Goal: Task Accomplishment & Management: Manage account settings

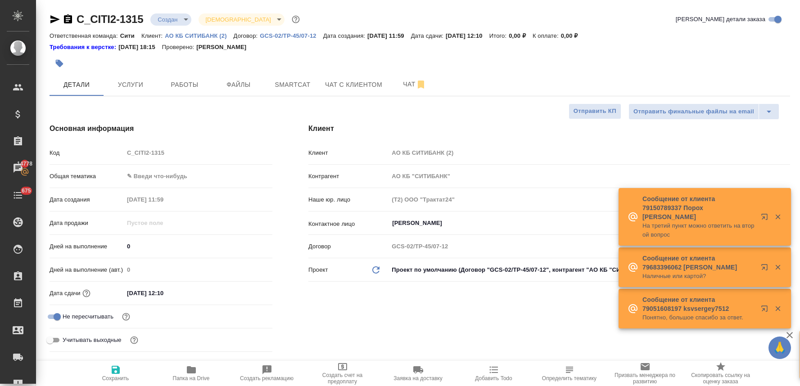
select select "RU"
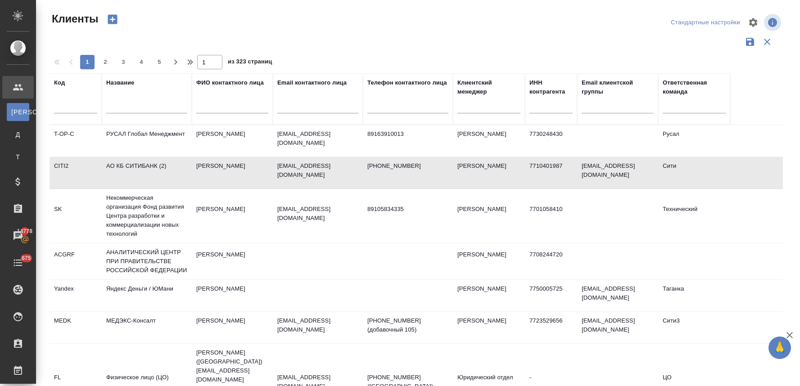
select select "RU"
click at [158, 104] on input "text" at bounding box center [146, 107] width 81 height 11
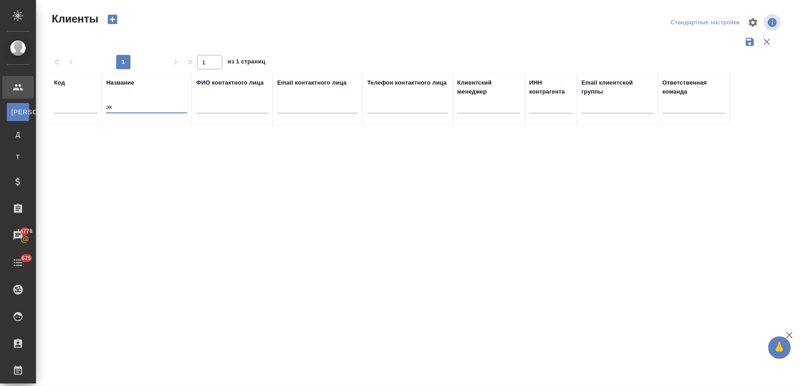
type input "э"
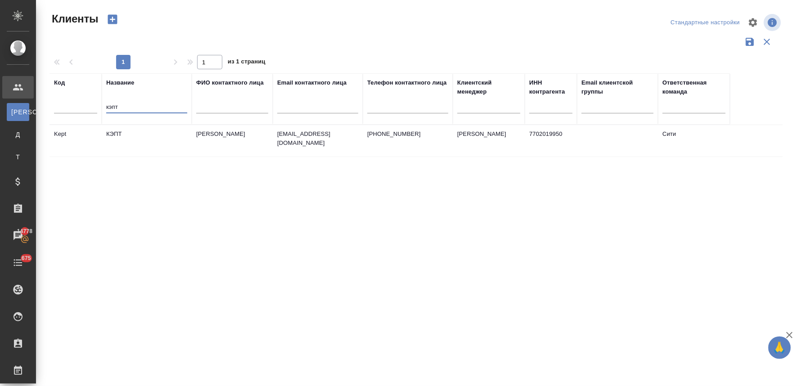
type input "кэпт"
click at [125, 138] on td "КЭПТ" at bounding box center [147, 141] width 90 height 32
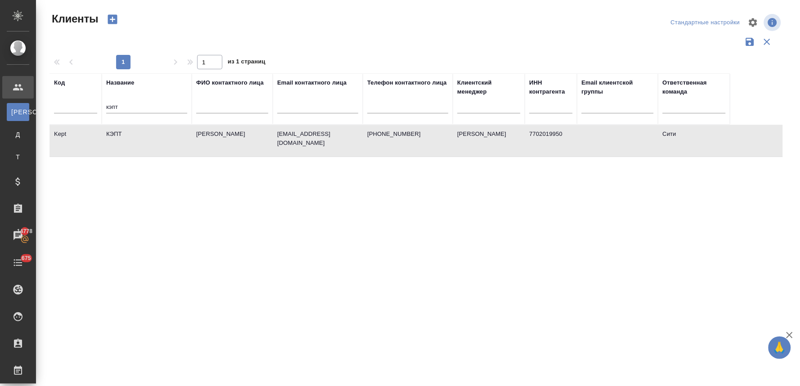
click at [125, 138] on td "КЭПТ" at bounding box center [147, 141] width 90 height 32
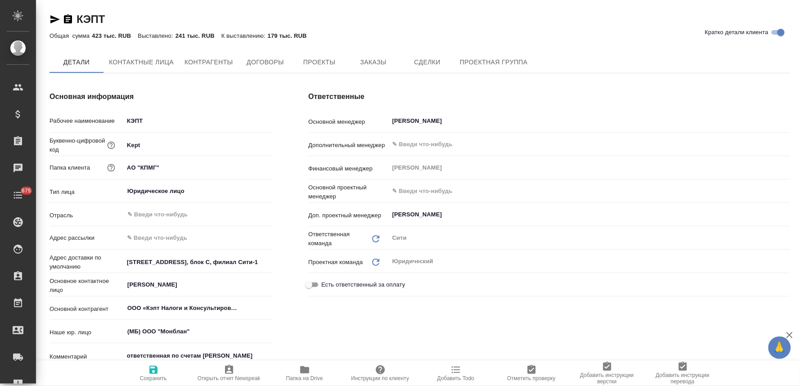
type textarea "x"
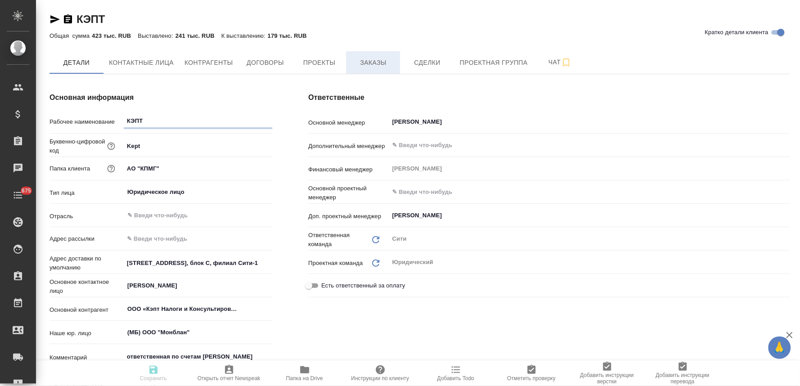
type textarea "x"
click at [382, 61] on span "Заказы" at bounding box center [373, 62] width 43 height 11
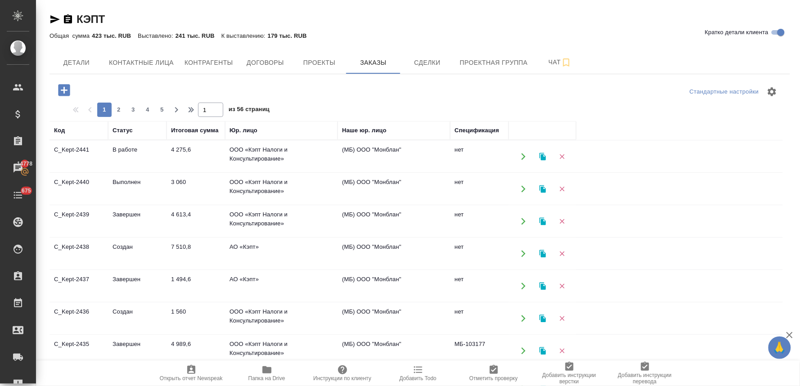
click at [245, 149] on td "ООО «Кэпт Налоги и Консультирование»" at bounding box center [281, 157] width 113 height 32
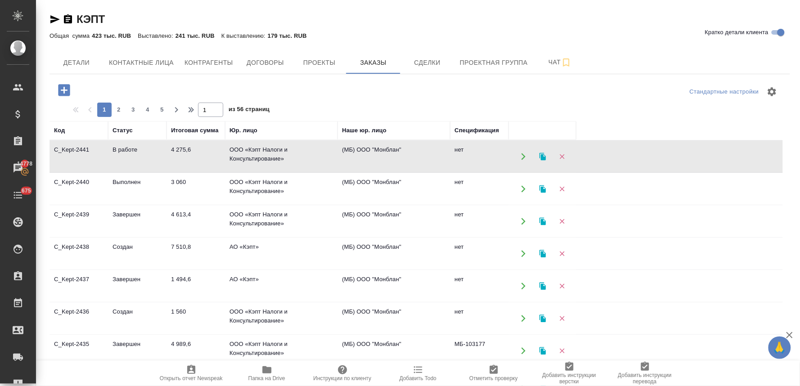
click at [245, 149] on td "ООО «Кэпт Налоги и Консультирование»" at bounding box center [281, 157] width 113 height 32
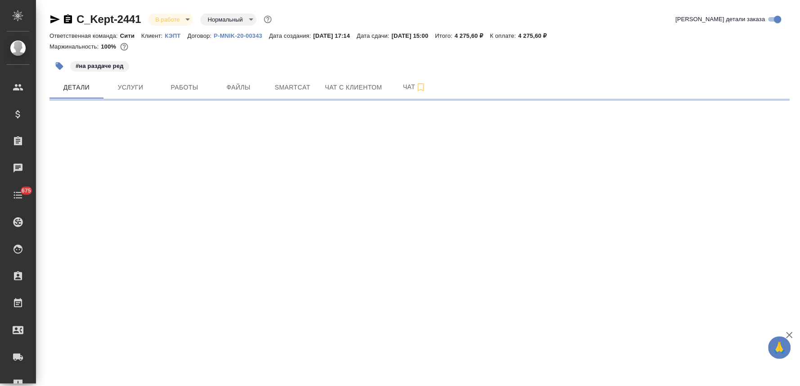
select select "RU"
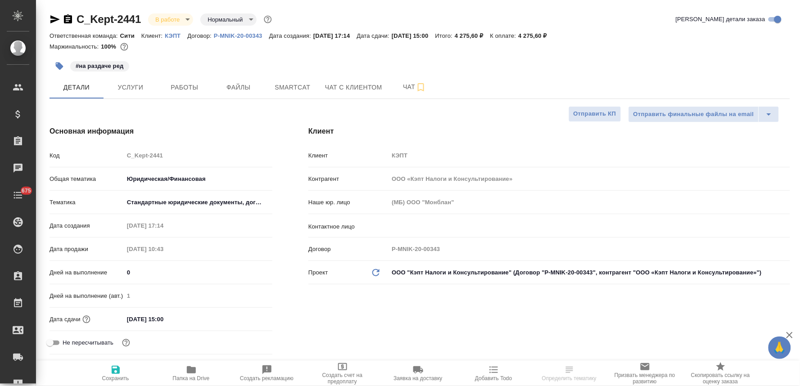
type textarea "x"
click at [496, 278] on body "🙏 .cls-1 fill:#fff; AWATERA Lyamina Nadezhda Клиенты Спецификации Заказы Чаты 6…" at bounding box center [400, 193] width 800 height 386
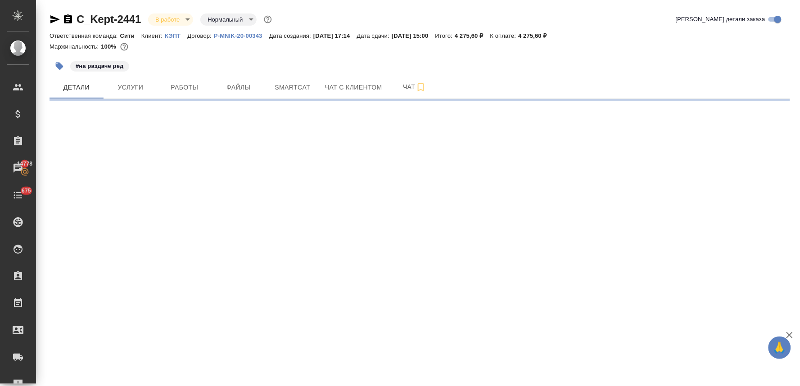
select select "RU"
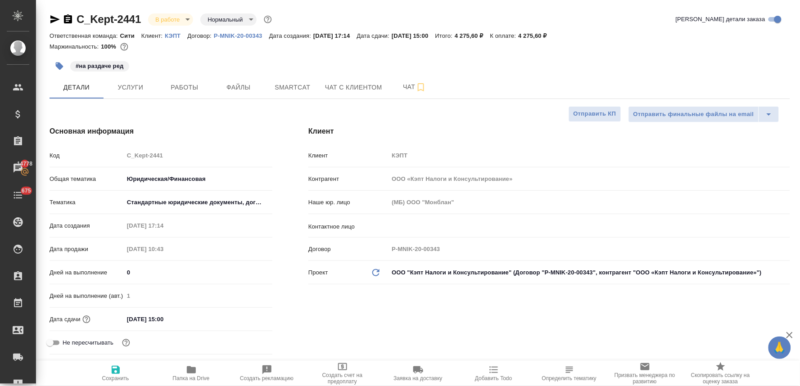
type textarea "x"
click at [479, 273] on body "🙏 .cls-1 fill:#fff; AWATERA Lyamina Nadezhda Клиенты Спецификации Заказы 14778 …" at bounding box center [400, 193] width 800 height 386
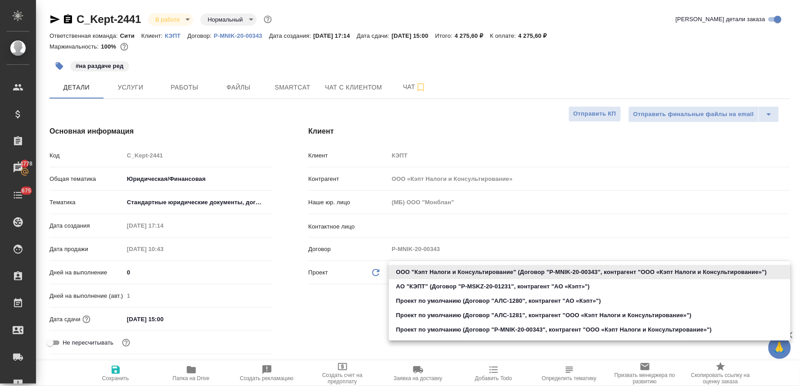
drag, startPoint x: 263, startPoint y: 36, endPoint x: 230, endPoint y: 35, distance: 32.9
click at [231, 35] on div at bounding box center [400, 193] width 800 height 386
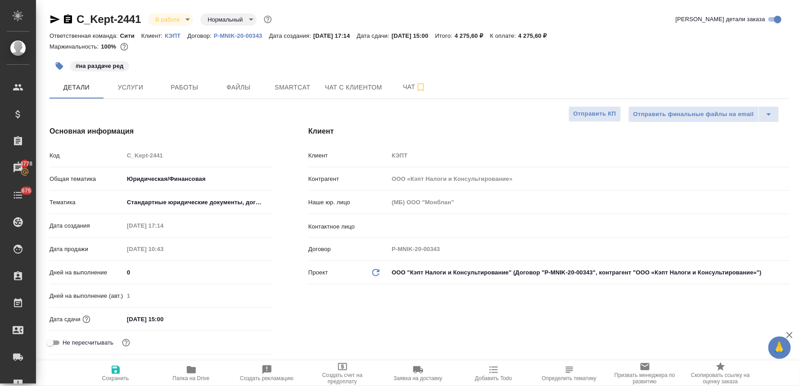
click at [226, 33] on p "P-MNIK-20-00343" at bounding box center [241, 35] width 55 height 7
type textarea "x"
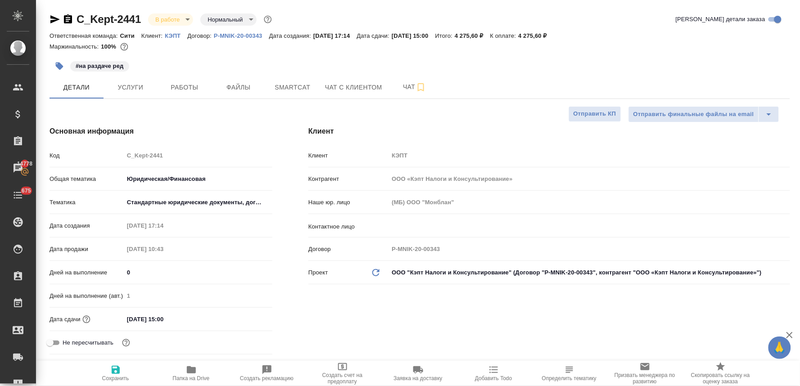
type textarea "x"
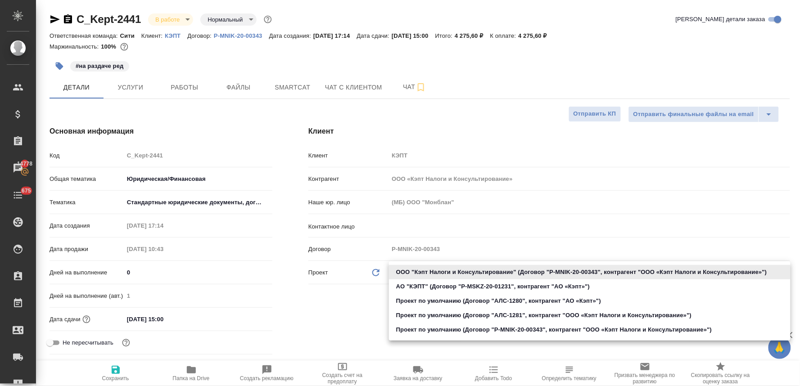
click at [462, 271] on body "🙏 .cls-1 fill:#fff; AWATERA Lyamina Nadezhda Клиенты Спецификации Заказы 14778 …" at bounding box center [400, 193] width 800 height 386
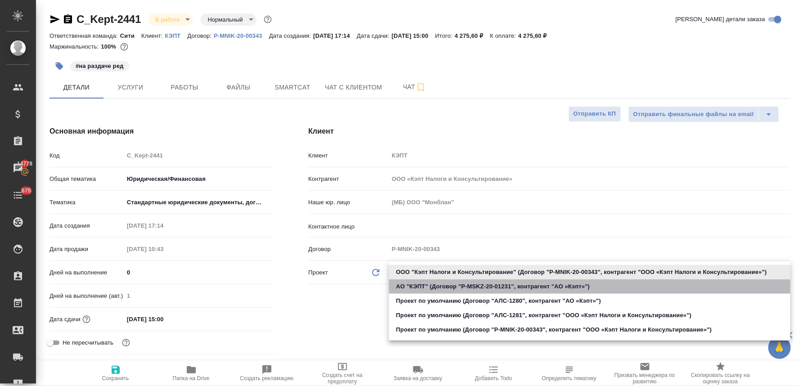
click at [464, 286] on li "АО "КЭПТ" (Договор "P-MSKZ-20-01231", контрагент "АО «Кэпт»")" at bounding box center [590, 287] width 402 height 14
type input "60014cd82e299e5f55de166d"
type textarea "x"
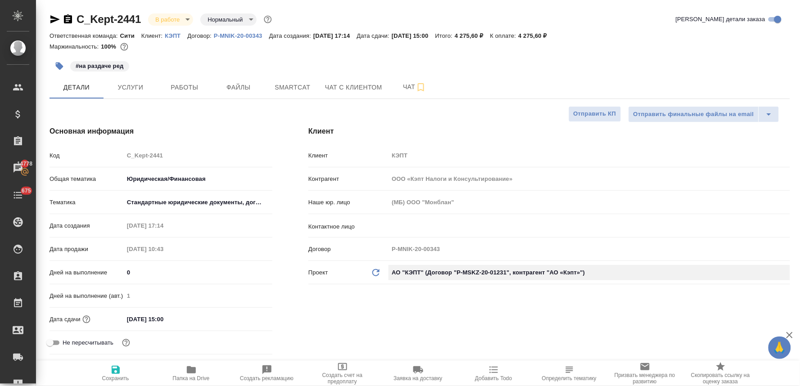
type input "АО «Кэпт»"
type input "P-MSKZ-20-01231"
type textarea "x"
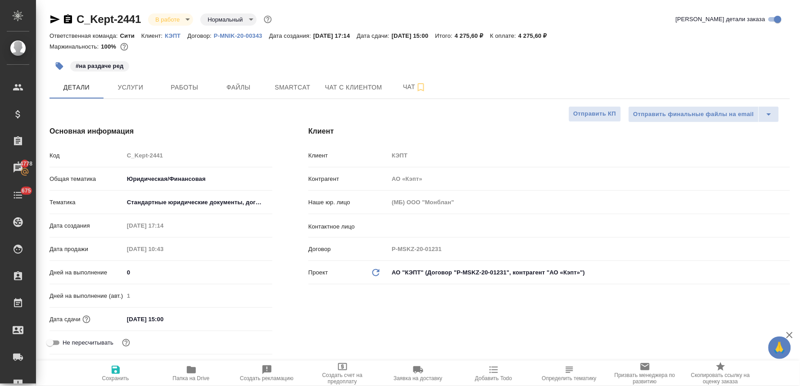
type textarea "x"
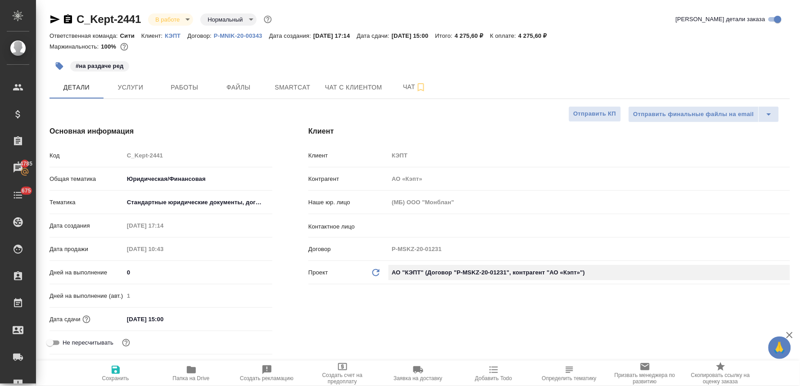
type textarea "x"
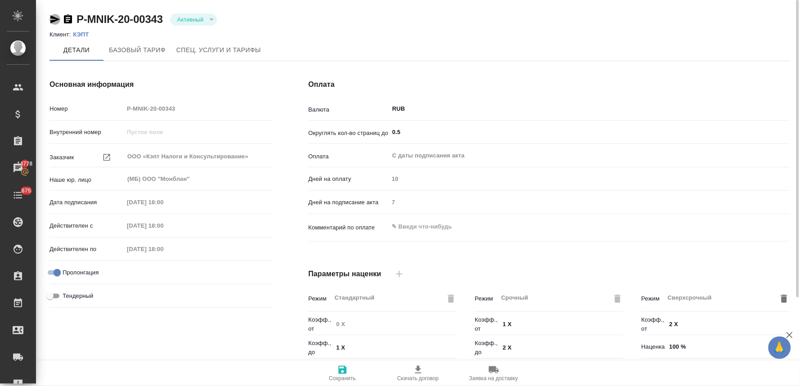
click at [54, 20] on icon "button" at bounding box center [54, 19] width 9 height 8
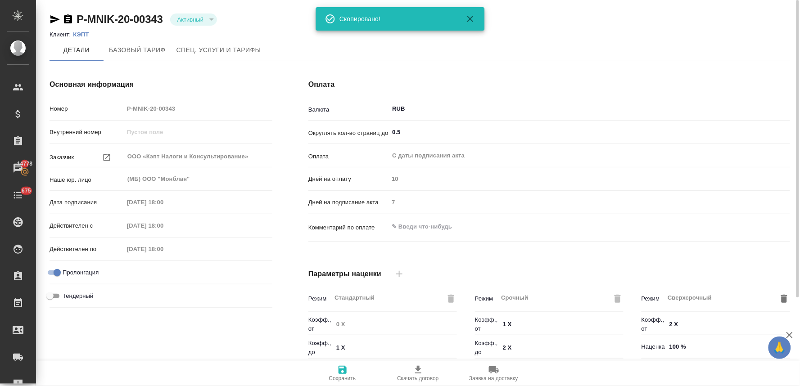
click at [291, 305] on div "Оплата Валюта RUB ​ Округлять кол-во страниц до 0.5 ​ Оплата С даты подписания …" at bounding box center [549, 232] width 518 height 343
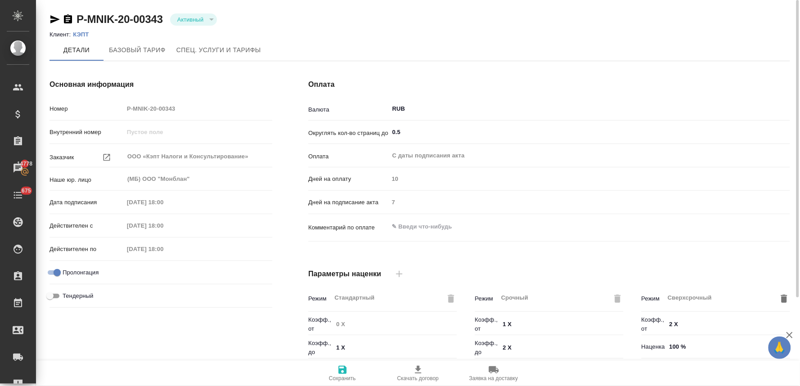
click at [81, 33] on p "КЭПТ" at bounding box center [84, 34] width 23 height 7
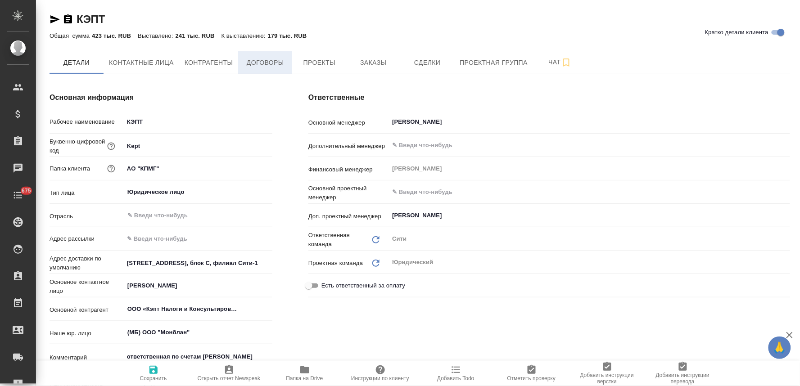
click at [257, 55] on button "Договоры" at bounding box center [265, 62] width 54 height 23
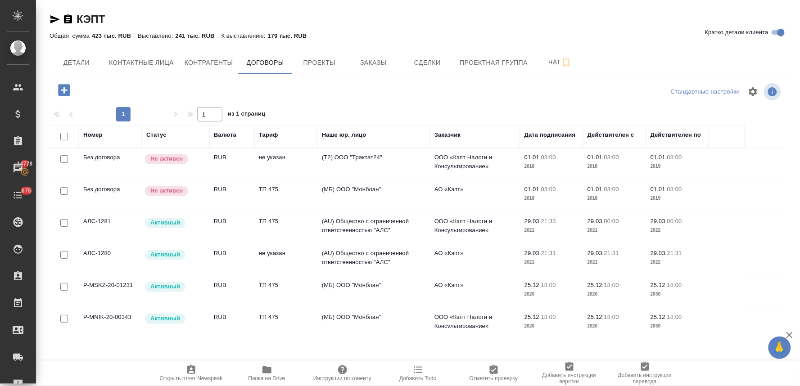
click at [650, 68] on div "Детали Контактные лица Контрагенты Договоры Проекты Заказы Сделки Проектная гру…" at bounding box center [420, 62] width 741 height 23
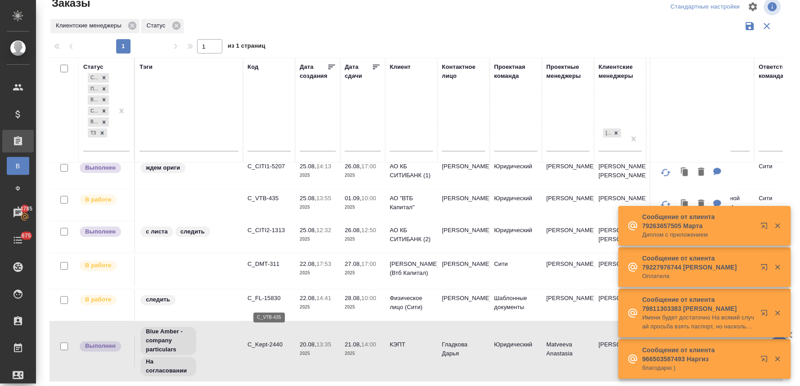
scroll to position [316, 0]
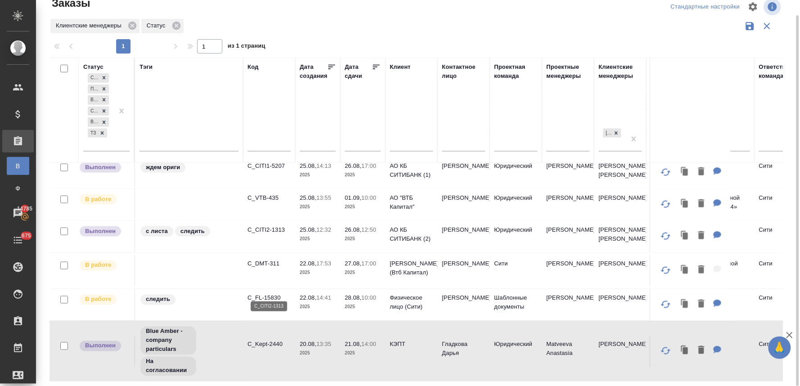
click at [271, 235] on p "C_CITI2-1313" at bounding box center [269, 230] width 43 height 9
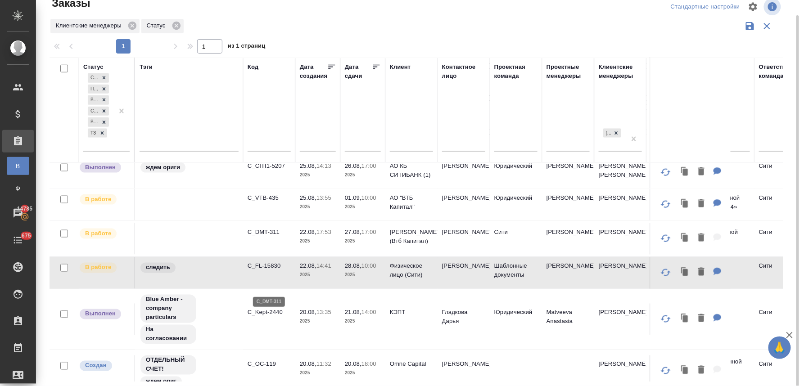
click at [267, 237] on p "C_DMT-311" at bounding box center [269, 232] width 43 height 9
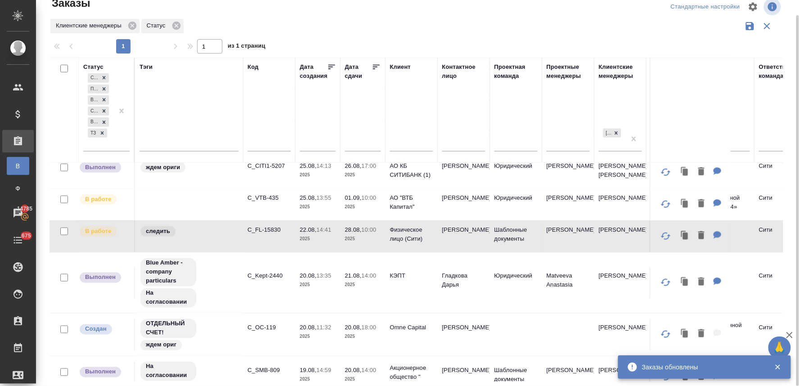
scroll to position [366, 0]
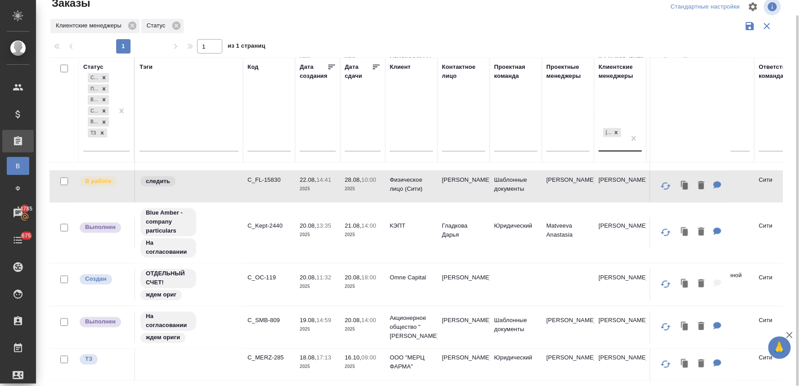
click at [615, 145] on div "[PERSON_NAME]" at bounding box center [612, 138] width 27 height 24
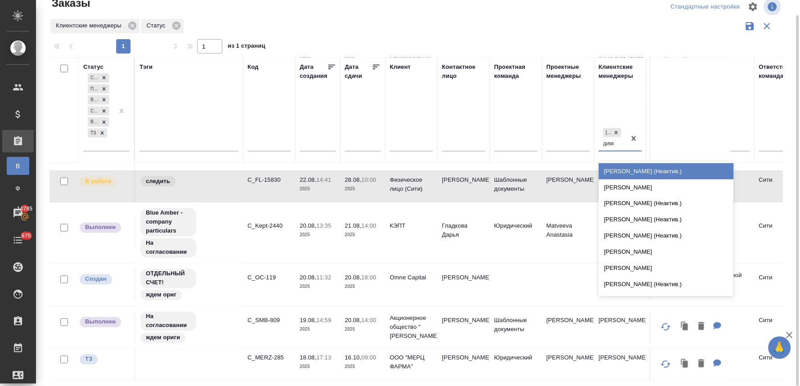
type input "димит"
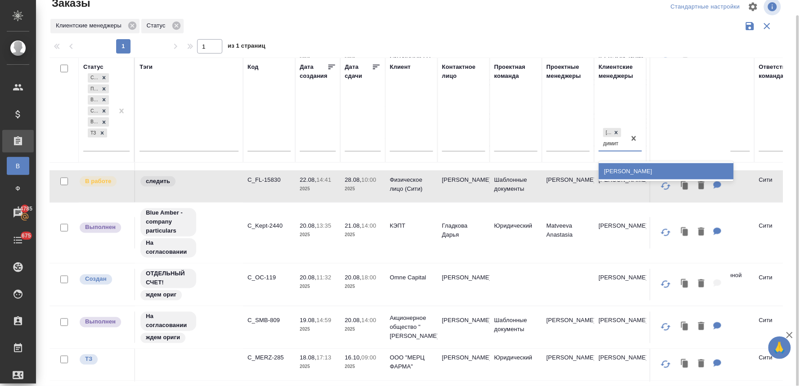
click at [619, 177] on div "Димитриева Юлия" at bounding box center [666, 171] width 135 height 16
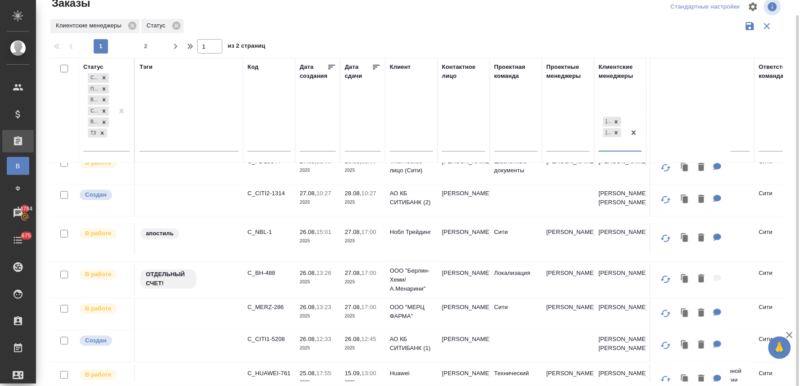
scroll to position [100, 0]
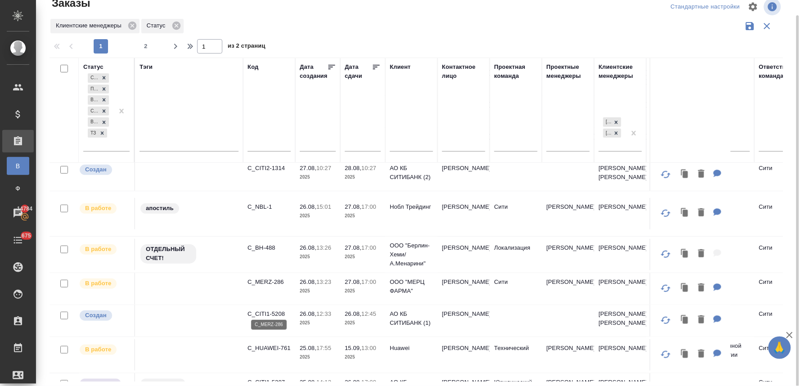
click at [268, 287] on p "C_MERZ-286" at bounding box center [269, 282] width 43 height 9
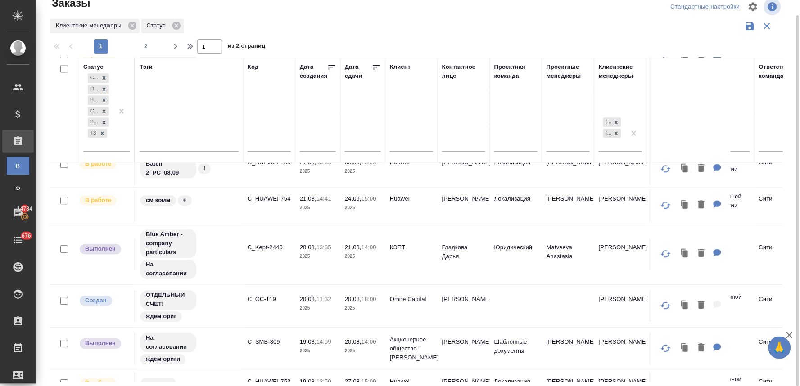
scroll to position [650, 0]
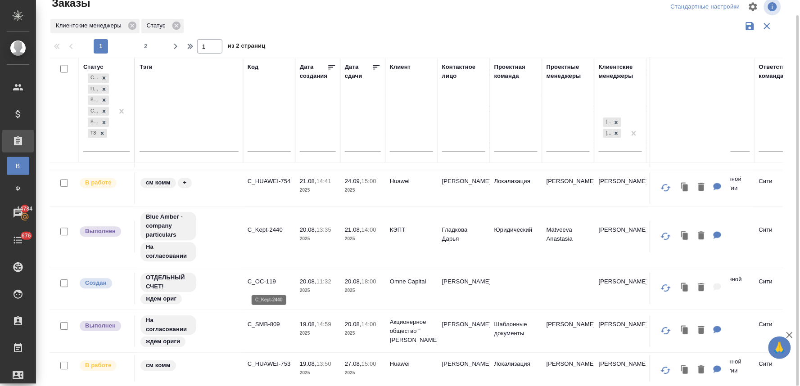
click at [269, 235] on p "C_Kept-2440" at bounding box center [269, 230] width 43 height 9
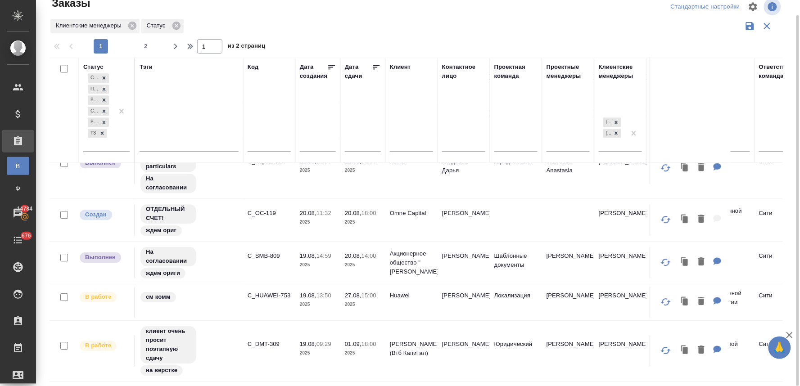
scroll to position [784, 0]
click at [266, 291] on p "C_HUAWEI-753" at bounding box center [269, 295] width 43 height 9
click at [150, 43] on span "2" at bounding box center [146, 46] width 14 height 9
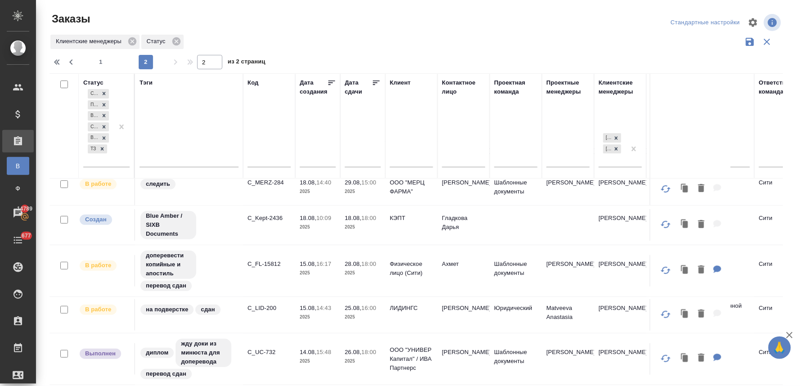
scroll to position [0, 0]
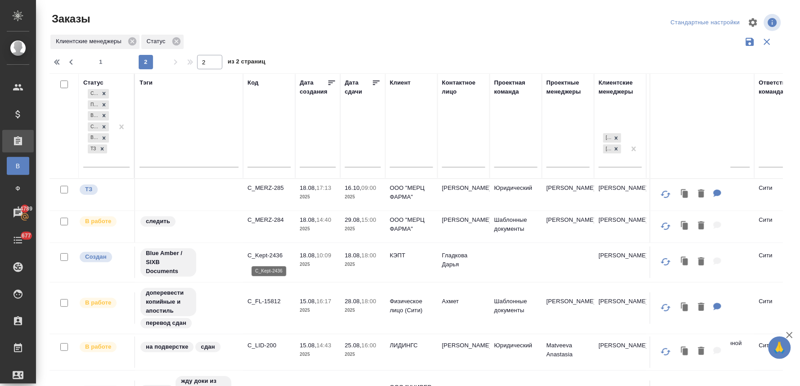
click at [254, 258] on p "C_Kept-2436" at bounding box center [269, 255] width 43 height 9
click at [262, 345] on p "C_LID-200" at bounding box center [269, 345] width 43 height 9
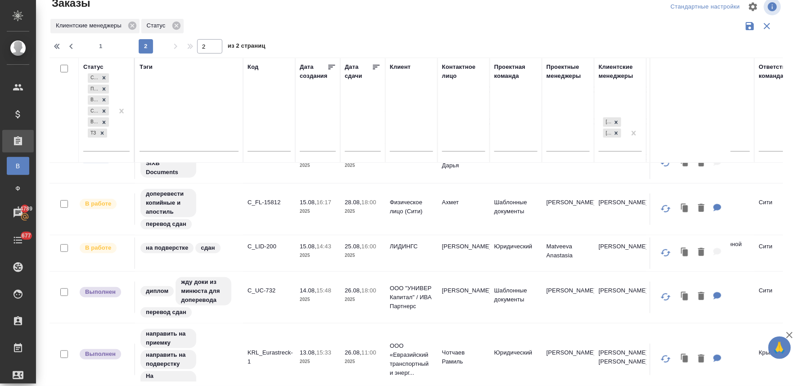
scroll to position [100, 0]
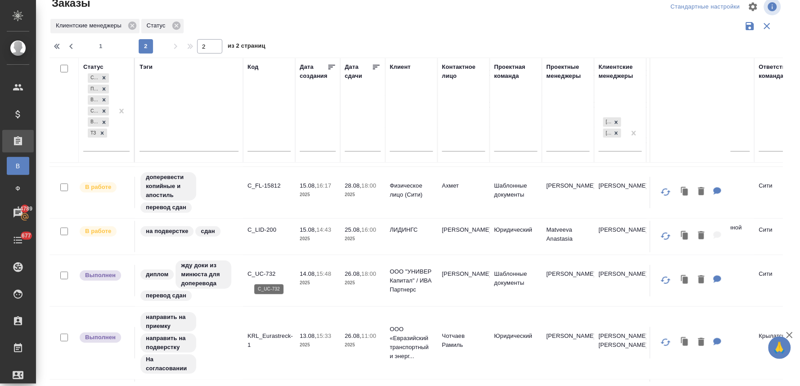
click at [268, 276] on p "C_UC-732" at bounding box center [269, 274] width 43 height 9
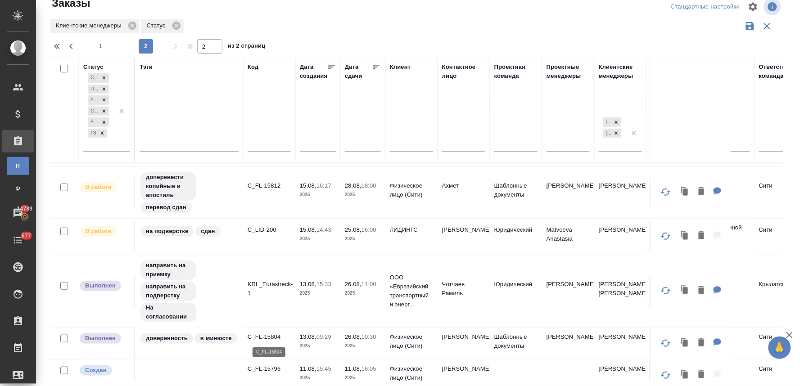
click at [264, 335] on p "C_FL-15804" at bounding box center [269, 337] width 43 height 9
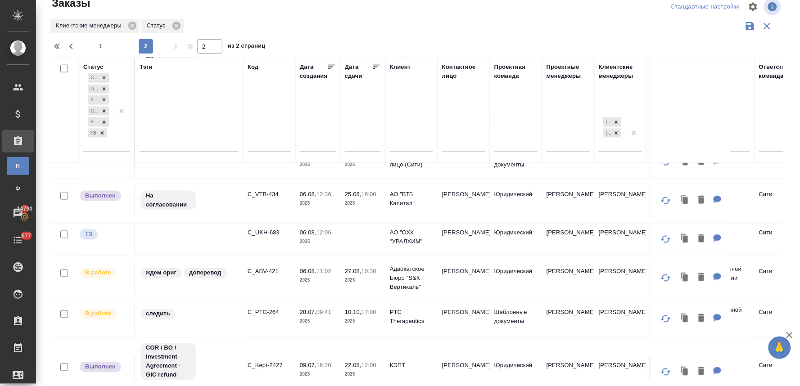
scroll to position [400, 0]
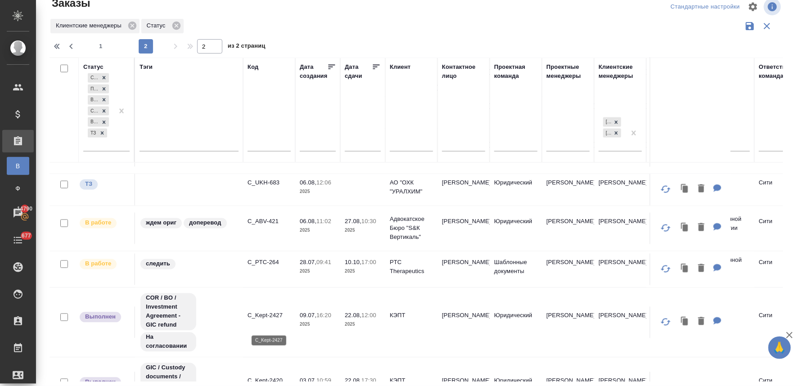
click at [271, 321] on p "C_Kept-2427" at bounding box center [269, 316] width 43 height 9
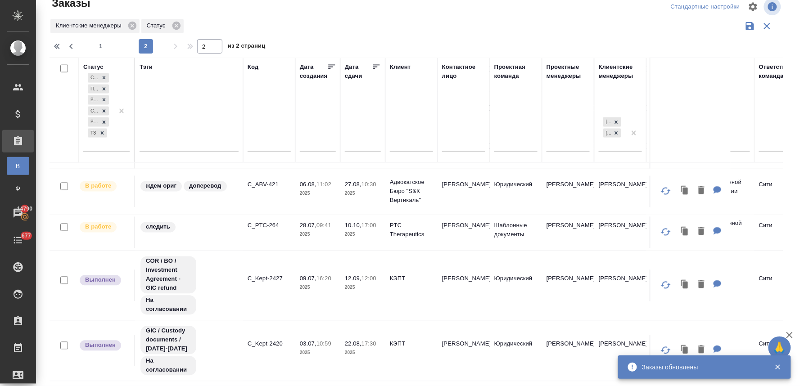
scroll to position [403, 0]
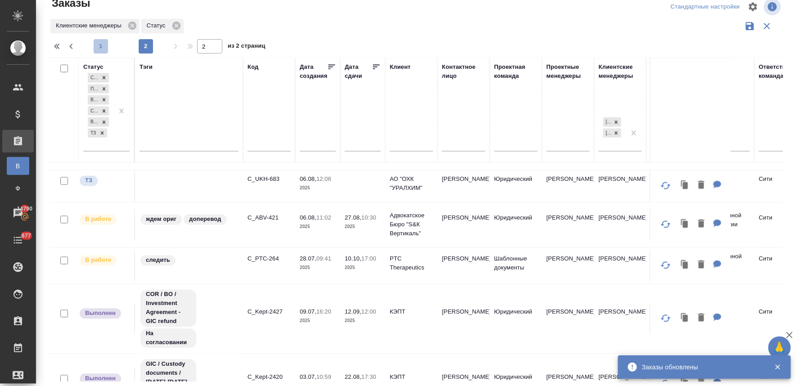
click at [98, 47] on span "1" at bounding box center [101, 46] width 14 height 9
type input "1"
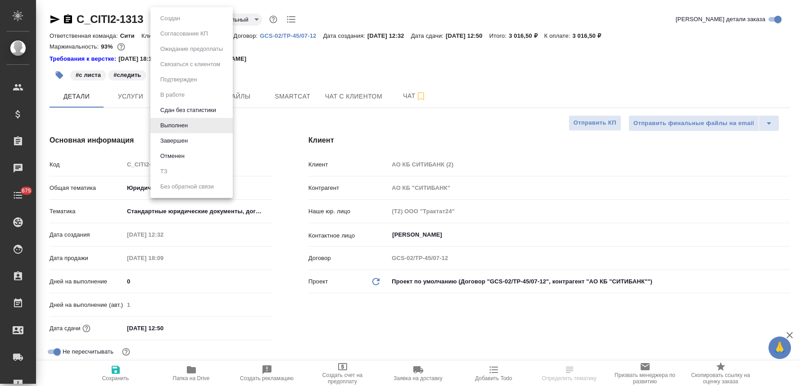
select select "RU"
click at [181, 146] on li "Завершен" at bounding box center [191, 140] width 82 height 15
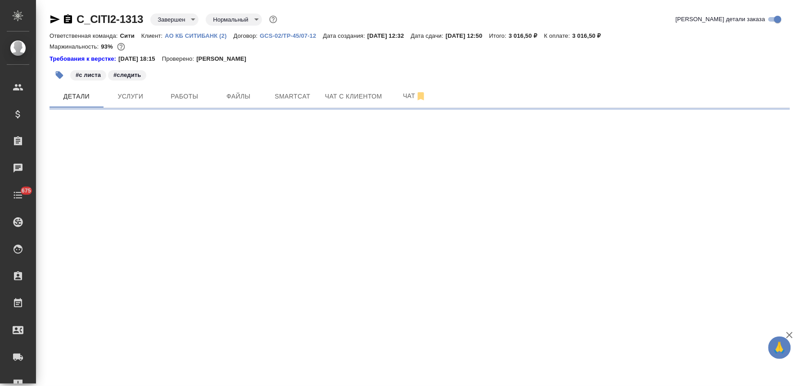
select select "RU"
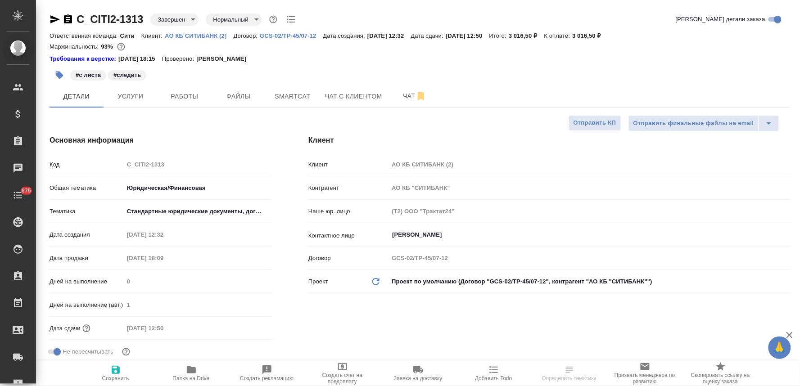
type textarea "x"
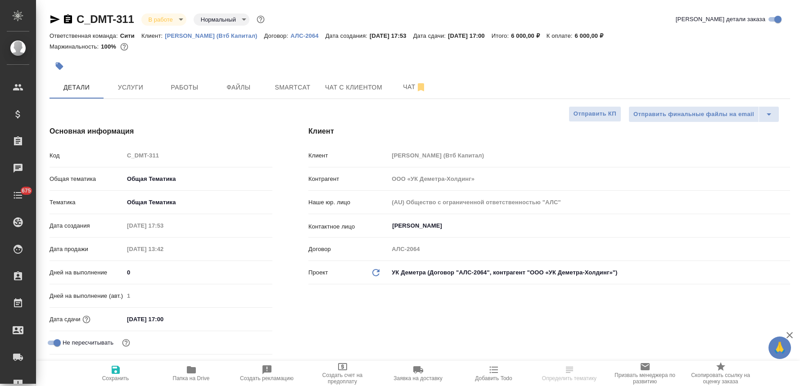
select select "RU"
click at [186, 86] on span "Работы" at bounding box center [184, 87] width 43 height 11
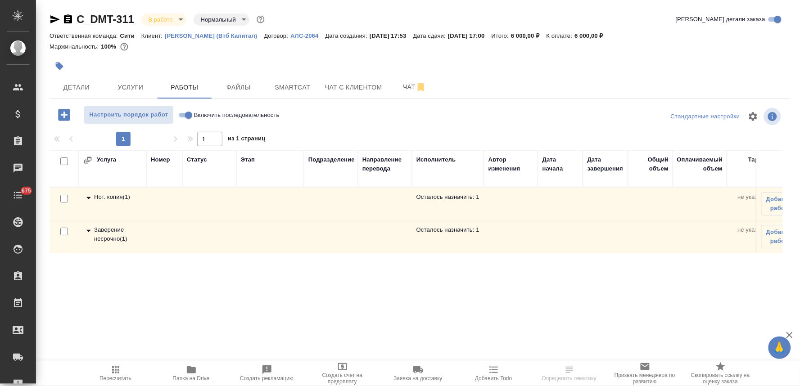
click at [118, 228] on div "Заверение несрочно ( 1 )" at bounding box center [112, 235] width 59 height 18
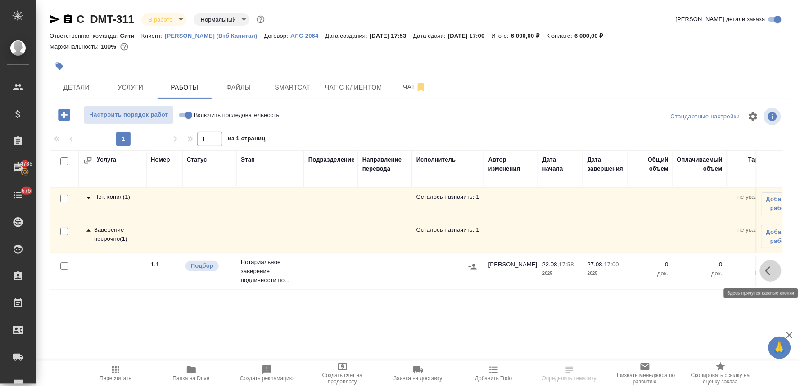
click at [768, 268] on icon "button" at bounding box center [770, 271] width 11 height 11
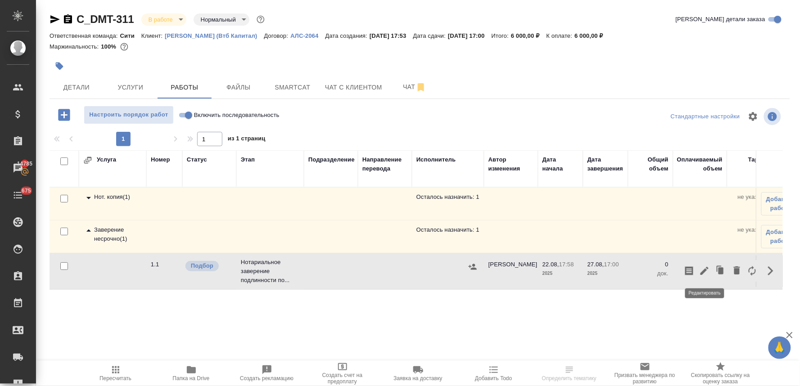
click at [702, 275] on icon "button" at bounding box center [704, 271] width 8 height 8
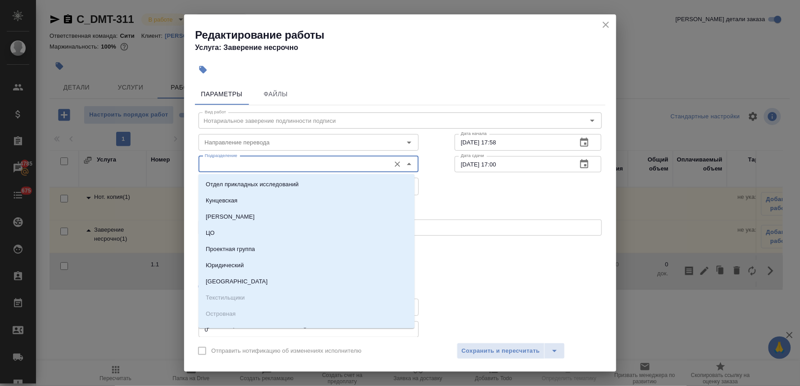
click at [266, 162] on input "Подразделение" at bounding box center [293, 164] width 185 height 11
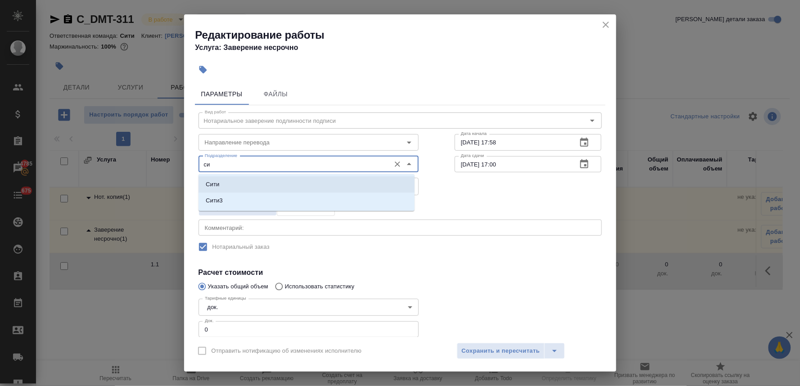
click at [259, 184] on li "Сити" at bounding box center [307, 184] width 216 height 16
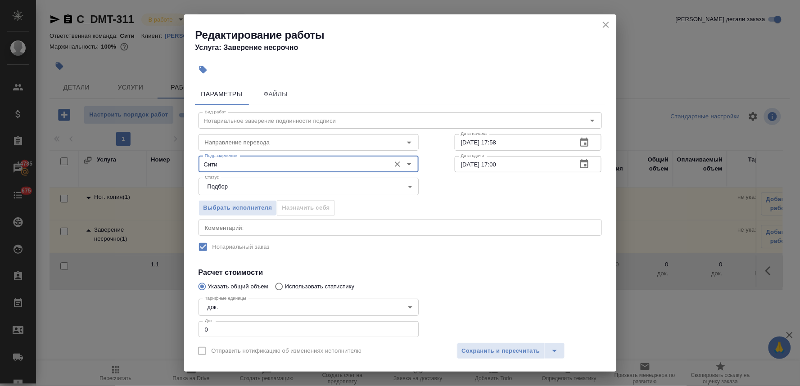
type input "Сити"
drag, startPoint x: 219, startPoint y: 329, endPoint x: 188, endPoint y: 327, distance: 31.6
click at [188, 327] on div "Параметры Файлы Вид работ Нотариальное заверение подлинности подписи Вид работ …" at bounding box center [400, 208] width 432 height 257
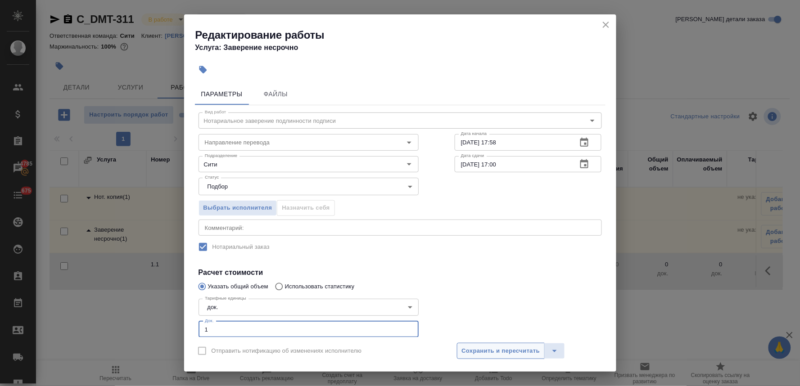
type input "1"
click at [491, 350] on span "Сохранить и пересчитать" at bounding box center [501, 351] width 78 height 10
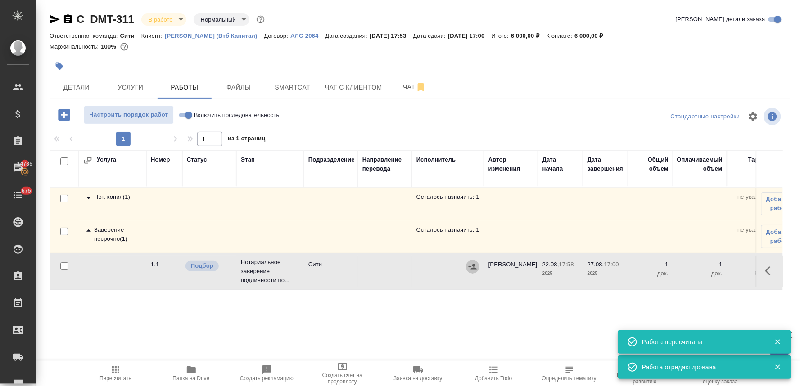
click at [473, 266] on icon "button" at bounding box center [473, 267] width 8 height 6
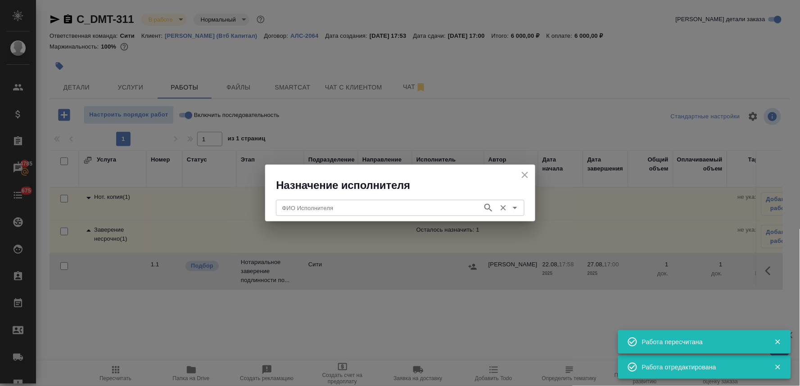
click at [364, 206] on input "ФИО Исполнителя" at bounding box center [378, 208] width 199 height 11
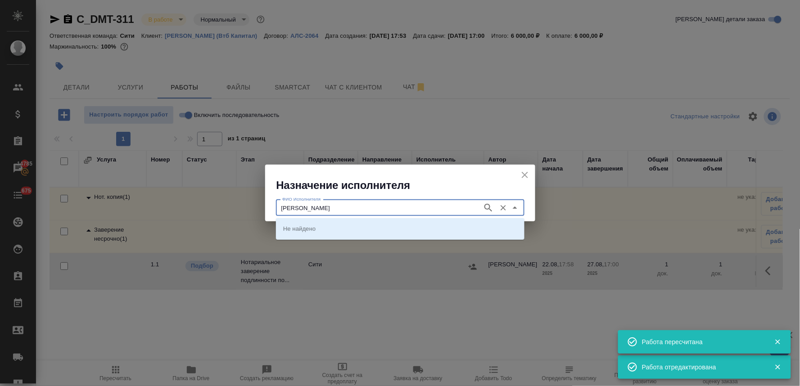
type input "крылова"
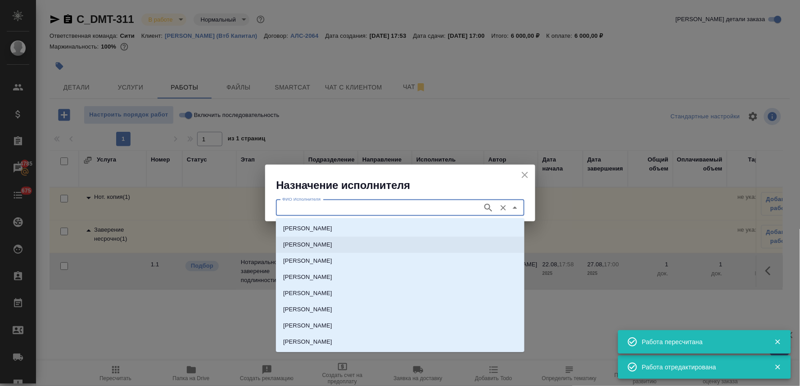
click at [366, 239] on li "НОТАРИУС Крылова Юлия Владимировна" at bounding box center [400, 245] width 248 height 16
type input "НОТАРИУС Крылова Юлия Владимировна"
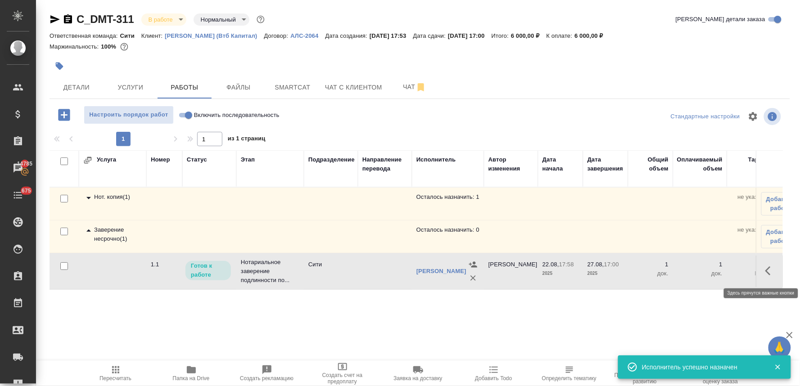
click at [767, 272] on icon "button" at bounding box center [767, 270] width 5 height 9
click at [704, 269] on icon "button" at bounding box center [704, 271] width 11 height 11
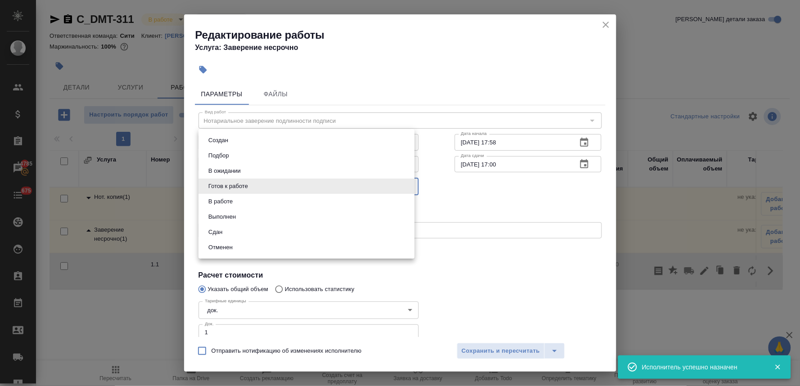
click at [289, 188] on body "🙏 .cls-1 fill:#fff; AWATERA Lyamina Nadezhda Клиенты Спецификации Заказы 14785 …" at bounding box center [400, 193] width 800 height 386
click at [256, 227] on li "Сдан" at bounding box center [307, 232] width 216 height 15
type input "closed"
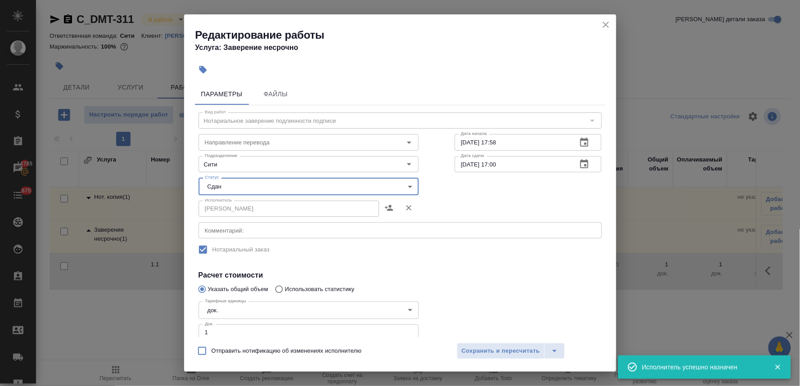
click at [449, 273] on h4 "Расчет стоимости" at bounding box center [400, 275] width 403 height 11
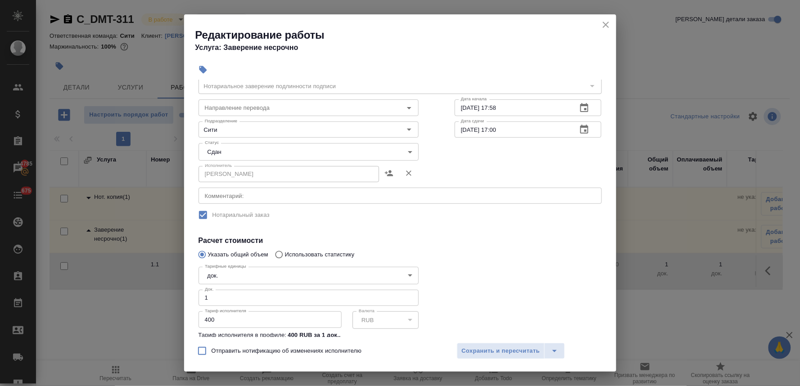
scroll to position [50, 0]
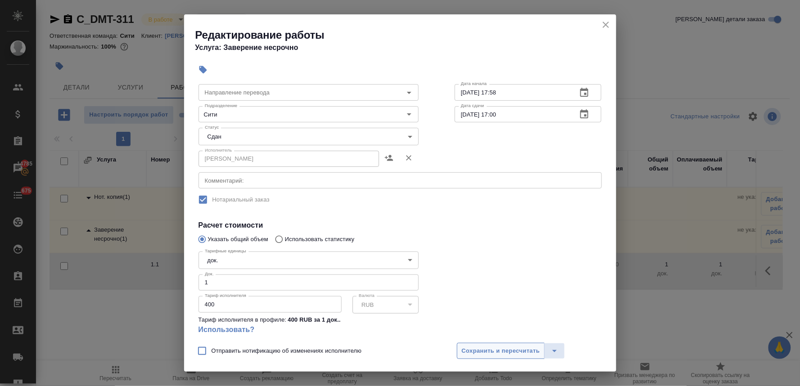
click at [478, 353] on span "Сохранить и пересчитать" at bounding box center [501, 351] width 78 height 10
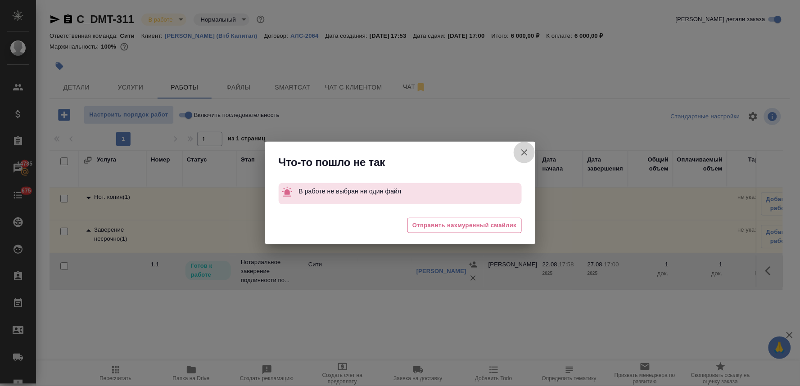
drag, startPoint x: 524, startPoint y: 150, endPoint x: 444, endPoint y: 156, distance: 79.9
click at [524, 150] on icon "button" at bounding box center [524, 152] width 11 height 11
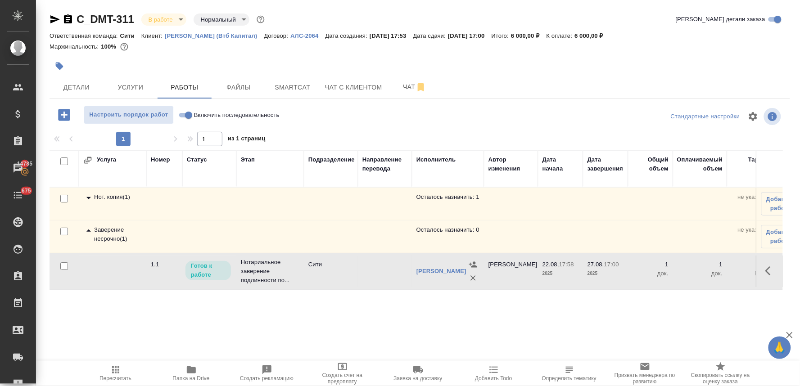
click at [181, 115] on input "Включить последовательность" at bounding box center [188, 115] width 32 height 11
checkbox input "true"
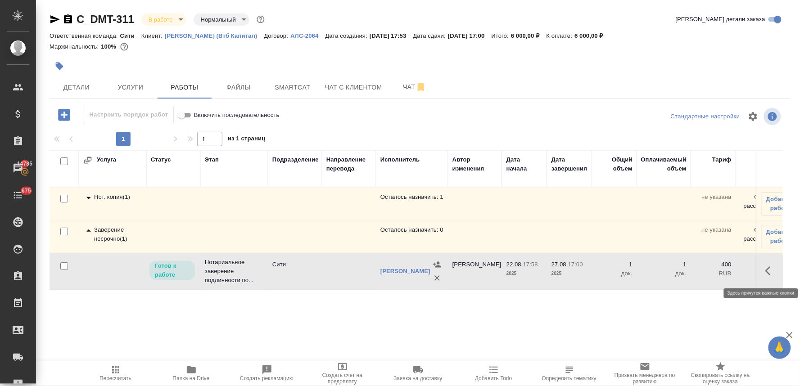
click at [771, 271] on icon "button" at bounding box center [770, 271] width 11 height 11
click at [704, 271] on icon "button" at bounding box center [704, 271] width 8 height 8
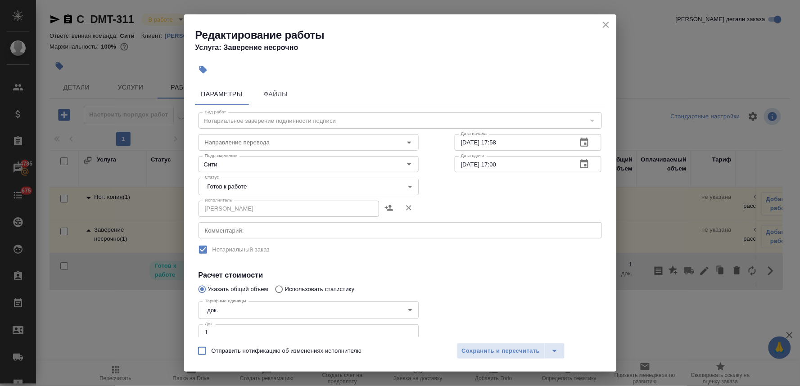
click at [228, 182] on body "🙏 .cls-1 fill:#fff; AWATERA Lyamina Nadezhda Клиенты Спецификации Заказы 14785 …" at bounding box center [400, 193] width 800 height 386
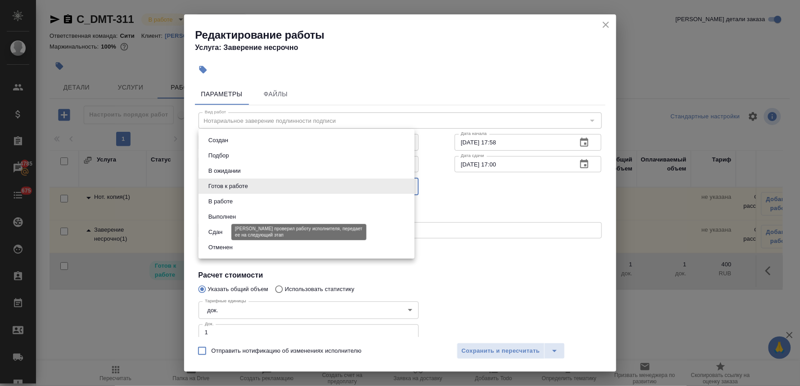
click at [218, 231] on button "Сдан" at bounding box center [215, 232] width 19 height 10
type input "closed"
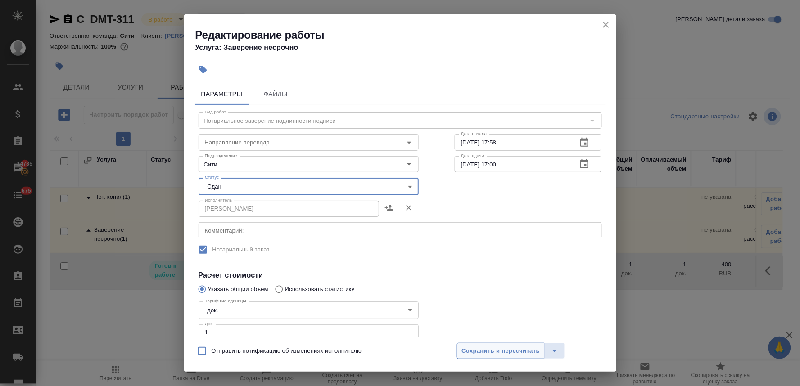
click at [496, 347] on span "Сохранить и пересчитать" at bounding box center [501, 351] width 78 height 10
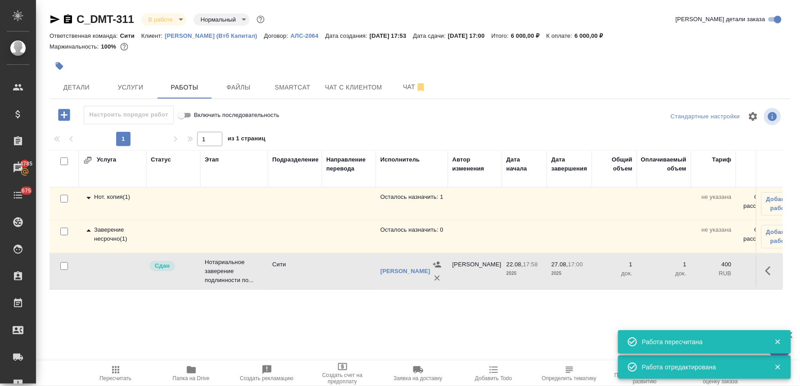
click at [97, 201] on div "Нот. копия ( 1 )" at bounding box center [112, 198] width 59 height 11
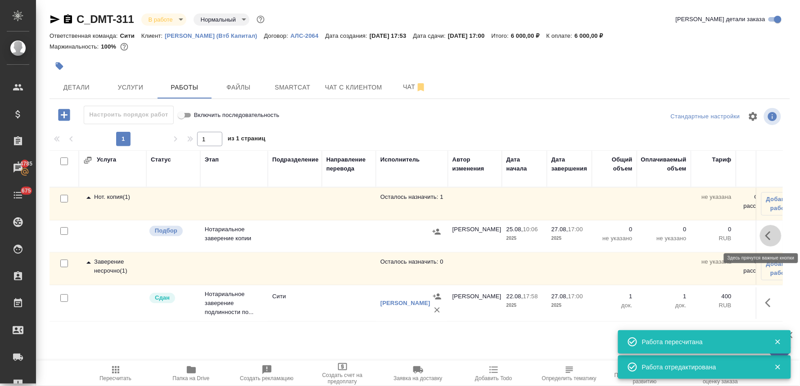
click at [772, 233] on icon "button" at bounding box center [770, 235] width 11 height 11
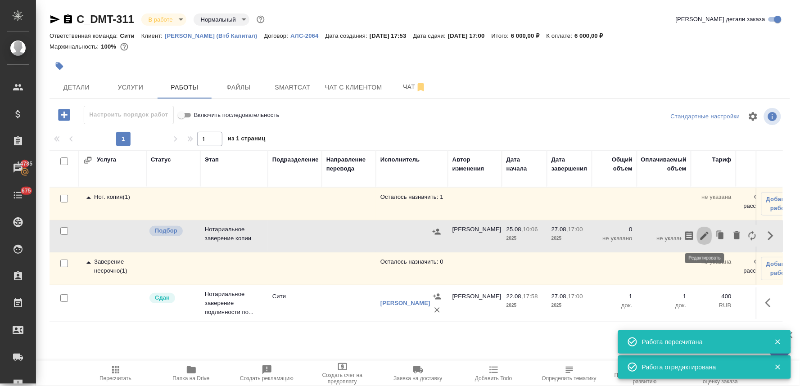
click at [705, 235] on icon "button" at bounding box center [704, 236] width 8 height 8
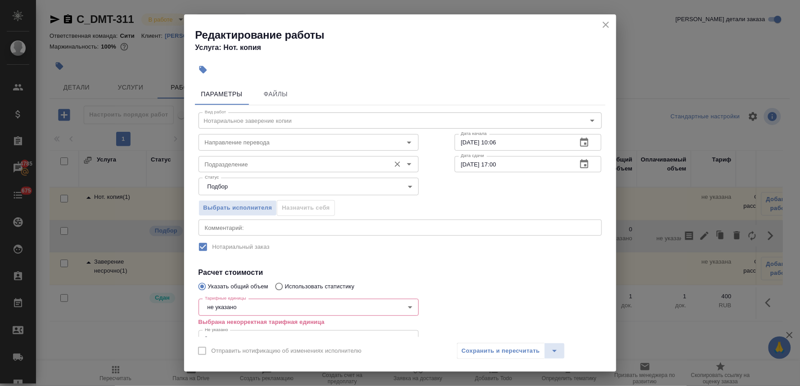
click at [227, 164] on input "Подразделение" at bounding box center [293, 164] width 185 height 11
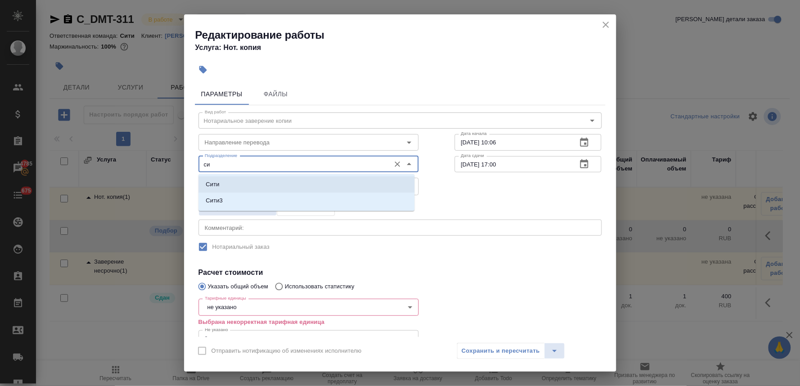
click at [226, 185] on li "Сити" at bounding box center [307, 184] width 216 height 16
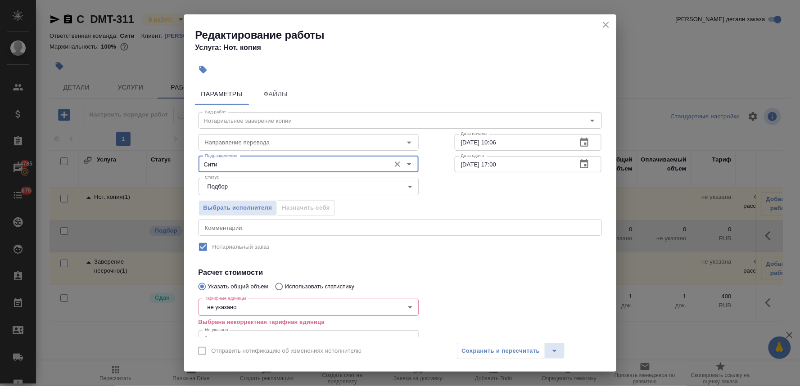
type input "Сити"
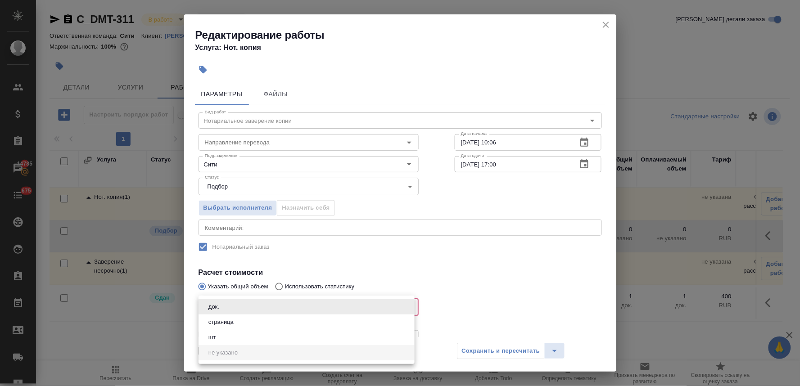
click at [244, 310] on body "🙏 .cls-1 fill:#fff; AWATERA Lyamina Nadezhda Клиенты Спецификации Заказы 14785 …" at bounding box center [400, 193] width 800 height 386
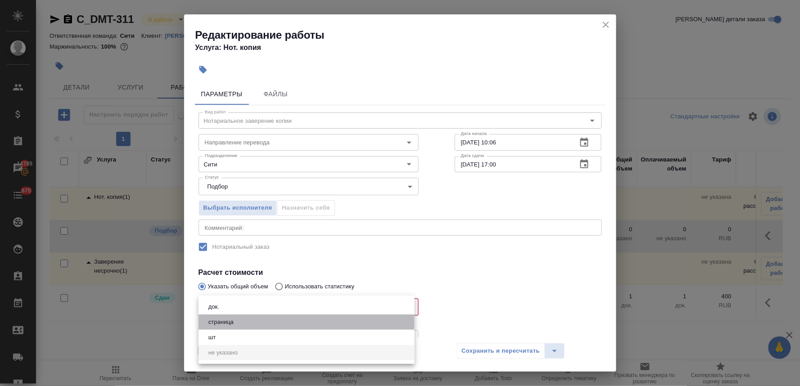
click at [246, 321] on li "страница" at bounding box center [307, 322] width 216 height 15
type input "5a8b1489cc6b4906c91bfdb2"
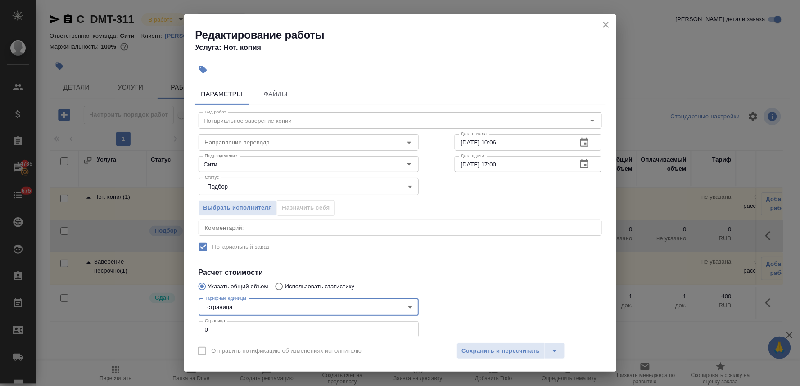
click at [401, 269] on h4 "Расчет стоимости" at bounding box center [400, 272] width 403 height 11
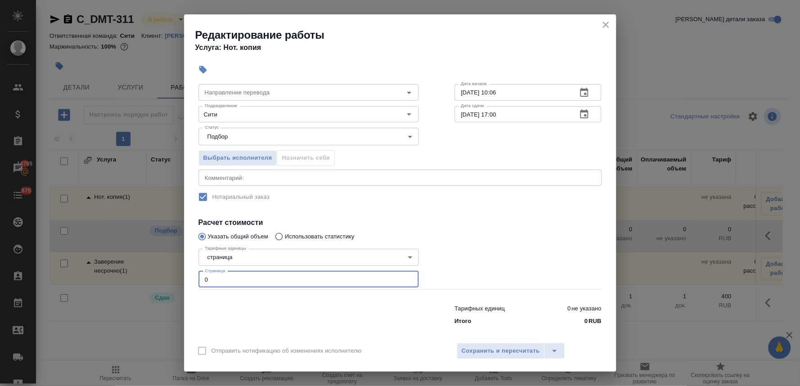
drag, startPoint x: 209, startPoint y: 277, endPoint x: 187, endPoint y: 279, distance: 21.7
click at [188, 279] on div "Параметры Файлы Вид работ Нотариальное заверение копии Вид работ Направление пе…" at bounding box center [400, 208] width 432 height 257
type input "21"
click at [496, 352] on span "Сохранить и пересчитать" at bounding box center [501, 351] width 78 height 10
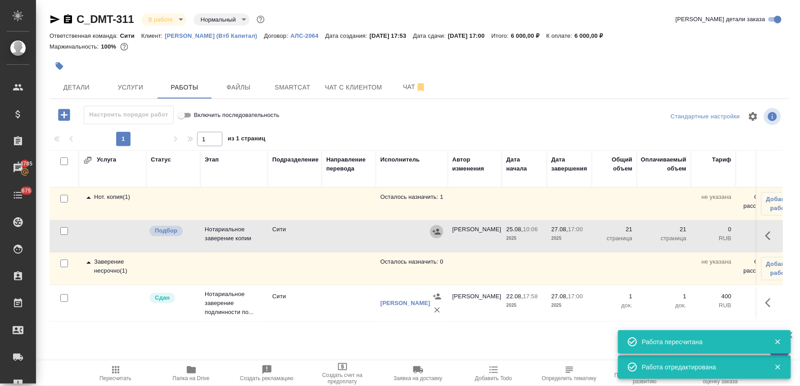
click at [434, 235] on icon "button" at bounding box center [436, 231] width 9 height 9
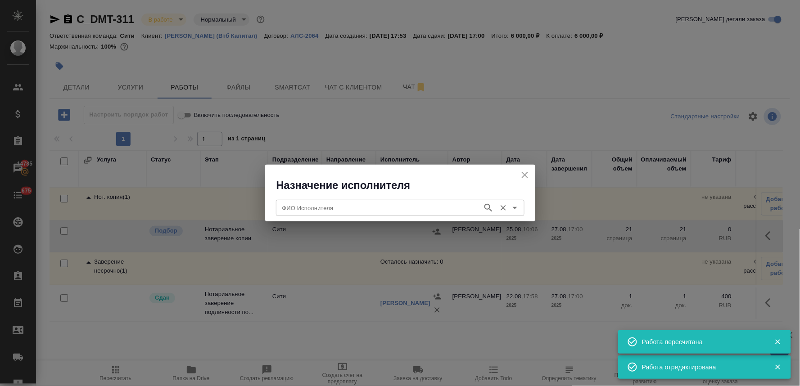
click at [366, 199] on div "ФИО Исполнителя ФИО Исполнителя" at bounding box center [400, 207] width 248 height 22
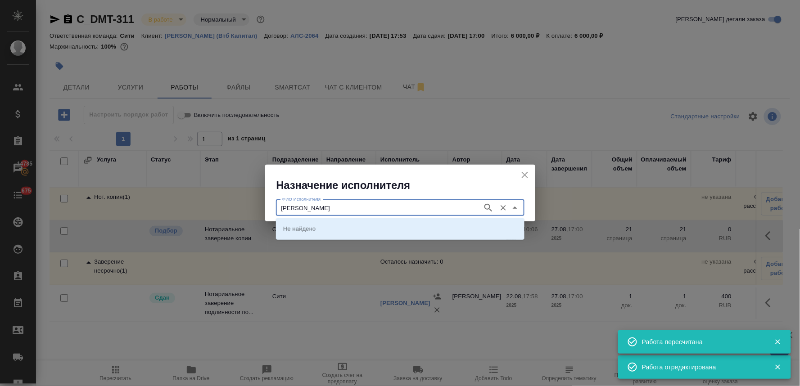
type input "[PERSON_NAME]"
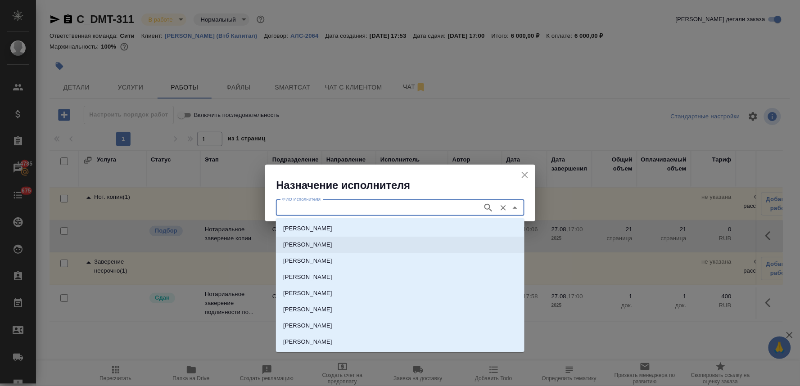
click at [332, 244] on p "[PERSON_NAME]" at bounding box center [307, 244] width 49 height 9
type input "[PERSON_NAME]"
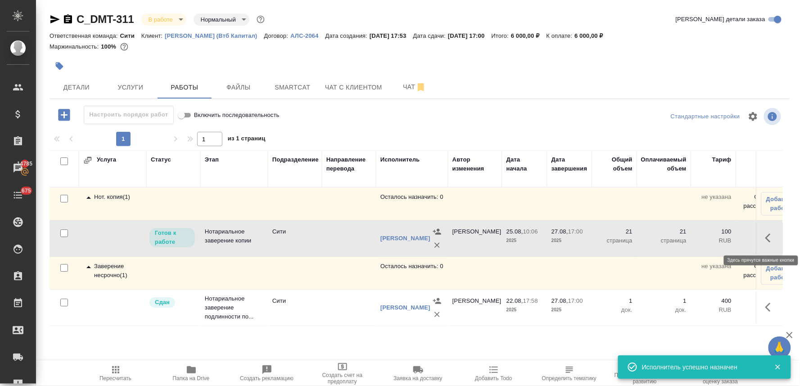
click at [771, 241] on icon "button" at bounding box center [770, 238] width 11 height 11
click at [704, 241] on icon "button" at bounding box center [704, 238] width 11 height 11
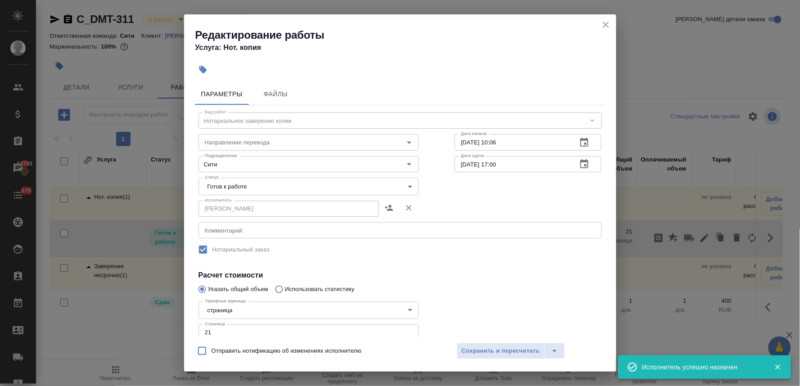
click at [258, 185] on body "🙏 .cls-1 fill:#fff; AWATERA Lyamina Nadezhda Клиенты Спецификации Заказы 14785 …" at bounding box center [400, 193] width 800 height 386
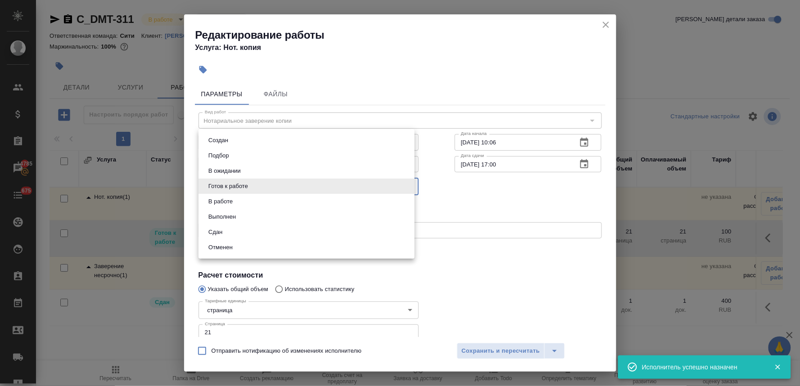
click at [252, 230] on li "Сдан" at bounding box center [307, 232] width 216 height 15
type input "closed"
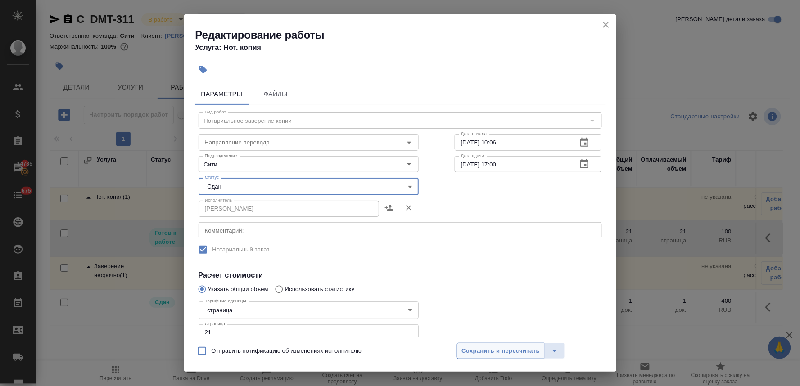
click at [514, 348] on span "Сохранить и пересчитать" at bounding box center [501, 351] width 78 height 10
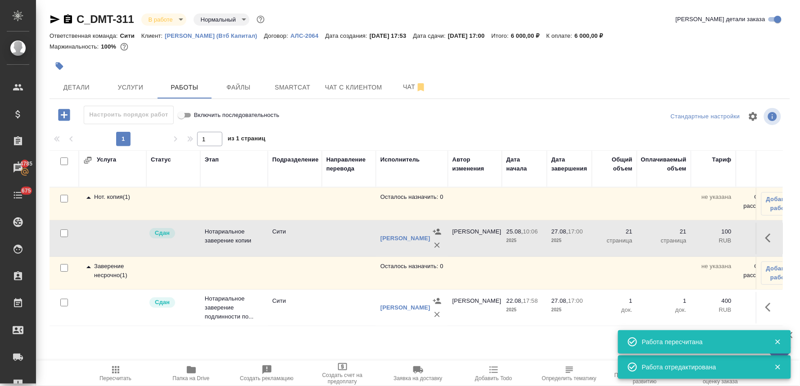
click at [115, 375] on icon "button" at bounding box center [115, 370] width 11 height 11
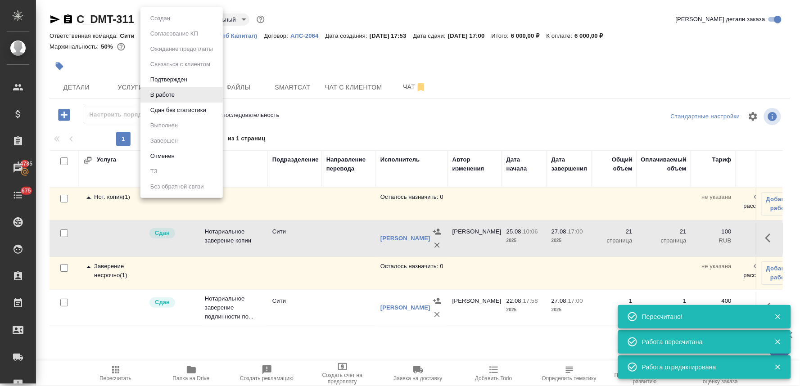
click at [153, 19] on body "🙏 .cls-1 fill:#fff; AWATERA Lyamina Nadezhda Клиенты Спецификации Заказы 14785 …" at bounding box center [400, 193] width 800 height 386
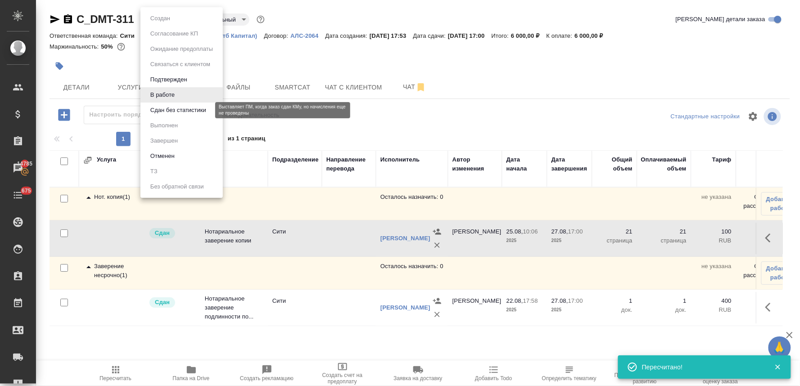
click at [173, 108] on button "Сдан без статистики" at bounding box center [178, 110] width 61 height 10
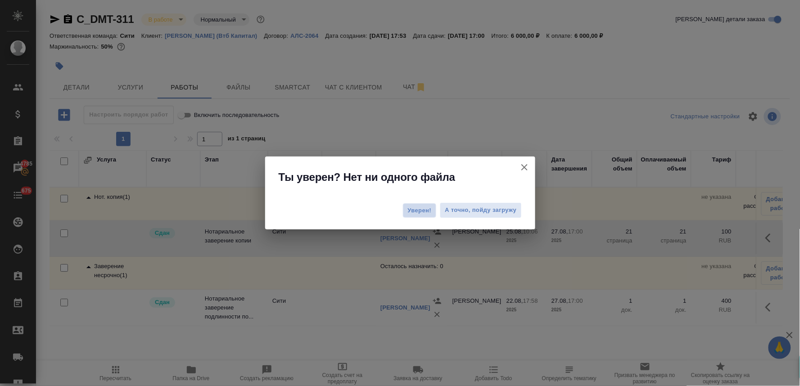
click at [412, 208] on span "Уверен!" at bounding box center [420, 210] width 24 height 9
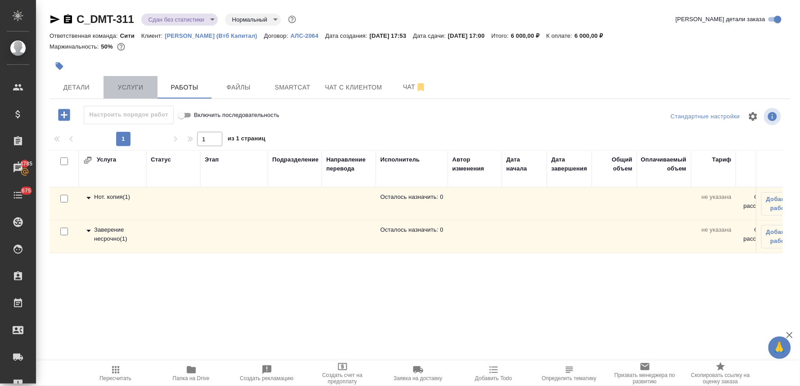
click at [129, 93] on button "Услуги" at bounding box center [131, 87] width 54 height 23
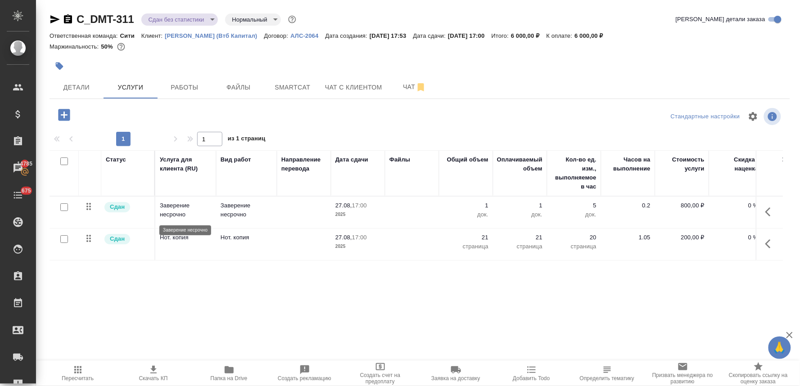
click at [187, 208] on p "Заверение несрочно" at bounding box center [186, 210] width 52 height 18
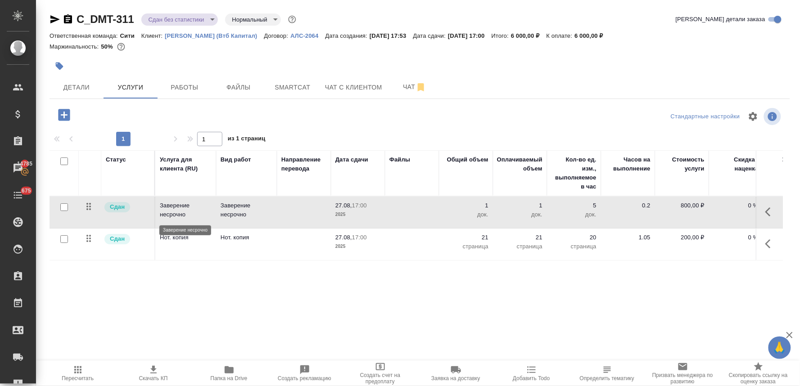
click at [187, 208] on p "Заверение несрочно" at bounding box center [186, 210] width 52 height 18
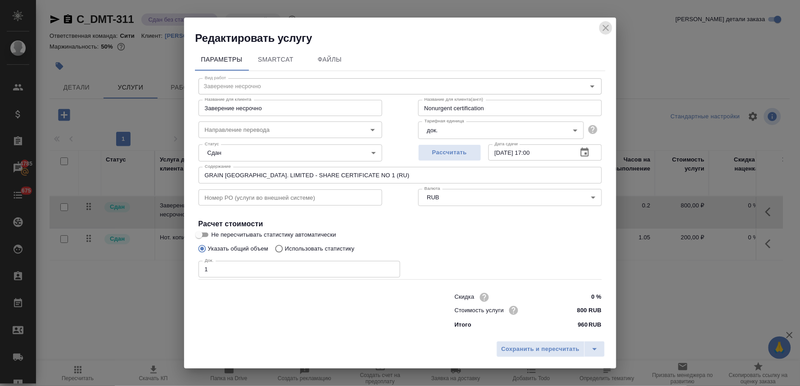
click at [604, 28] on icon "close" at bounding box center [606, 28] width 11 height 11
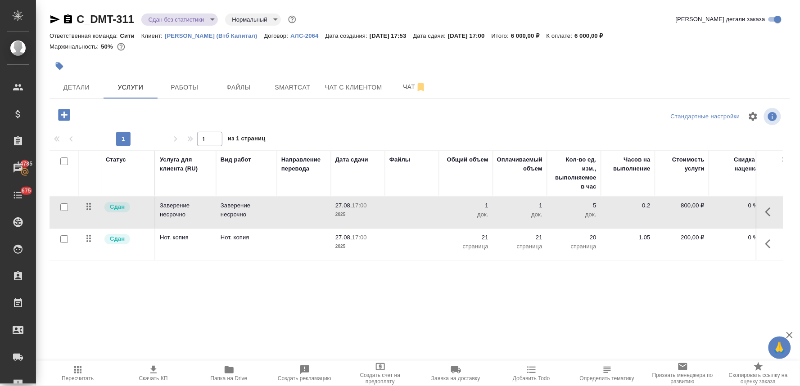
click at [169, 22] on body "🙏 .cls-1 fill:#fff; AWATERA Lyamina Nadezhda Клиенты Спецификации Заказы 14785 …" at bounding box center [400, 193] width 800 height 386
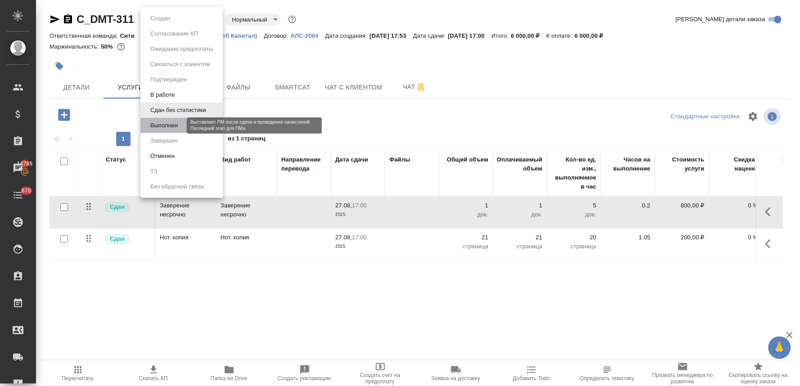
click at [171, 127] on button "Выполнен" at bounding box center [164, 126] width 33 height 10
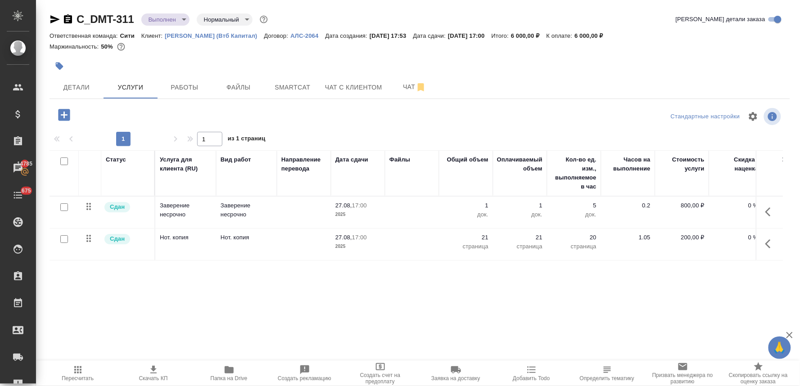
click at [158, 22] on body "🙏 .cls-1 fill:#fff; AWATERA Lyamina Nadezhda Клиенты Спецификации Заказы 14785 …" at bounding box center [400, 193] width 800 height 386
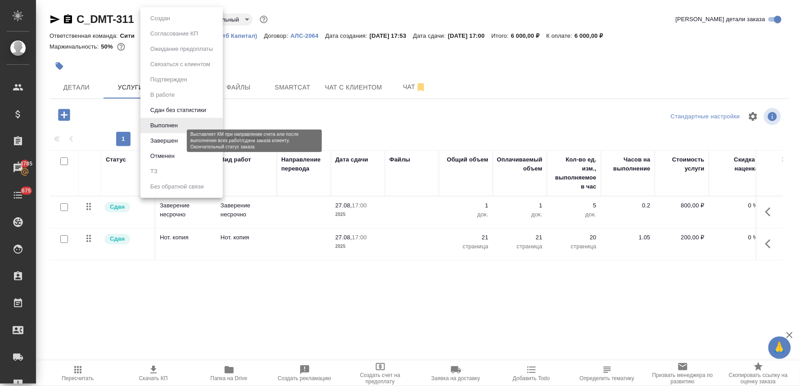
click at [166, 140] on button "Завершен" at bounding box center [164, 141] width 33 height 10
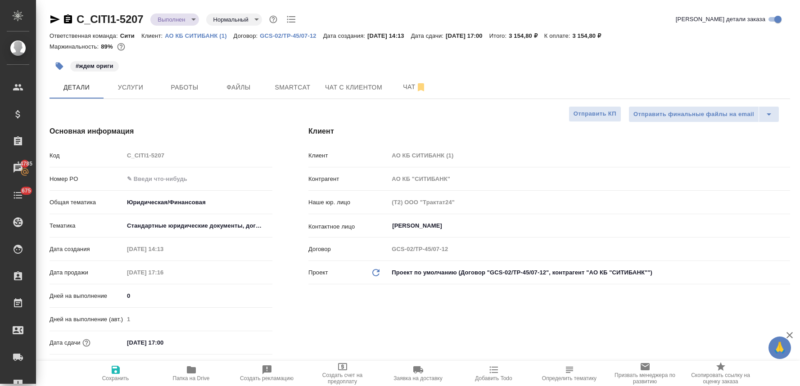
select select "RU"
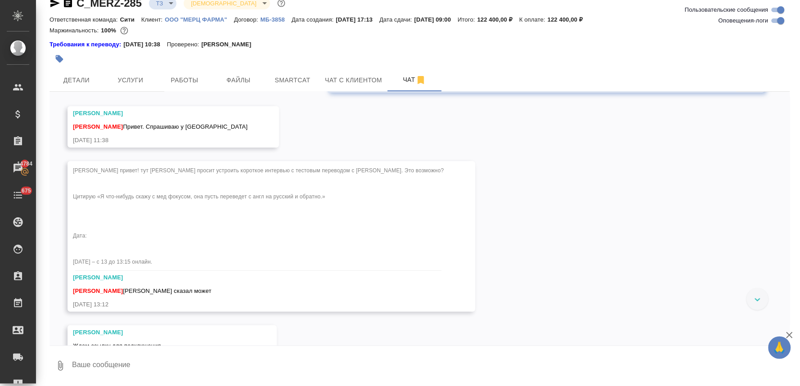
scroll to position [1060, 0]
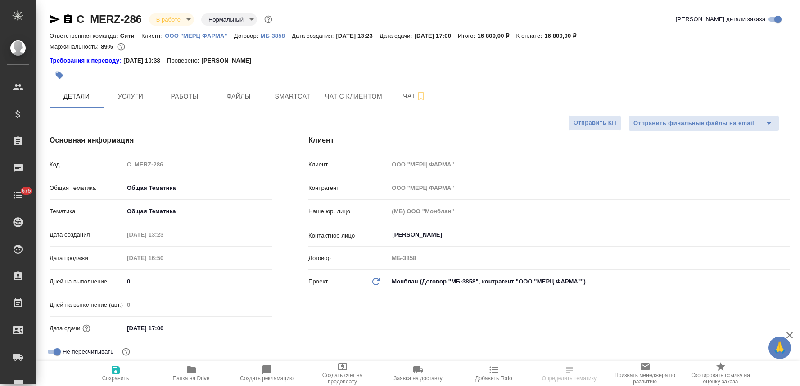
select select "RU"
type textarea "x"
click at [403, 96] on span "Чат" at bounding box center [414, 95] width 43 height 11
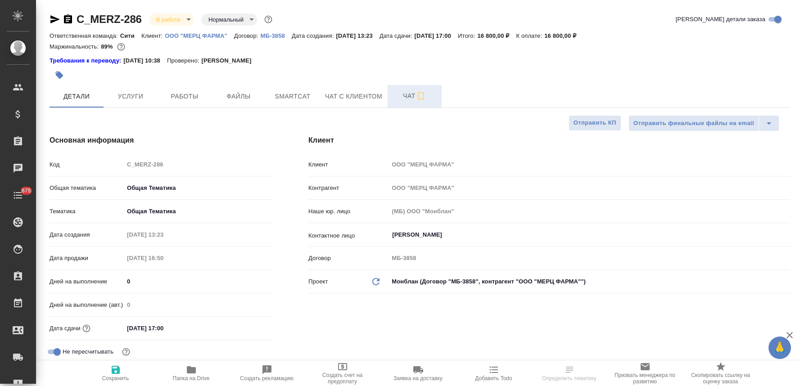
type textarea "x"
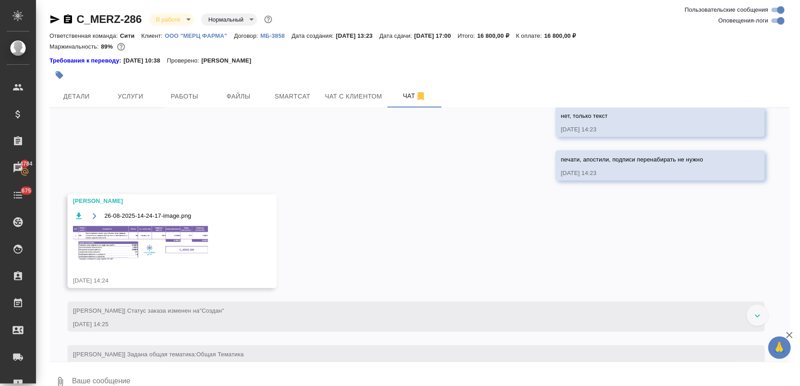
scroll to position [1632, 0]
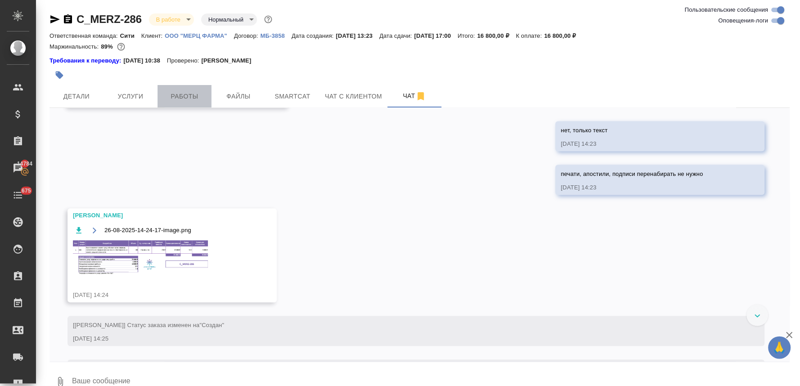
click at [190, 102] on button "Работы" at bounding box center [185, 96] width 54 height 23
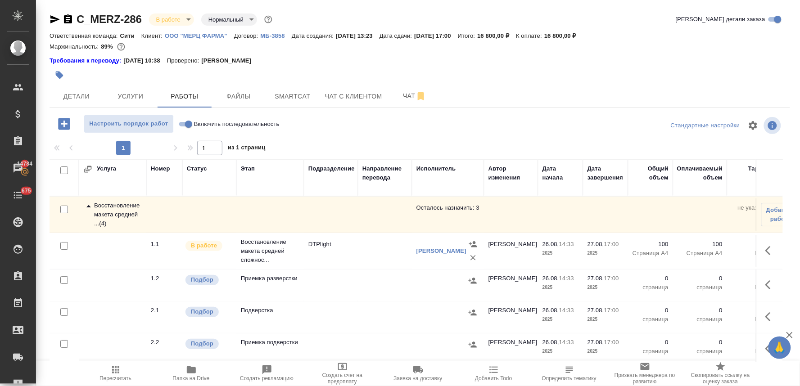
click at [494, 376] on span "Добавить Todo" at bounding box center [493, 378] width 37 height 6
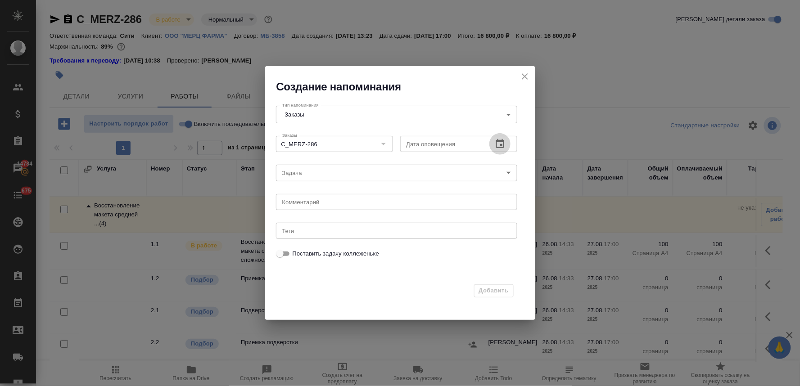
click at [501, 145] on icon "button" at bounding box center [500, 143] width 8 height 9
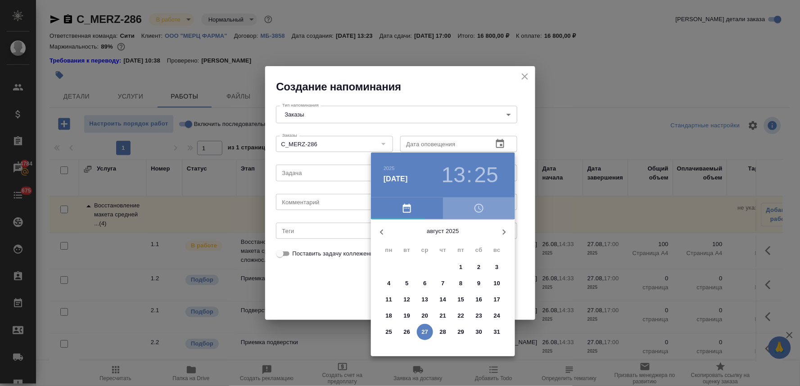
click at [474, 209] on icon "button" at bounding box center [479, 208] width 11 height 11
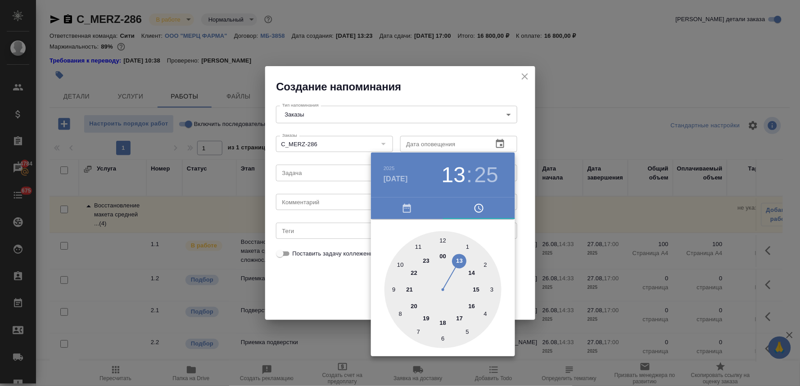
click at [461, 322] on div at bounding box center [442, 289] width 117 height 117
click at [443, 239] on div at bounding box center [442, 289] width 117 height 117
type input "27.08.2025 17:00"
click at [347, 304] on div at bounding box center [400, 193] width 800 height 386
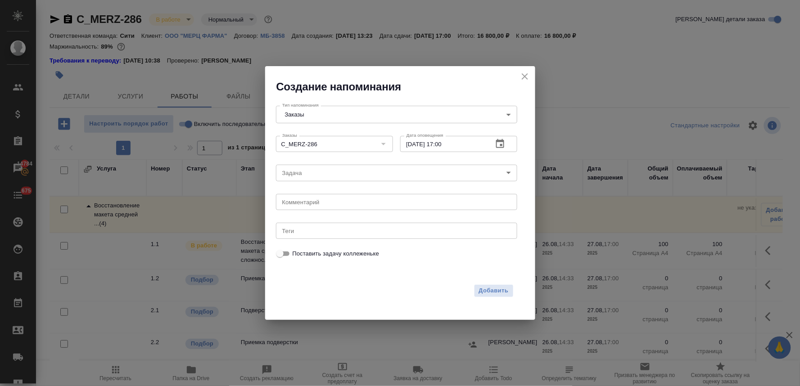
click at [325, 176] on body "🙏 .cls-1 fill:#fff; AWATERA Lyamina Nadezhda Клиенты Спецификации Заказы 14784 …" at bounding box center [400, 193] width 800 height 386
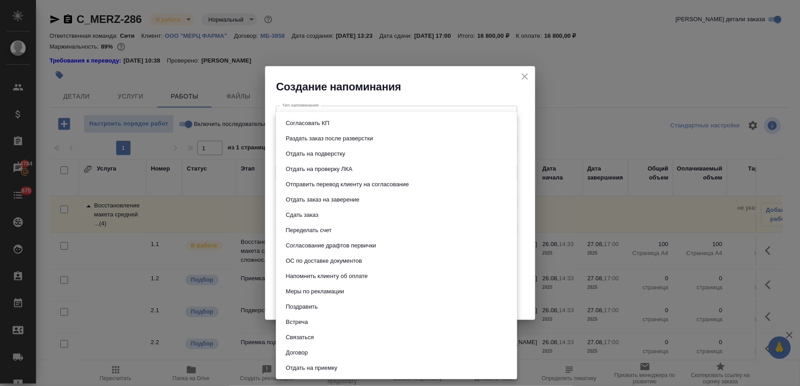
click at [331, 217] on li "Сдать заказ" at bounding box center [396, 215] width 241 height 15
type input "Сдать заказ"
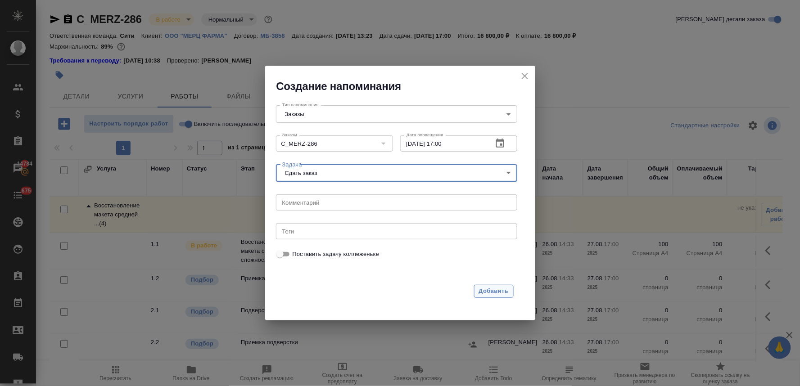
click at [483, 289] on span "Добавить" at bounding box center [494, 291] width 30 height 10
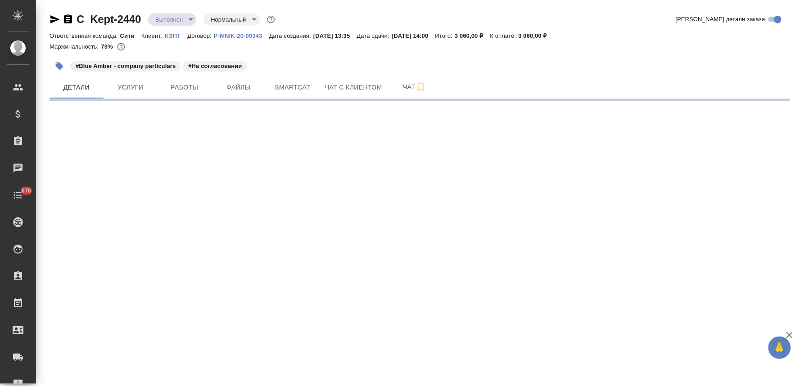
select select "RU"
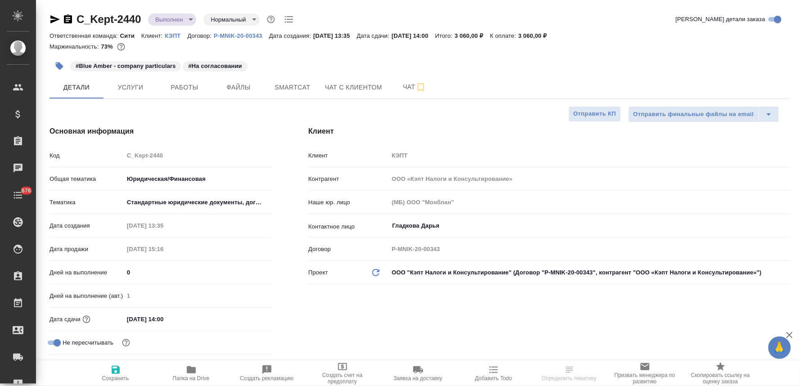
type textarea "x"
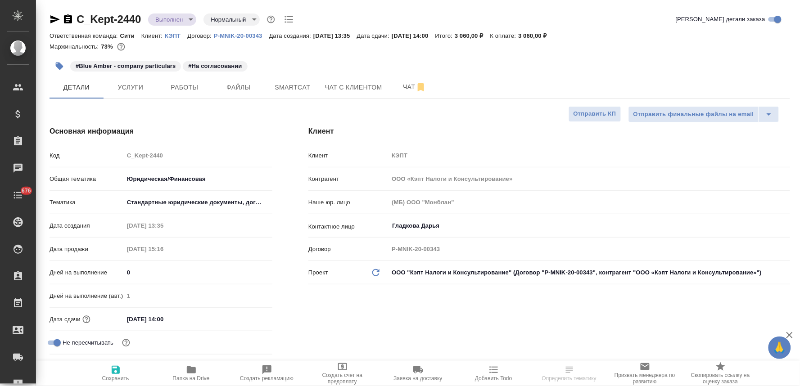
type textarea "x"
click at [183, 322] on input "[DATE] 14:00" at bounding box center [163, 319] width 79 height 13
click at [249, 318] on icon "button" at bounding box center [246, 318] width 8 height 9
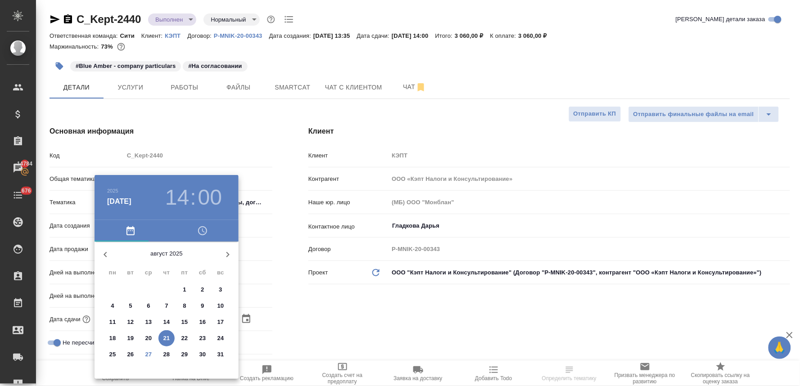
click at [228, 254] on icon "button" at bounding box center [227, 254] width 3 height 5
click at [186, 305] on p "12" at bounding box center [184, 306] width 7 height 9
type input "[DATE] 14:00"
type textarea "x"
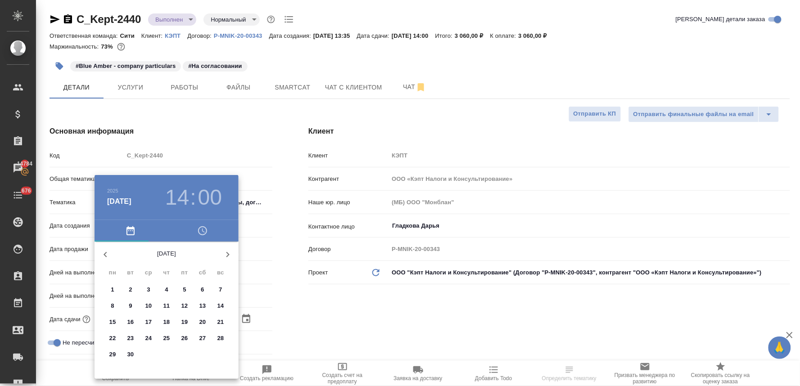
type textarea "x"
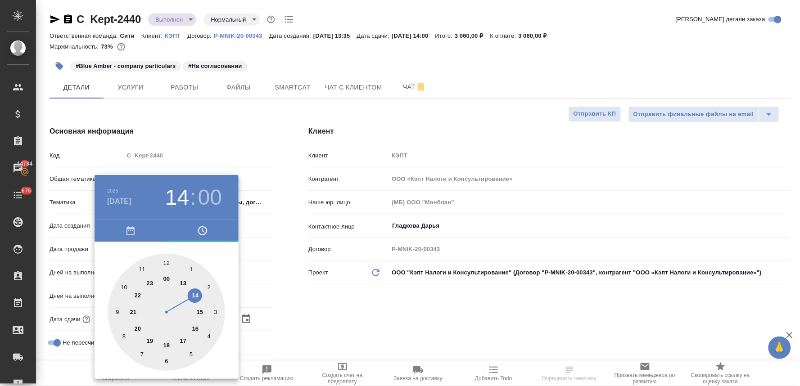
click at [394, 289] on div at bounding box center [400, 193] width 800 height 386
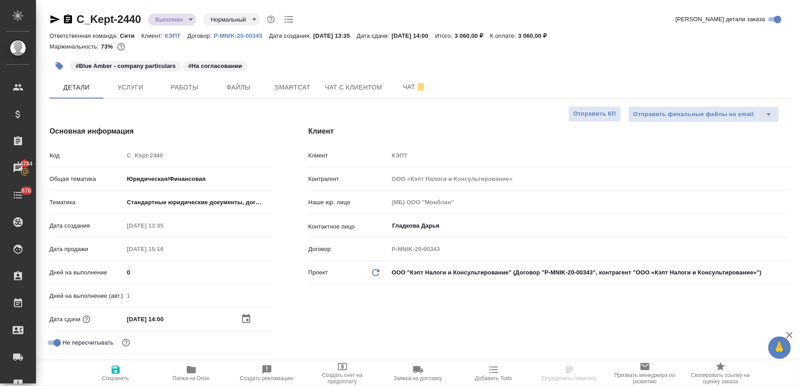
click at [119, 367] on icon "button" at bounding box center [115, 370] width 11 height 11
type textarea "x"
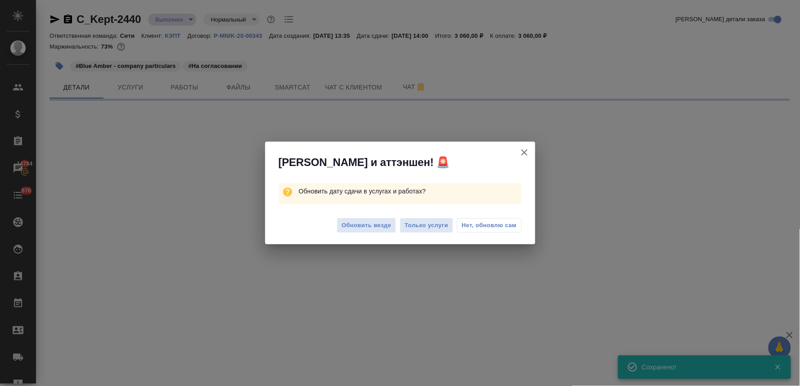
click at [354, 223] on span "Обновить везде" at bounding box center [367, 226] width 50 height 10
select select "RU"
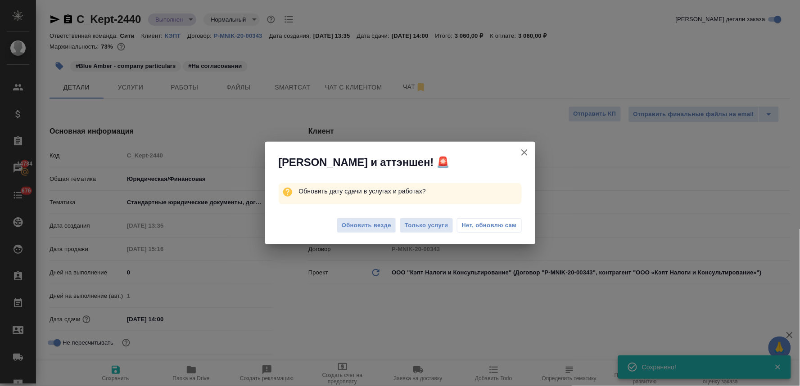
type textarea "x"
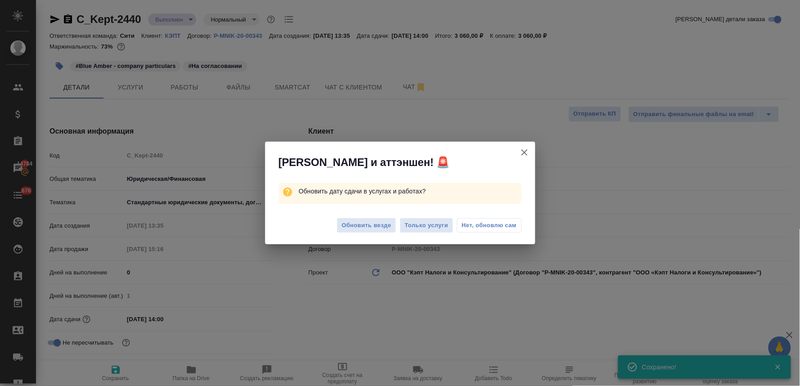
type textarea "x"
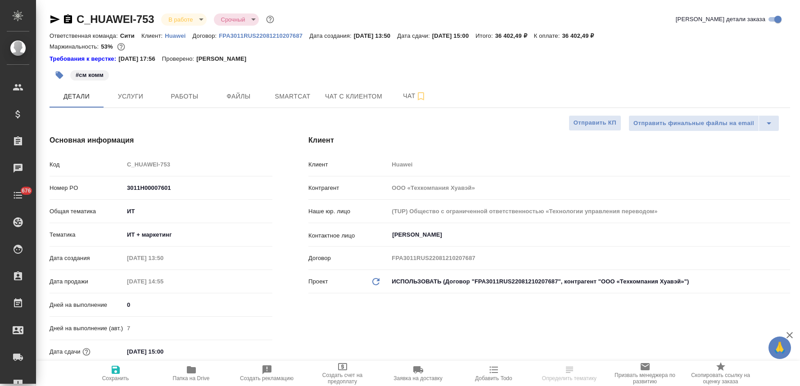
select select "RU"
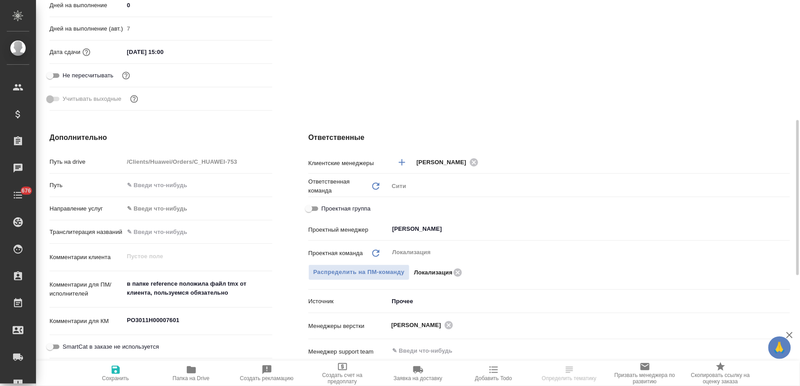
scroll to position [350, 0]
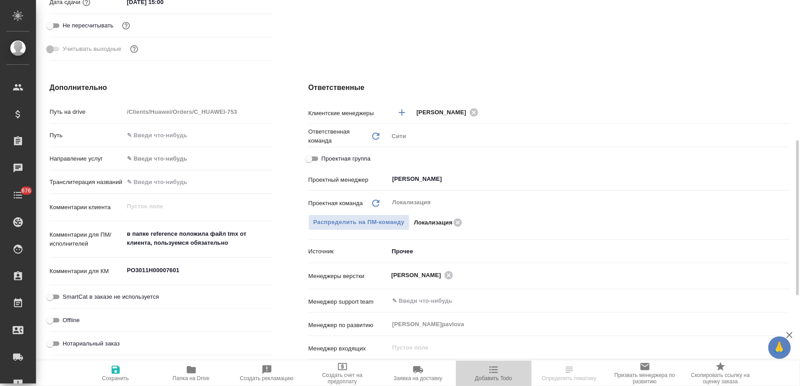
click at [502, 375] on span "Добавить Todo" at bounding box center [493, 378] width 37 height 6
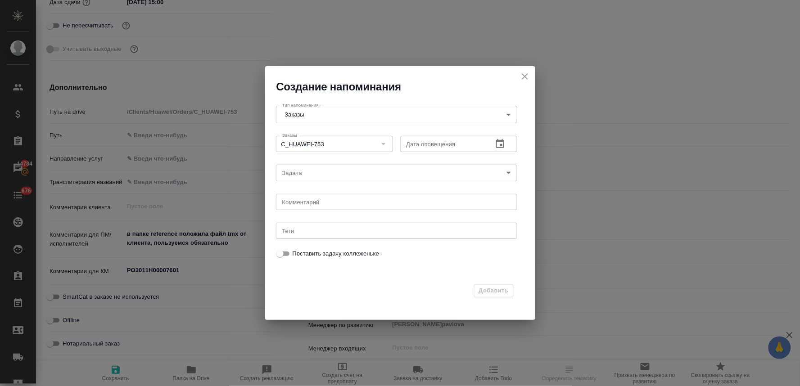
click at [499, 146] on icon "button" at bounding box center [500, 144] width 11 height 11
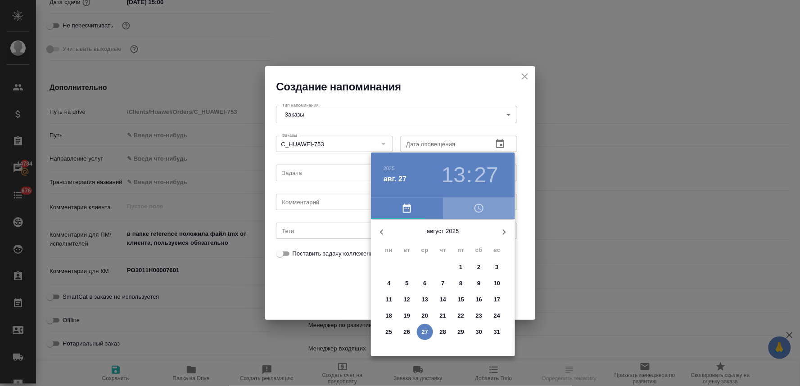
click at [475, 204] on icon "button" at bounding box center [479, 208] width 11 height 11
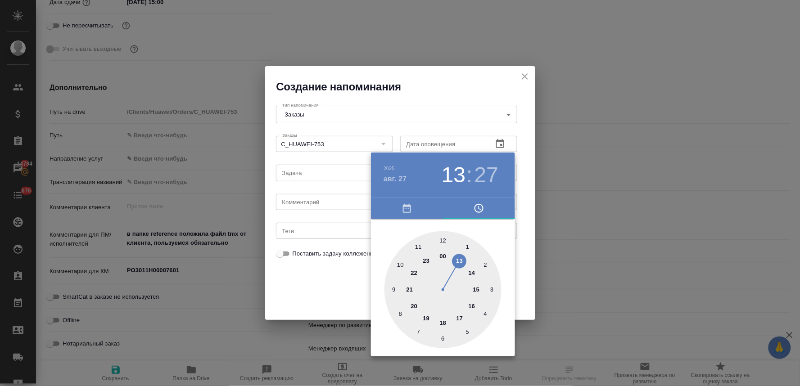
click at [476, 290] on div at bounding box center [442, 289] width 117 height 117
click at [443, 240] on div at bounding box center [442, 289] width 117 height 117
type input "[DATE] 15:00"
click at [330, 287] on div at bounding box center [400, 193] width 800 height 386
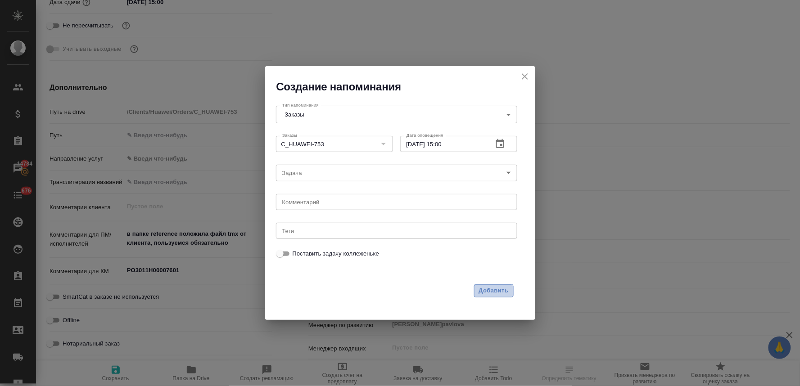
click at [504, 289] on span "Добавить" at bounding box center [494, 291] width 30 height 10
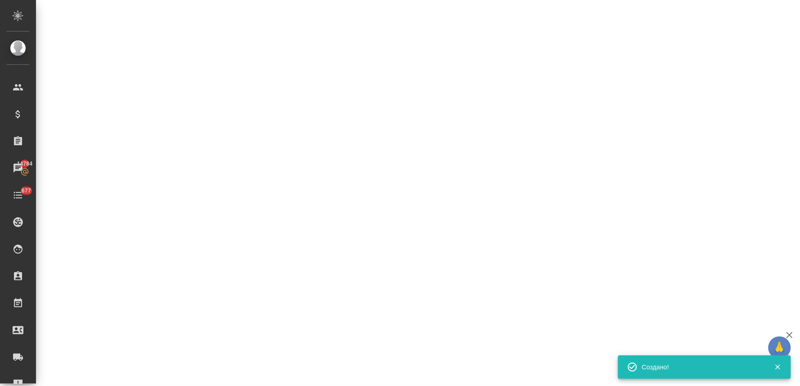
select select "RU"
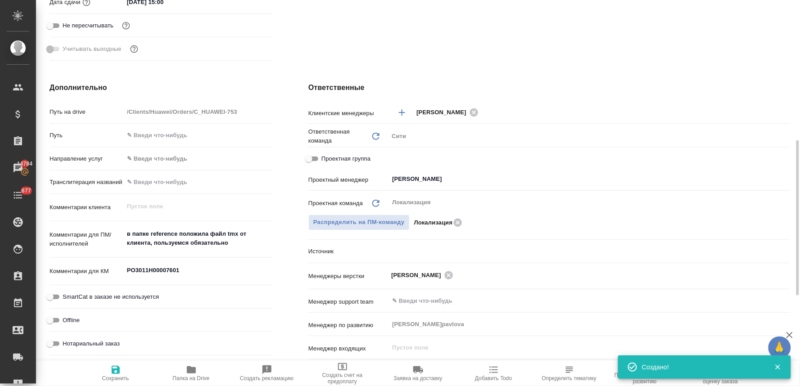
type textarea "x"
click at [185, 371] on span "Папка на Drive" at bounding box center [191, 373] width 65 height 17
type textarea "x"
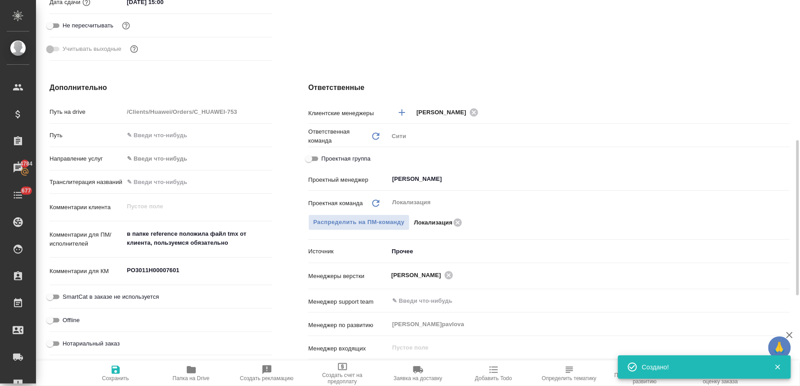
type textarea "x"
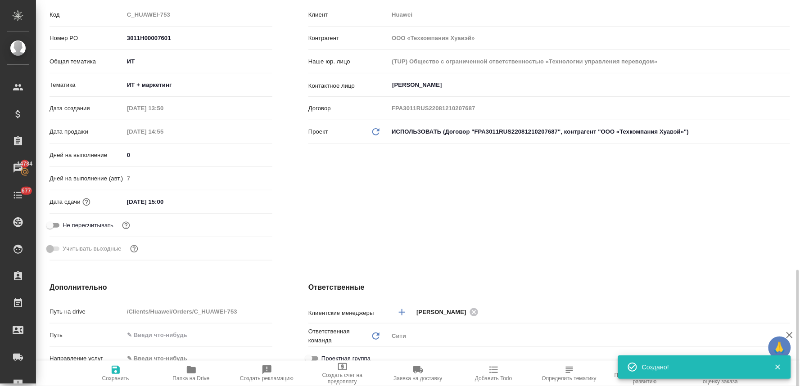
scroll to position [0, 0]
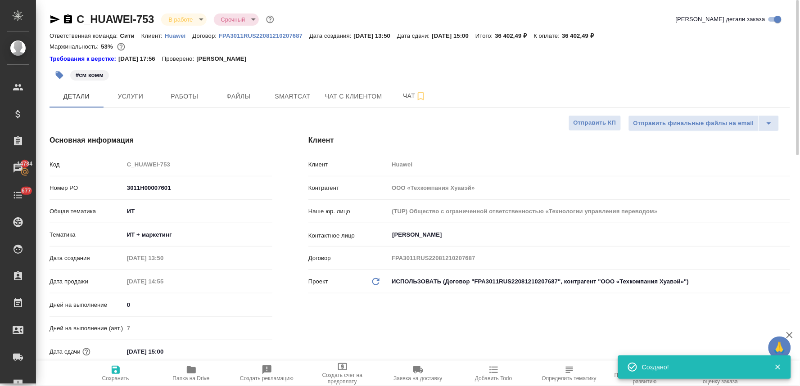
click at [123, 167] on div "Код C_HUAWEI-753" at bounding box center [161, 165] width 223 height 16
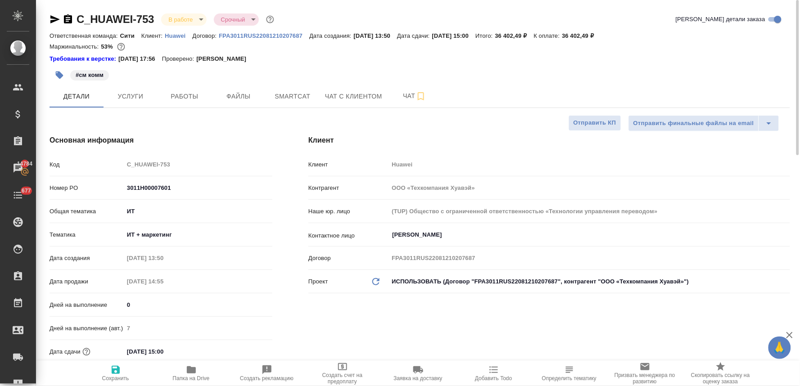
type textarea "x"
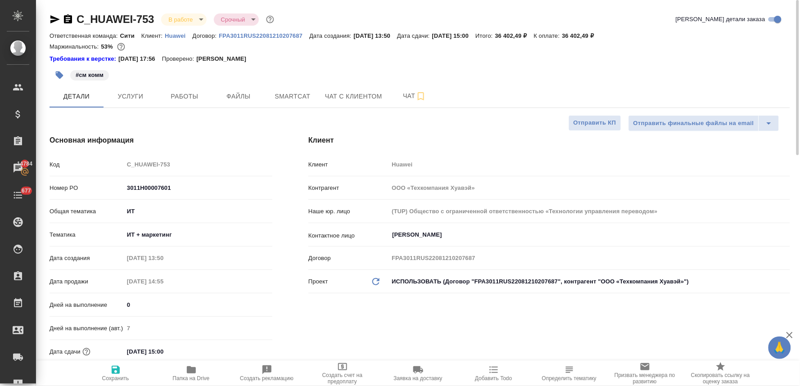
type textarea "x"
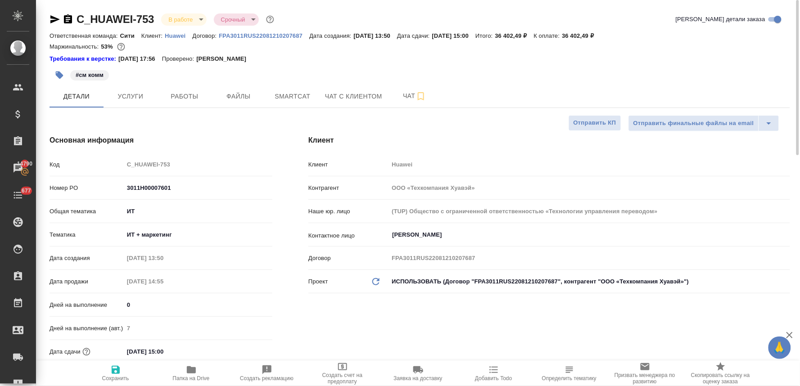
type textarea "x"
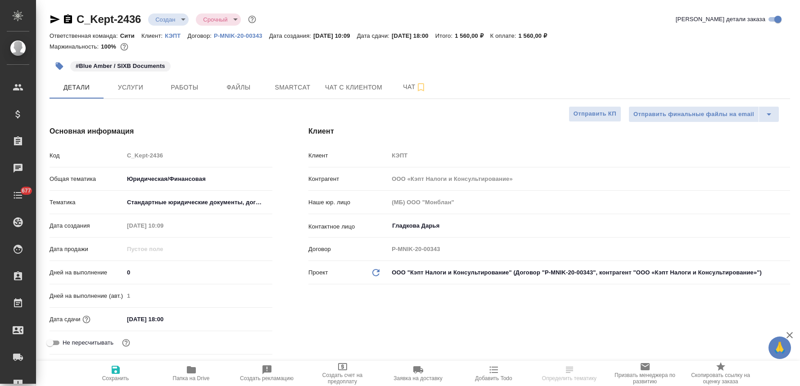
select select "RU"
type textarea "x"
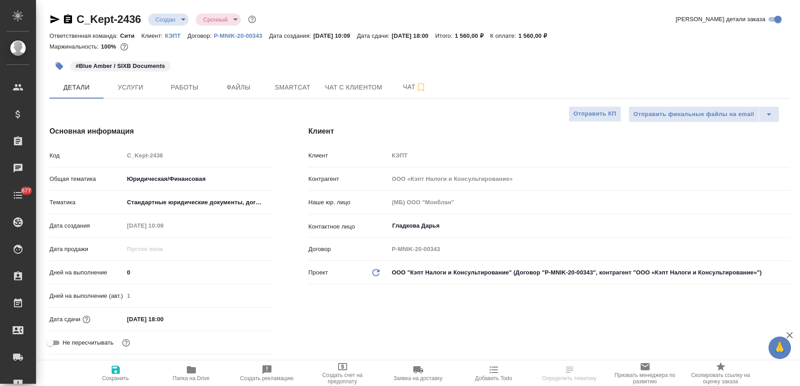
type textarea "x"
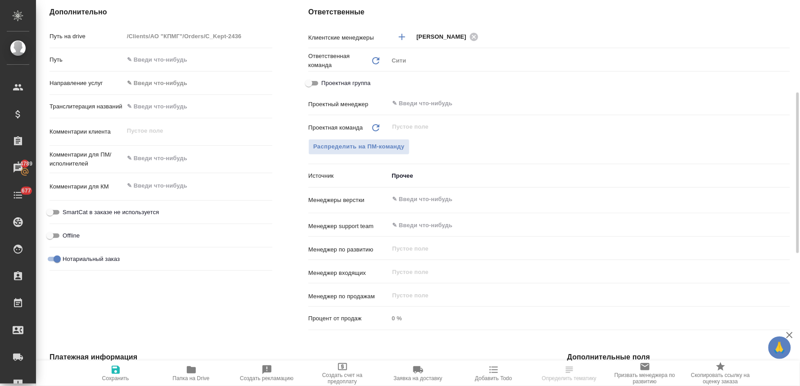
scroll to position [93, 0]
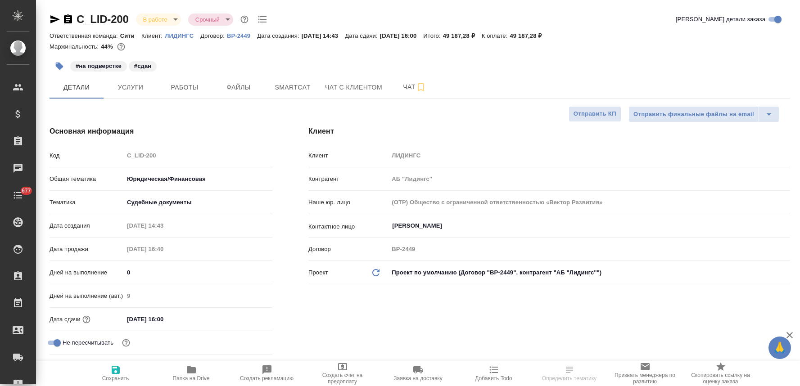
select select "RU"
click at [54, 20] on icon "button" at bounding box center [54, 19] width 9 height 8
click at [295, 312] on div "Клиент Клиент ЛИДИНГС Контрагент АБ "Лидингс" Наше юр. лицо (OTP) Общество с ог…" at bounding box center [549, 254] width 518 height 292
click at [185, 86] on span "Работы" at bounding box center [184, 87] width 43 height 11
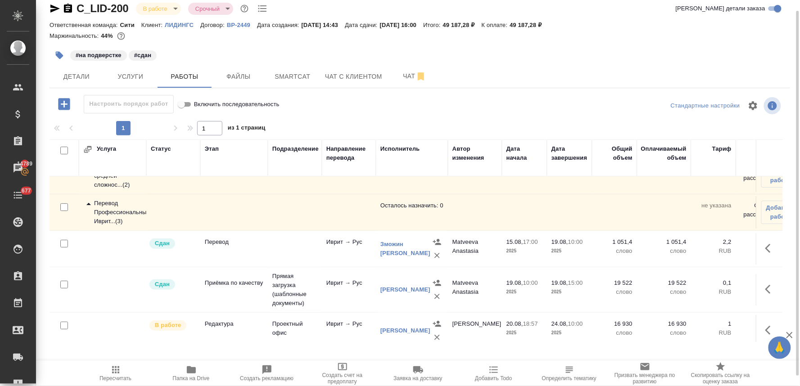
scroll to position [34, 0]
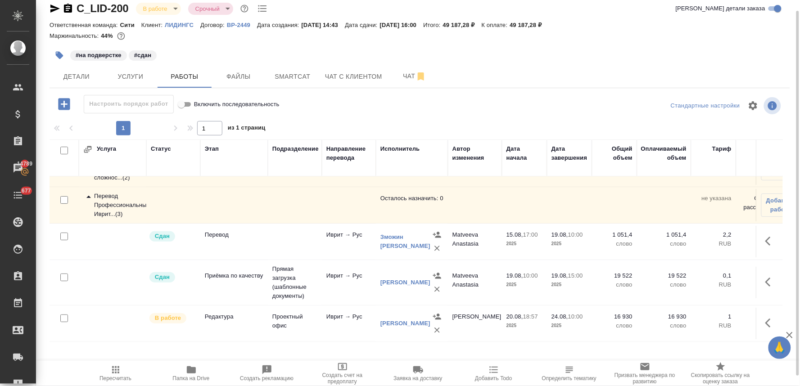
click at [639, 78] on div "Детали Услуги Работы Файлы Smartcat Чат с клиентом Чат" at bounding box center [420, 76] width 741 height 23
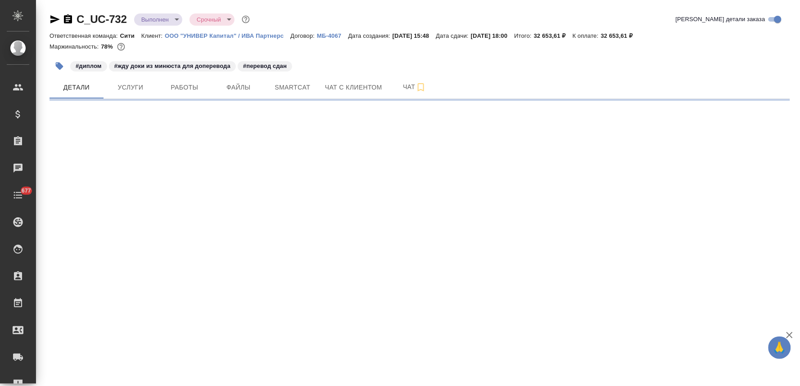
select select "RU"
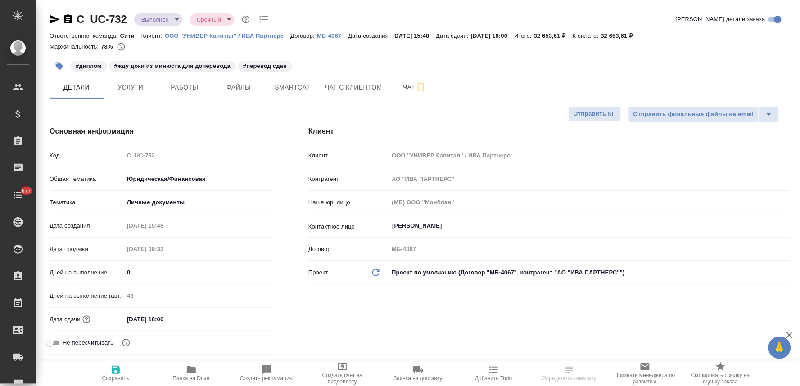
type textarea "x"
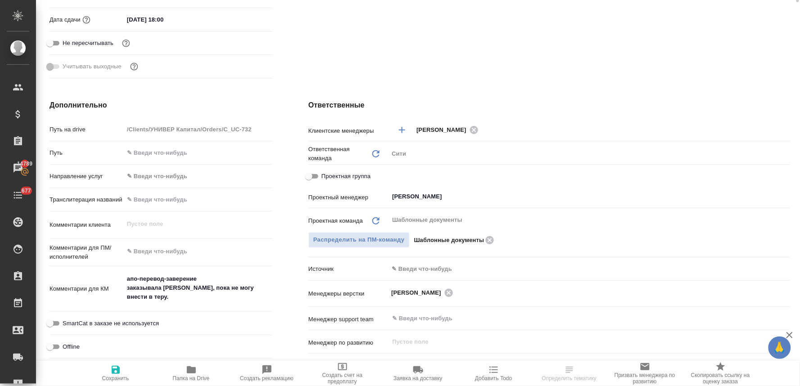
scroll to position [50, 0]
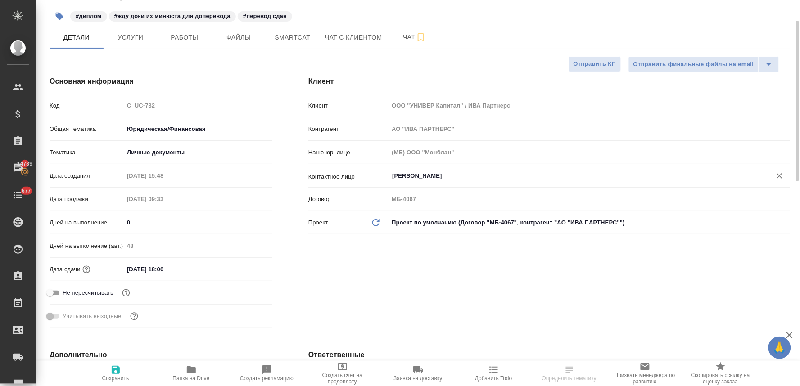
click at [410, 174] on input "[PERSON_NAME]" at bounding box center [574, 176] width 366 height 11
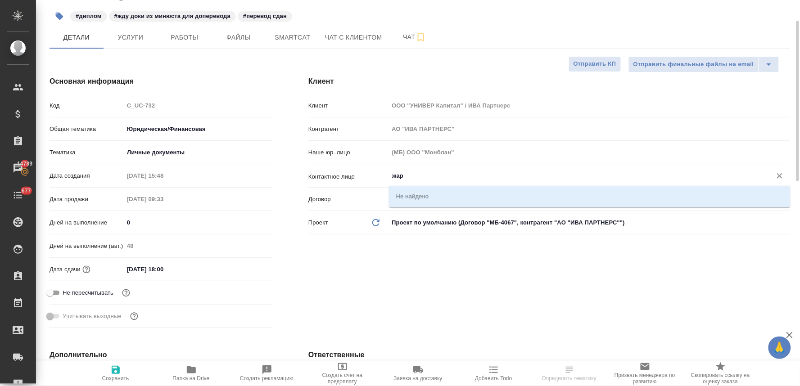
type input "жарк"
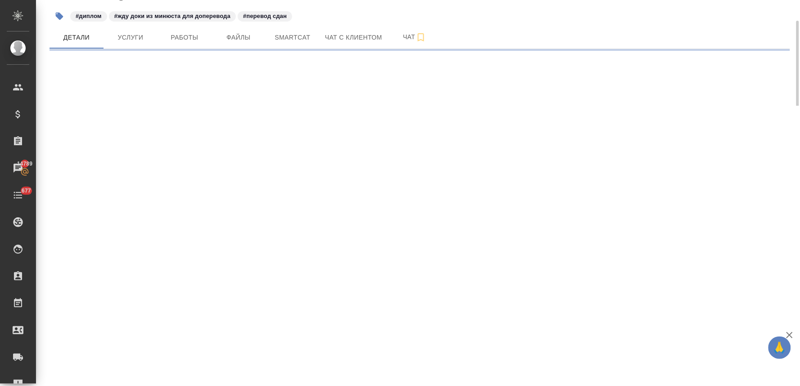
select select "RU"
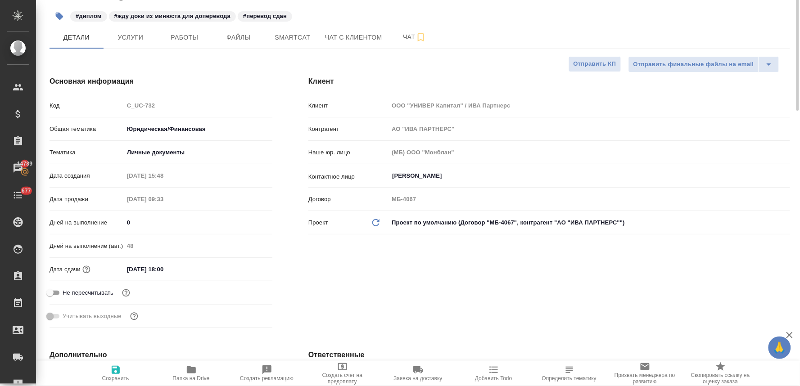
scroll to position [0, 0]
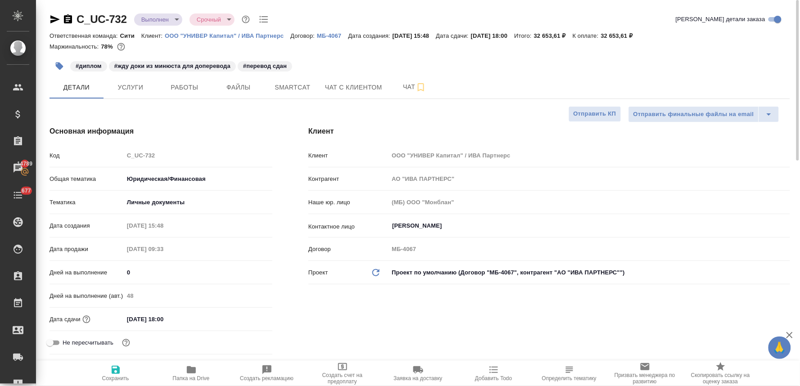
type textarea "x"
click at [200, 33] on p "ООО "УНИВЕР Капитал" / ИВА Партнерс" at bounding box center [228, 35] width 126 height 7
type textarea "x"
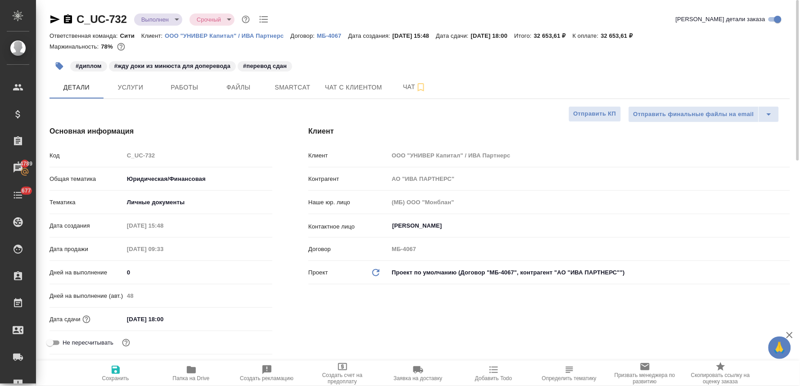
type textarea "x"
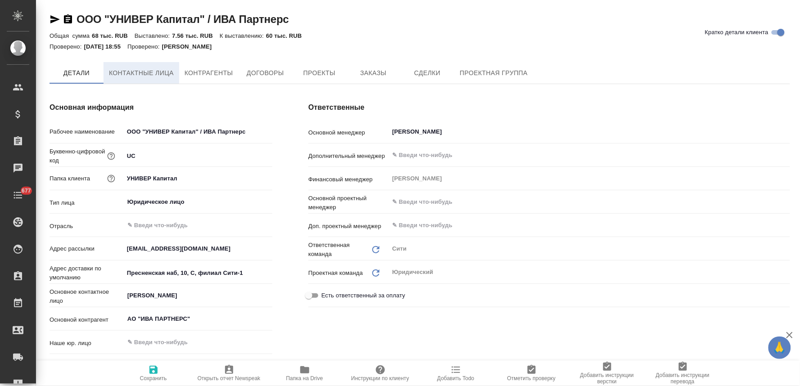
type textarea "x"
click at [136, 78] on span "Контактные лица" at bounding box center [141, 73] width 65 height 11
select select "RU"
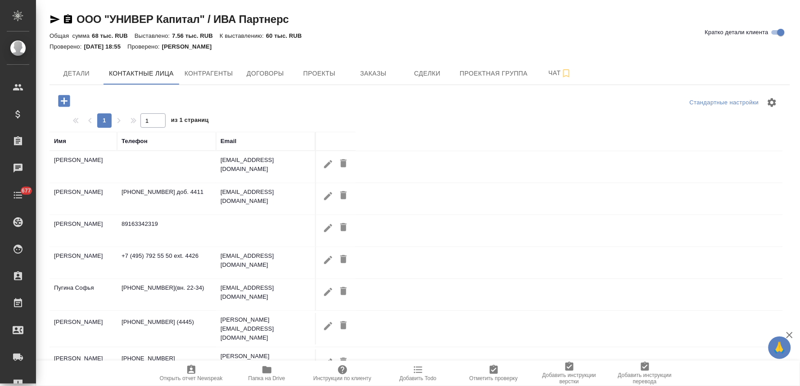
click at [64, 104] on icon "button" at bounding box center [64, 101] width 16 height 16
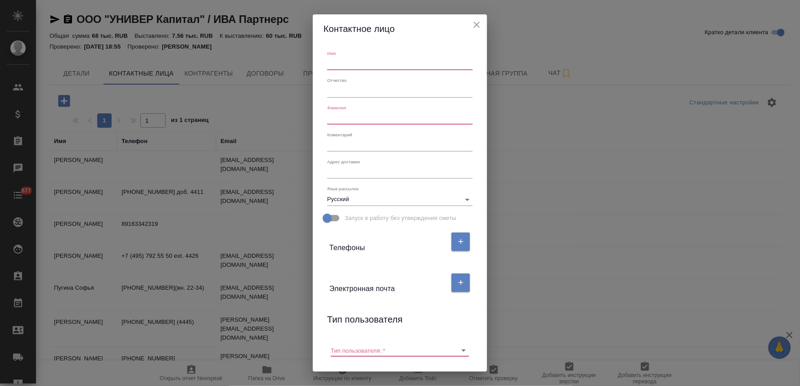
click at [348, 65] on input "text" at bounding box center [399, 64] width 145 height 13
type input "Алина"
click at [347, 117] on input "text" at bounding box center [399, 118] width 145 height 13
type input "Жаркова"
click at [460, 282] on icon "button" at bounding box center [461, 283] width 8 height 8
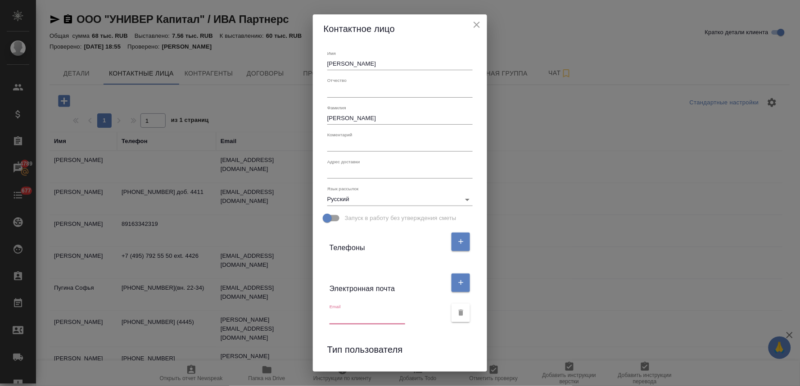
click at [365, 318] on input "text" at bounding box center [368, 318] width 76 height 13
paste input "azharkova@avi.capital"
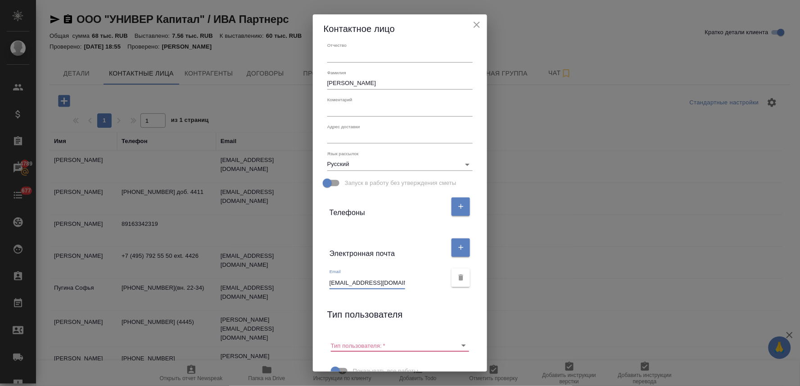
scroll to position [69, 0]
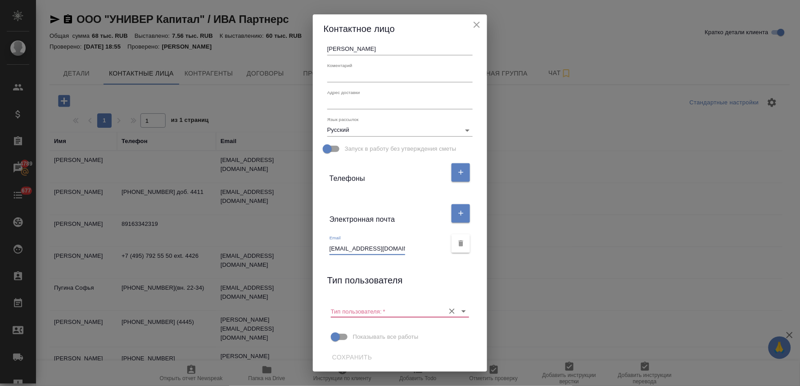
click at [447, 307] on icon "Очистить" at bounding box center [451, 311] width 9 height 9
type input "azharkova@avi.capital"
click at [356, 357] on span "Сохранить" at bounding box center [352, 357] width 40 height 11
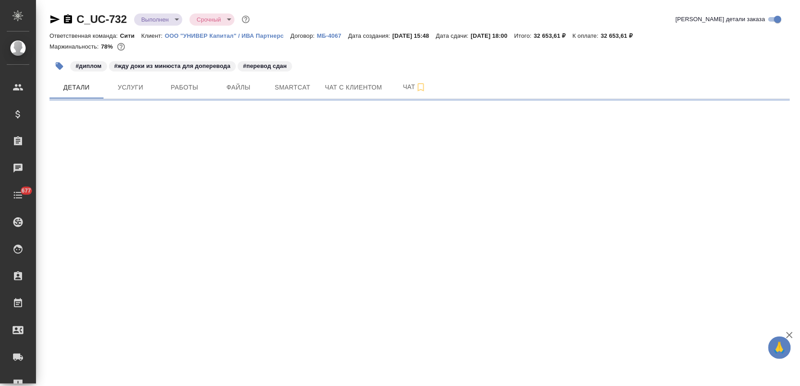
select select "RU"
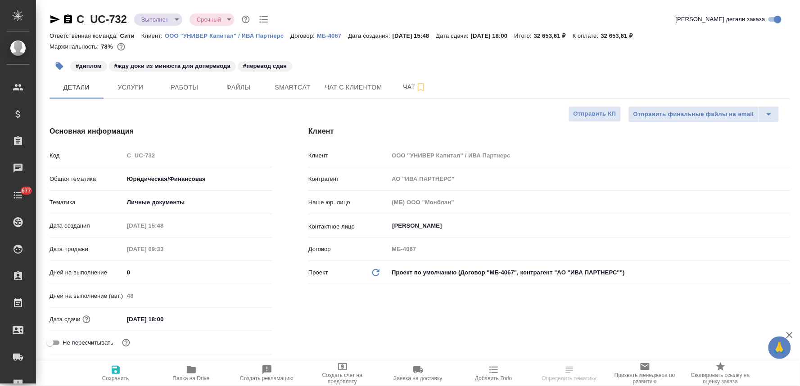
type textarea "x"
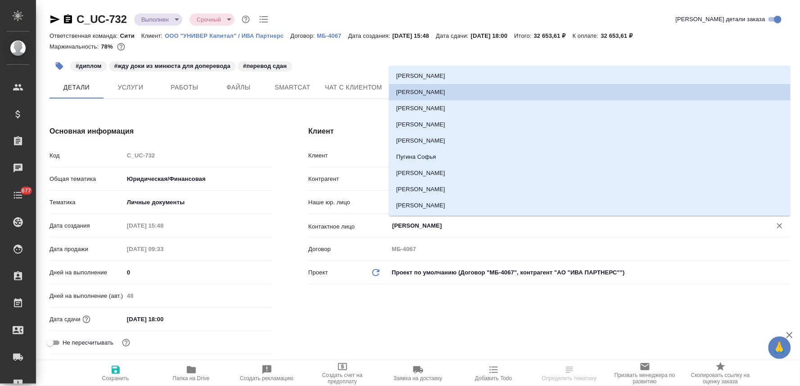
click at [442, 227] on input "[PERSON_NAME]" at bounding box center [574, 226] width 366 height 11
click at [436, 208] on li "[PERSON_NAME]" at bounding box center [590, 206] width 402 height 16
type input "[PERSON_NAME]"
type textarea "x"
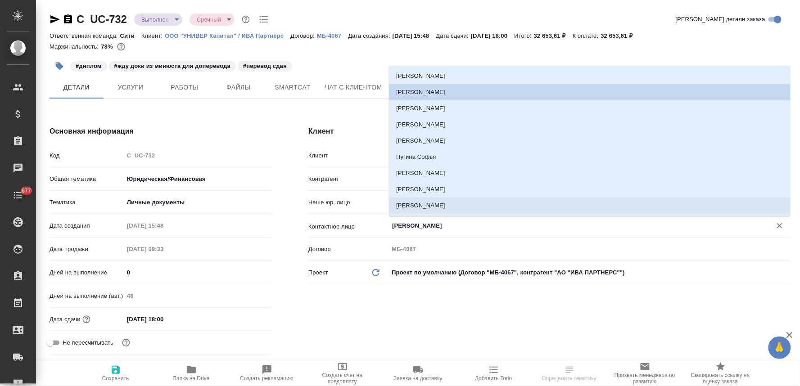
type textarea "x"
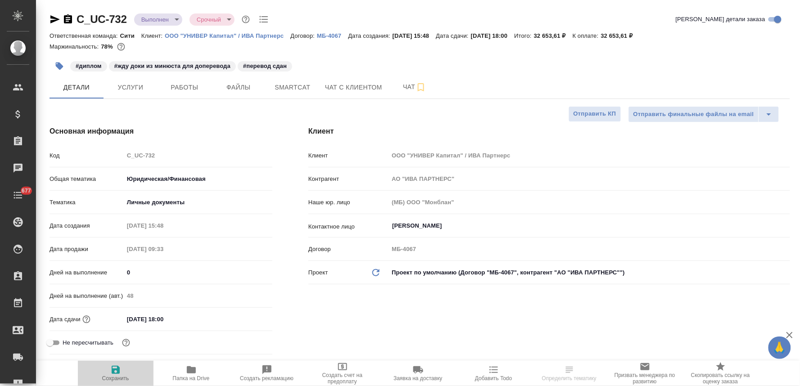
click at [111, 381] on span "Сохранить" at bounding box center [115, 378] width 27 height 6
type textarea "x"
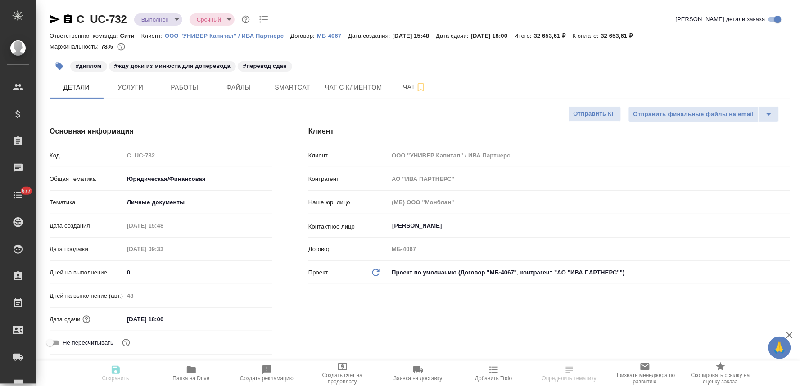
type textarea "x"
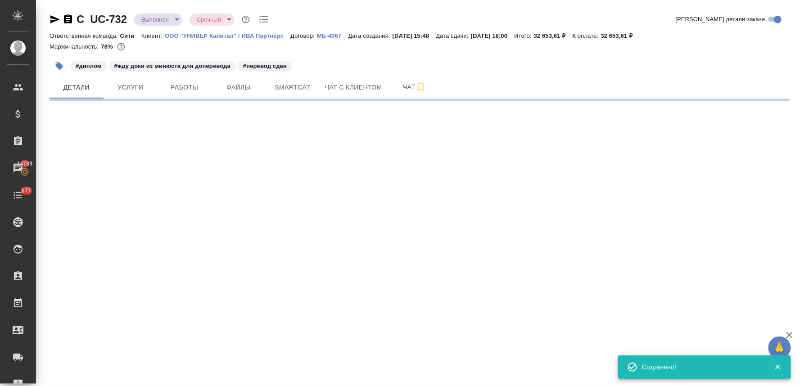
select select "RU"
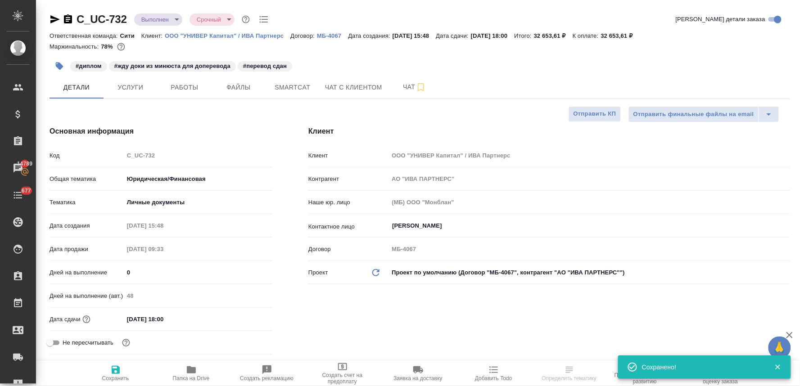
type textarea "x"
click at [185, 85] on span "Работы" at bounding box center [184, 87] width 43 height 11
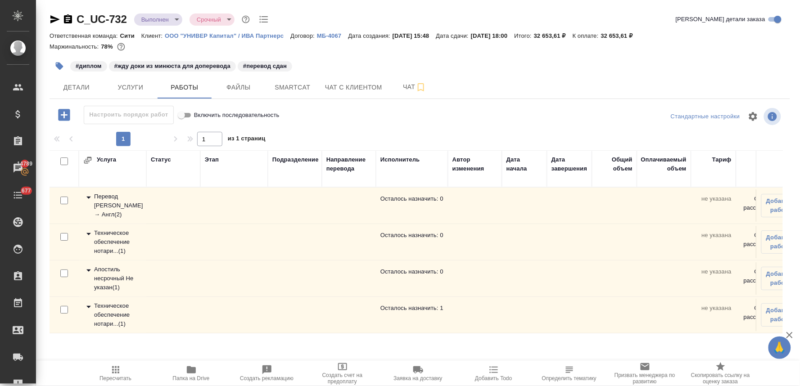
click at [114, 281] on div "Апостиль несрочный Не указан ( 1 )" at bounding box center [112, 278] width 59 height 27
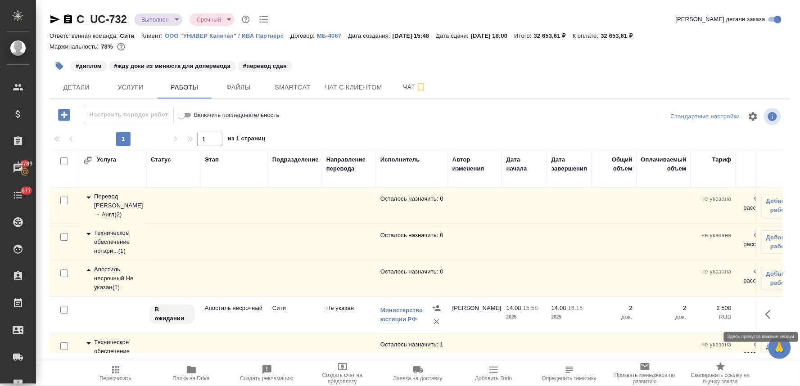
click at [765, 315] on icon "button" at bounding box center [770, 314] width 11 height 11
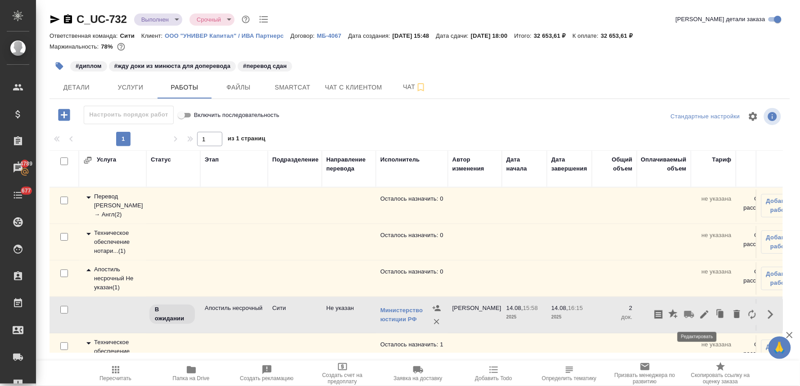
click at [699, 316] on icon "button" at bounding box center [704, 314] width 11 height 11
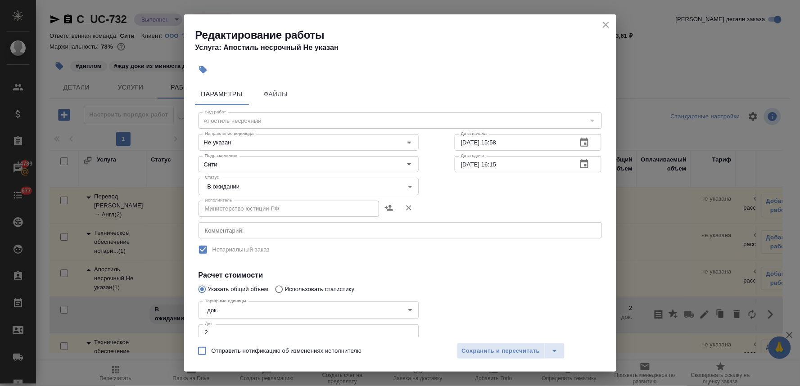
click at [276, 185] on body "🙏 .cls-1 fill:#fff; AWATERA Lyamina Nadezhda Клиенты Спецификации Заказы 14789 …" at bounding box center [400, 193] width 800 height 386
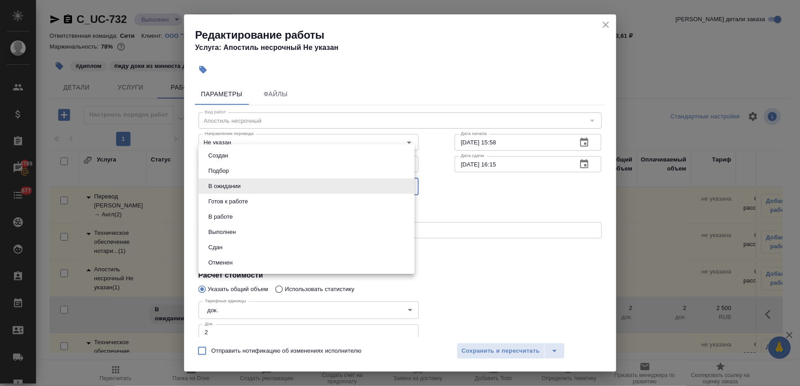
click at [260, 245] on li "Сдан" at bounding box center [307, 247] width 216 height 15
type input "closed"
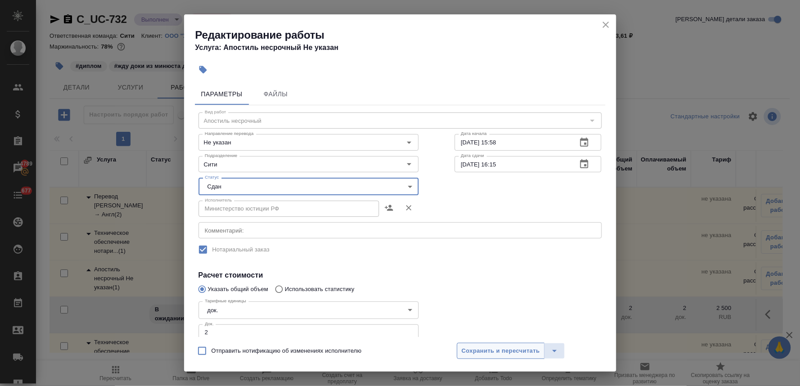
click at [501, 350] on span "Сохранить и пересчитать" at bounding box center [501, 351] width 78 height 10
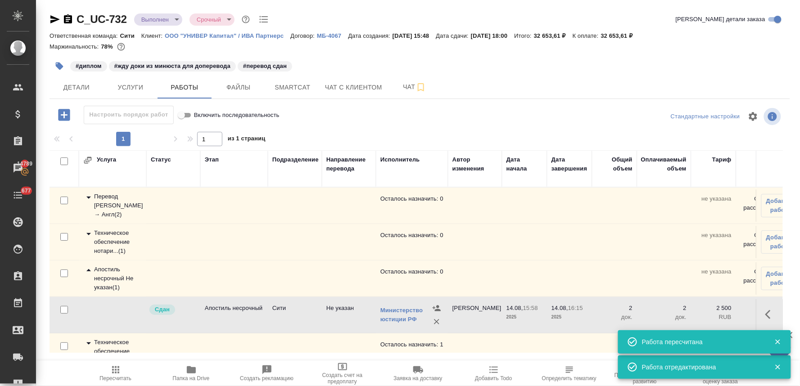
click at [90, 238] on icon at bounding box center [88, 234] width 11 height 11
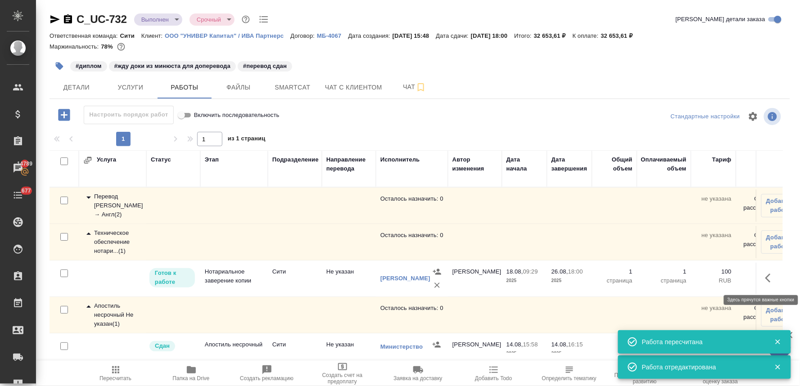
click at [760, 279] on button "button" at bounding box center [771, 278] width 22 height 22
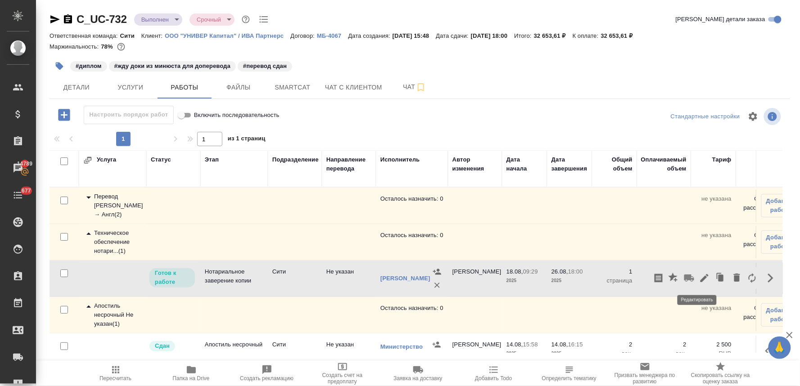
click at [700, 280] on icon "button" at bounding box center [704, 278] width 8 height 8
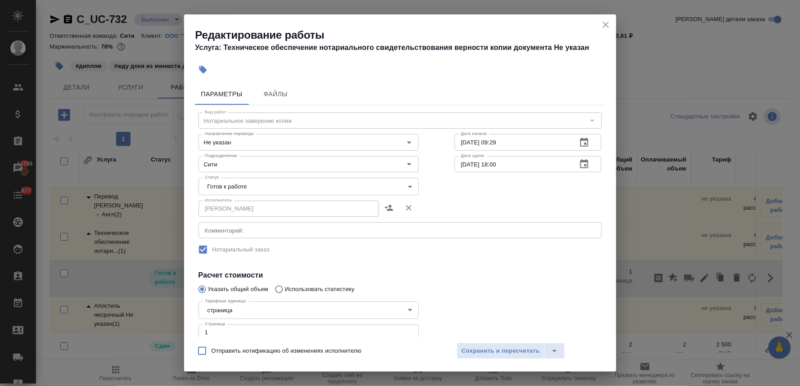
click at [242, 186] on body "🙏 .cls-1 fill:#fff; AWATERA Lyamina Nadezhda Клиенты Спецификации Заказы 14789 …" at bounding box center [400, 193] width 800 height 386
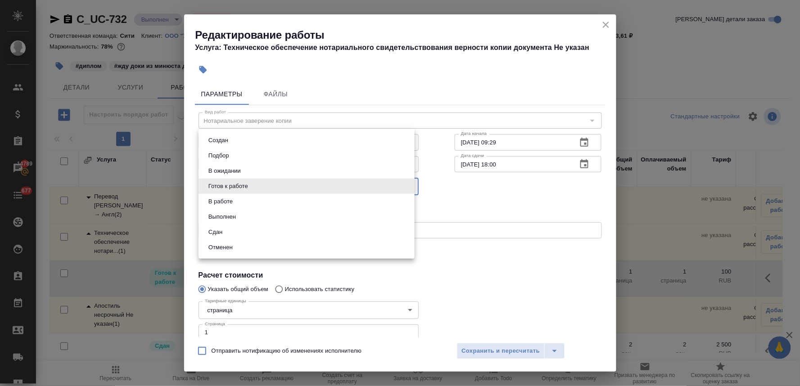
click at [246, 231] on li "Сдан" at bounding box center [307, 232] width 216 height 15
type input "closed"
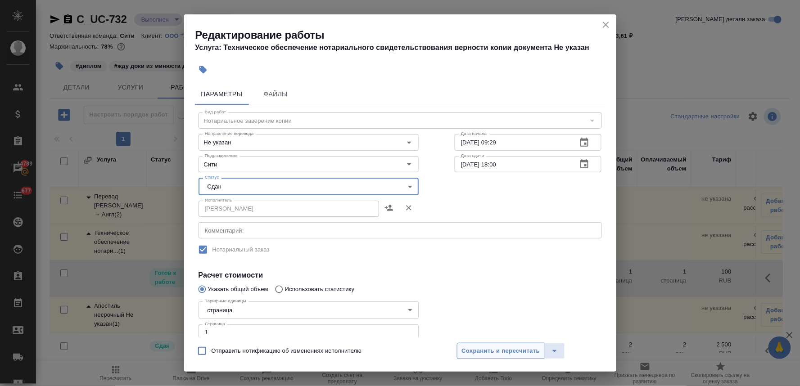
click at [526, 348] on span "Сохранить и пересчитать" at bounding box center [501, 351] width 78 height 10
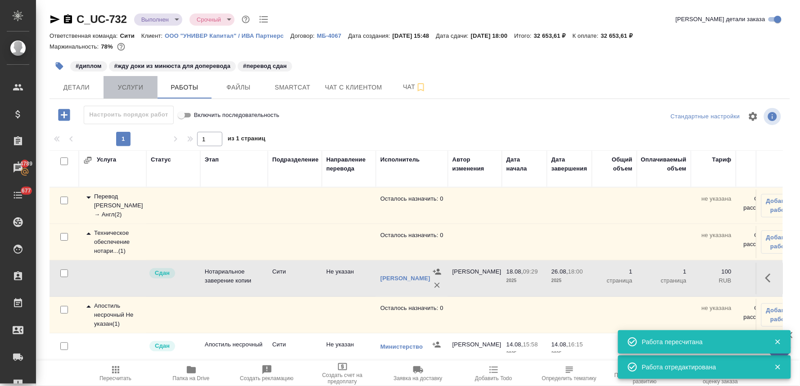
click at [132, 87] on span "Услуги" at bounding box center [130, 87] width 43 height 11
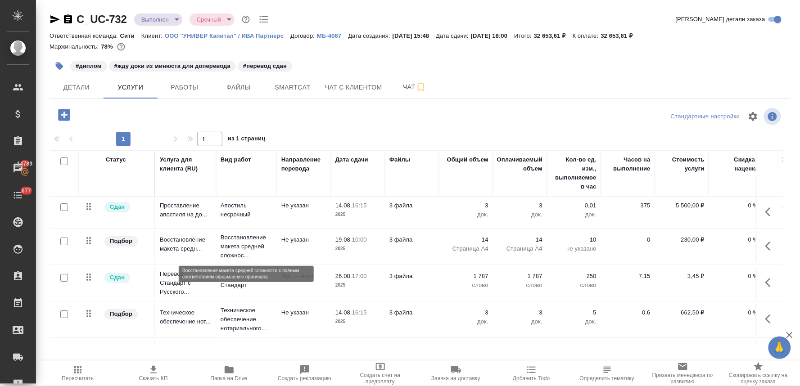
scroll to position [38, 0]
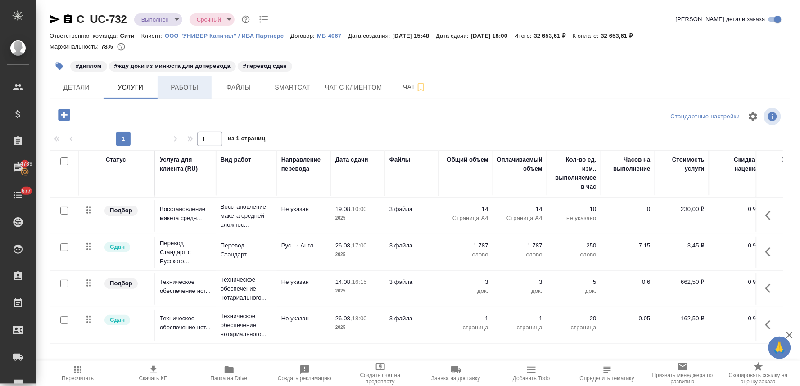
click at [186, 91] on span "Работы" at bounding box center [184, 87] width 43 height 11
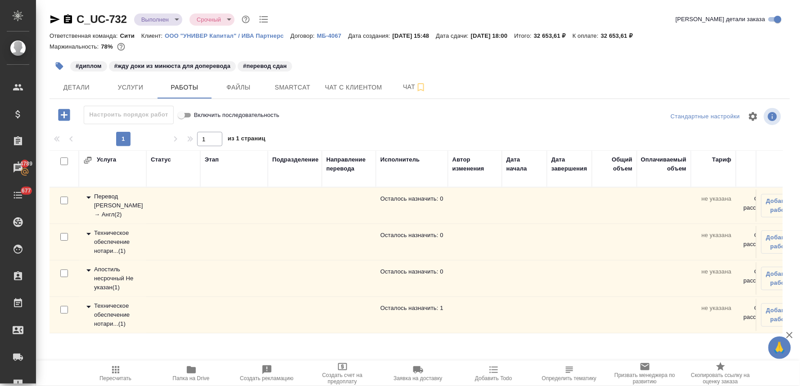
click at [104, 311] on div "Техническое обеспечение нотари... ( 1 )" at bounding box center [112, 315] width 59 height 27
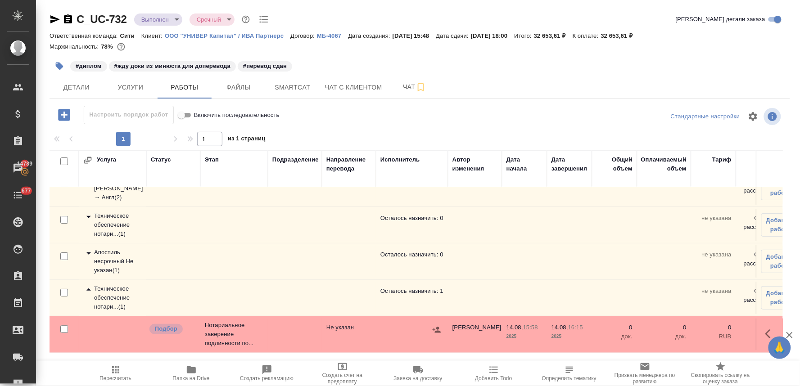
scroll to position [25, 0]
click at [765, 329] on icon "button" at bounding box center [770, 334] width 11 height 11
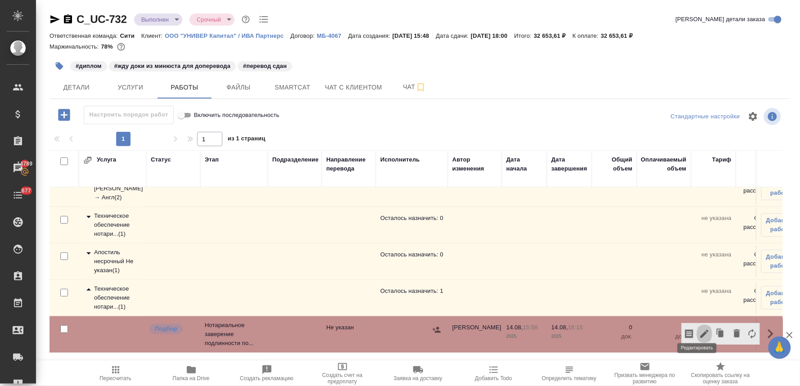
click at [700, 330] on icon "button" at bounding box center [704, 334] width 8 height 8
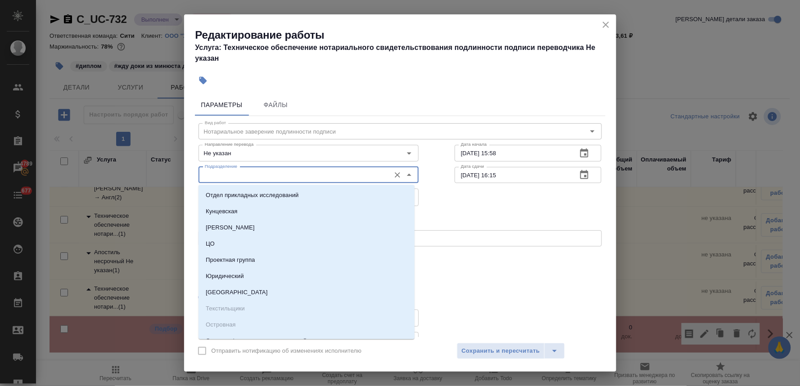
click at [217, 177] on input "Подразделение" at bounding box center [293, 175] width 185 height 11
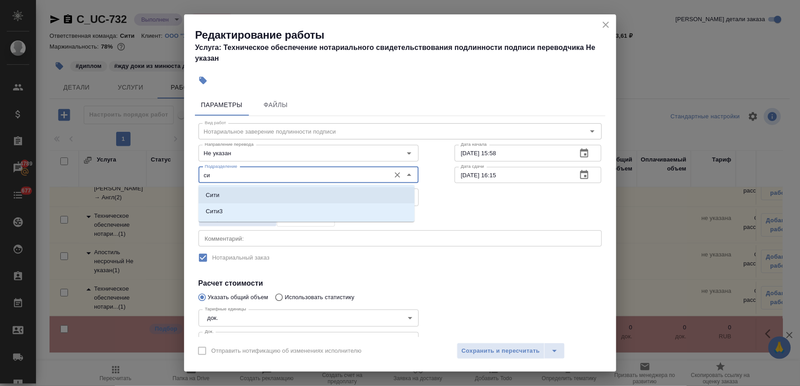
click at [218, 200] on li "Сити" at bounding box center [307, 195] width 216 height 16
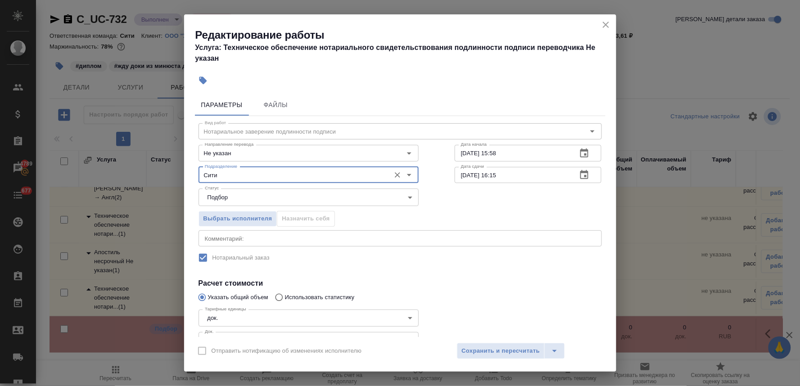
type input "Сити"
click at [566, 283] on h4 "Расчет стоимости" at bounding box center [400, 283] width 403 height 11
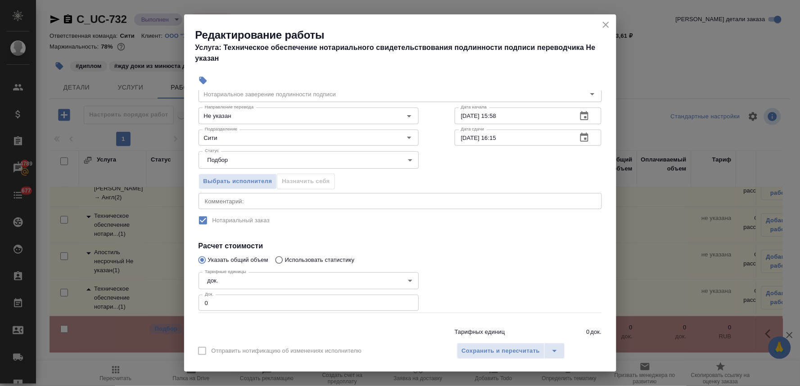
scroll to position [67, 0]
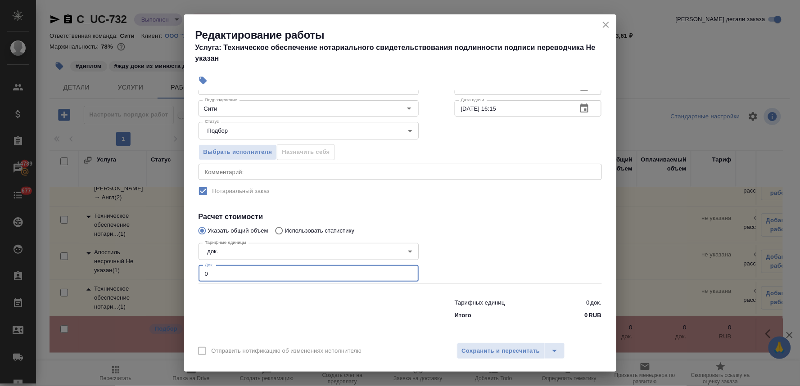
drag, startPoint x: 197, startPoint y: 274, endPoint x: 174, endPoint y: 271, distance: 22.6
click at [176, 271] on div "Редактирование работы Услуга: Техническое обеспечение нотариального свидетельст…" at bounding box center [400, 193] width 800 height 386
type input "3"
click at [528, 348] on span "Сохранить и пересчитать" at bounding box center [501, 351] width 78 height 10
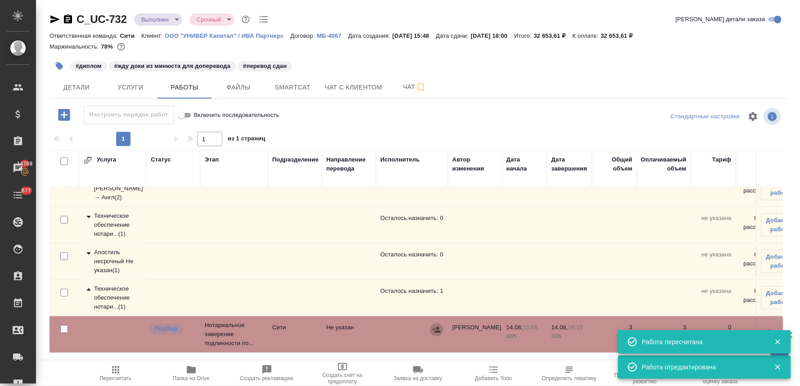
click at [434, 325] on icon "button" at bounding box center [436, 329] width 9 height 9
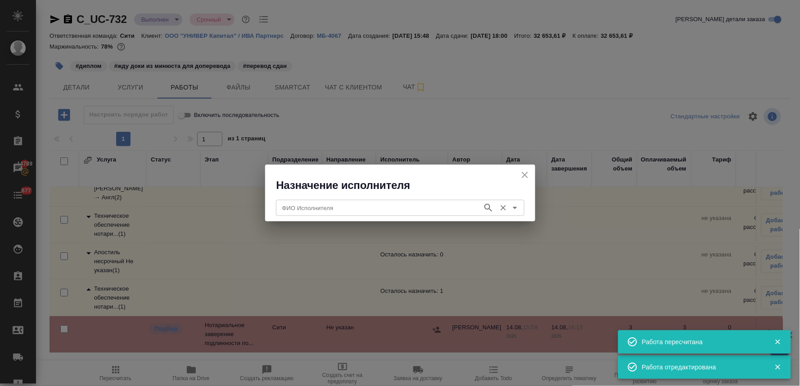
click at [349, 210] on input "ФИО Исполнителя" at bounding box center [378, 208] width 199 height 11
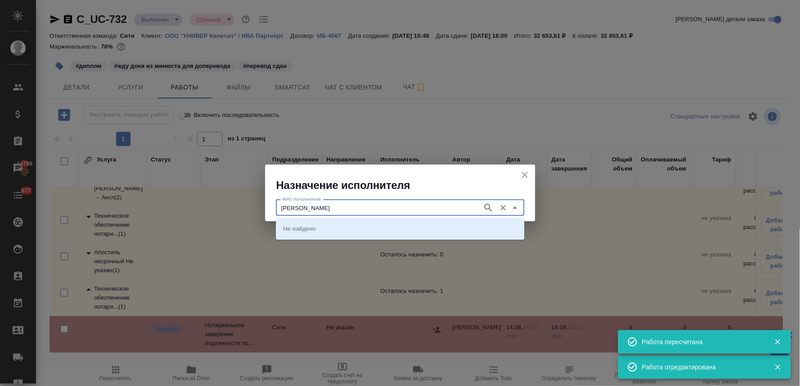
type input "крылова"
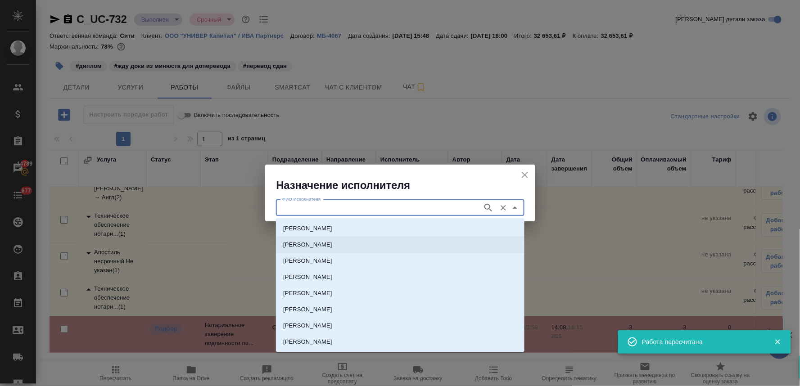
click at [349, 249] on li "НОТАРИУС Крылова Юлия Владимировна" at bounding box center [400, 245] width 248 height 16
type input "НОТАРИУС Крылова Юлия Владимировна"
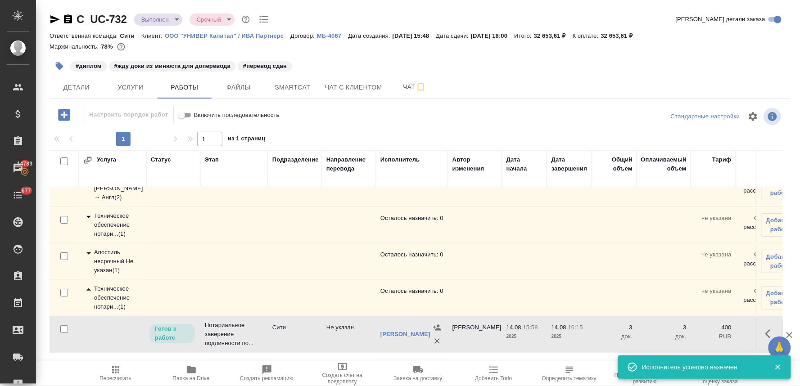
click at [765, 330] on icon "button" at bounding box center [767, 334] width 5 height 9
click at [700, 330] on icon "button" at bounding box center [704, 334] width 8 height 8
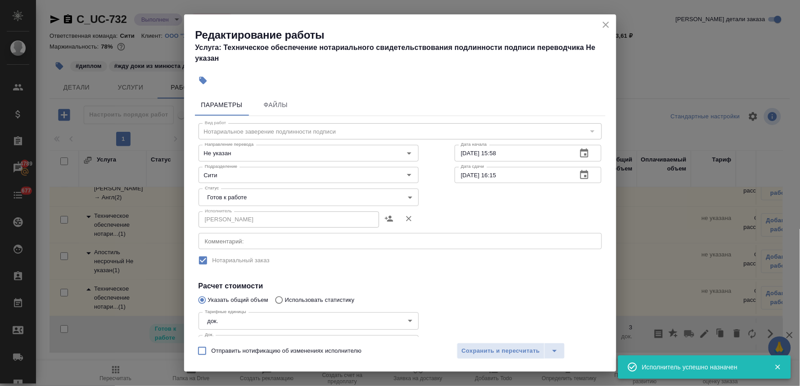
click at [229, 192] on body "🙏 .cls-1 fill:#fff; AWATERA Lyamina Nadezhda Клиенты Спецификации Заказы 14789 …" at bounding box center [400, 193] width 800 height 386
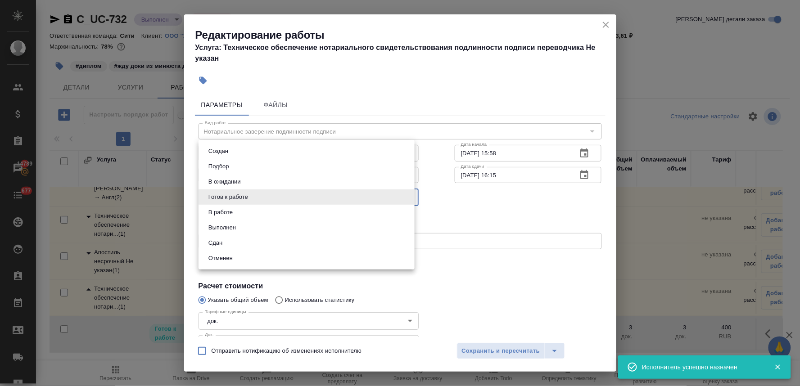
click at [230, 242] on li "Сдан" at bounding box center [307, 242] width 216 height 15
type input "closed"
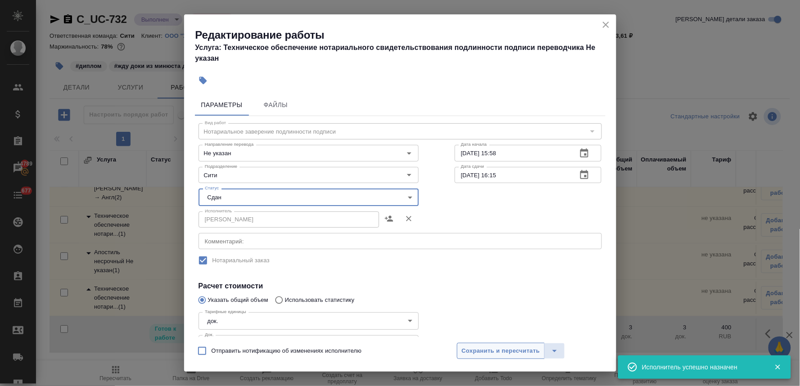
click at [506, 350] on span "Сохранить и пересчитать" at bounding box center [501, 351] width 78 height 10
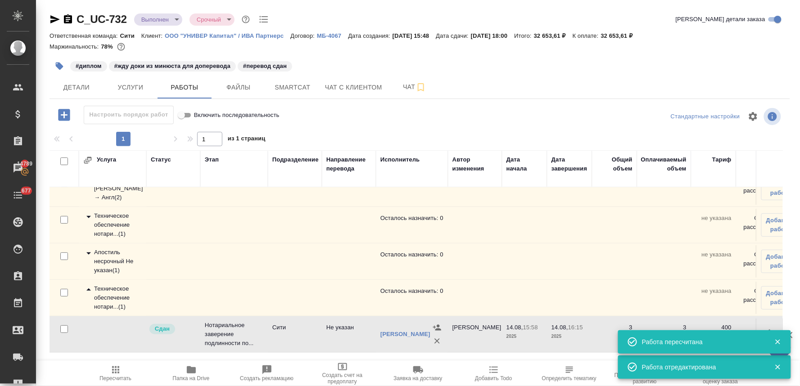
click at [109, 364] on button "Пересчитать" at bounding box center [116, 373] width 76 height 25
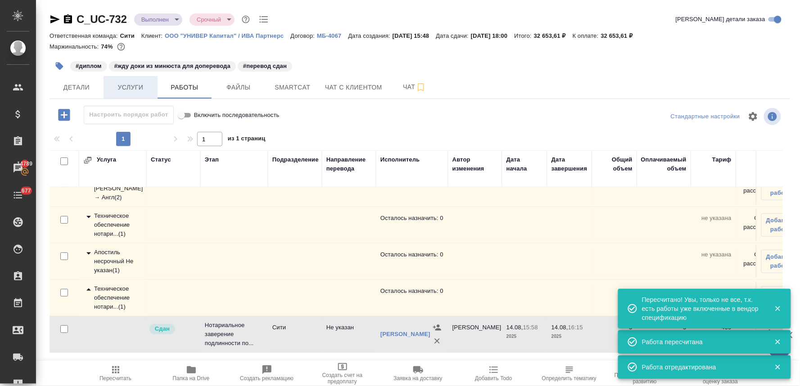
click at [124, 88] on span "Услуги" at bounding box center [130, 87] width 43 height 11
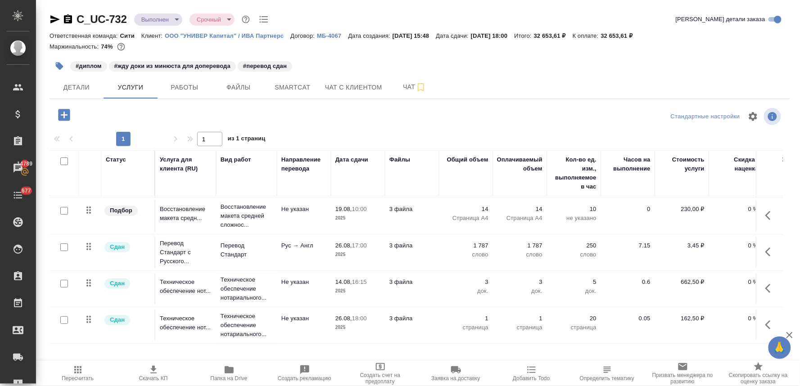
scroll to position [38, 122]
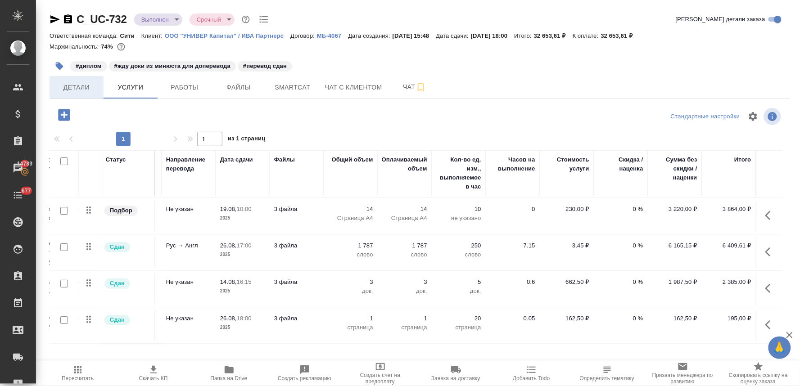
click at [89, 87] on span "Детали" at bounding box center [76, 87] width 43 height 11
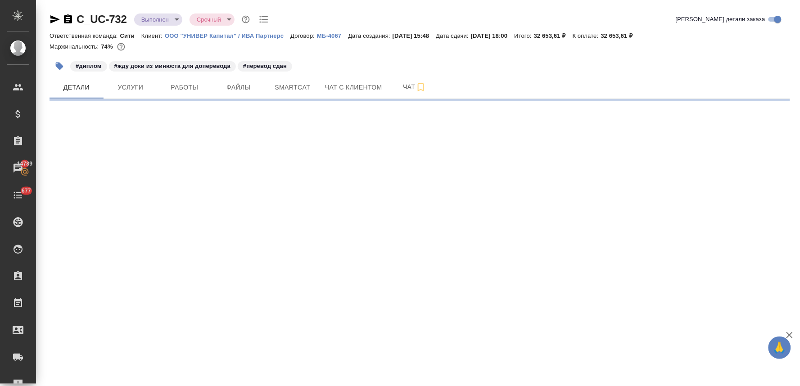
select select "RU"
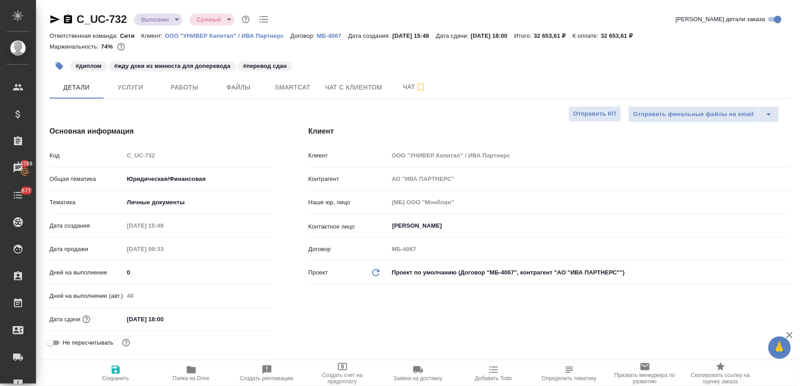
type textarea "x"
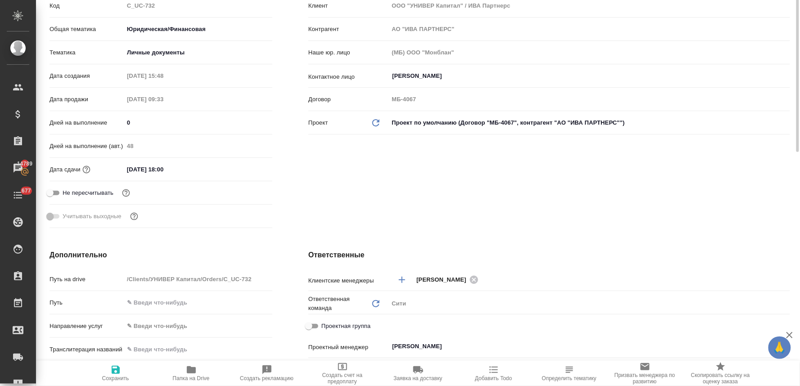
scroll to position [200, 0]
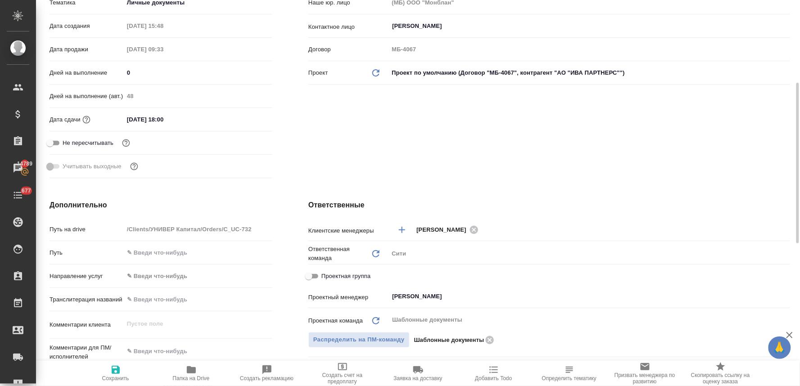
click at [318, 273] on input "Проектная группа" at bounding box center [309, 276] width 32 height 11
checkbox input "true"
type textarea "x"
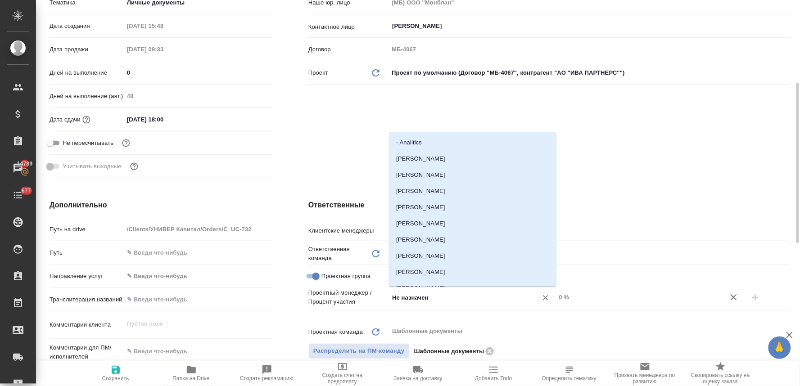
click at [426, 294] on input "Не назначен" at bounding box center [457, 297] width 132 height 11
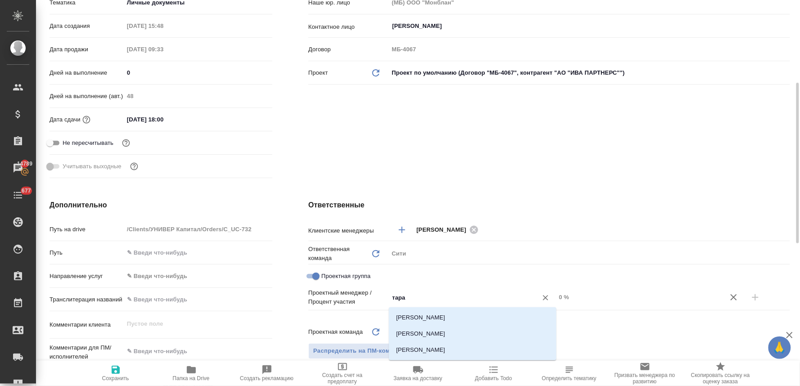
type input "тараб"
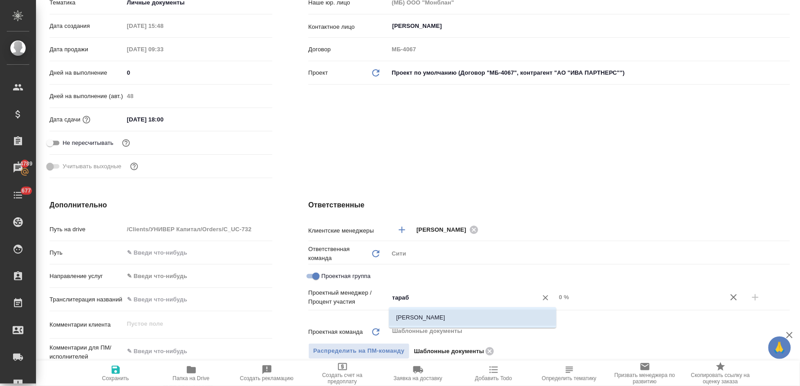
click at [432, 322] on li "Тарабановская Анастасия" at bounding box center [472, 318] width 167 height 16
type textarea "x"
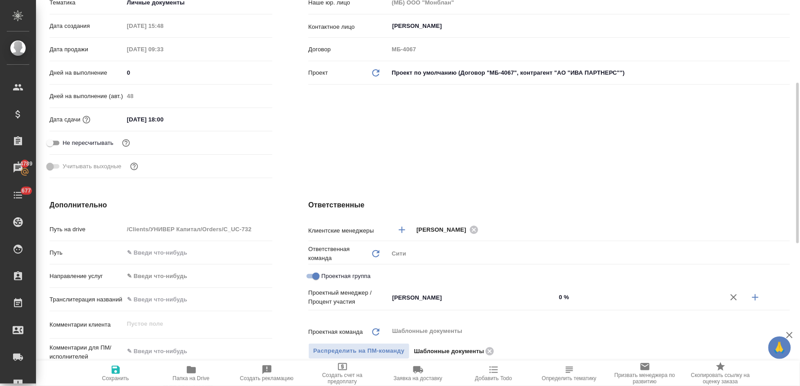
click at [754, 298] on icon "button" at bounding box center [755, 297] width 6 height 6
type textarea "x"
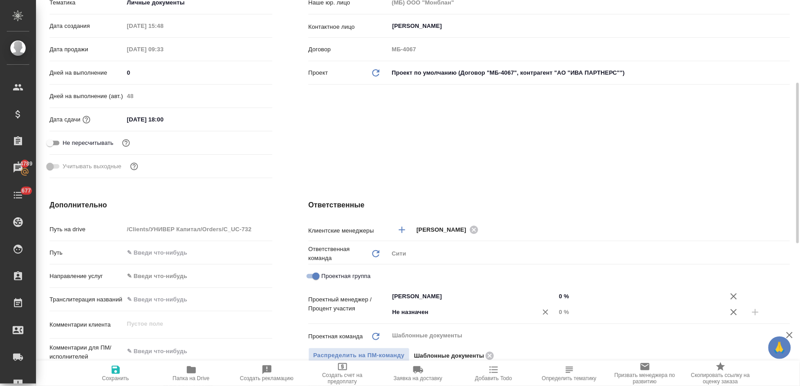
click at [456, 317] on input "Не назначен" at bounding box center [457, 312] width 132 height 11
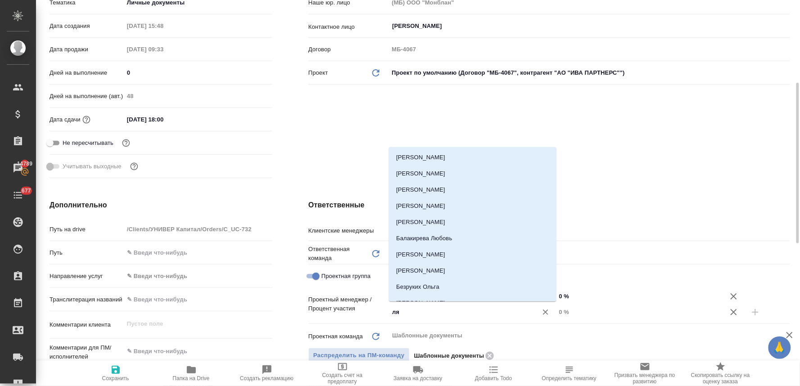
type input "лям"
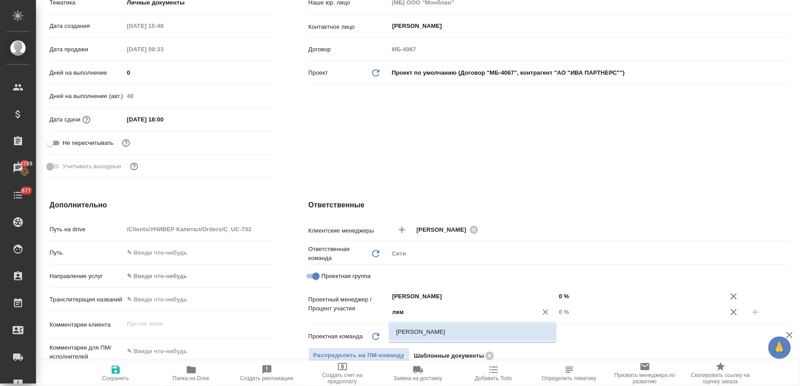
click at [454, 331] on li "[PERSON_NAME]" at bounding box center [472, 332] width 167 height 16
type textarea "x"
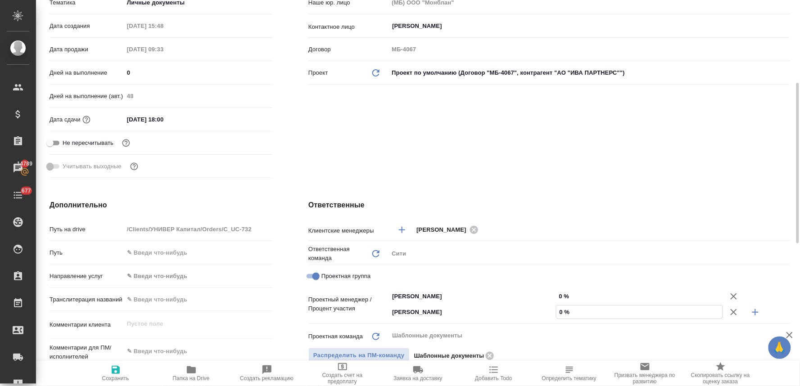
click at [565, 310] on input "0 %" at bounding box center [639, 312] width 167 height 13
type textarea "x"
type input "6 %"
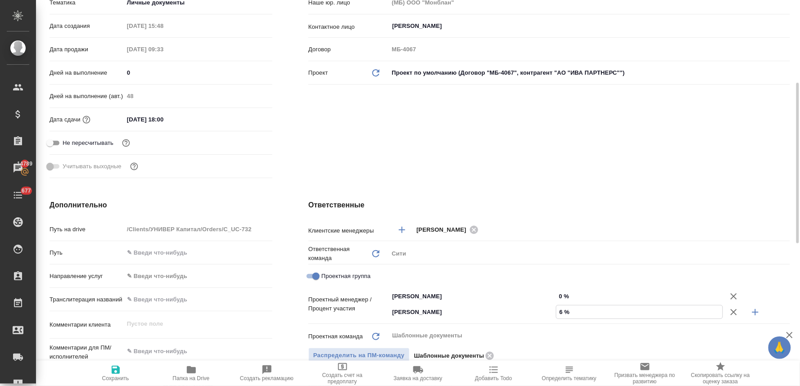
type textarea "x"
type input "68 %"
type textarea "x"
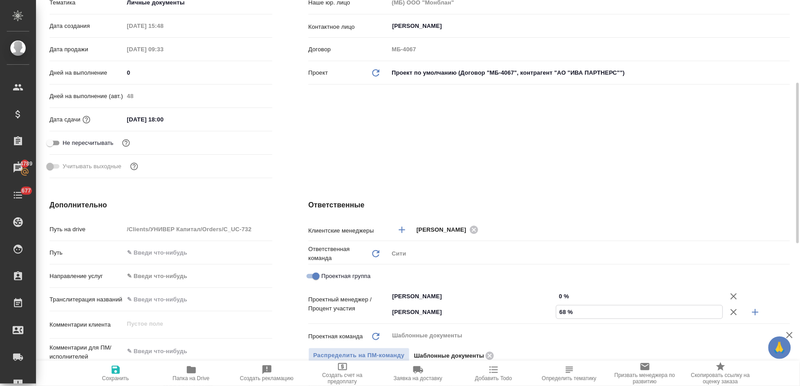
type textarea "x"
type input "68 %"
click at [565, 298] on input "0 %" at bounding box center [639, 296] width 167 height 13
type textarea "x"
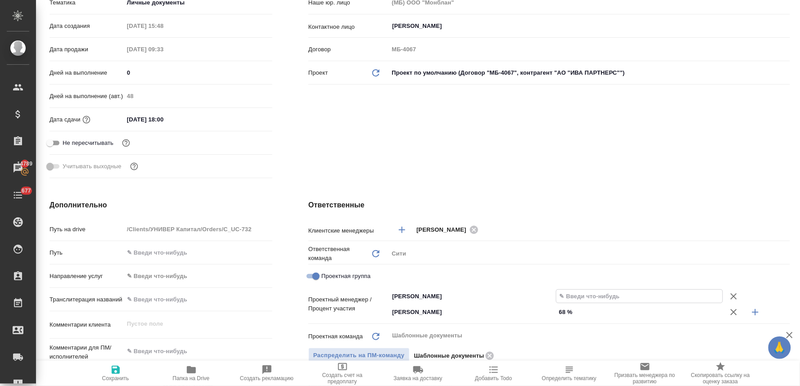
type textarea "x"
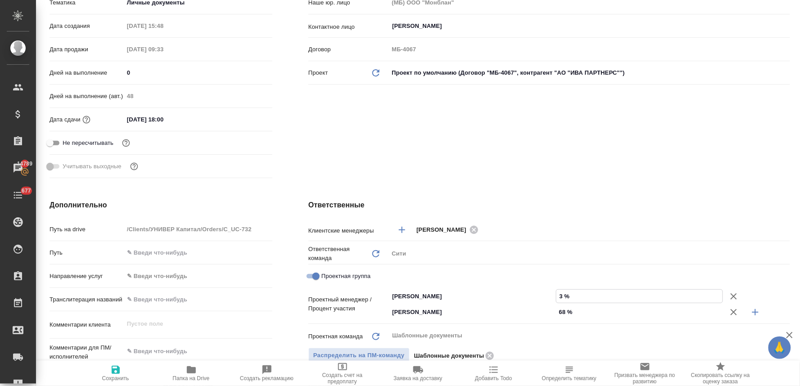
type input "32 %"
type textarea "x"
type input "32 %"
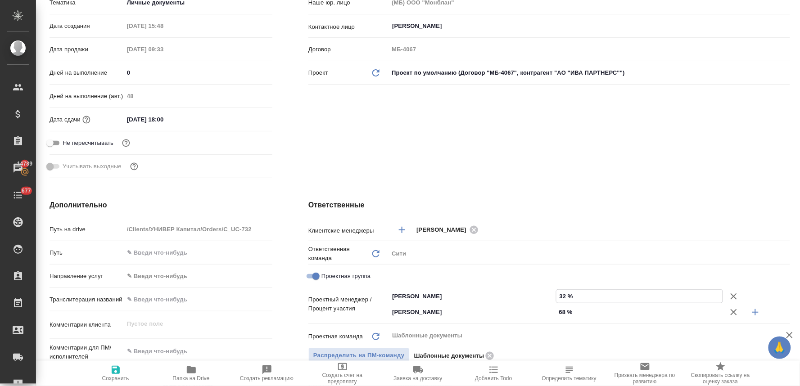
click at [122, 379] on span "Сохранить" at bounding box center [115, 378] width 27 height 6
type textarea "x"
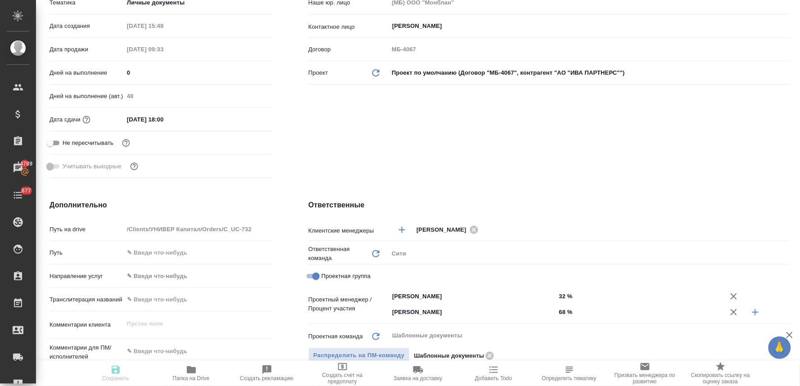
type textarea "x"
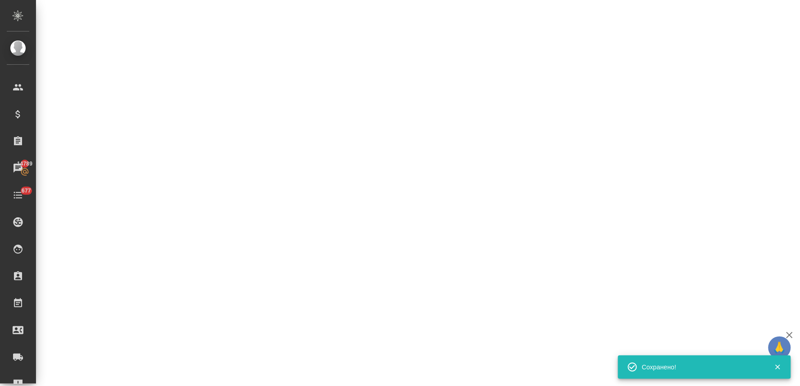
select select "RU"
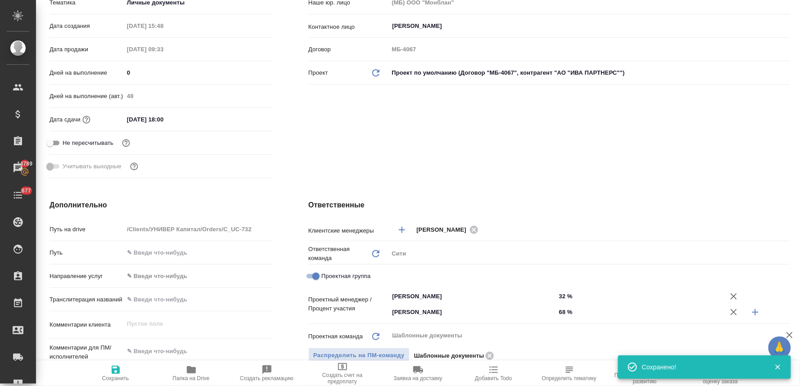
type textarea "x"
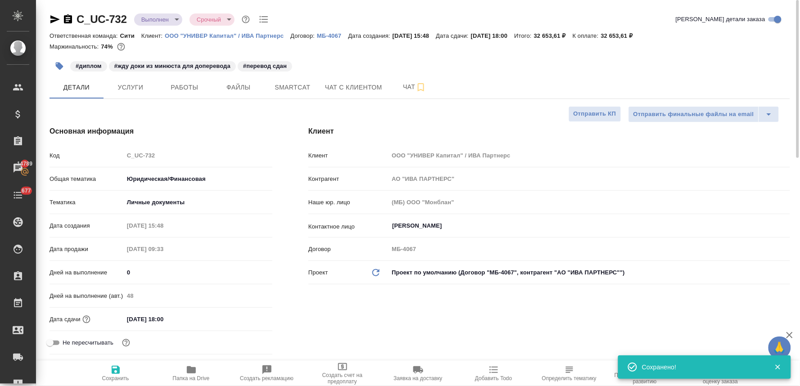
click at [163, 20] on body "🙏 .cls-1 fill:#fff; AWATERA Lyamina Nadezhda Клиенты Спецификации Заказы 14789 …" at bounding box center [400, 193] width 800 height 386
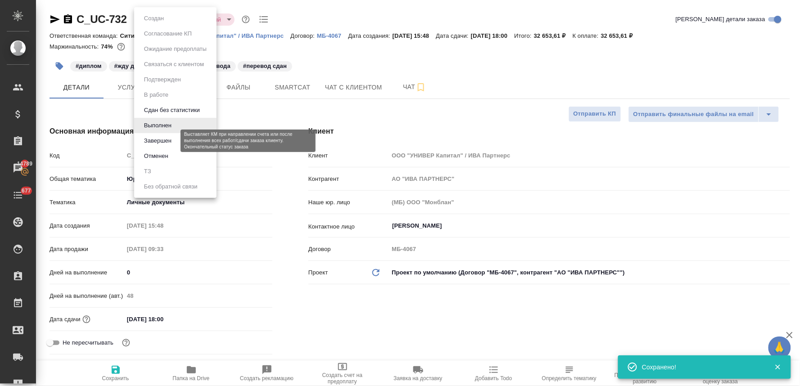
click at [160, 143] on button "Завершен" at bounding box center [157, 141] width 33 height 10
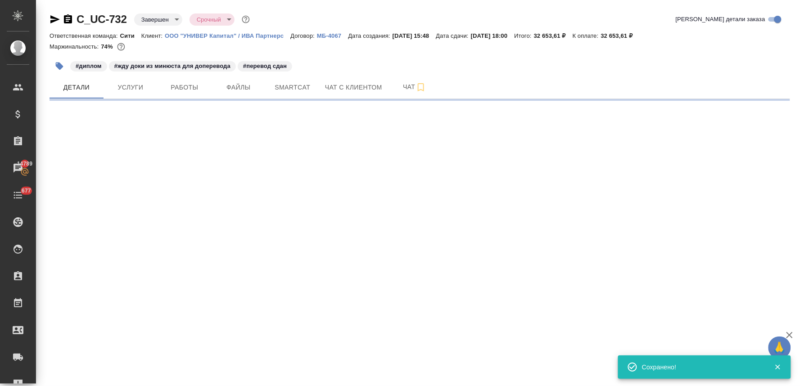
select select "RU"
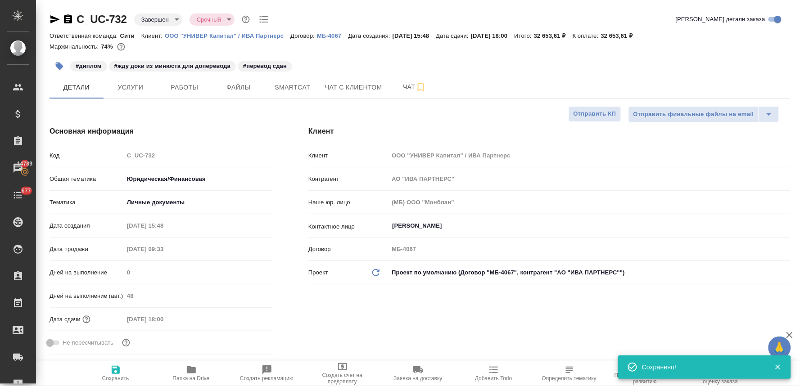
type textarea "x"
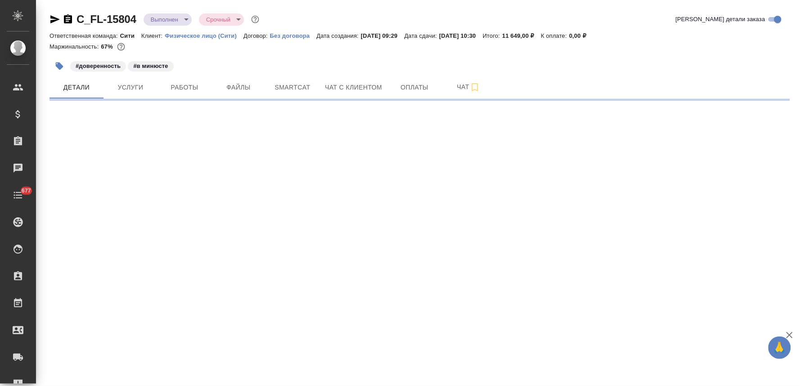
select select "RU"
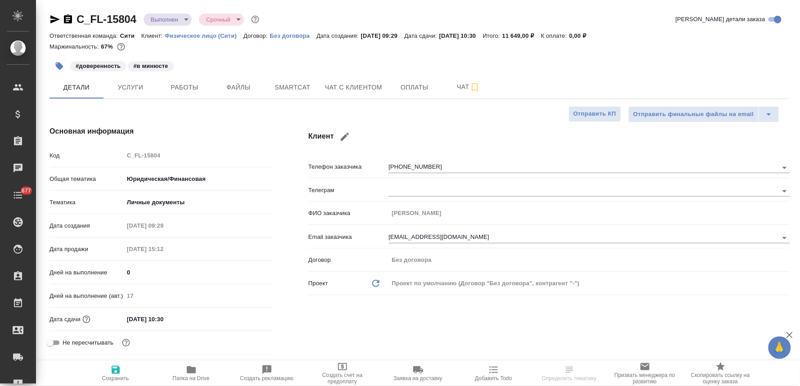
type textarea "x"
click at [184, 89] on span "Работы" at bounding box center [184, 87] width 43 height 11
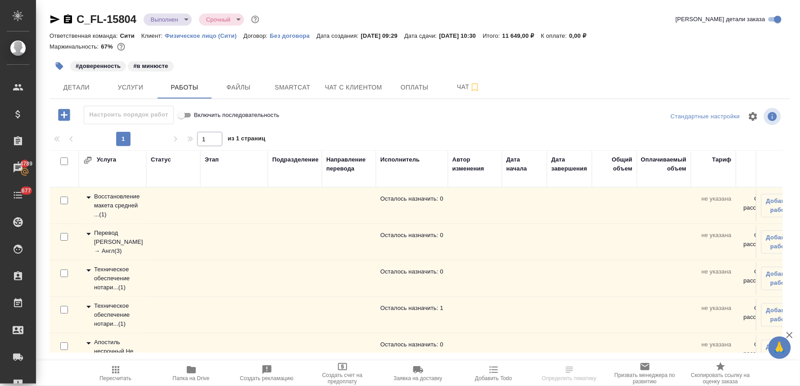
click at [120, 274] on div "Техническое обеспечение нотари... ( 1 )" at bounding box center [112, 278] width 59 height 27
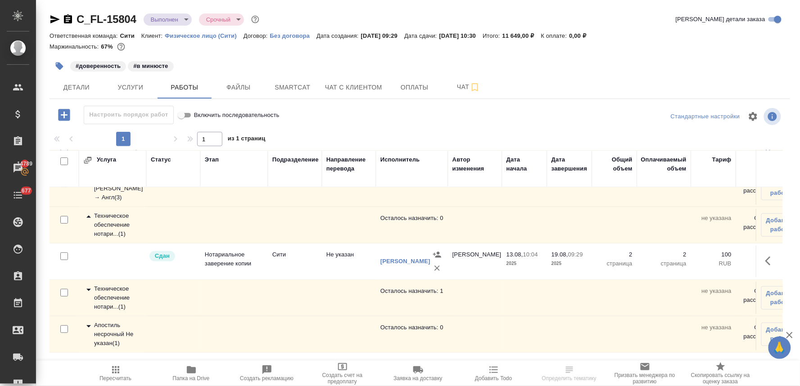
scroll to position [61, 0]
click at [112, 288] on div "Техническое обеспечение нотари... ( 1 )" at bounding box center [112, 298] width 59 height 27
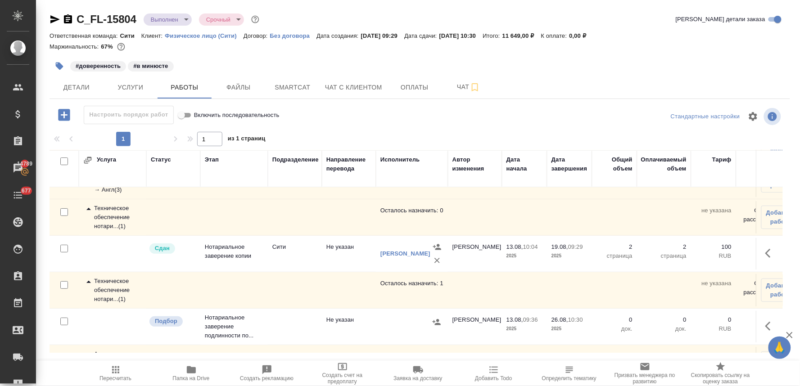
scroll to position [98, 0]
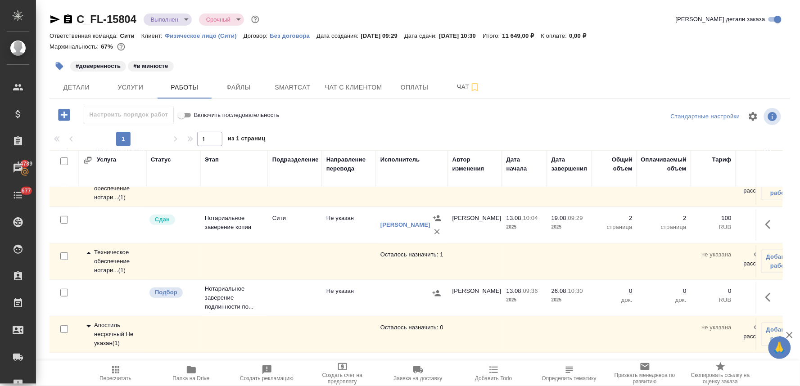
click at [112, 322] on div "Апостиль несрочный Не указан ( 1 )" at bounding box center [112, 334] width 59 height 27
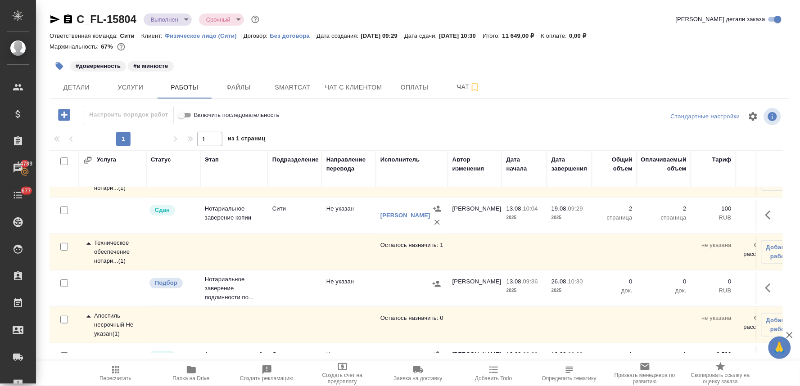
scroll to position [84, 0]
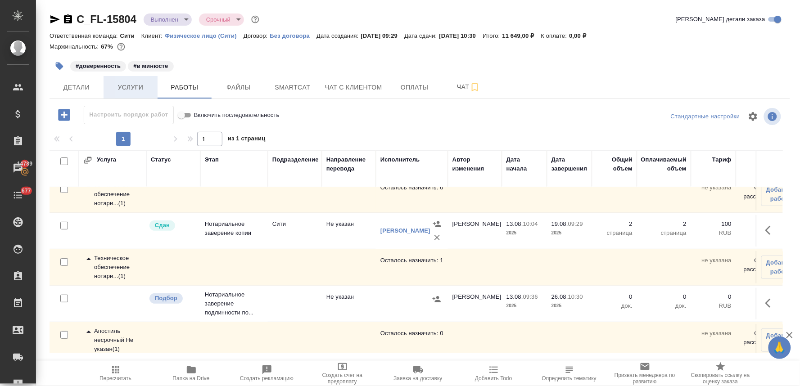
click at [127, 88] on span "Услуги" at bounding box center [130, 87] width 43 height 11
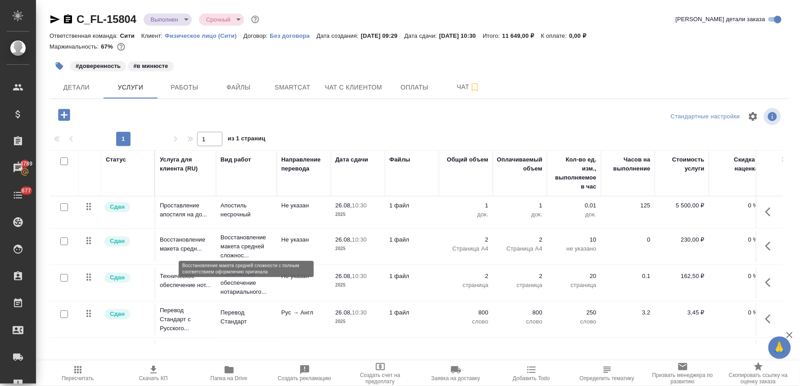
scroll to position [38, 0]
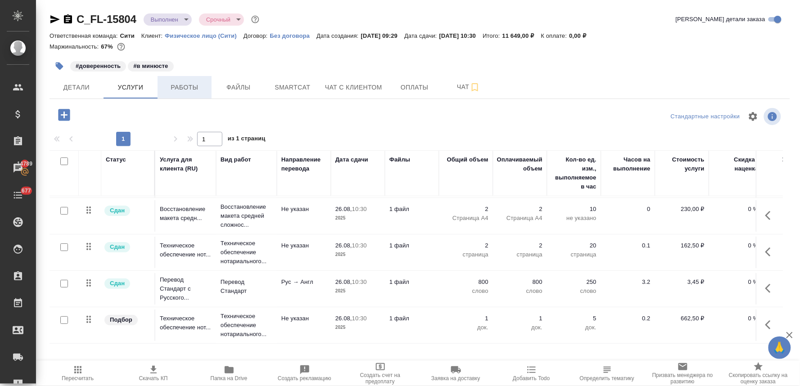
click at [196, 83] on span "Работы" at bounding box center [184, 87] width 43 height 11
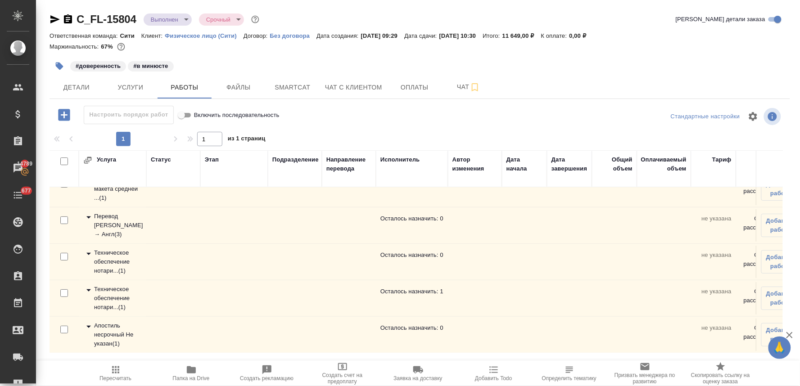
scroll to position [25, 0]
click at [111, 287] on div "Техническое обеспечение нотари... ( 1 )" at bounding box center [112, 298] width 59 height 27
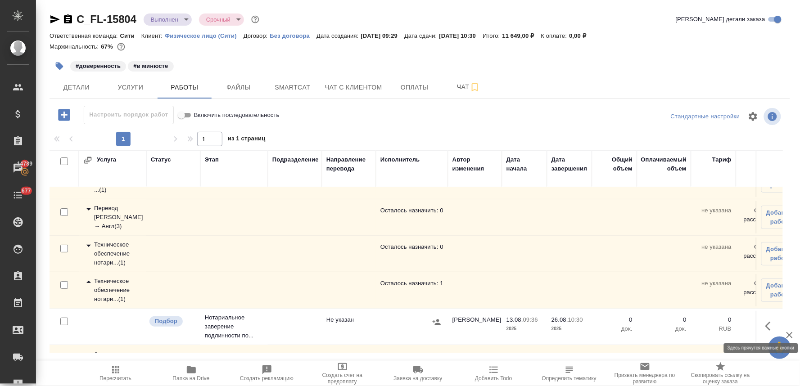
click at [765, 325] on icon "button" at bounding box center [770, 326] width 11 height 11
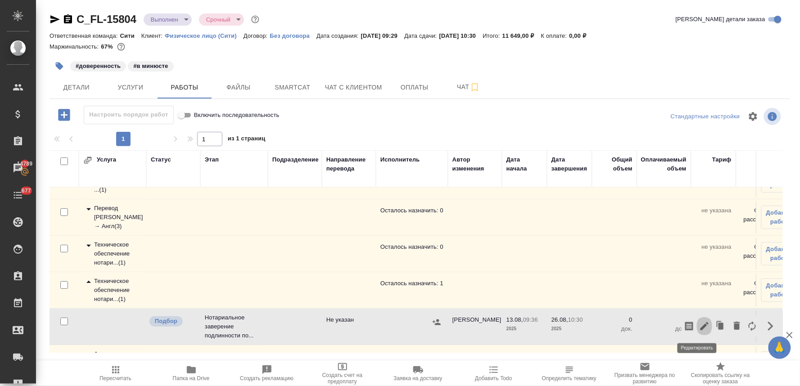
click at [700, 325] on icon "button" at bounding box center [704, 326] width 11 height 11
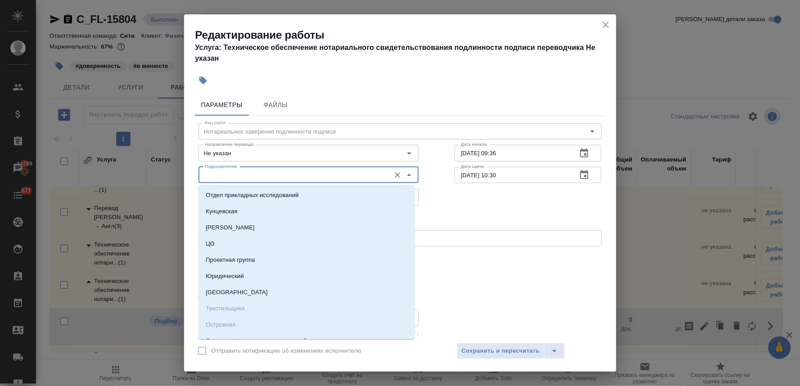
click at [219, 174] on input "Подразделение" at bounding box center [293, 175] width 185 height 11
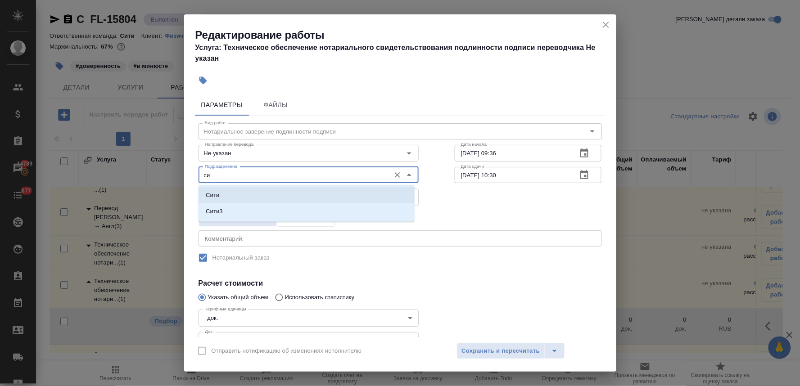
click at [213, 191] on p "Сити" at bounding box center [213, 195] width 14 height 9
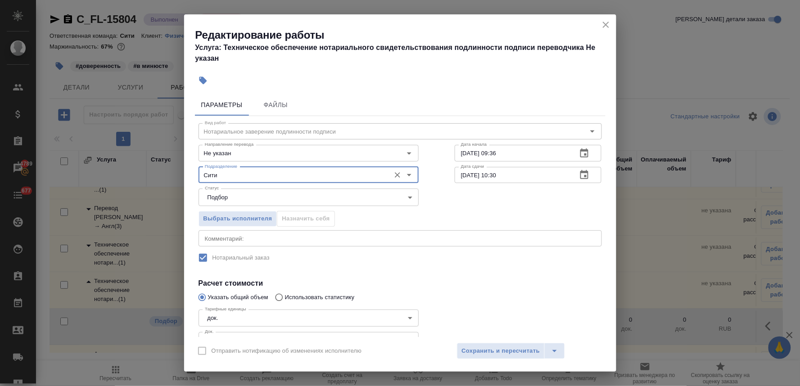
type input "Сити"
click at [447, 278] on h4 "Расчет стоимости" at bounding box center [400, 283] width 403 height 11
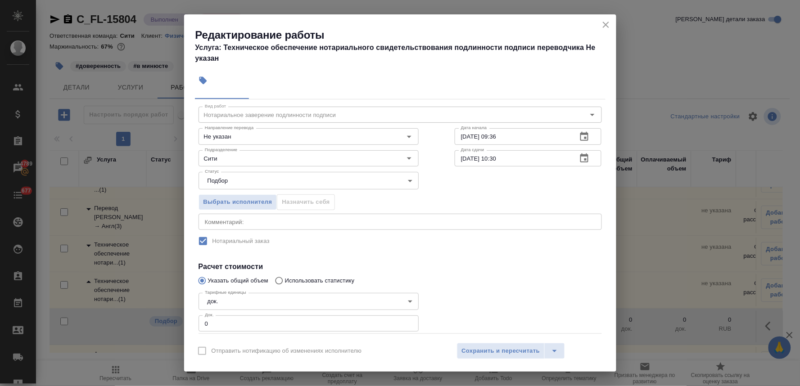
scroll to position [67, 0]
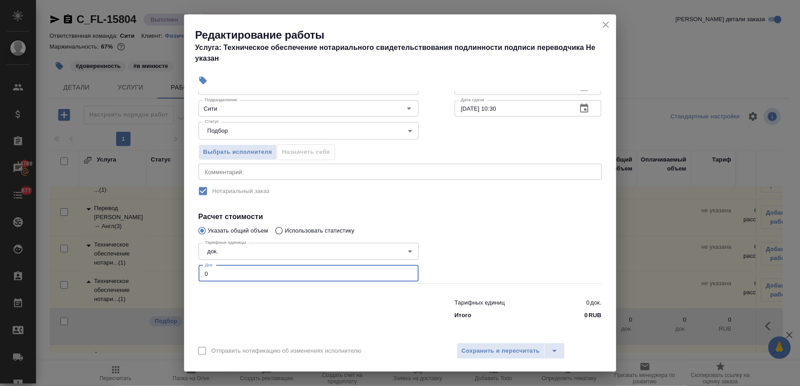
drag, startPoint x: 216, startPoint y: 272, endPoint x: 188, endPoint y: 275, distance: 28.0
click at [188, 275] on div "Параметры Файлы Вид работ Нотариальное заверение подлинности подписи Вид работ …" at bounding box center [400, 213] width 432 height 247
type input "1"
click at [493, 222] on div at bounding box center [528, 261] width 183 height 81
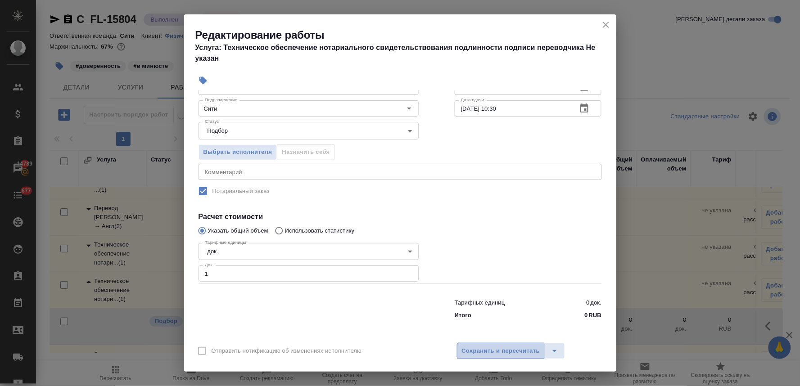
click at [526, 350] on span "Сохранить и пересчитать" at bounding box center [501, 351] width 78 height 10
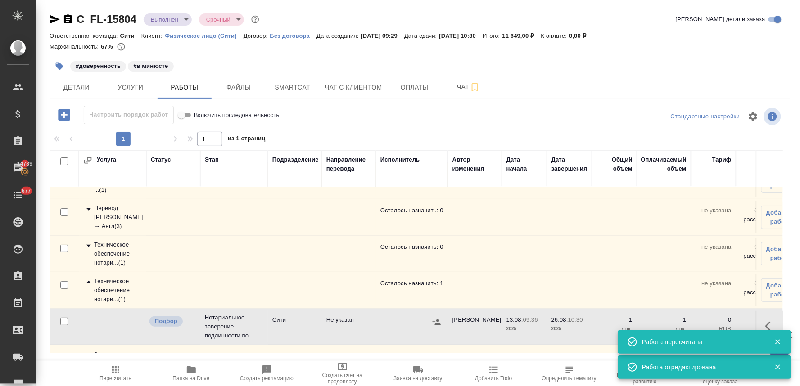
click at [105, 253] on div "Техническое обеспечение нотари... ( 1 )" at bounding box center [112, 253] width 59 height 27
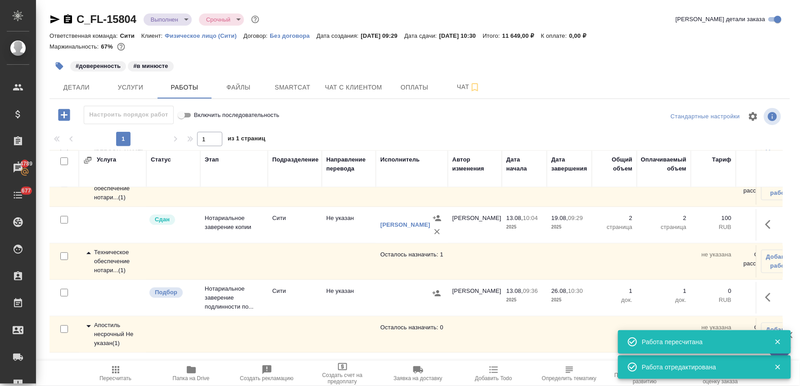
scroll to position [98, 0]
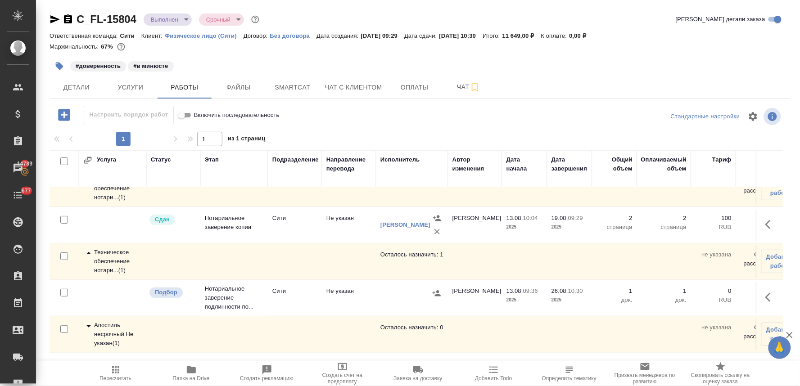
click at [765, 292] on icon "button" at bounding box center [770, 297] width 11 height 11
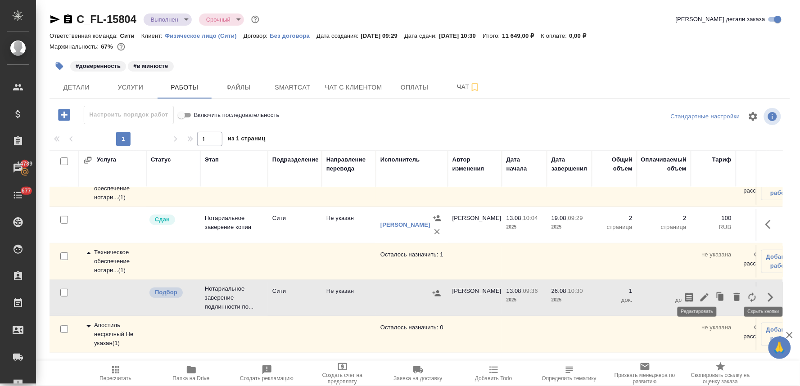
click at [699, 292] on icon "button" at bounding box center [704, 297] width 11 height 11
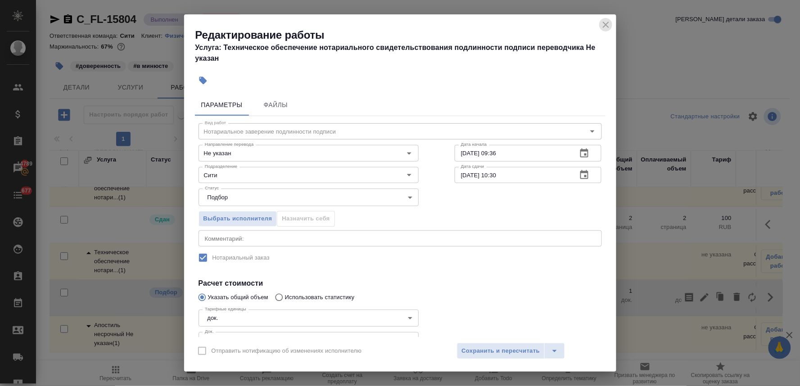
click at [606, 23] on icon "close" at bounding box center [606, 24] width 11 height 11
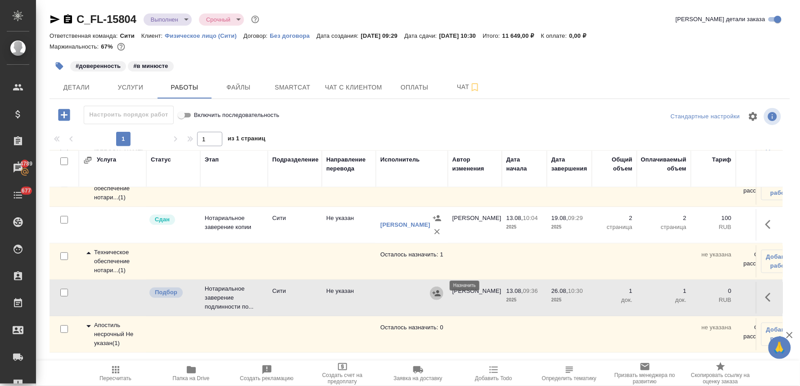
click at [433, 289] on icon "button" at bounding box center [436, 293] width 9 height 9
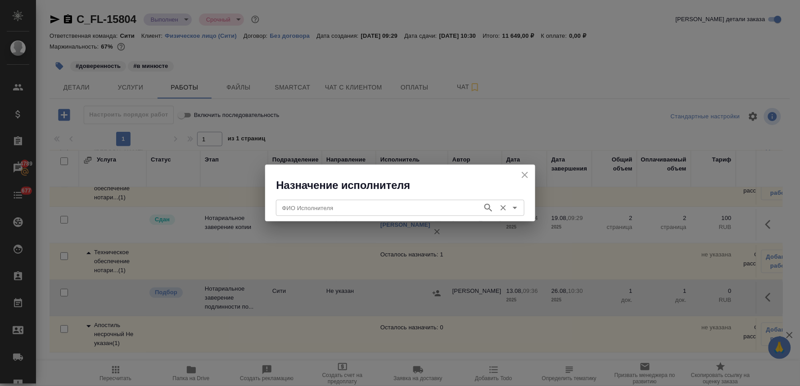
click at [359, 205] on input "ФИО Исполнителя" at bounding box center [378, 208] width 199 height 11
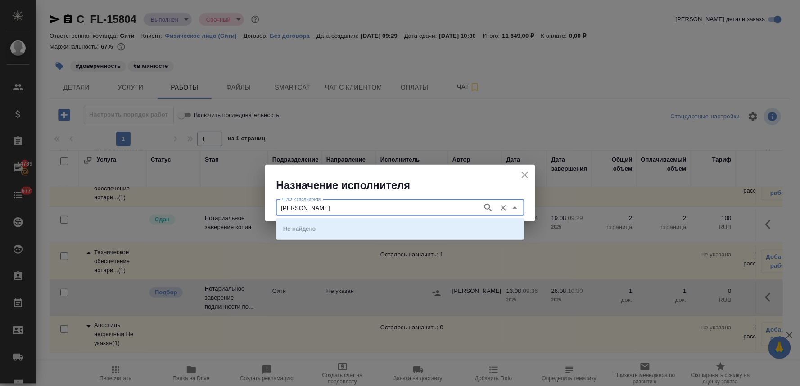
type input "крылова"
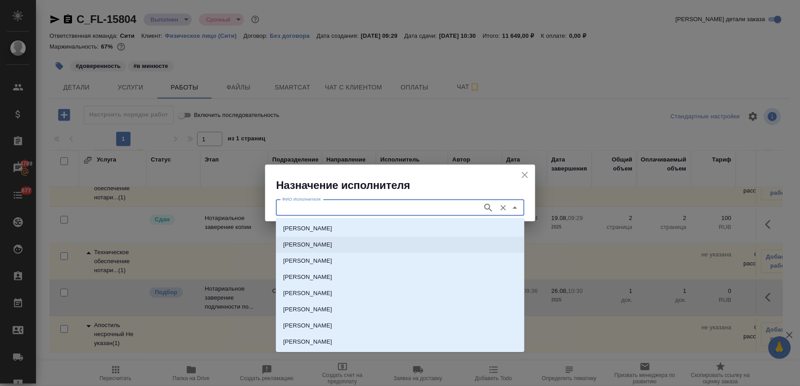
click at [332, 246] on p "НОТАРИУС Крылова Юлия Владимировна" at bounding box center [307, 244] width 49 height 9
type input "НОТАРИУС Крылова Юлия Владимировна"
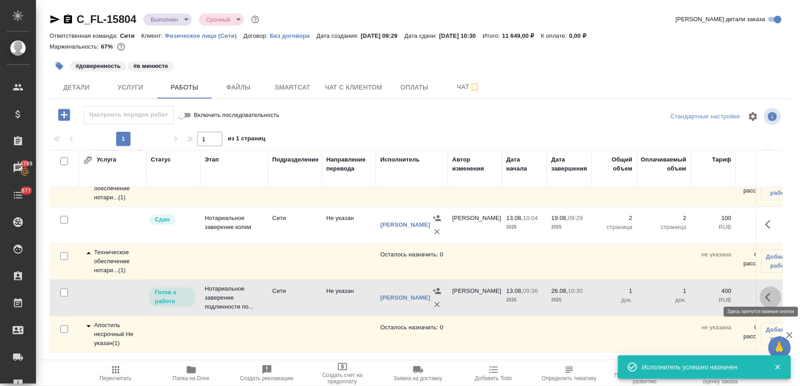
click at [765, 292] on icon "button" at bounding box center [770, 297] width 11 height 11
click at [699, 295] on icon "button" at bounding box center [704, 297] width 11 height 11
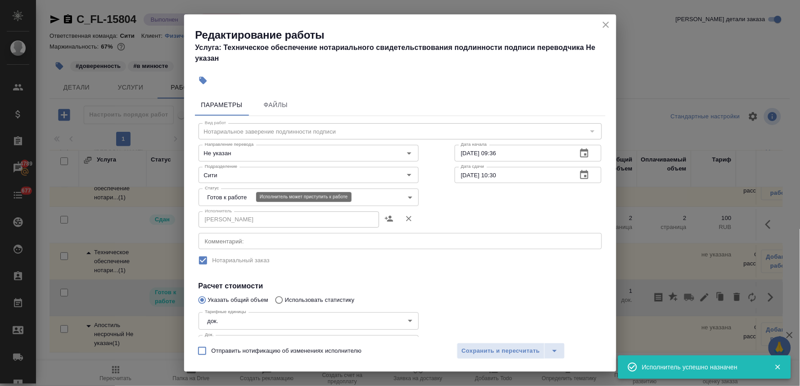
click at [239, 199] on body "🙏 .cls-1 fill:#fff; AWATERA Lyamina Nadezhda Клиенты Спецификации Заказы 14789 …" at bounding box center [400, 193] width 800 height 386
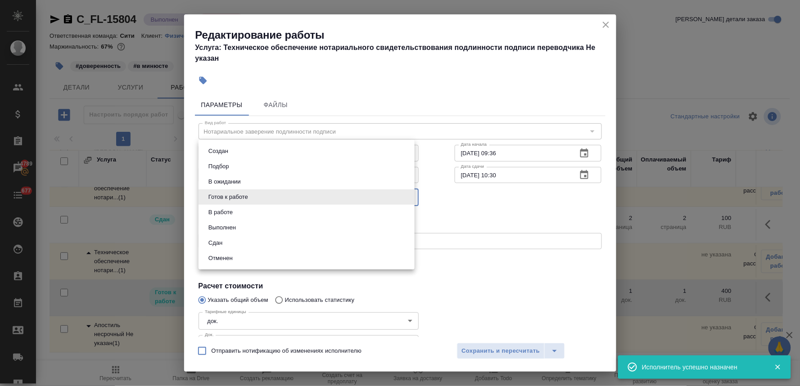
click at [243, 243] on li "Сдан" at bounding box center [307, 242] width 216 height 15
type input "closed"
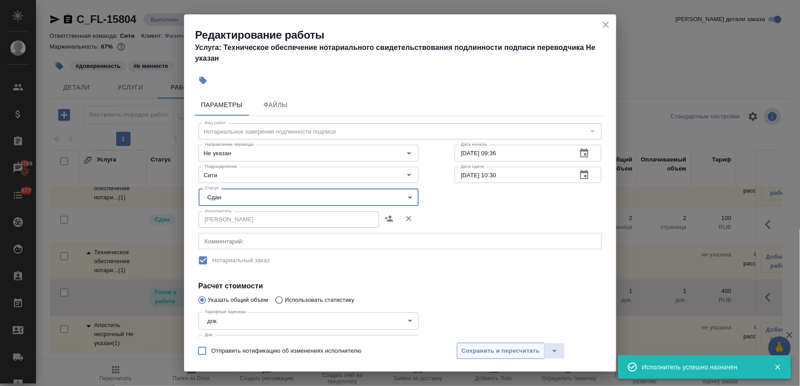
click at [479, 352] on span "Сохранить и пересчитать" at bounding box center [501, 351] width 78 height 10
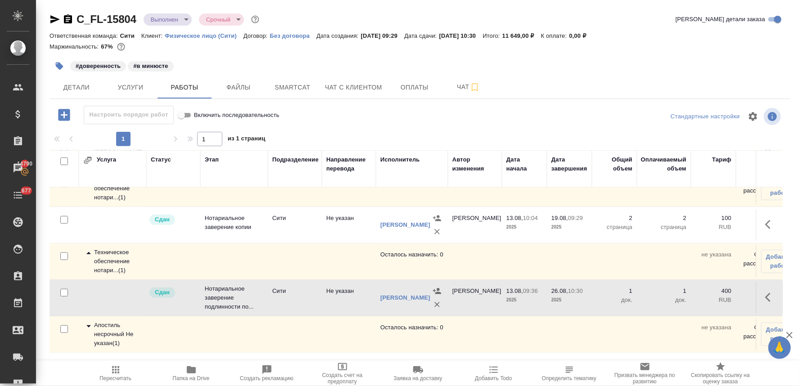
click at [110, 322] on div "Апостиль несрочный Не указан ( 1 )" at bounding box center [112, 334] width 59 height 27
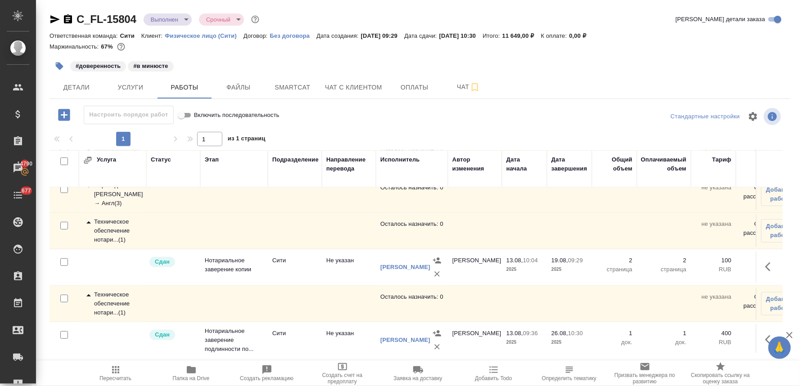
scroll to position [0, 0]
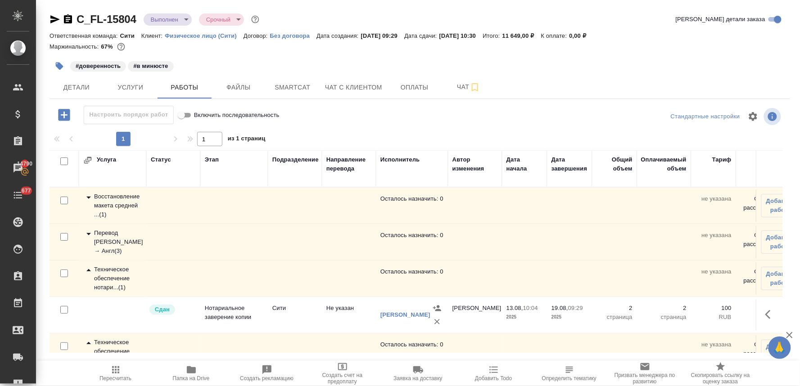
click at [116, 245] on div "Перевод Стандарт Рус → Англ ( 3 )" at bounding box center [112, 242] width 59 height 27
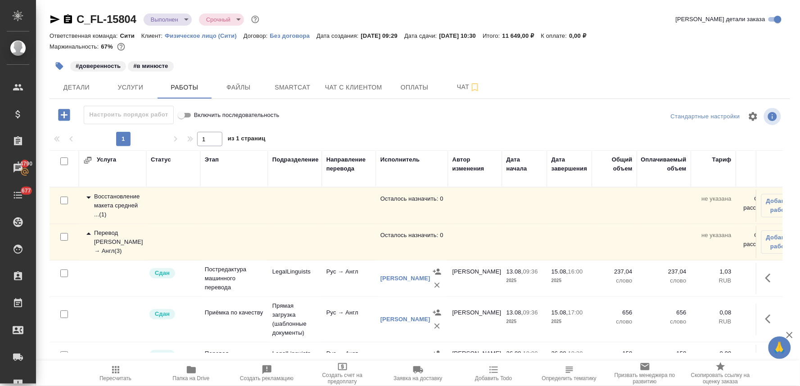
click at [113, 199] on div "Восстановление макета средней ... ( 1 )" at bounding box center [112, 205] width 59 height 27
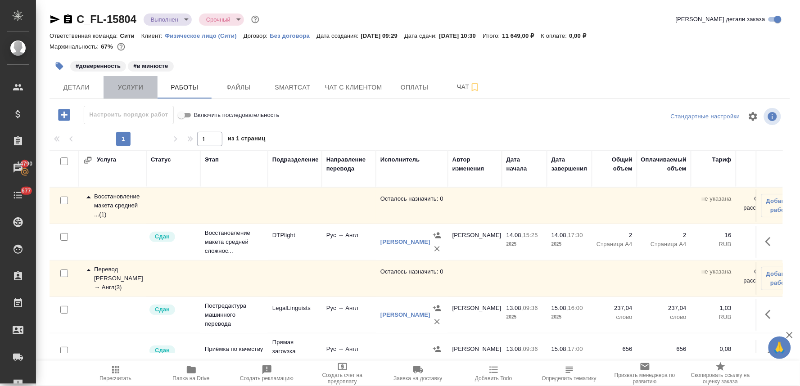
click at [134, 88] on span "Услуги" at bounding box center [130, 87] width 43 height 11
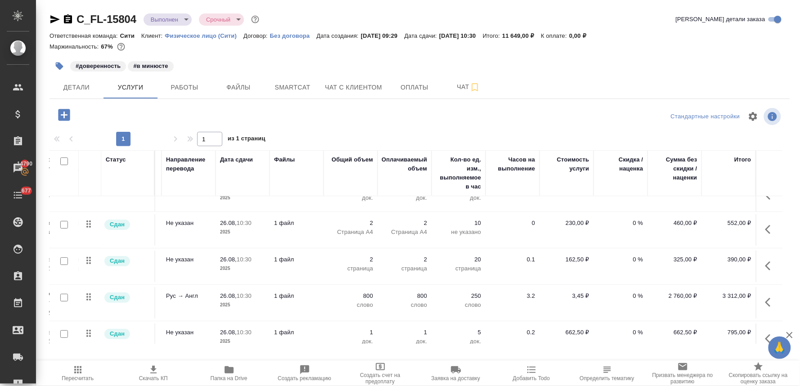
scroll to position [0, 122]
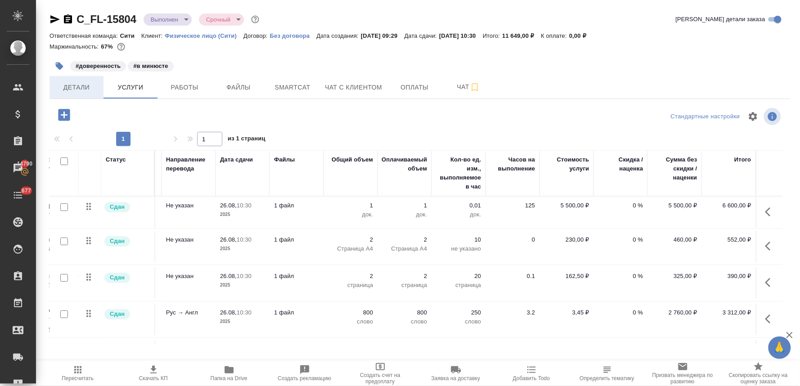
click at [70, 79] on button "Детали" at bounding box center [77, 87] width 54 height 23
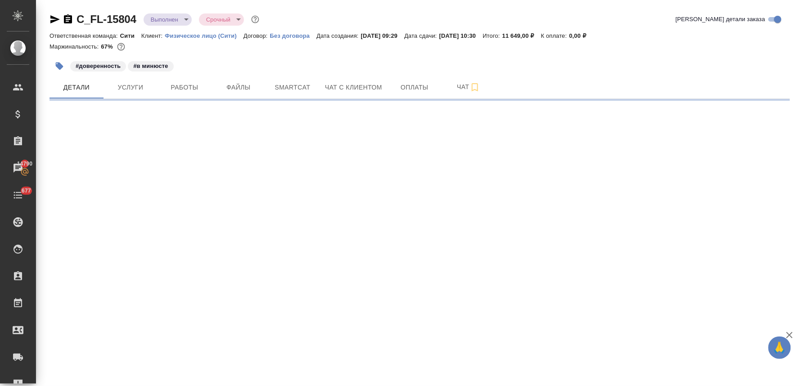
select select "RU"
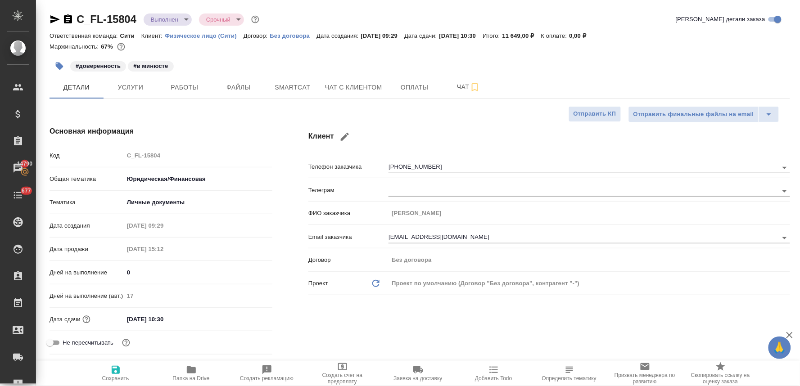
type textarea "x"
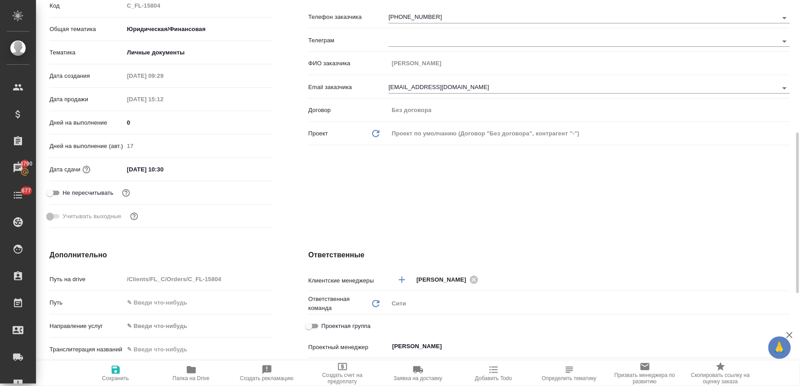
scroll to position [250, 0]
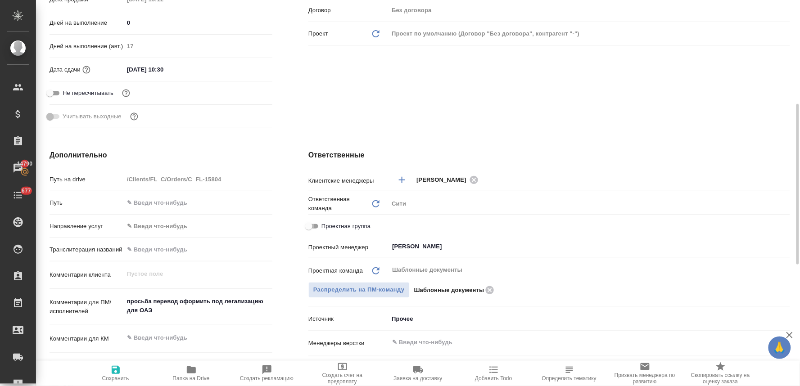
click at [316, 223] on input "Проектная группа" at bounding box center [309, 226] width 32 height 11
checkbox input "true"
type textarea "x"
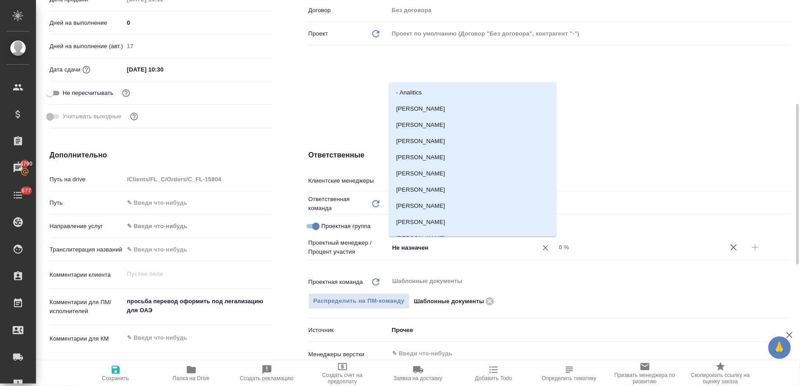
click at [440, 248] on input "Не назначен" at bounding box center [457, 247] width 132 height 11
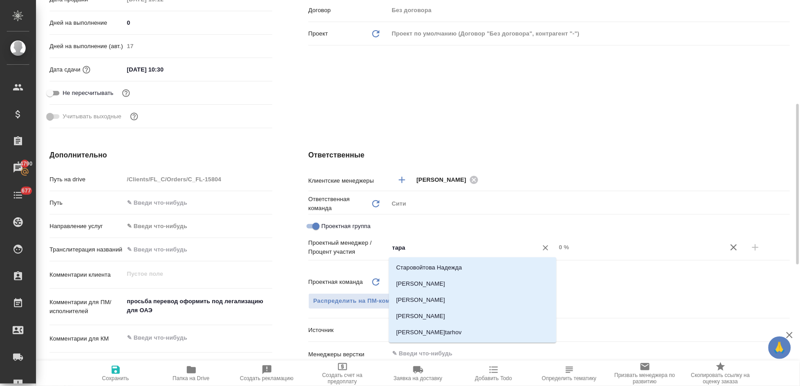
type input "тараб"
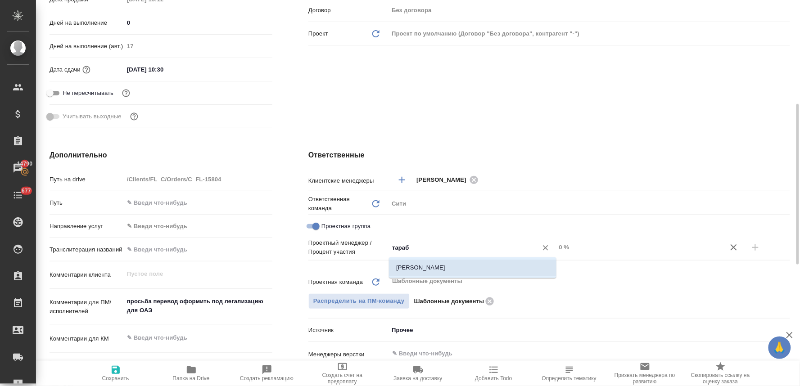
click at [462, 268] on li "[PERSON_NAME]" at bounding box center [472, 268] width 167 height 16
type textarea "x"
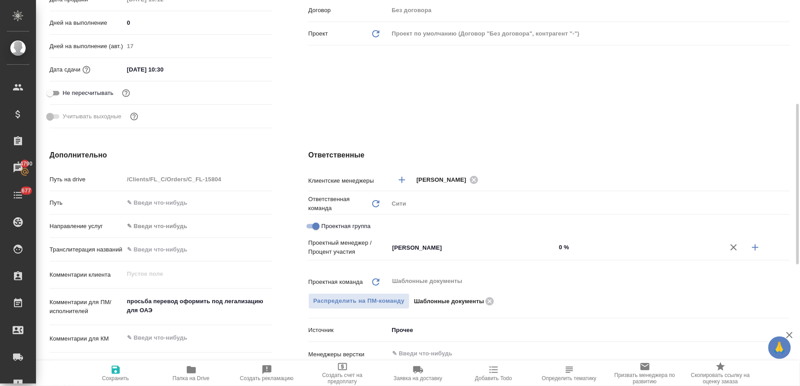
click at [755, 248] on icon "button" at bounding box center [755, 247] width 11 height 11
type textarea "x"
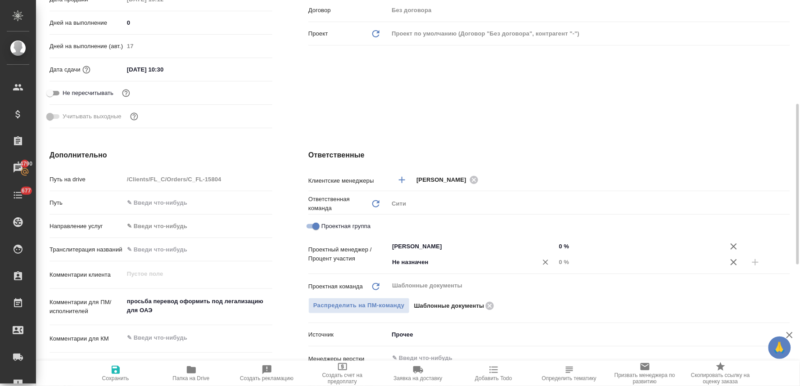
click at [465, 266] on input "Не назначен" at bounding box center [457, 262] width 132 height 11
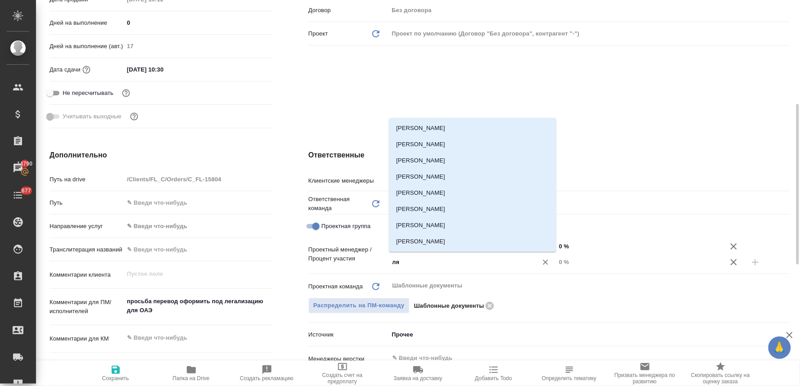
type input "лям"
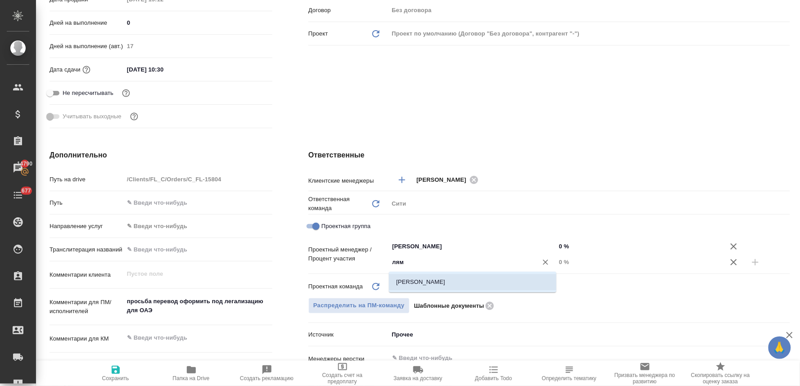
click at [463, 281] on li "[PERSON_NAME]" at bounding box center [472, 282] width 167 height 16
type textarea "x"
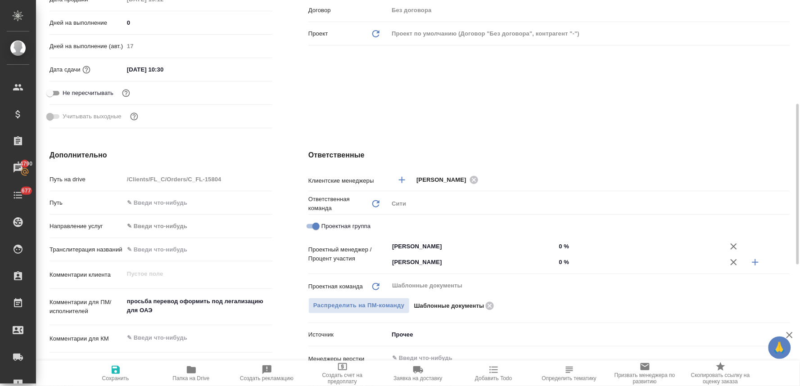
click at [565, 260] on input "0 %" at bounding box center [639, 262] width 167 height 13
type textarea "x"
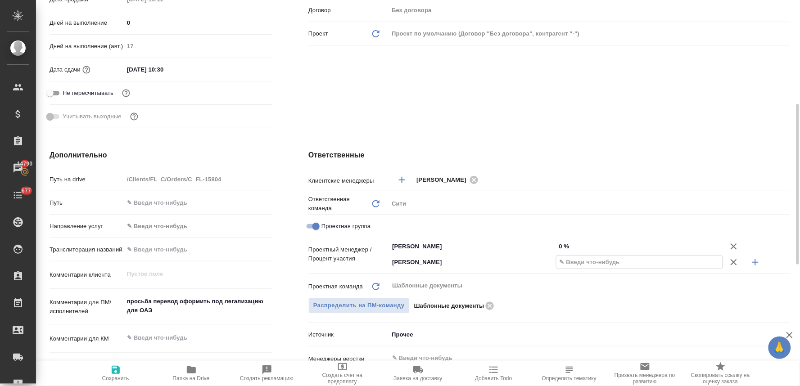
type textarea "x"
type input "67 %"
type textarea "x"
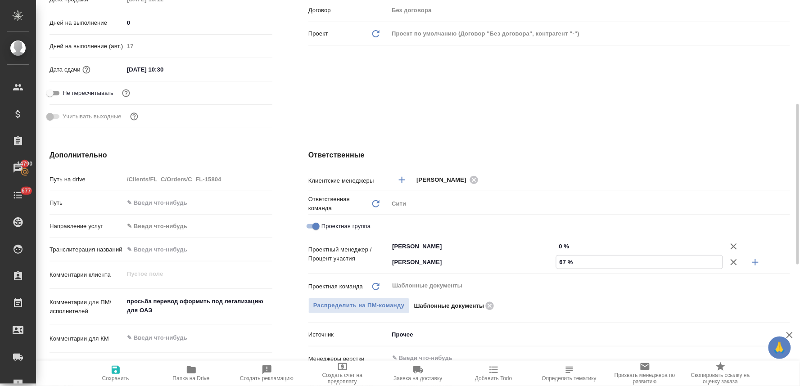
type textarea "x"
type input "67 %"
click at [562, 242] on input "0 %" at bounding box center [639, 246] width 167 height 13
type textarea "x"
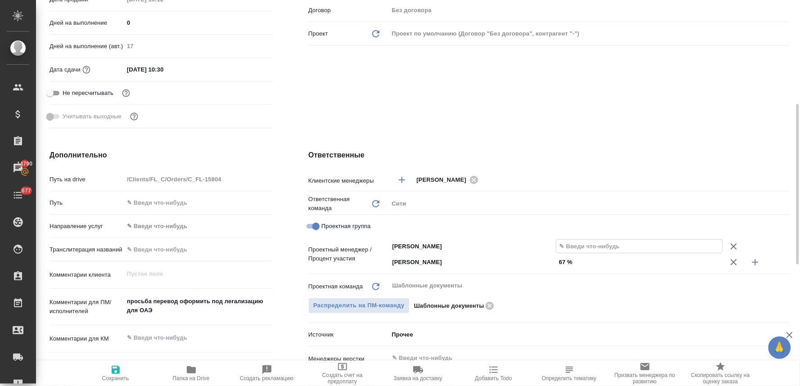
type textarea "x"
type input "3 %"
type textarea "x"
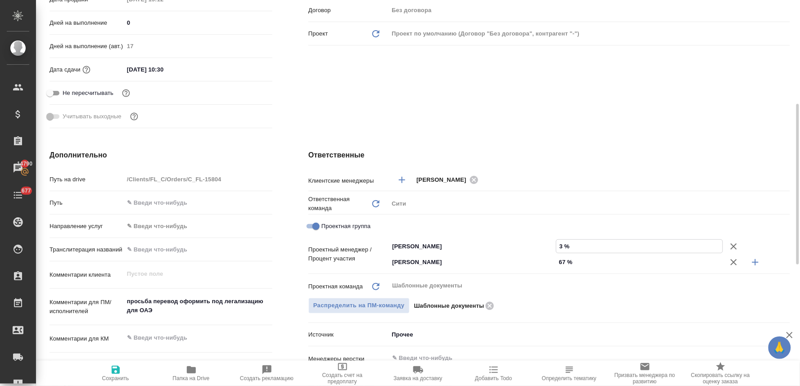
type input "33 %"
type textarea "x"
type input "33 %"
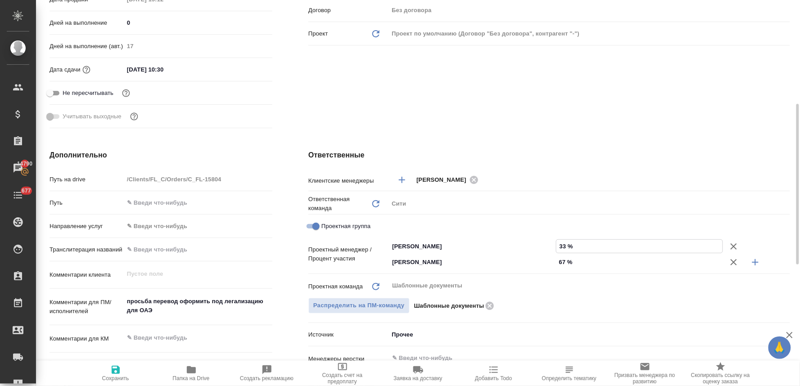
click at [117, 378] on span "Сохранить" at bounding box center [115, 378] width 27 height 6
type textarea "x"
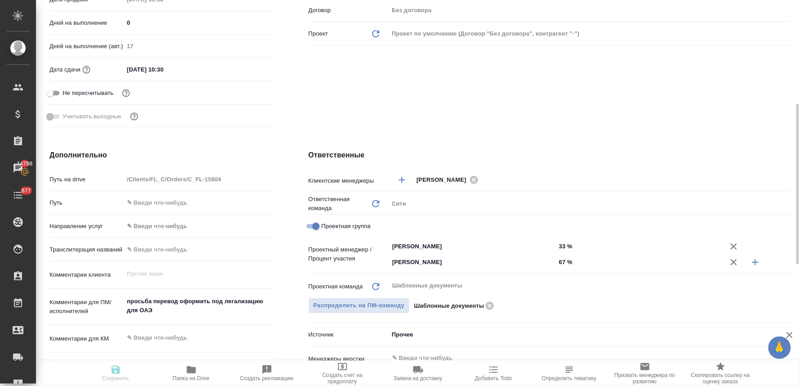
type textarea "x"
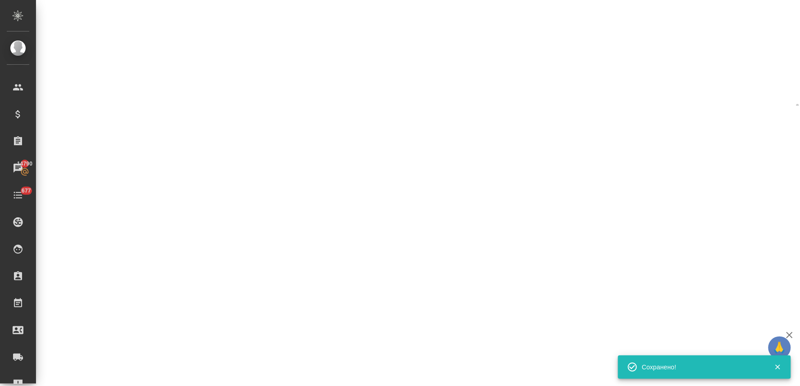
select select "RU"
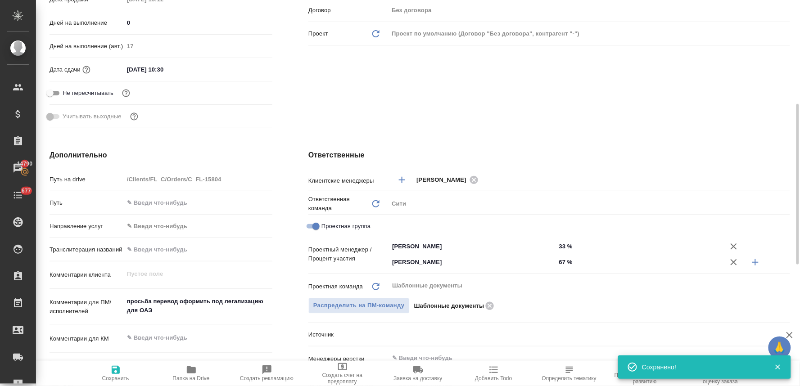
type textarea "x"
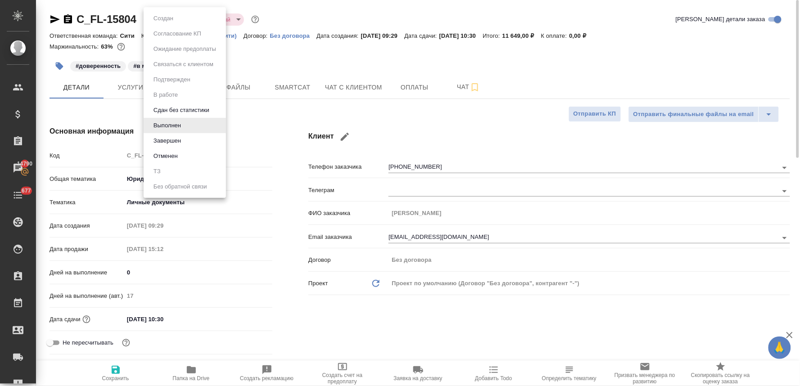
click at [179, 18] on body "🙏 .cls-1 fill:#fff; AWATERA Lyamina Nadezhda Клиенты Спецификации Заказы 14790 …" at bounding box center [400, 193] width 800 height 386
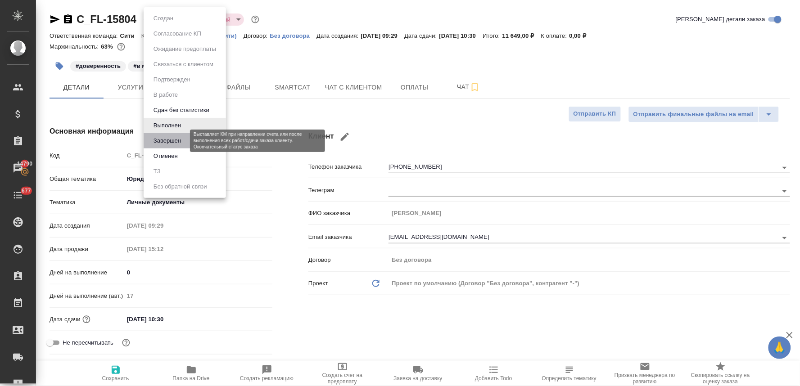
click at [179, 143] on button "Завершен" at bounding box center [167, 141] width 33 height 10
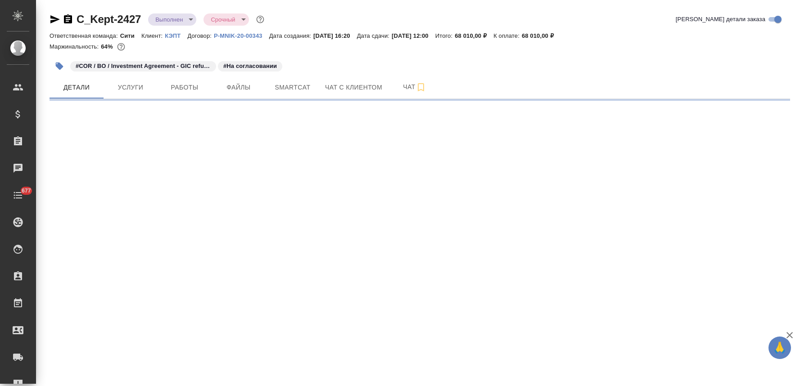
select select "RU"
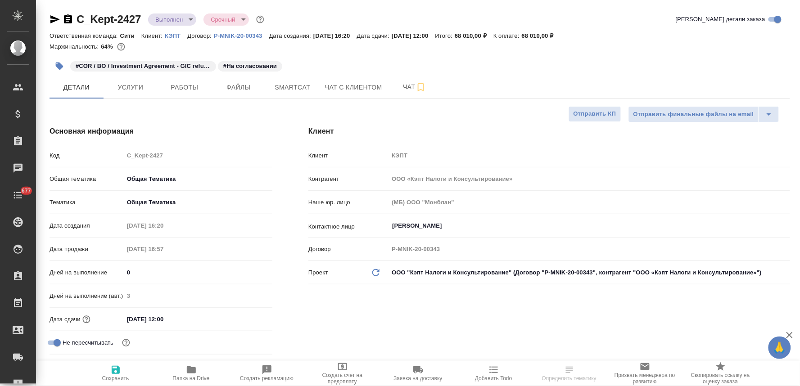
type textarea "x"
click at [199, 318] on input "[DATE] 12:00" at bounding box center [163, 319] width 79 height 13
click at [248, 318] on icon "button" at bounding box center [246, 318] width 11 height 11
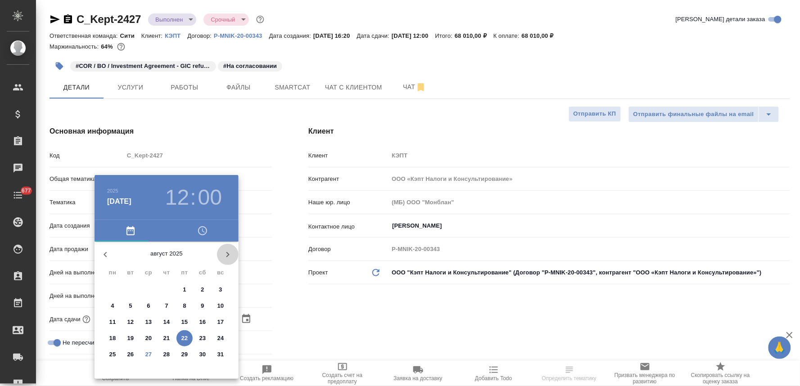
click at [223, 256] on icon "button" at bounding box center [227, 254] width 11 height 11
click at [184, 307] on p "12" at bounding box center [184, 306] width 7 height 9
type input "12.09.2025 12:00"
type textarea "x"
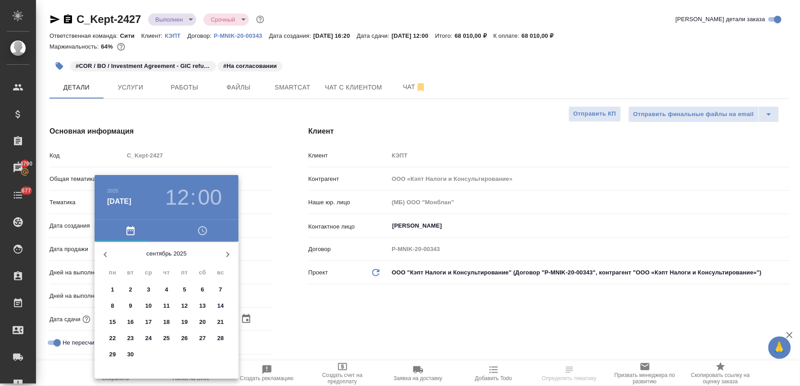
type textarea "x"
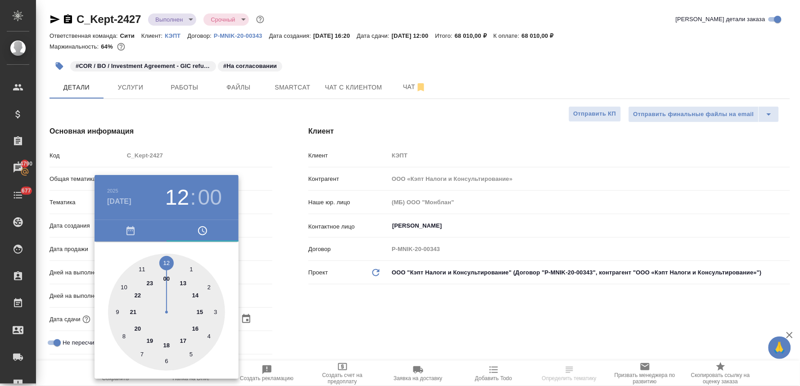
click at [345, 309] on div at bounding box center [400, 193] width 800 height 386
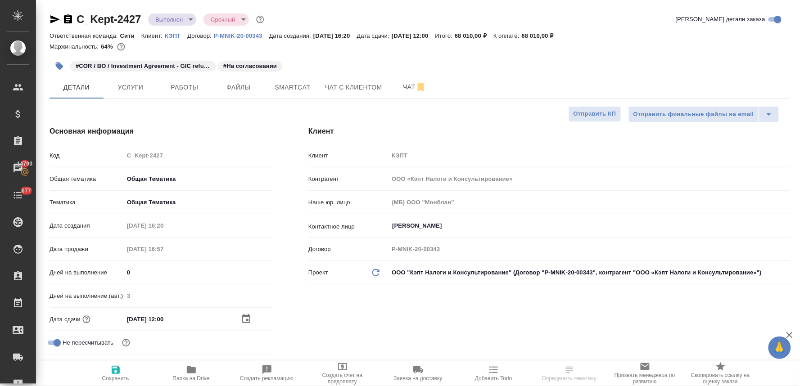
click at [121, 376] on span "Сохранить" at bounding box center [115, 378] width 27 height 6
type textarea "x"
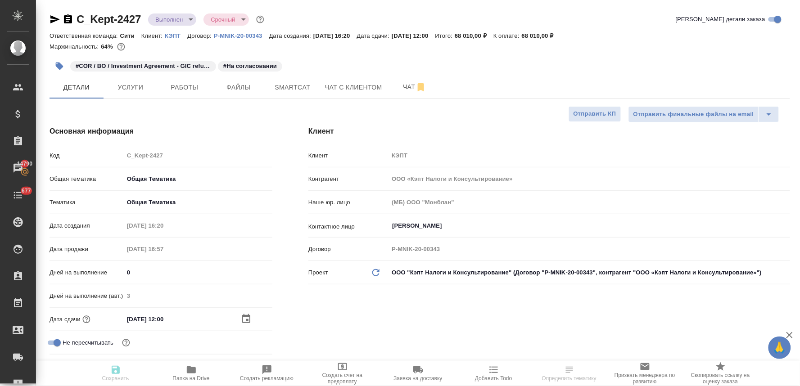
type textarea "x"
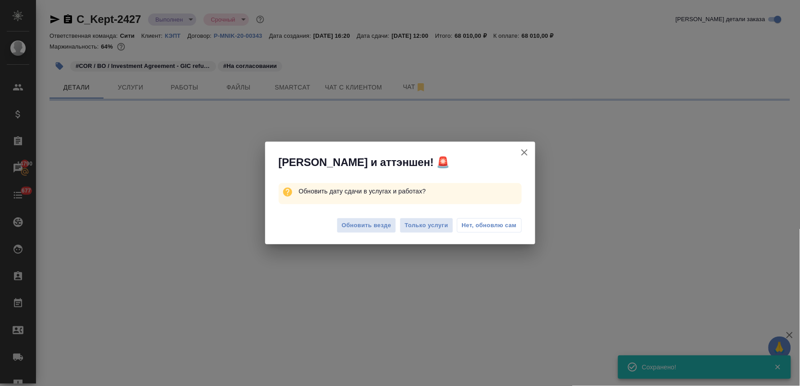
select select "RU"
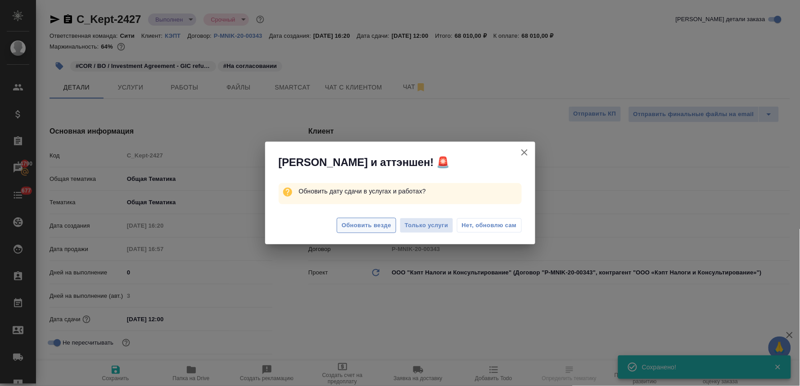
type textarea "x"
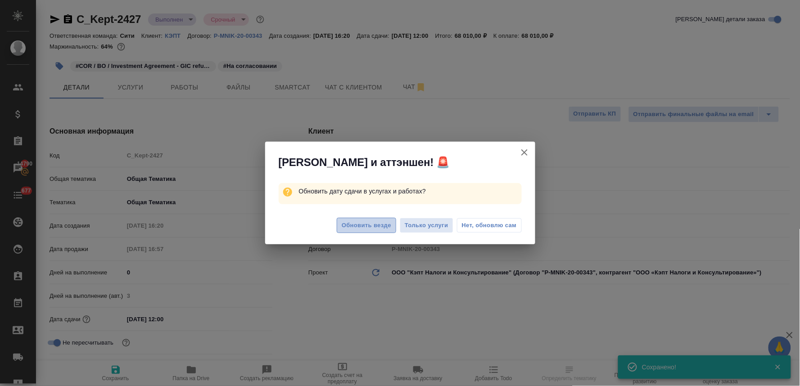
type textarea "x"
click at [383, 221] on span "Обновить везде" at bounding box center [367, 226] width 50 height 10
type textarea "x"
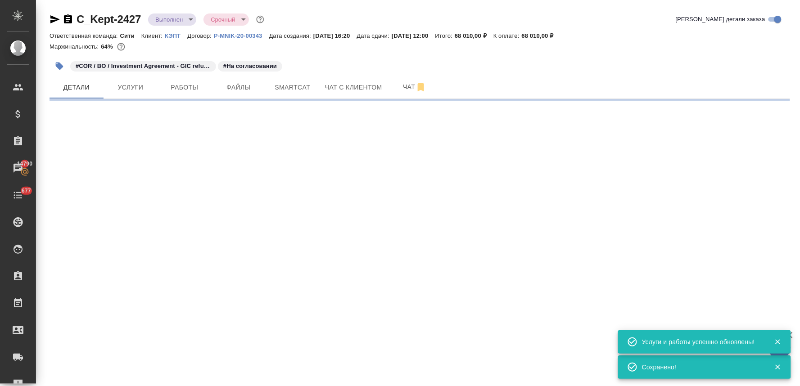
select select "RU"
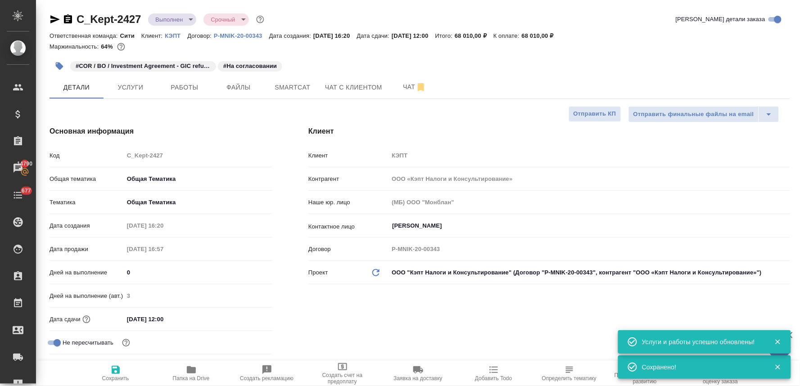
type textarea "x"
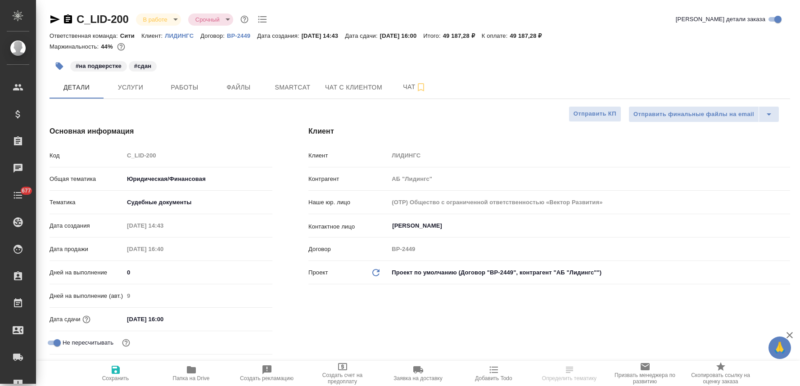
select select "RU"
click at [179, 84] on span "Работы" at bounding box center [184, 87] width 43 height 11
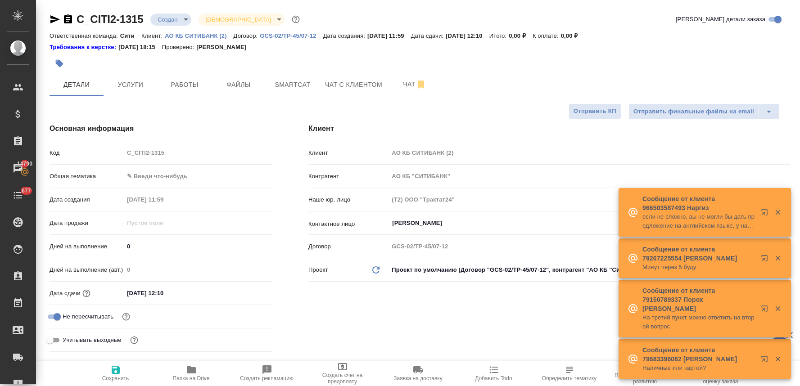
select select "RU"
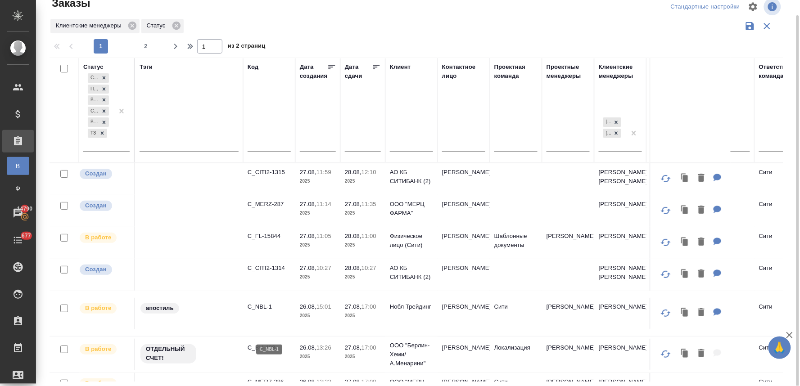
click at [265, 312] on p "C_NBL-1" at bounding box center [269, 307] width 43 height 9
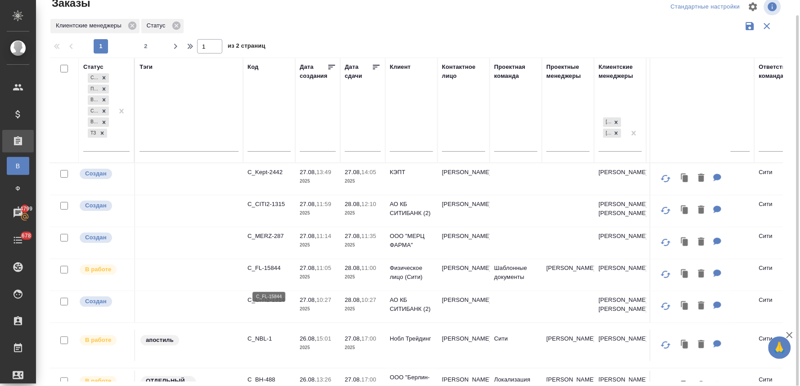
click at [269, 273] on p "C_FL-15844" at bounding box center [269, 268] width 43 height 9
click at [280, 241] on p "C_MERZ-287" at bounding box center [269, 236] width 43 height 9
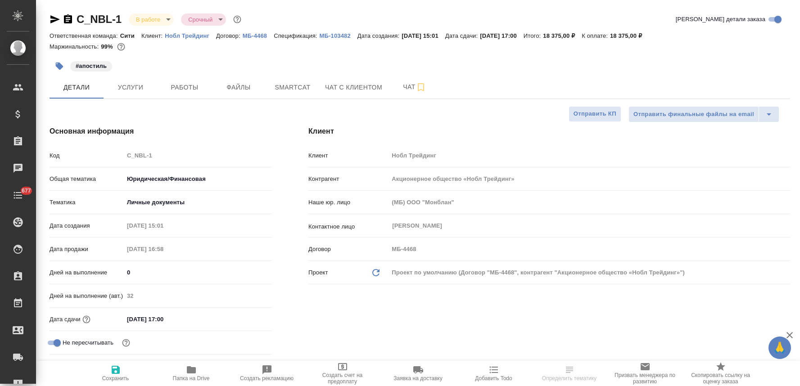
select select "RU"
click at [388, 154] on div "Клиент Нобл Трейдинг" at bounding box center [549, 156] width 482 height 16
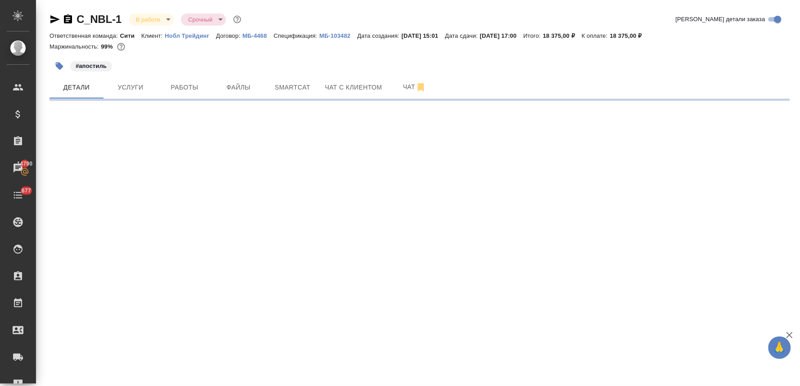
select select "RU"
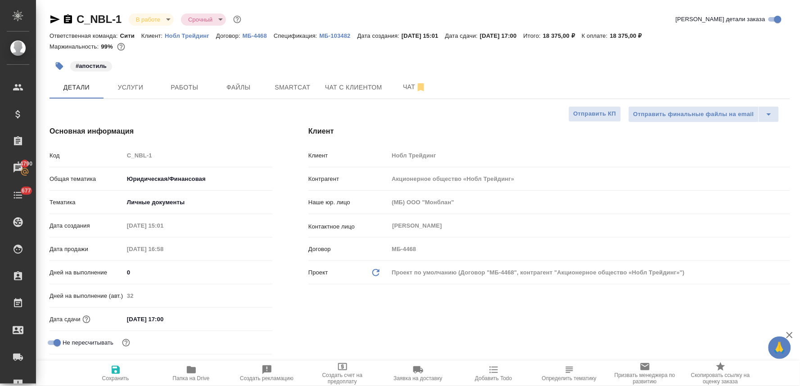
type textarea "x"
drag, startPoint x: 189, startPoint y: 377, endPoint x: 194, endPoint y: 377, distance: 5.0
click at [189, 377] on span "Папка на Drive" at bounding box center [191, 378] width 37 height 6
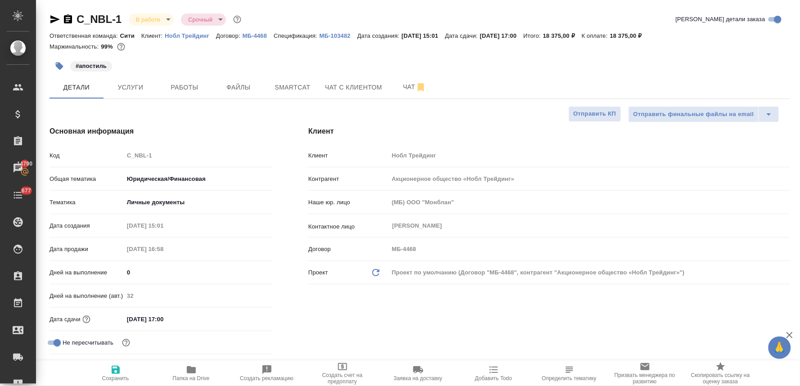
type textarea "x"
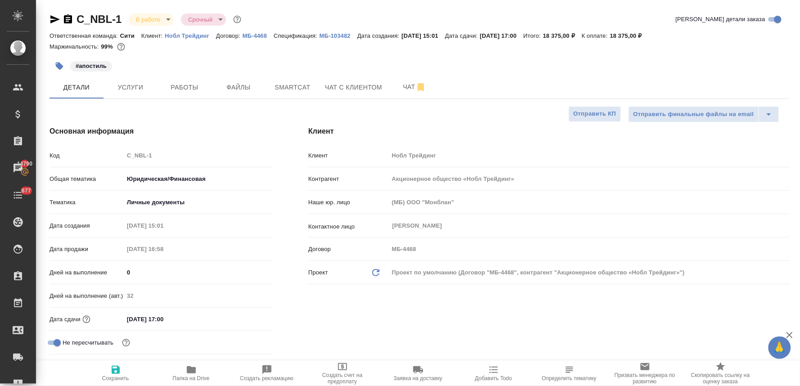
type textarea "x"
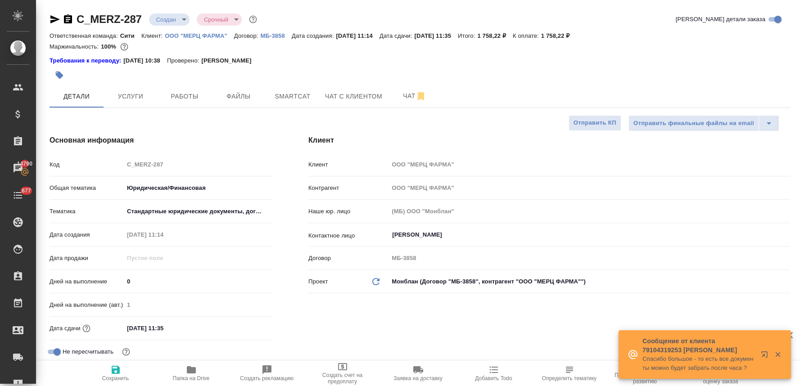
select select "RU"
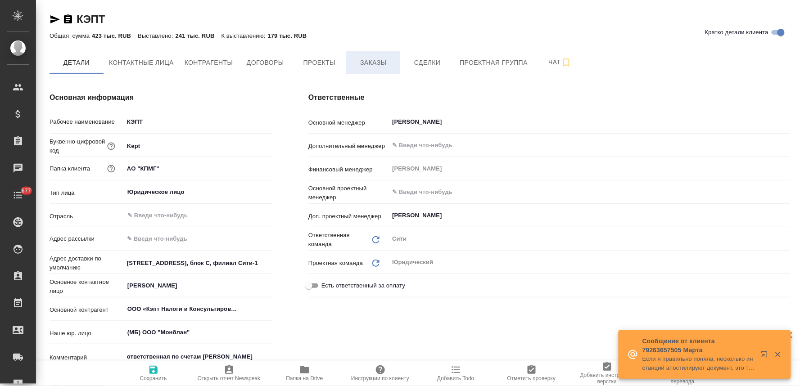
click at [379, 63] on span "Заказы" at bounding box center [373, 62] width 43 height 11
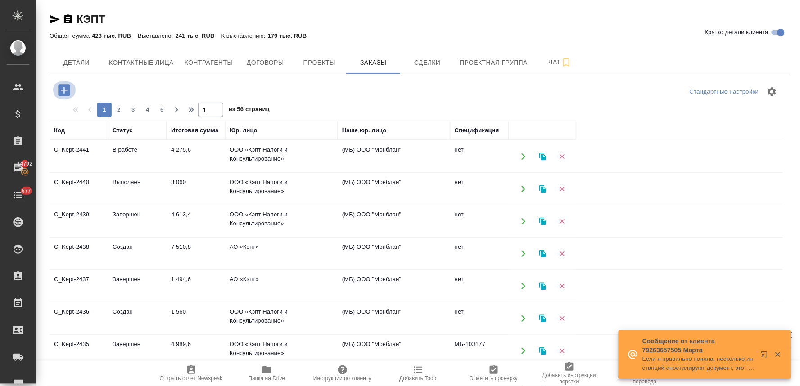
click at [66, 88] on icon "button" at bounding box center [64, 90] width 12 height 12
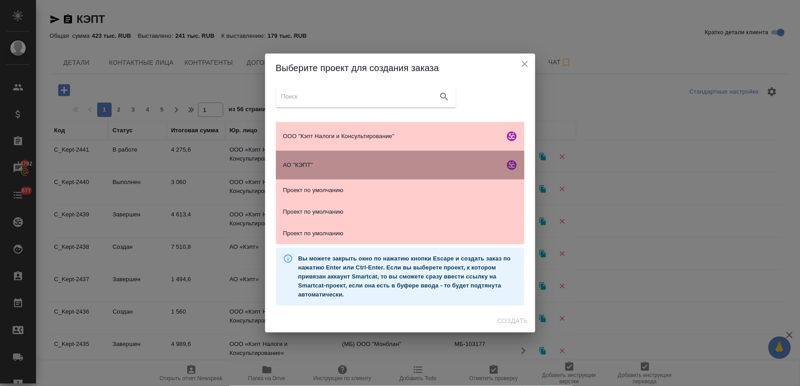
click at [347, 154] on div "АО "КЭПТ"" at bounding box center [400, 165] width 248 height 29
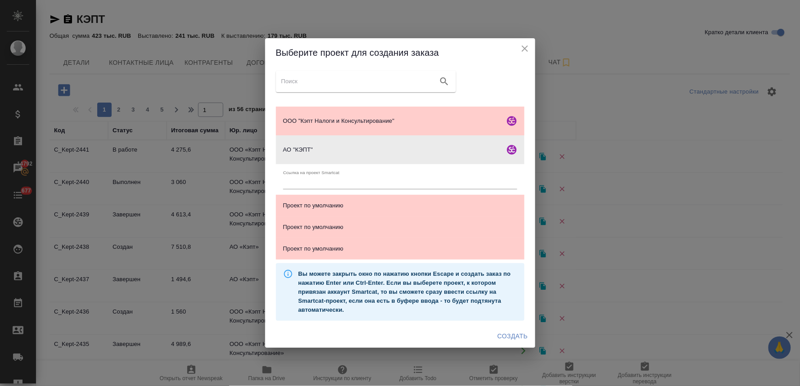
click at [516, 335] on span "Создать" at bounding box center [512, 336] width 30 height 11
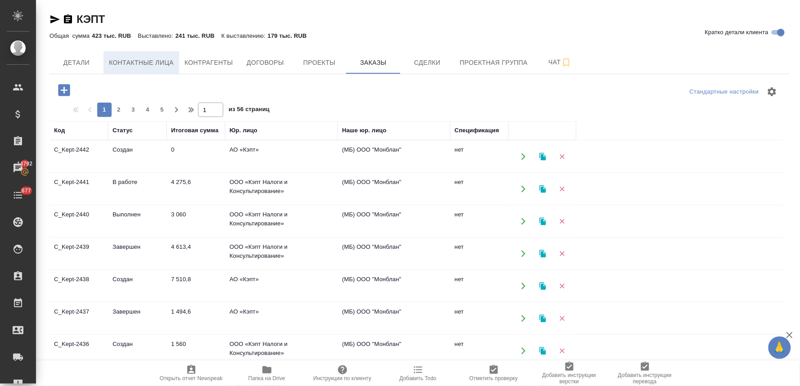
click at [134, 63] on span "Контактные лица" at bounding box center [141, 62] width 65 height 11
select select "RU"
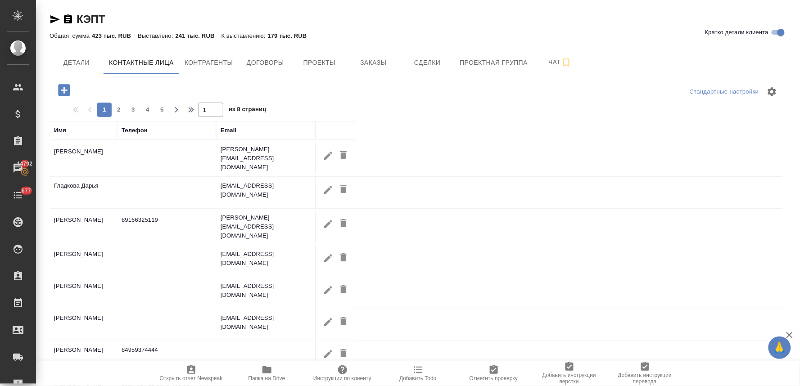
click at [61, 86] on icon "button" at bounding box center [64, 90] width 12 height 12
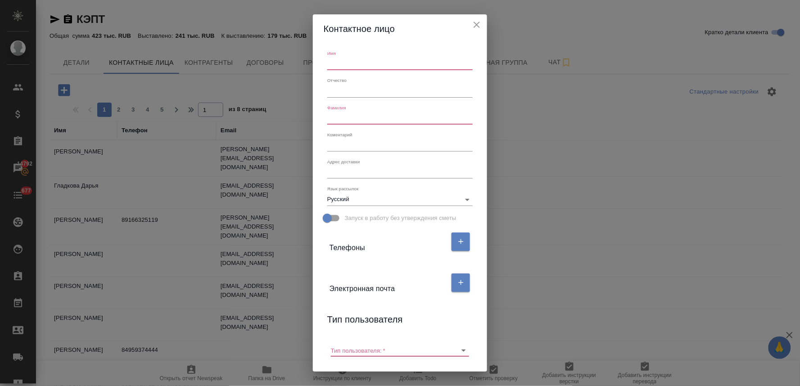
click at [361, 63] on input "text" at bounding box center [399, 64] width 145 height 13
type input "Вероника"
click at [357, 119] on input "text" at bounding box center [399, 118] width 145 height 13
type input "Иванова"
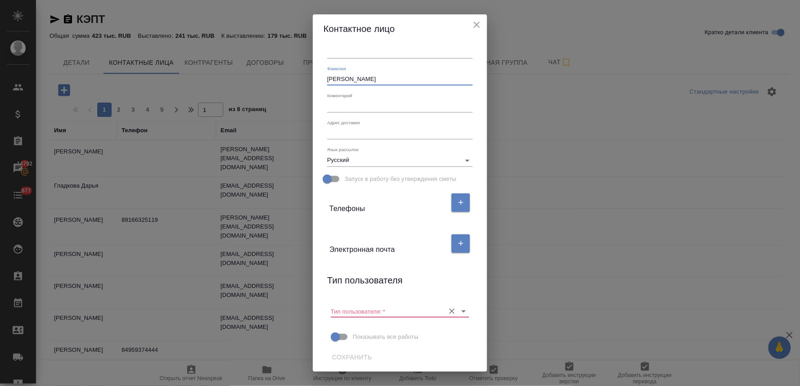
click at [447, 309] on icon "Очистить" at bounding box center [451, 311] width 9 height 9
click at [465, 242] on button "button" at bounding box center [461, 244] width 18 height 18
click at [346, 273] on input "text" at bounding box center [368, 278] width 76 height 13
paste input "veronikaivanova@kept.ru"
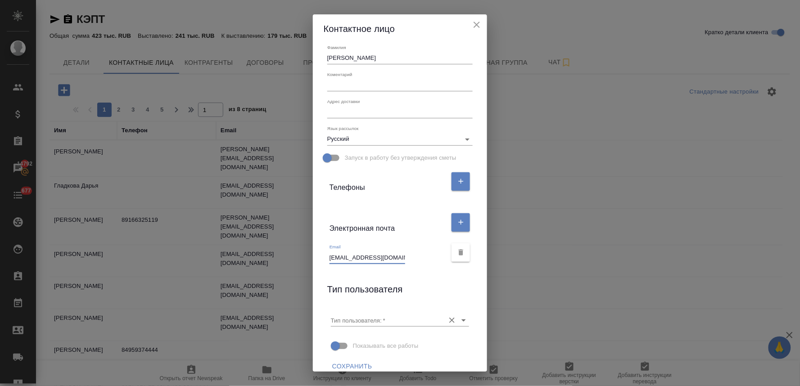
scroll to position [69, 0]
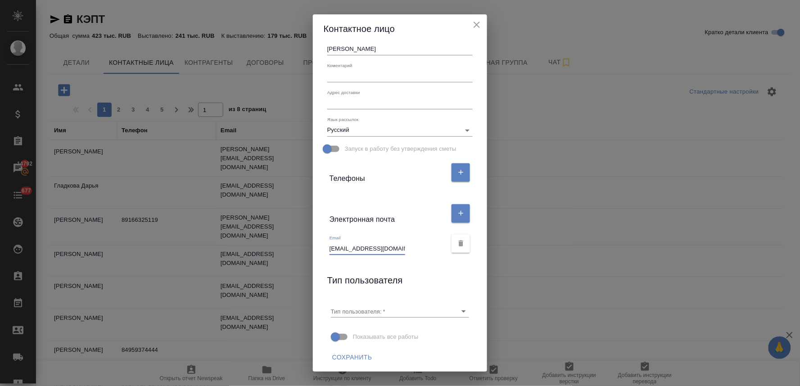
type input "veronikaivanova@kept.ru"
click at [359, 359] on span "Сохранить" at bounding box center [352, 357] width 40 height 11
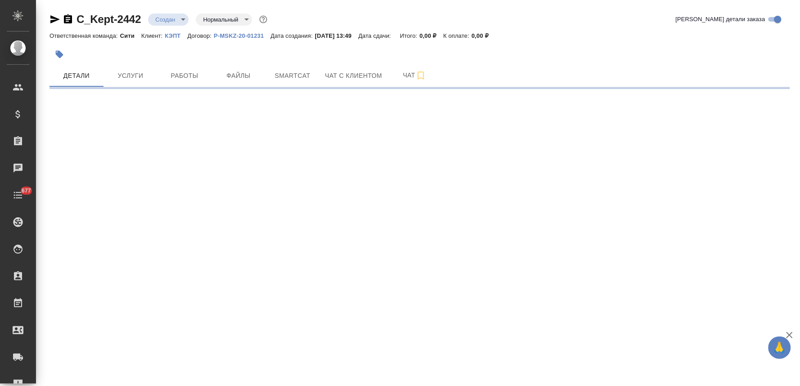
select select "RU"
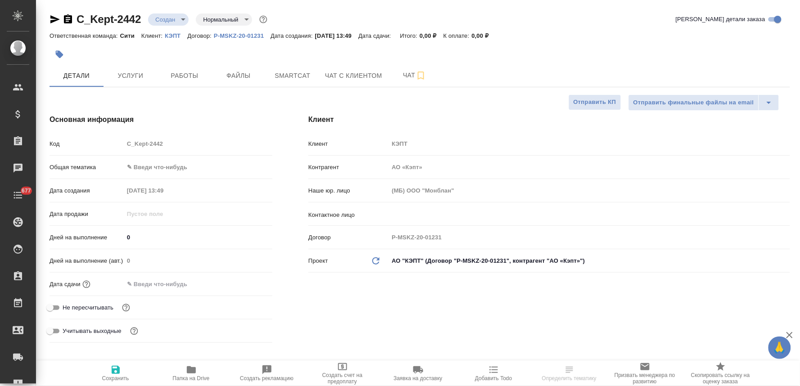
type textarea "x"
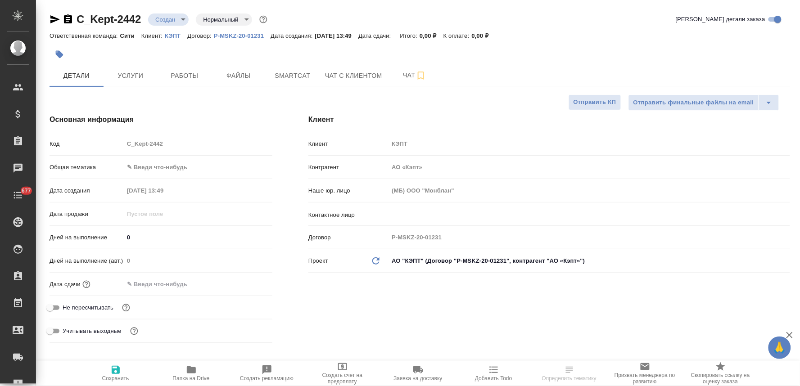
type textarea "x"
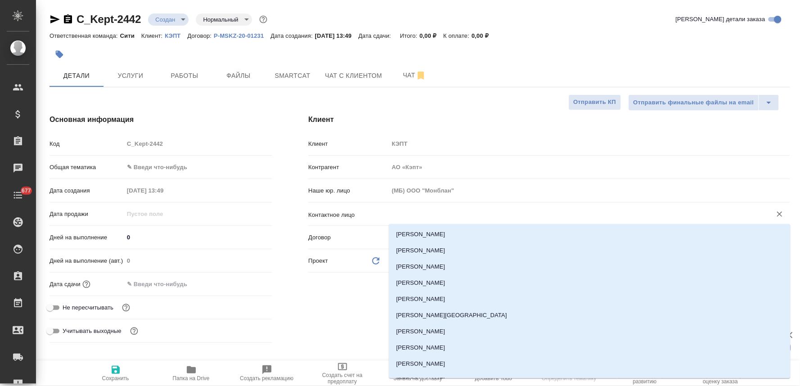
click at [410, 213] on input "text" at bounding box center [574, 214] width 366 height 11
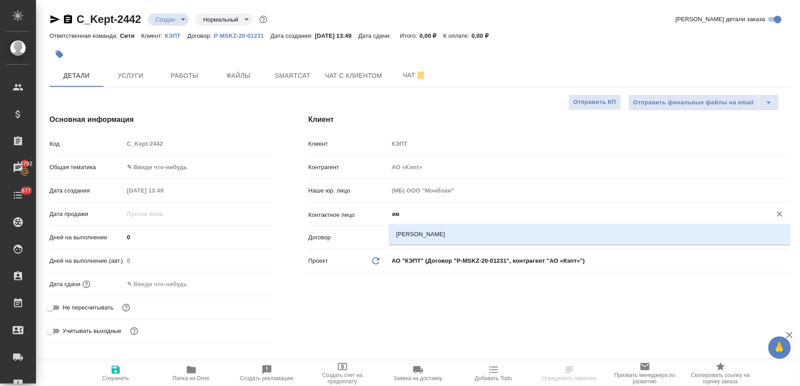
type input "ива"
drag, startPoint x: 410, startPoint y: 213, endPoint x: 366, endPoint y: 209, distance: 43.4
click at [366, 209] on div "Контактное лицо ива ​" at bounding box center [549, 214] width 482 height 16
type textarea "x"
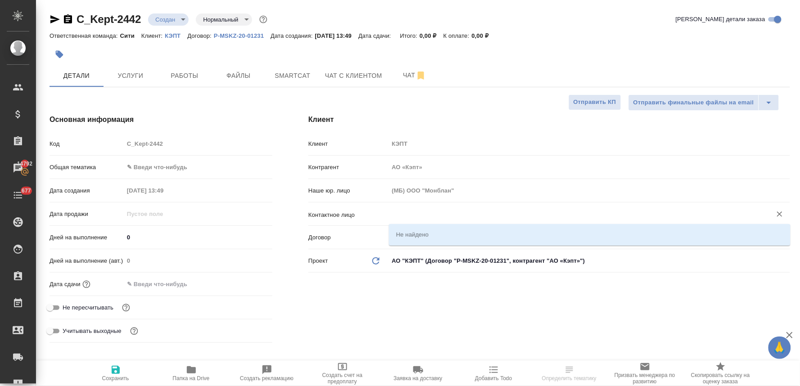
type textarea "x"
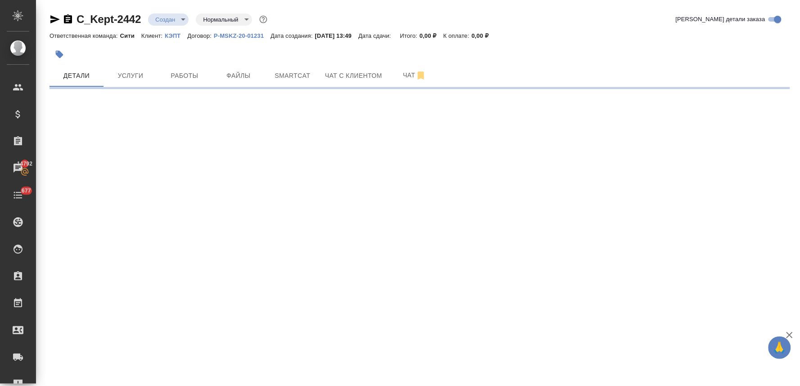
select select "RU"
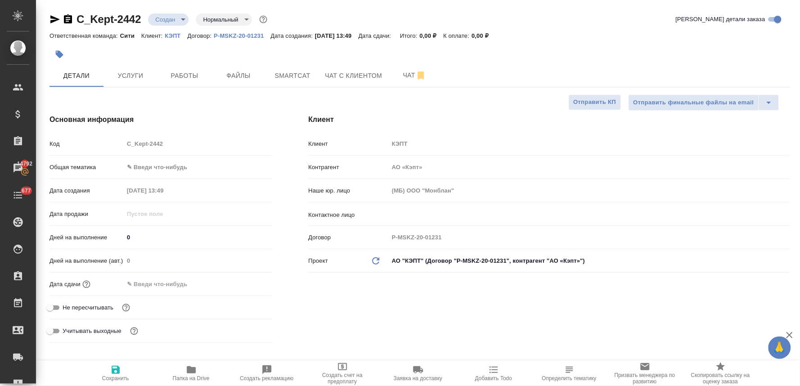
type textarea "x"
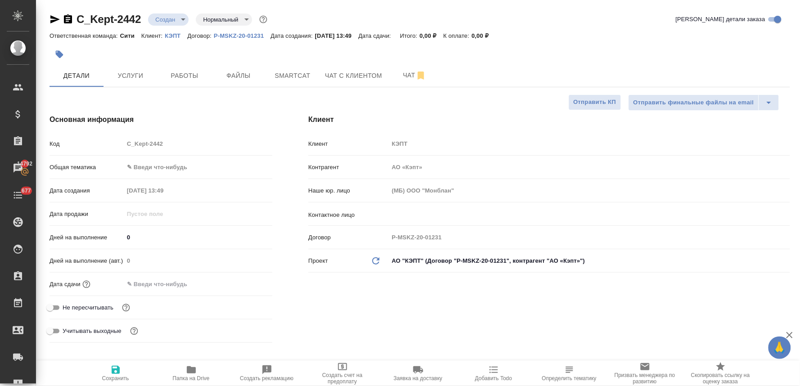
type textarea "x"
click at [416, 210] on input "text" at bounding box center [574, 214] width 366 height 11
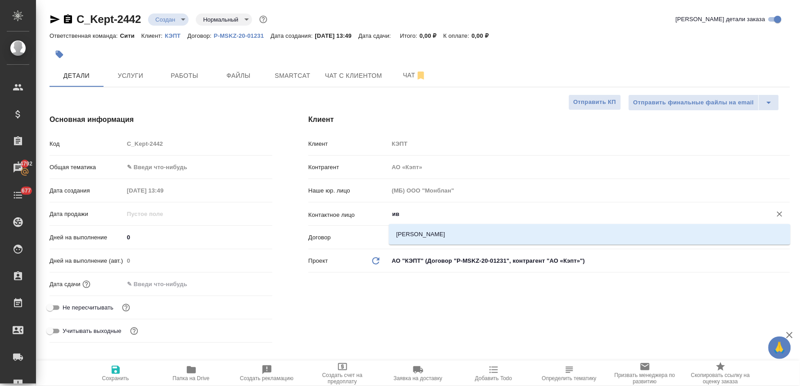
type input "ива"
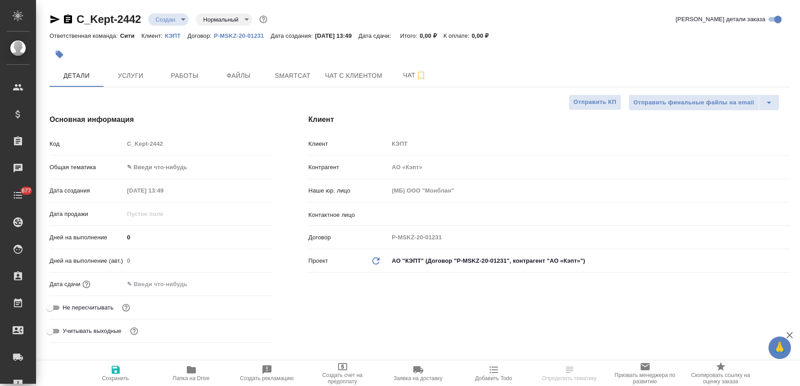
select select "RU"
type textarea "x"
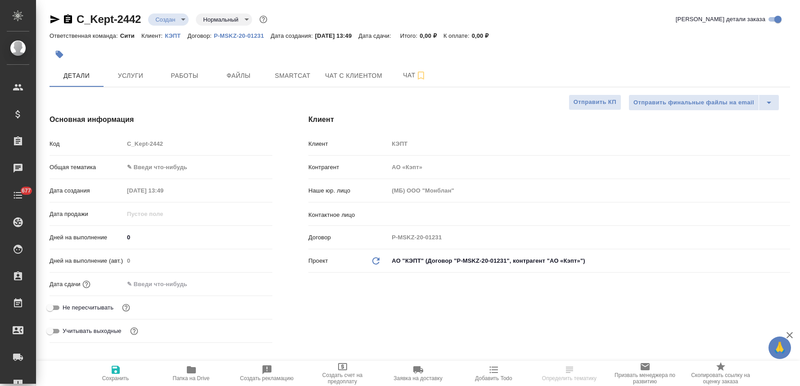
type textarea "x"
click at [426, 213] on input "text" at bounding box center [574, 214] width 366 height 11
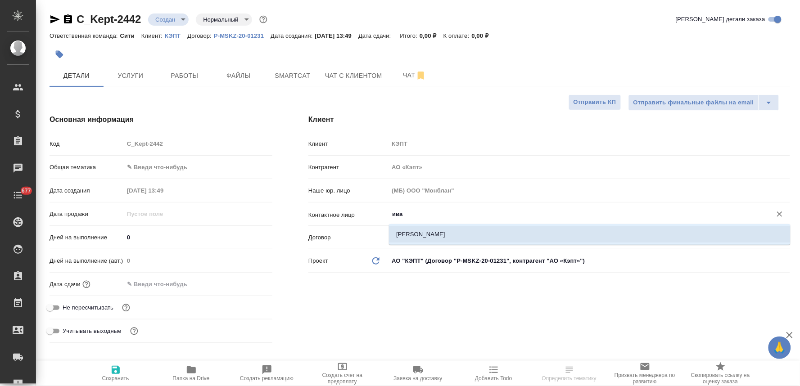
click at [425, 235] on li "[PERSON_NAME]" at bounding box center [590, 234] width 402 height 16
type input "[PERSON_NAME]"
type textarea "x"
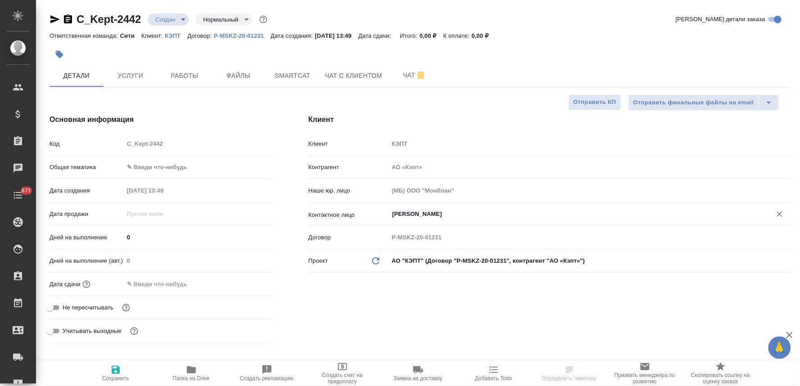
type input "[PERSON_NAME]"
click at [429, 307] on div "[PERSON_NAME] КЭПТ Контрагент АО «Кэпт» Наше юр. лицо (МБ) ООО "Монблан" Контак…" at bounding box center [549, 230] width 518 height 268
click at [68, 308] on span "Не пересчитывать" at bounding box center [88, 307] width 51 height 9
click at [66, 308] on input "Не пересчитывать" at bounding box center [50, 308] width 32 height 11
checkbox input "true"
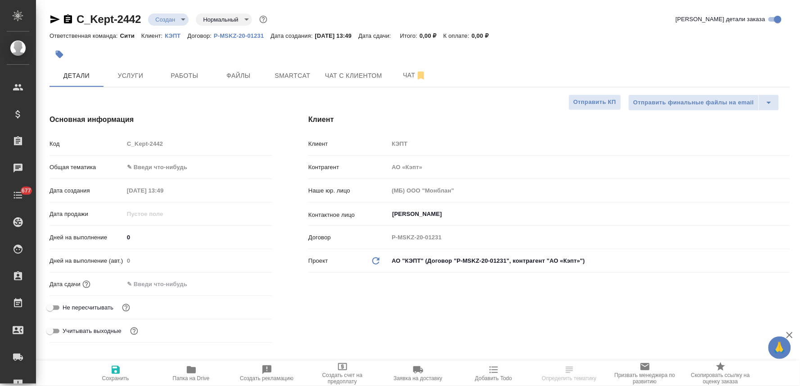
type textarea "x"
click at [120, 377] on span "Сохранить" at bounding box center [115, 378] width 27 height 6
type textarea "x"
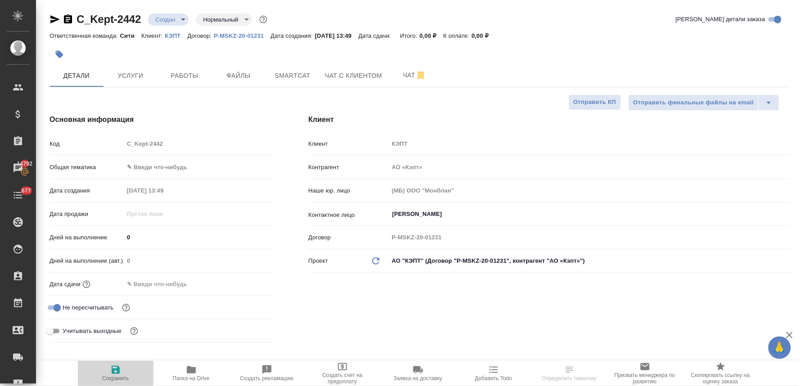
type textarea "x"
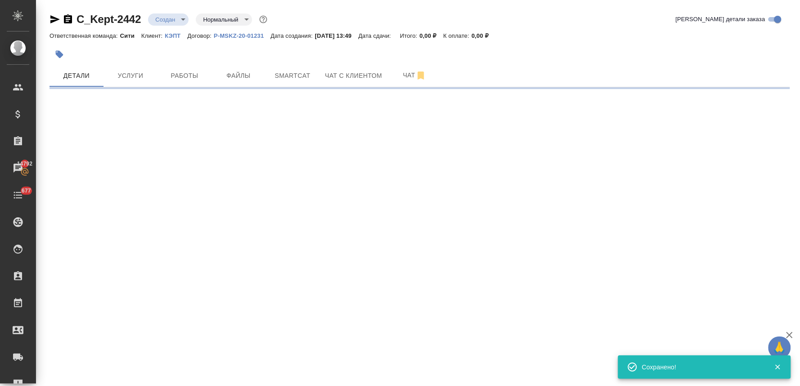
type input "holyTrinity"
select select "RU"
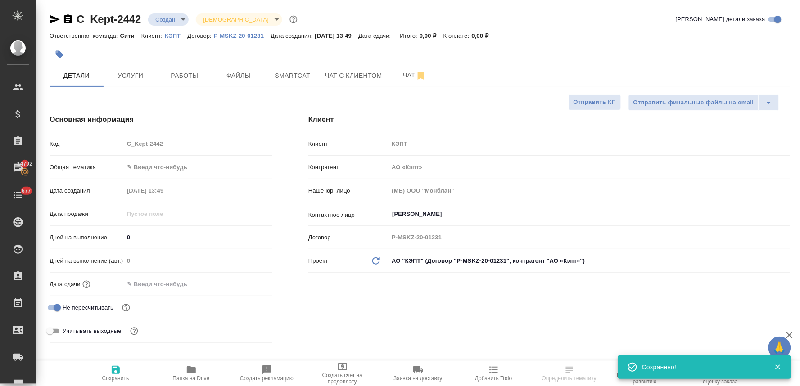
type textarea "x"
click at [122, 145] on div "Код C_Kept-2442" at bounding box center [161, 144] width 223 height 16
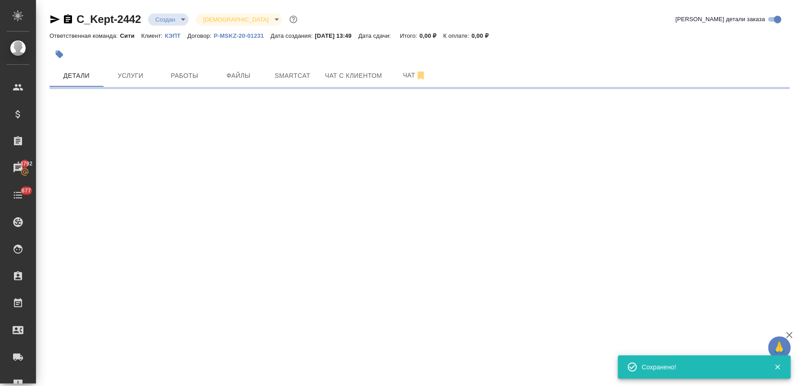
select select "RU"
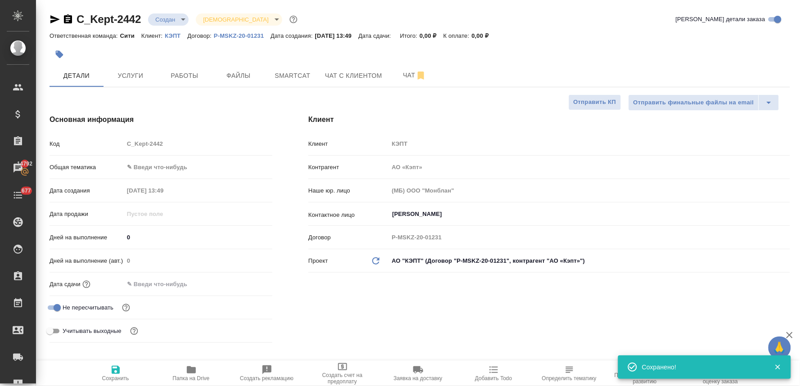
type textarea "x"
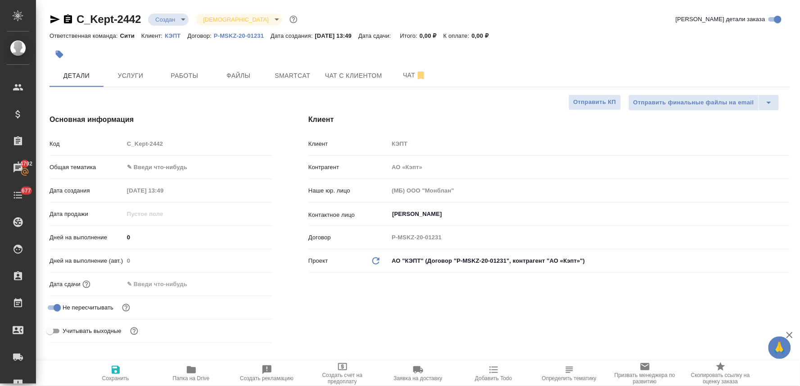
click at [166, 278] on input "text" at bounding box center [163, 284] width 79 height 13
click at [243, 284] on icon "button" at bounding box center [246, 283] width 8 height 9
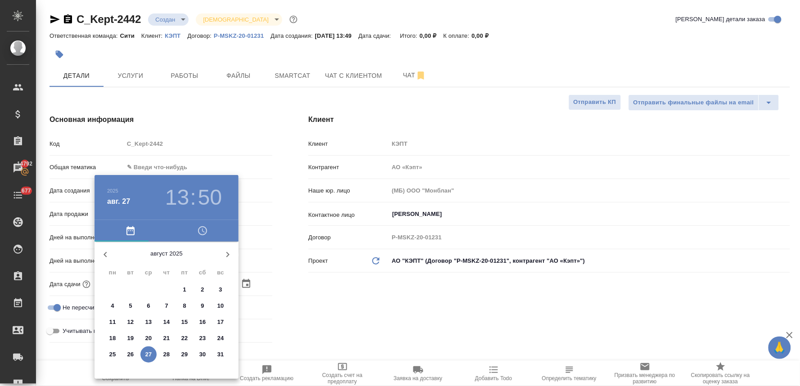
click at [167, 355] on p "28" at bounding box center [166, 354] width 7 height 9
type input "[DATE] 13:50"
type textarea "x"
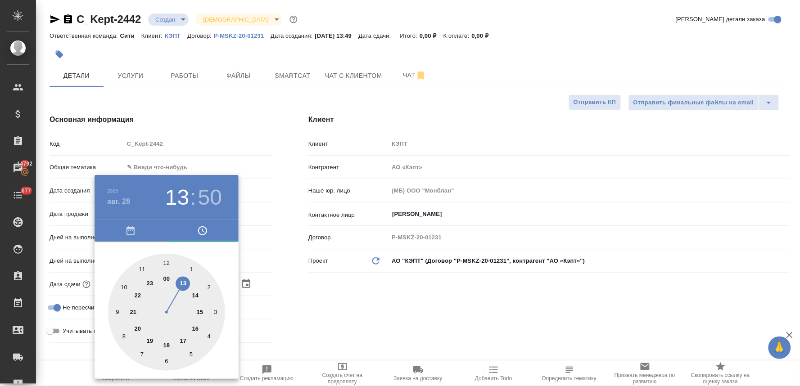
click at [357, 295] on div at bounding box center [400, 193] width 800 height 386
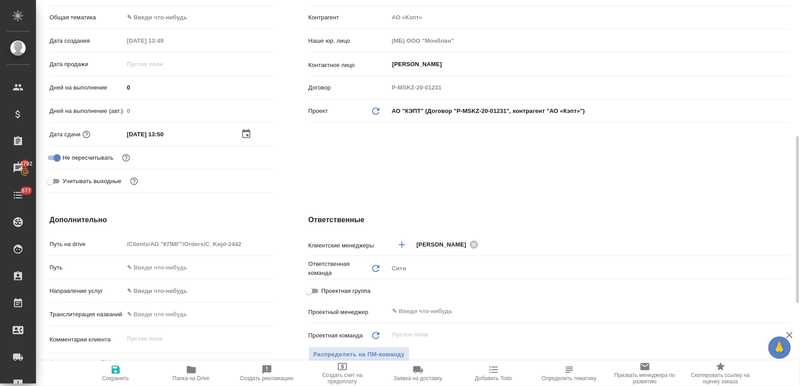
scroll to position [200, 0]
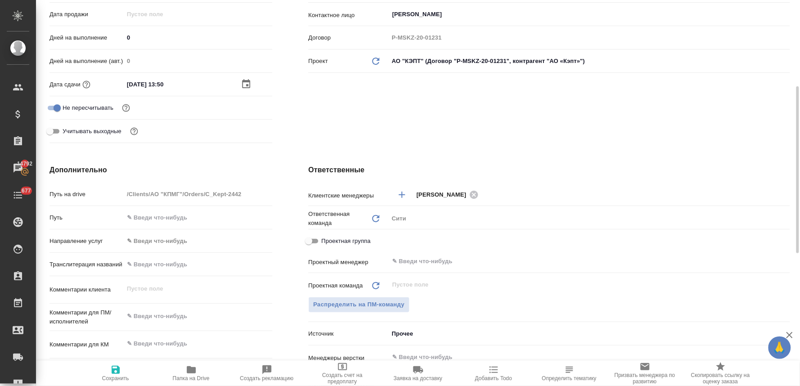
type textarea "x"
click at [173, 313] on textarea at bounding box center [198, 316] width 148 height 15
type textarea "н"
type textarea "x"
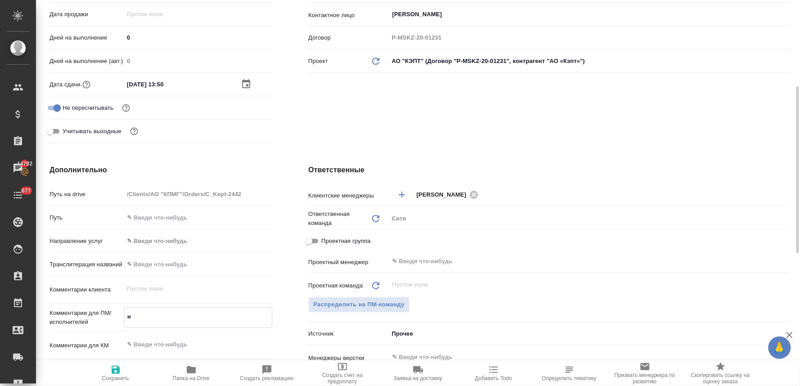
type textarea "x"
type textarea "но"
type textarea "x"
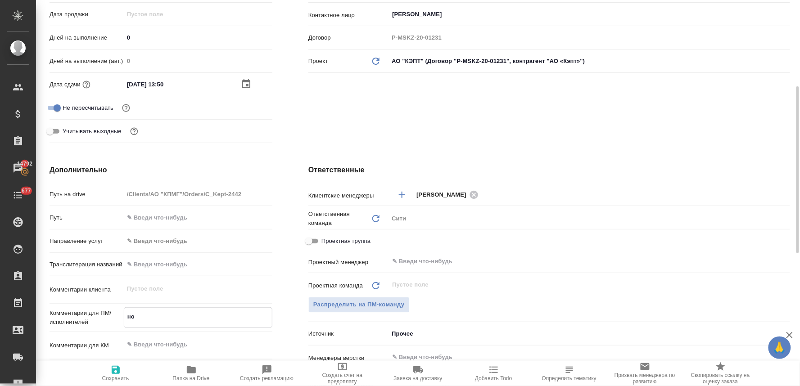
type textarea "x"
type textarea "нот"
type textarea "x"
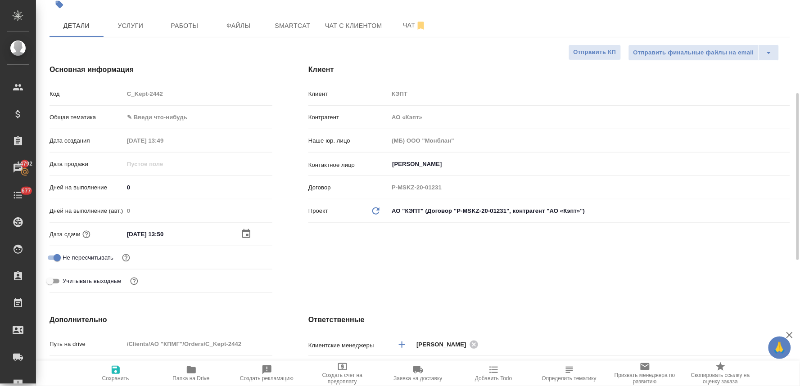
scroll to position [0, 0]
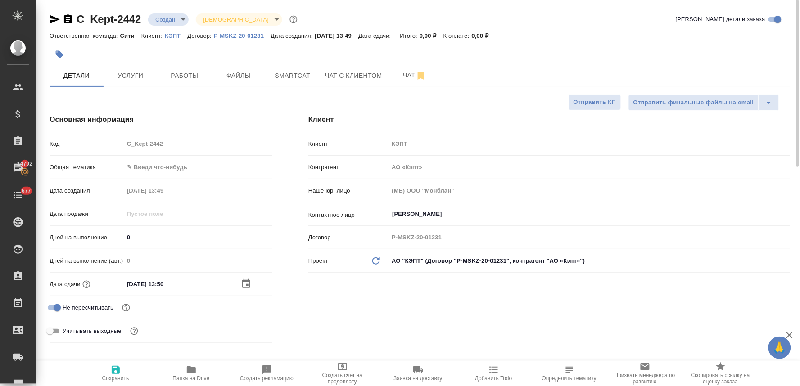
type textarea "нот"
type textarea "x"
click at [114, 134] on div "Основная информация Код C_Kept-2442 Общая тематика ✎ Введи что-нибудь Дата созд…" at bounding box center [161, 230] width 259 height 268
click at [116, 374] on icon "button" at bounding box center [116, 370] width 8 height 8
type textarea "x"
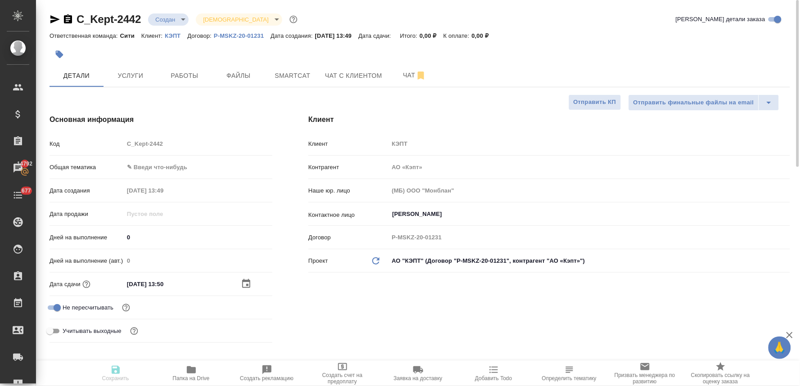
type textarea "x"
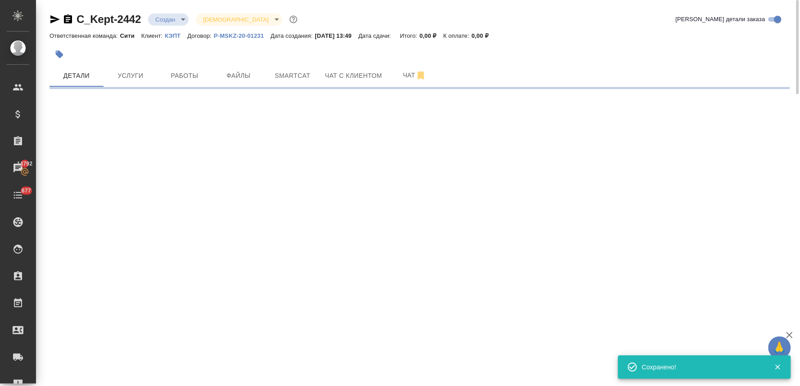
select select "RU"
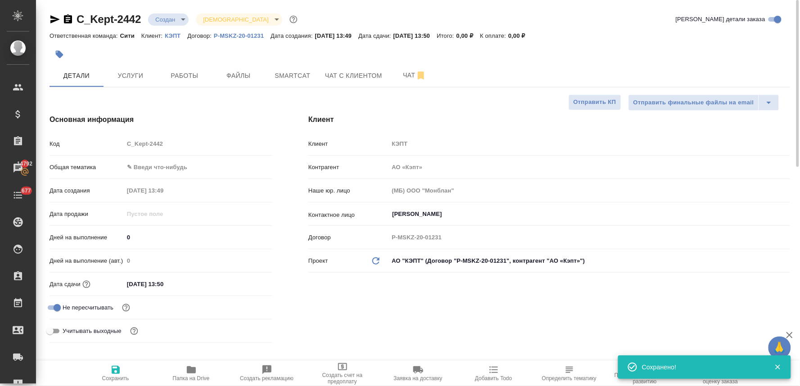
type textarea "x"
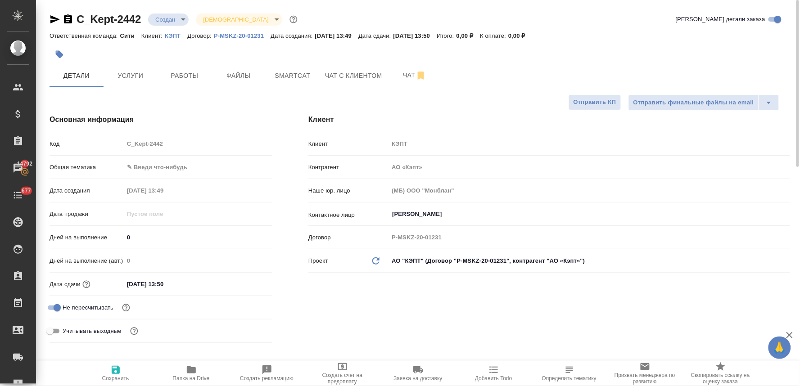
type textarea "x"
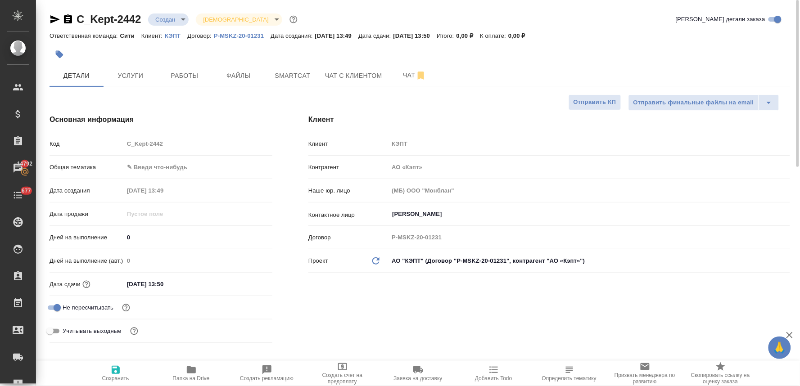
type textarea "x"
click at [239, 71] on span "Файлы" at bounding box center [238, 75] width 43 height 11
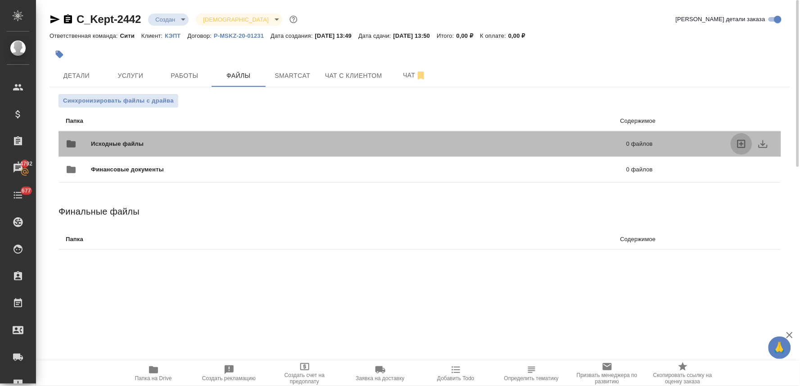
click at [742, 141] on icon "uploadFiles" at bounding box center [741, 144] width 11 height 11
click at [0, 0] on input "uploadFiles" at bounding box center [0, 0] width 0 height 0
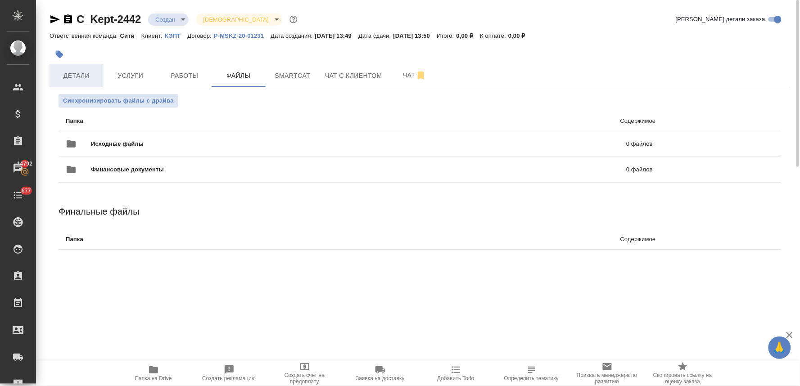
click at [83, 70] on span "Детали" at bounding box center [76, 75] width 43 height 11
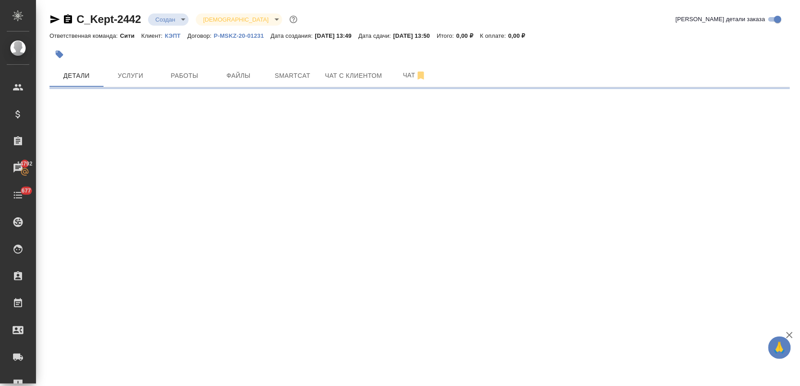
select select "RU"
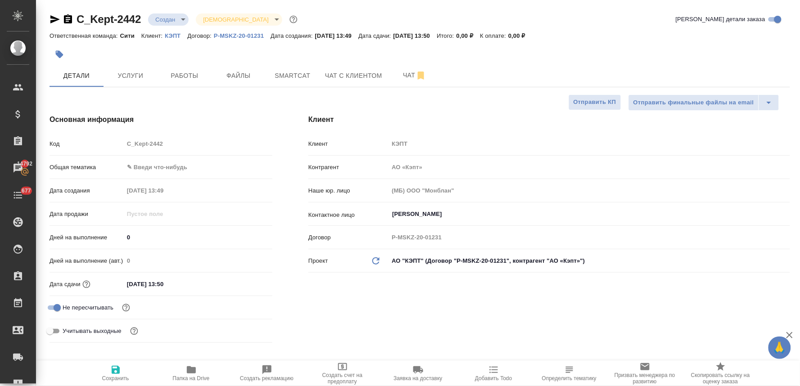
type textarea "x"
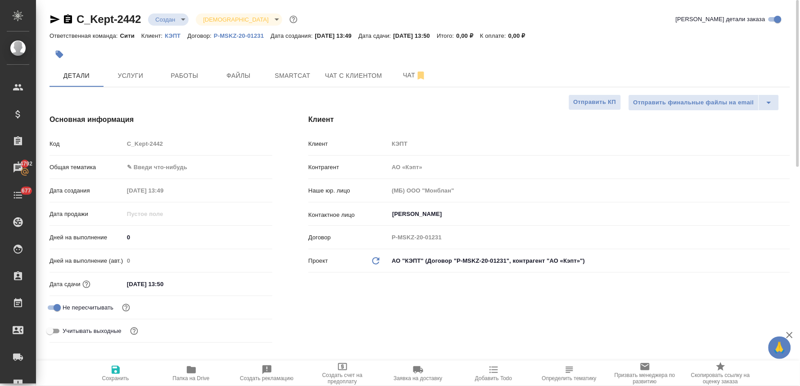
type textarea "x"
click at [686, 59] on div at bounding box center [420, 55] width 741 height 20
click at [183, 284] on input "[DATE] 13:50" at bounding box center [163, 284] width 79 height 13
click at [249, 285] on icon "button" at bounding box center [246, 283] width 11 height 11
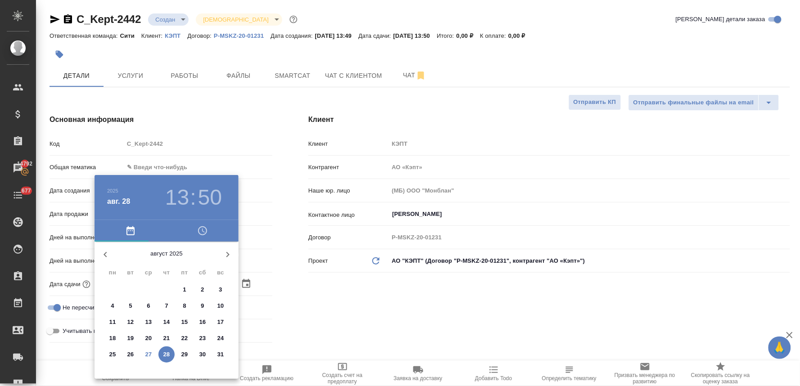
click at [149, 352] on p "27" at bounding box center [148, 354] width 7 height 9
type input "[DATE] 13:50"
type textarea "x"
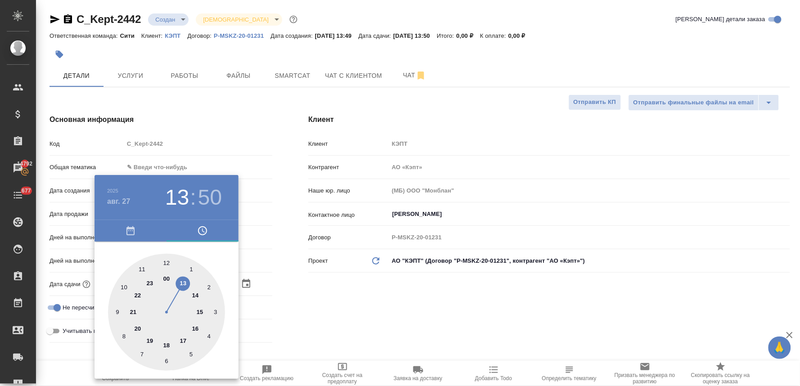
click at [195, 296] on div at bounding box center [166, 312] width 117 height 117
type input "[DATE] 14:50"
type textarea "x"
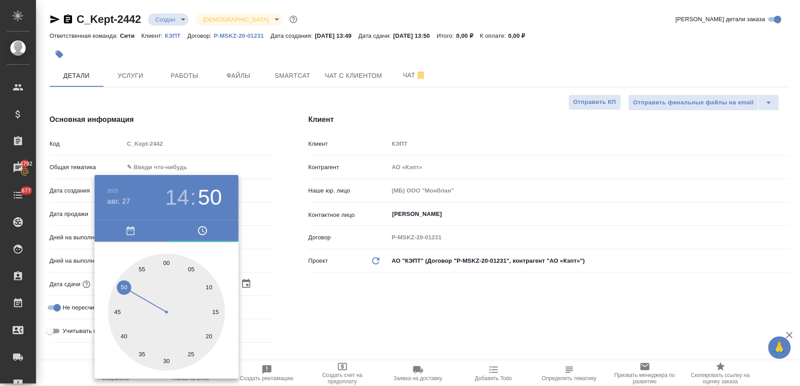
click at [194, 268] on div at bounding box center [166, 312] width 117 height 117
type input "[DATE] 14:05"
type textarea "x"
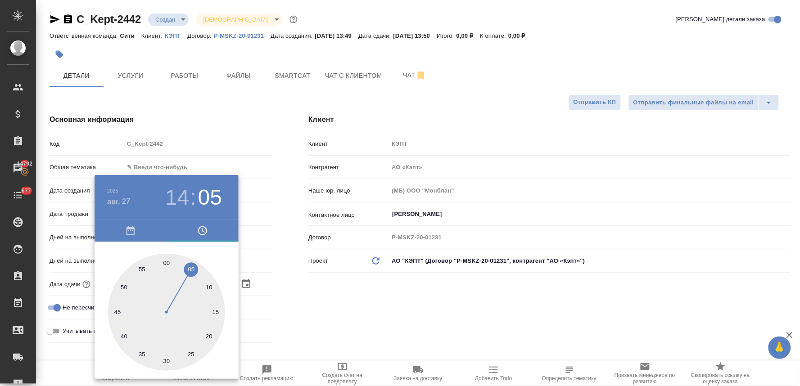
click at [319, 285] on div at bounding box center [400, 193] width 800 height 386
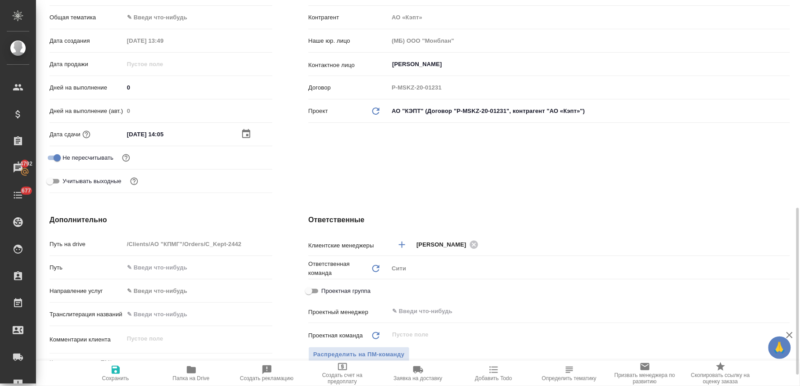
scroll to position [300, 0]
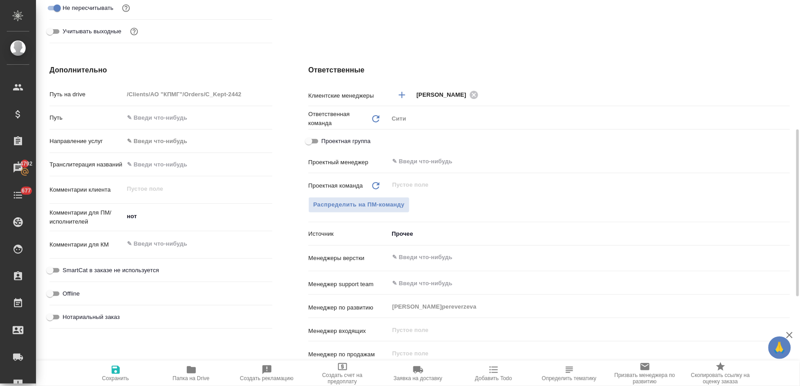
click at [122, 217] on p "Комментарии для ПМ/исполнителей" at bounding box center [87, 217] width 74 height 18
type textarea "x"
click at [127, 218] on textarea "нот" at bounding box center [198, 216] width 148 height 15
type textarea "нот"
type textarea "x"
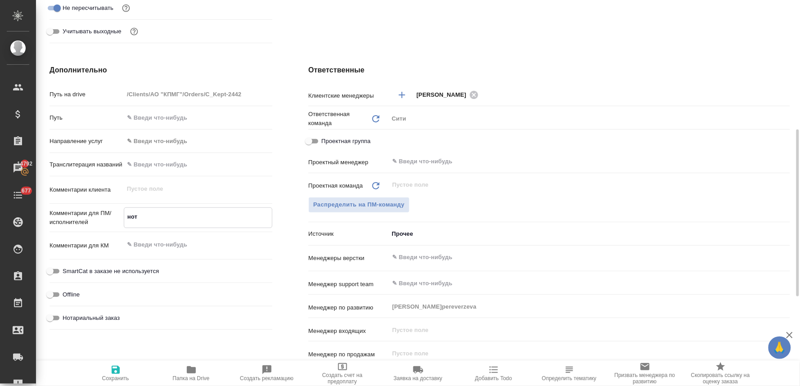
type textarea "x"
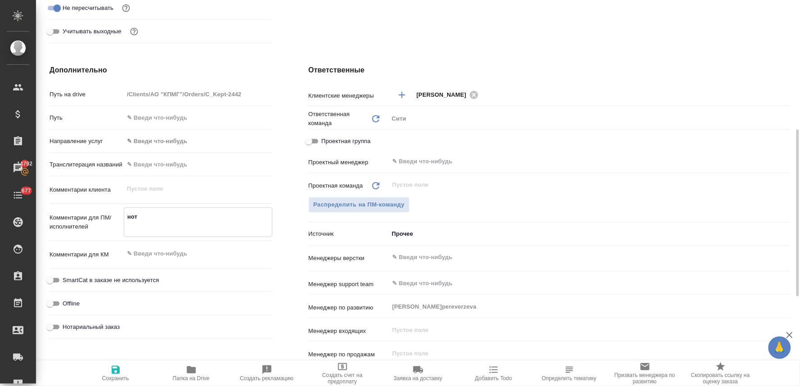
type textarea "нот"
type textarea "x"
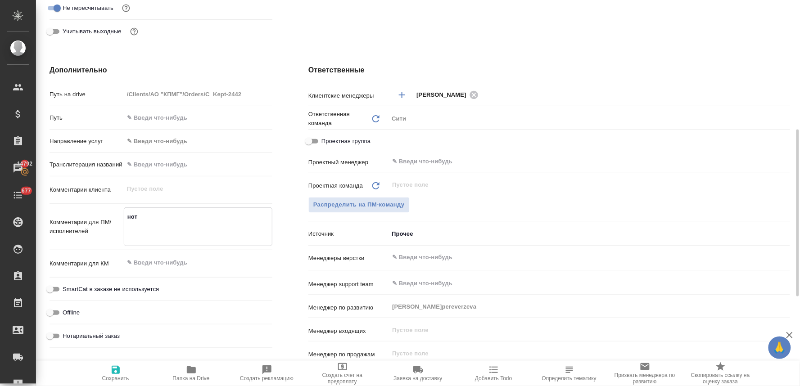
type textarea "x"
type textarea "с нот"
type textarea "x"
type textarea "сд нот"
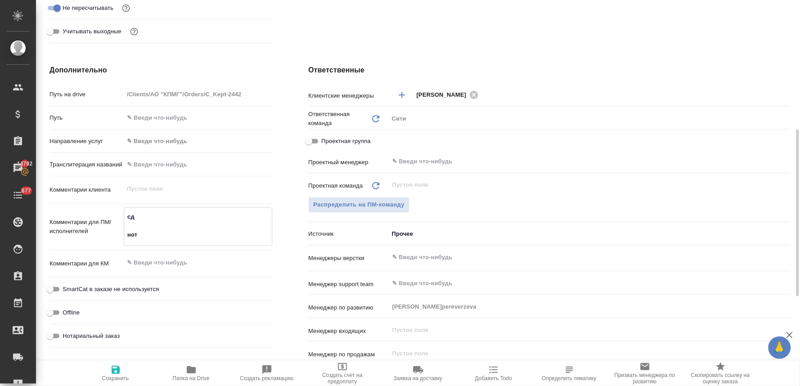
type textarea "x"
type textarea "сде нот"
type textarea "x"
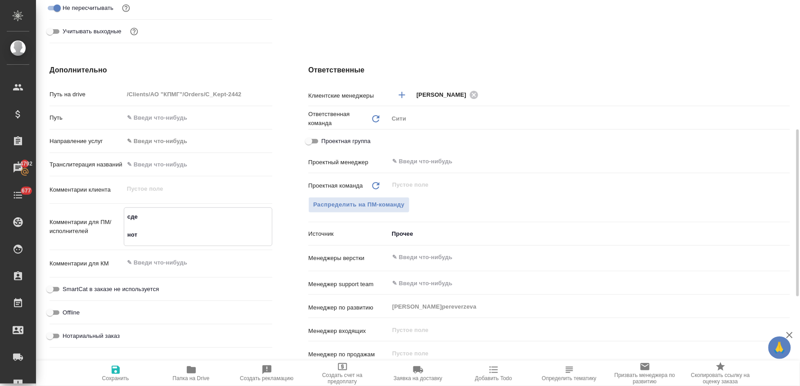
type textarea "сдел нот"
type textarea "x"
type textarea "сдела нот"
type textarea "x"
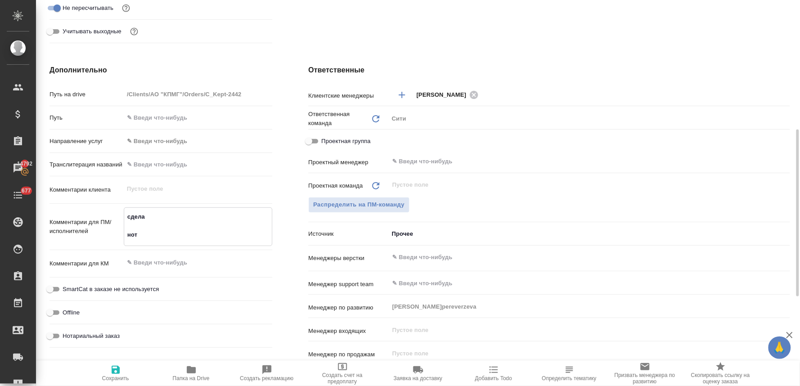
type textarea "x"
type textarea "сделай нот"
type textarea "x"
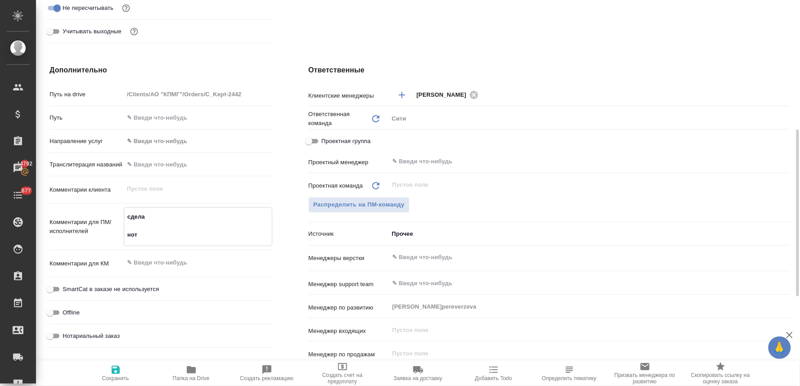
type textarea "x"
type textarea "сделайт нот"
type textarea "x"
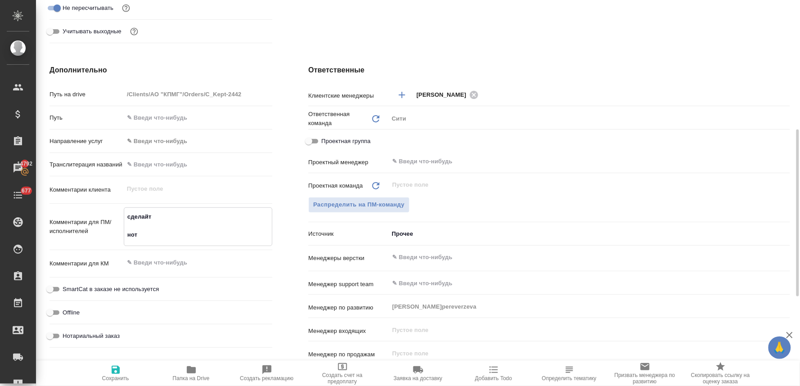
type textarea "x"
type textarea "сделайте нот"
type textarea "x"
type textarea "сделайте нот"
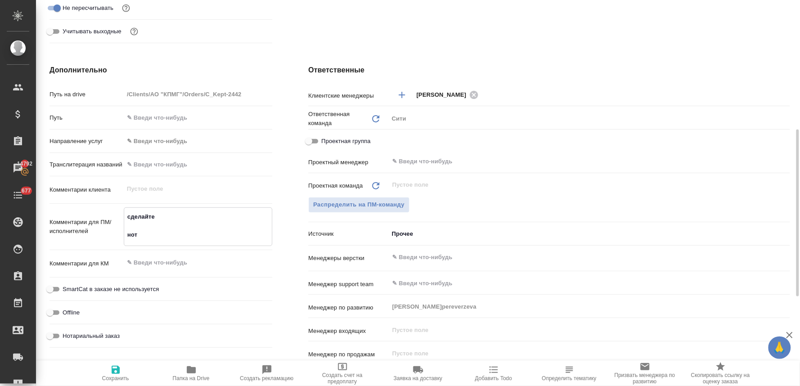
type textarea "x"
type textarea "сделайте т нот"
type textarea "x"
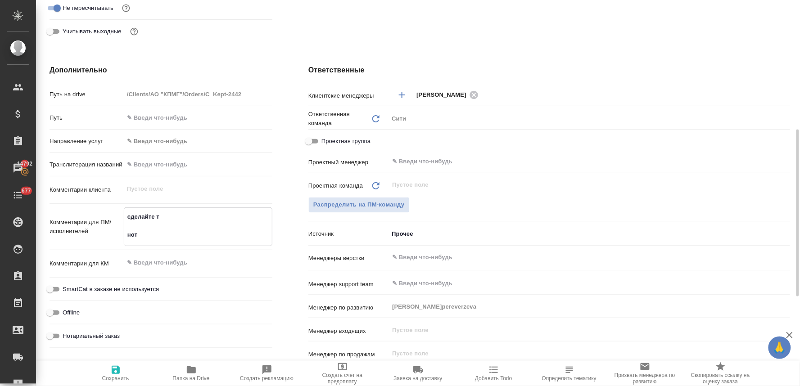
type textarea "x"
type textarea "сделайте ти нот"
type textarea "x"
type textarea "сделайте тик нот"
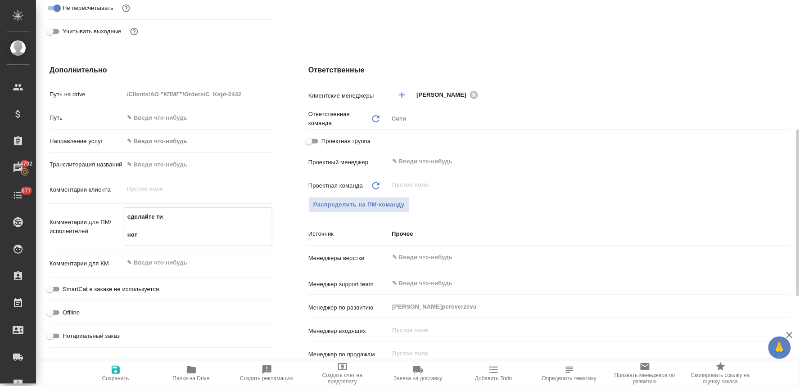
type textarea "x"
type textarea "сделайте тике нот"
type textarea "x"
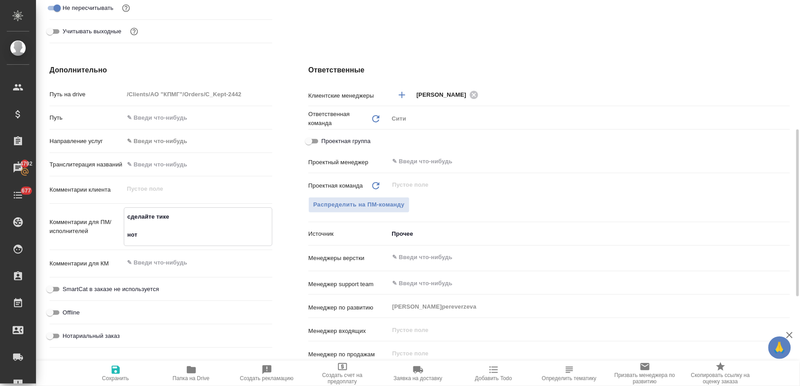
type textarea "x"
type textarea "сделайте тикет нот"
type textarea "x"
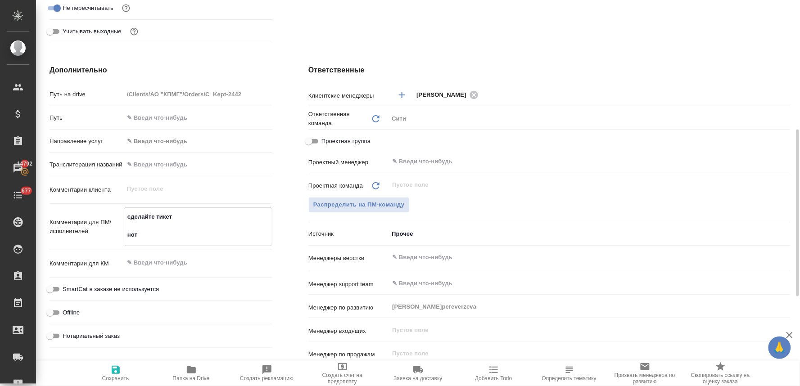
type textarea "сделайте тикет, нот"
type textarea "x"
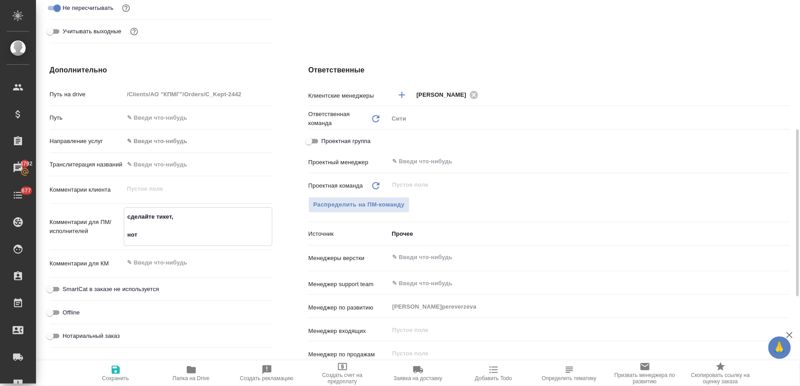
type textarea "сделайте тикет, нот"
type textarea "x"
type textarea "сделайте тикет, п нот"
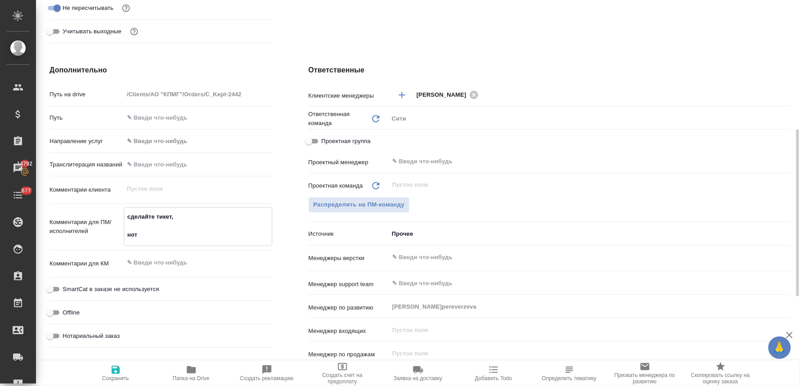
type textarea "x"
type textarea "сделайте тикет, пл нот"
type textarea "x"
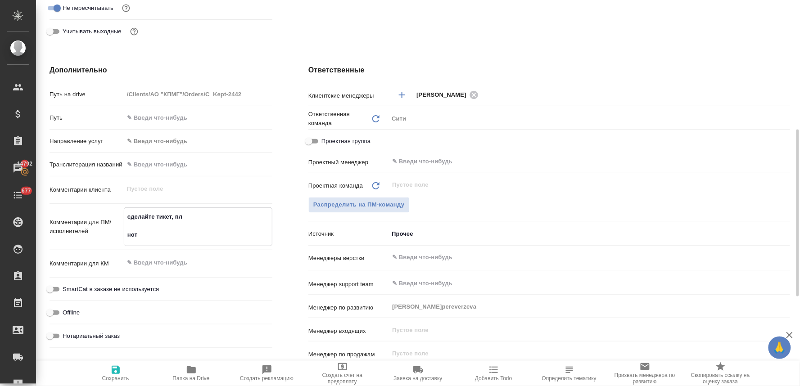
type textarea "x"
type textarea "сделайте тикет, пли нот"
type textarea "x"
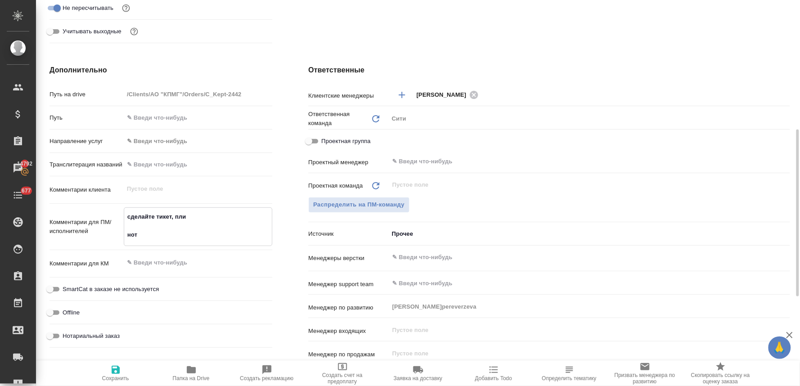
type textarea "сделайте тикет, плиз нот"
type textarea "x"
type textarea "сделайте тикет, плиз нот"
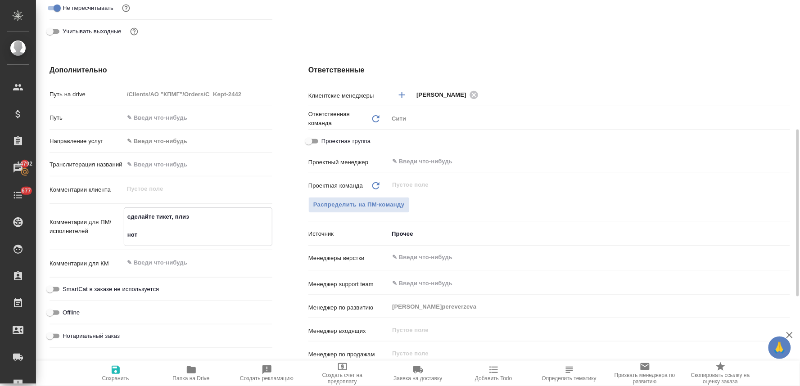
type textarea "x"
click at [434, 255] on input "text" at bounding box center [574, 257] width 366 height 11
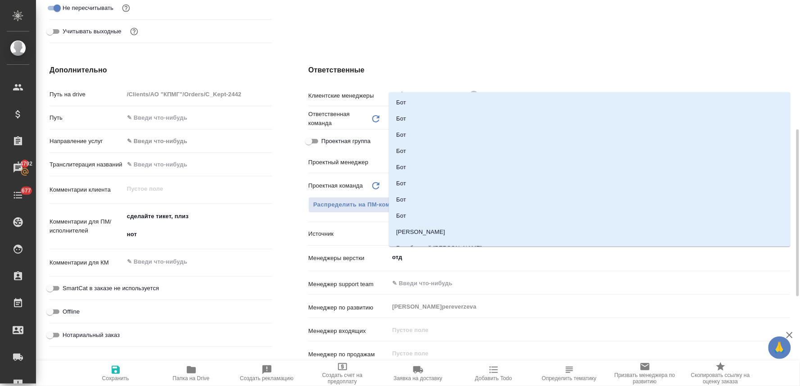
type input "отде"
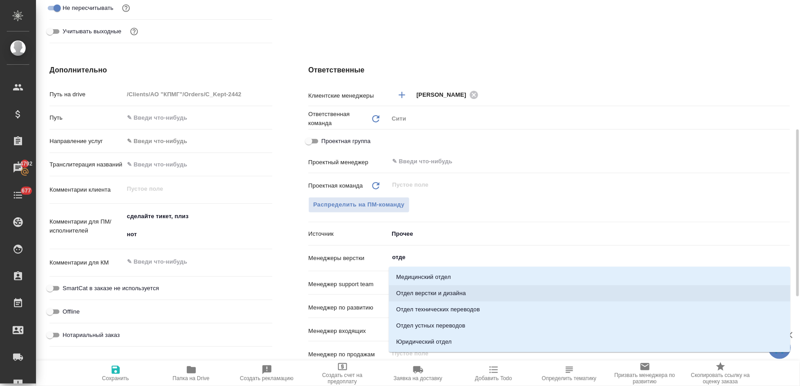
click at [437, 288] on li "Отдел верстки и дизайна" at bounding box center [590, 293] width 402 height 16
type textarea "x"
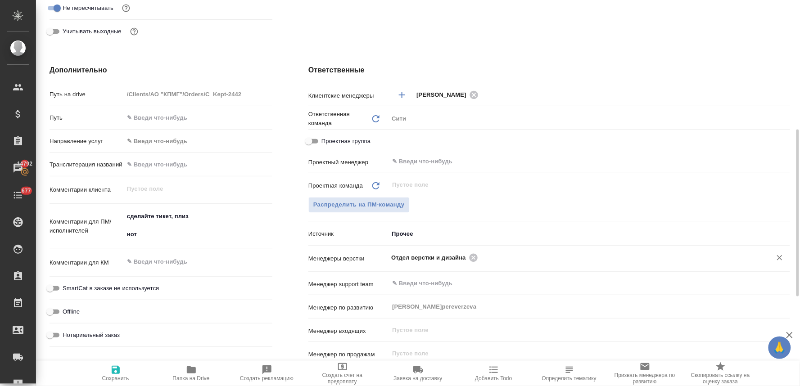
click at [107, 371] on span "Сохранить" at bounding box center [115, 373] width 65 height 17
type textarea "x"
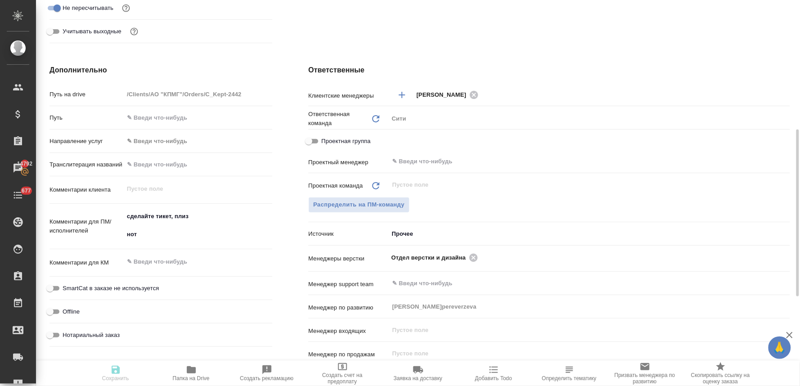
type textarea "x"
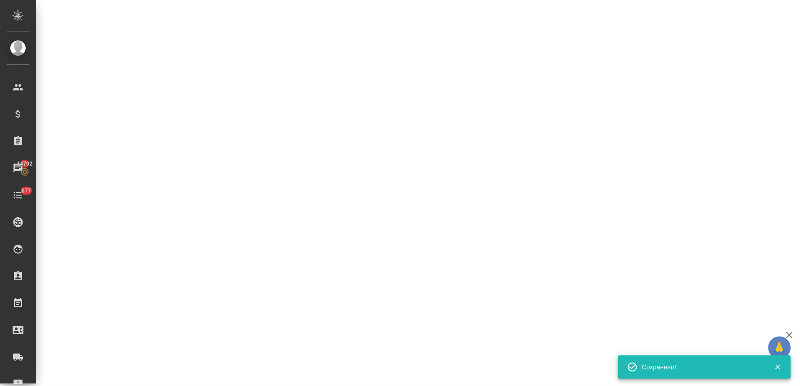
select select "RU"
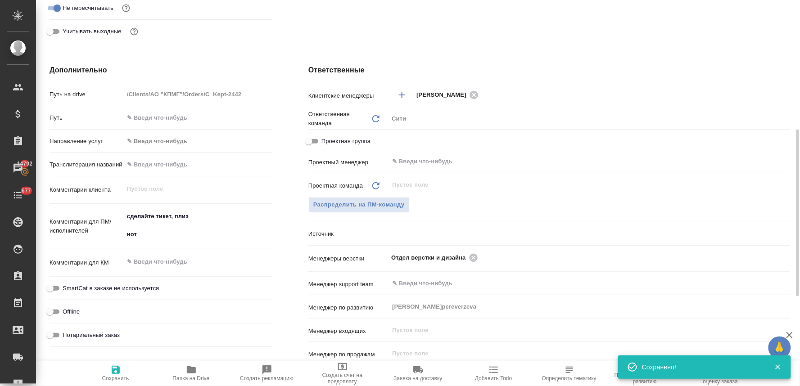
type textarea "x"
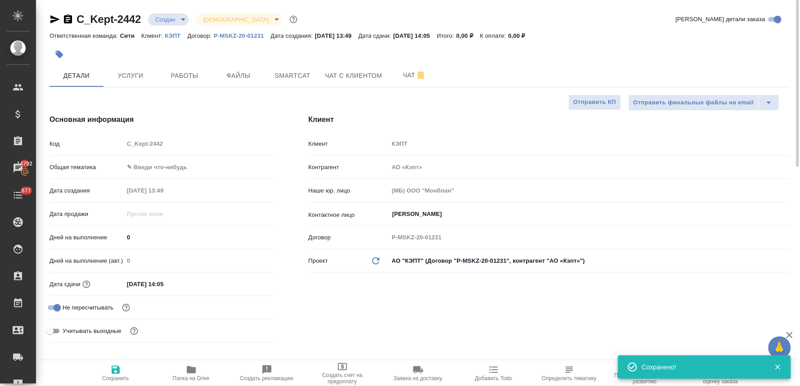
click at [167, 19] on body "🙏 .cls-1 fill:#fff; AWATERA Lyamina Nadezhda Клиенты Спецификации Заказы 14792 …" at bounding box center [400, 193] width 800 height 386
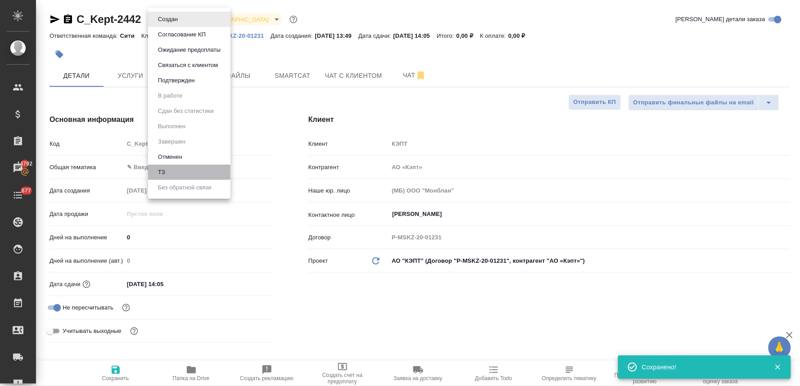
click at [171, 173] on li "ТЗ" at bounding box center [189, 172] width 82 height 15
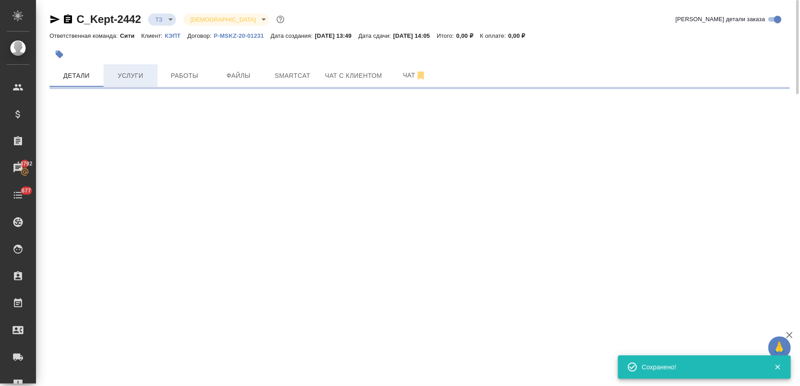
select select "RU"
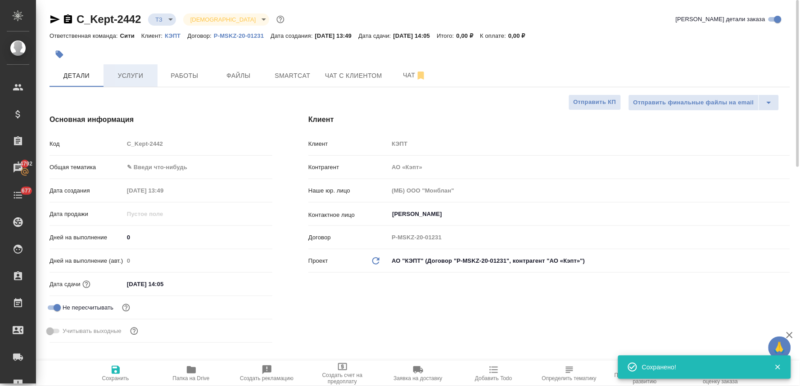
type textarea "x"
click at [129, 78] on span "Услуги" at bounding box center [130, 75] width 43 height 11
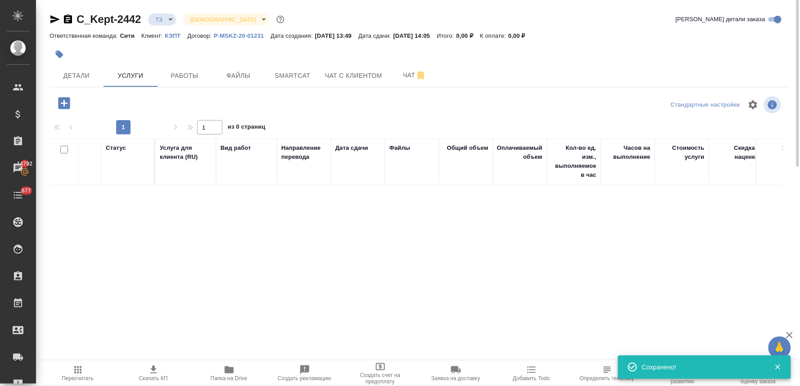
click at [694, 69] on div "Детали Услуги Работы Файлы Smartcat Чат с клиентом Чат" at bounding box center [420, 75] width 741 height 23
click at [64, 104] on icon "button" at bounding box center [64, 103] width 16 height 16
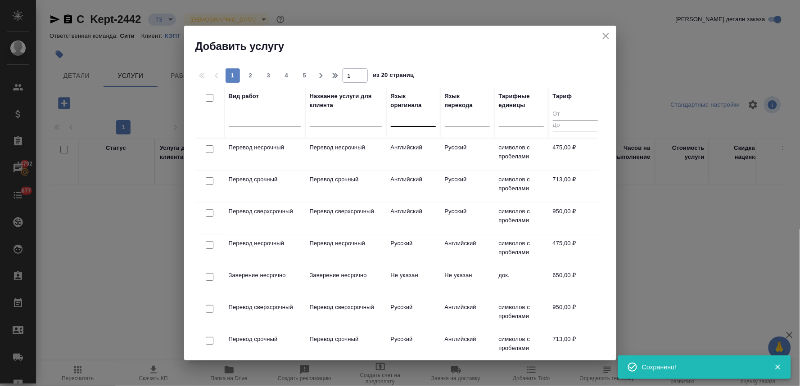
click at [416, 121] on div at bounding box center [413, 117] width 45 height 13
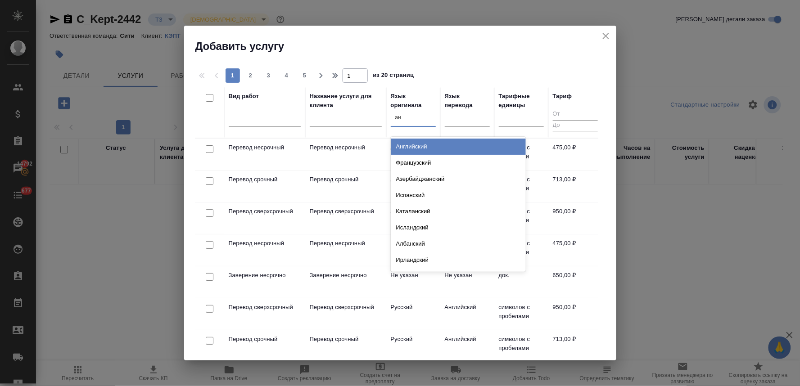
type input "анг"
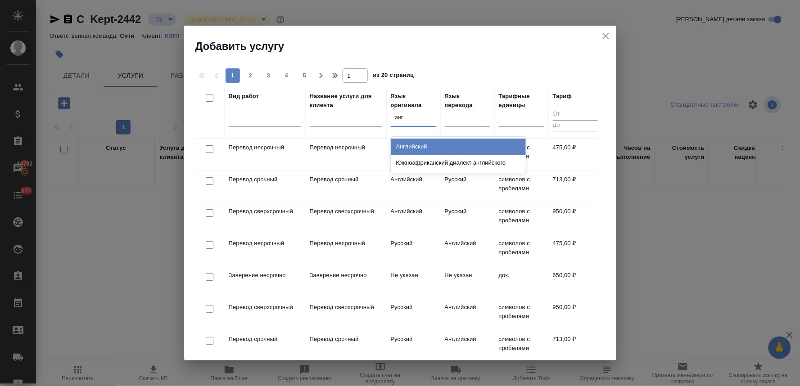
click at [419, 144] on div "Английский" at bounding box center [458, 147] width 135 height 16
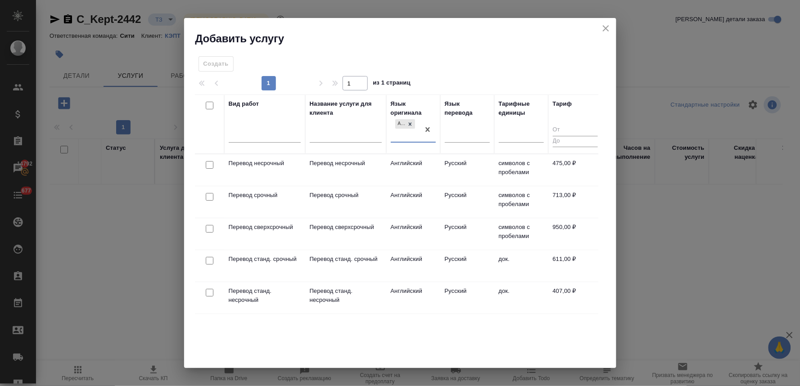
click at [208, 291] on input "checkbox" at bounding box center [210, 293] width 8 height 8
checkbox input "true"
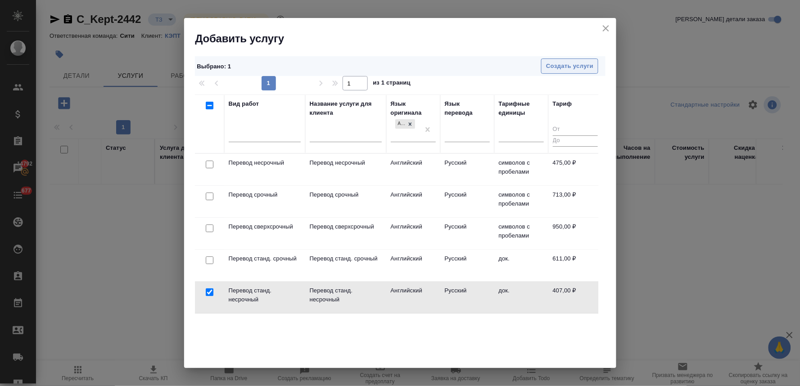
click at [562, 65] on span "Создать услуги" at bounding box center [569, 66] width 47 height 10
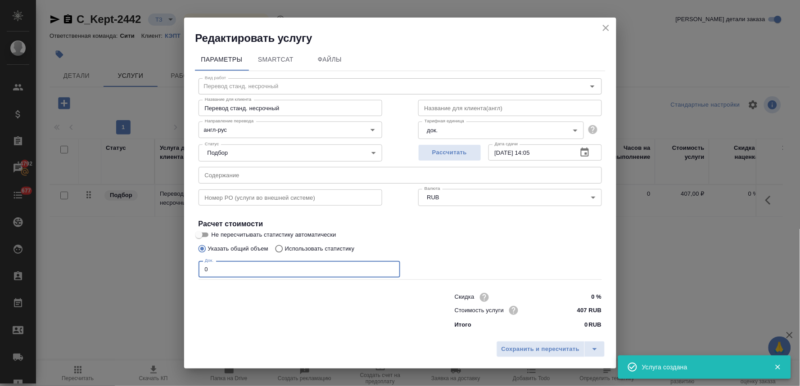
drag, startPoint x: 209, startPoint y: 270, endPoint x: 191, endPoint y: 265, distance: 19.2
click at [192, 266] on div "Параметры SmartCat Файлы Вид работ Перевод станд. несрочный Вид работ Название …" at bounding box center [400, 191] width 432 height 292
type input "5"
click at [344, 178] on input "text" at bounding box center [400, 175] width 403 height 16
paste input "перевод дипломов"
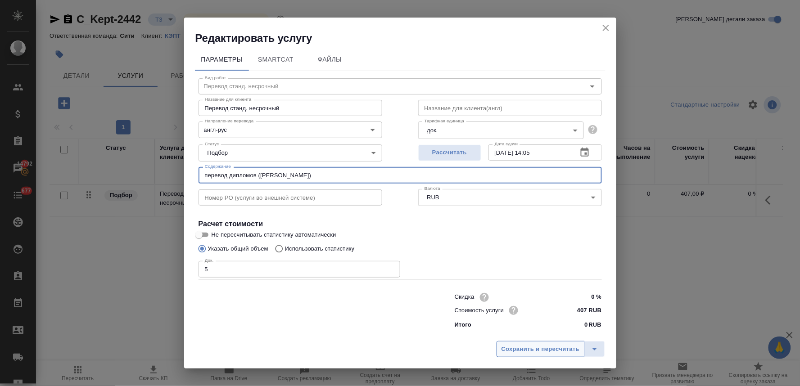
type input "перевод дипломов (Вероника Иванова)"
click at [524, 349] on span "Сохранить и пересчитать" at bounding box center [540, 349] width 78 height 10
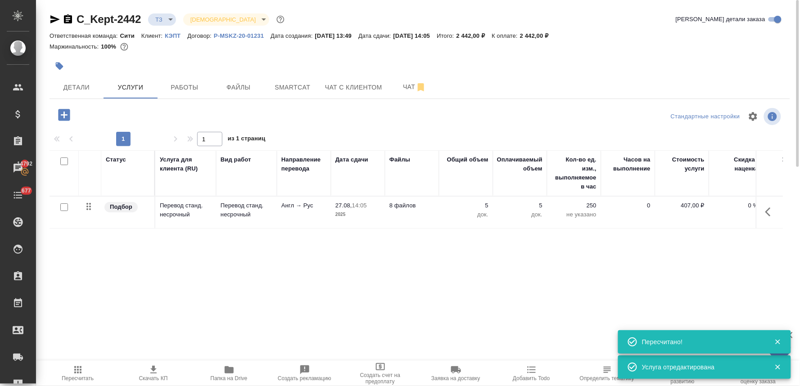
click at [63, 109] on icon "button" at bounding box center [64, 115] width 16 height 16
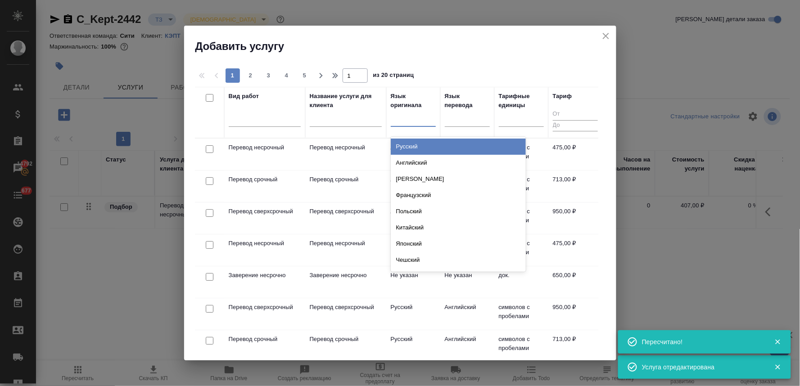
click at [419, 119] on div at bounding box center [413, 117] width 45 height 13
type input "укр"
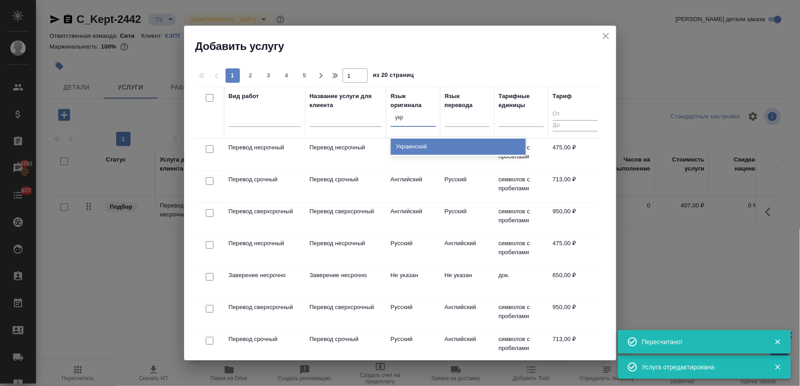
click at [425, 148] on div "Украинский" at bounding box center [458, 147] width 135 height 16
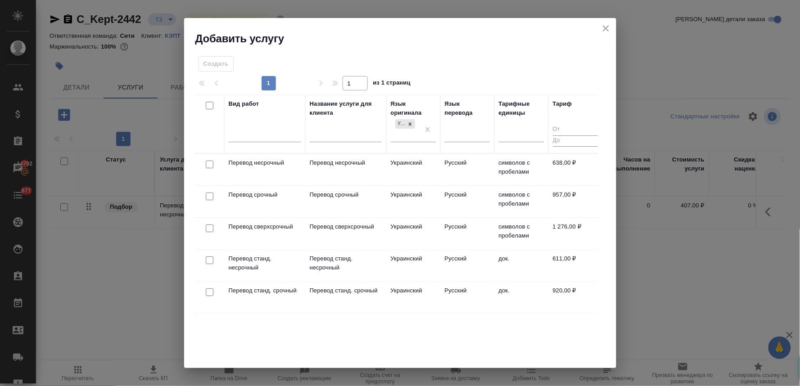
click at [209, 163] on input "checkbox" at bounding box center [210, 165] width 8 height 8
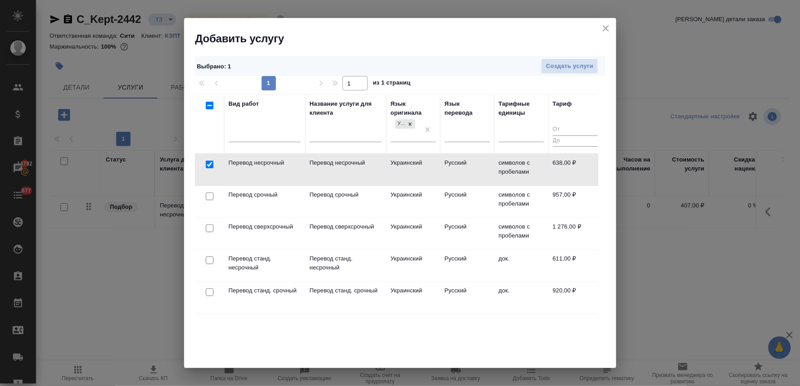
click at [209, 163] on input "checkbox" at bounding box center [210, 165] width 8 height 8
checkbox input "false"
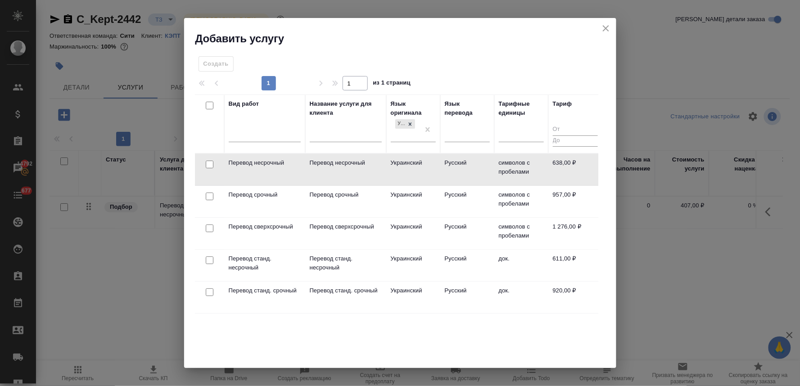
click at [209, 259] on input "checkbox" at bounding box center [210, 261] width 8 height 8
checkbox input "true"
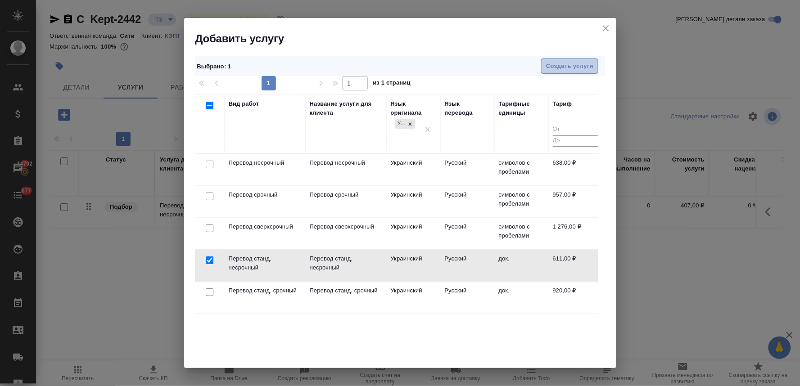
click at [556, 61] on span "Создать услуги" at bounding box center [569, 66] width 47 height 10
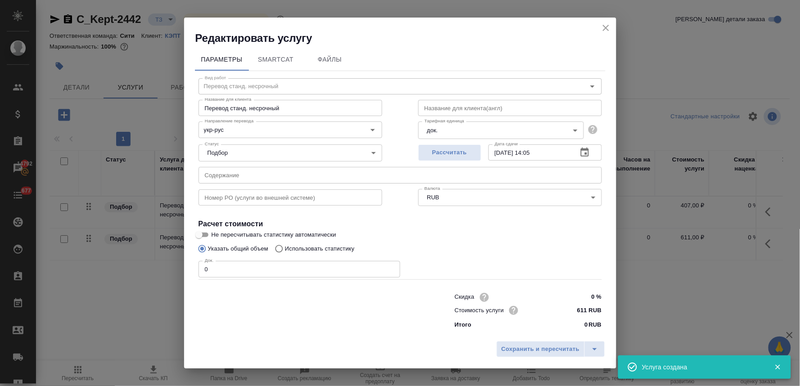
click at [257, 173] on input "text" at bounding box center [400, 175] width 403 height 16
paste input "перевод дипломов"
type input "перевод дипломов (Вероника Иванова)"
drag, startPoint x: 224, startPoint y: 275, endPoint x: 185, endPoint y: 273, distance: 38.8
click at [186, 273] on div "Параметры SmartCat Файлы Вид работ Перевод станд. несрочный Вид работ Название …" at bounding box center [400, 191] width 432 height 292
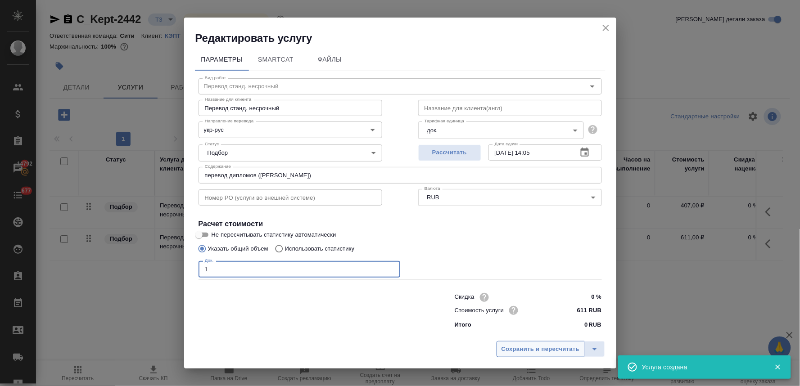
type input "1"
click at [506, 347] on span "Сохранить и пересчитать" at bounding box center [540, 349] width 78 height 10
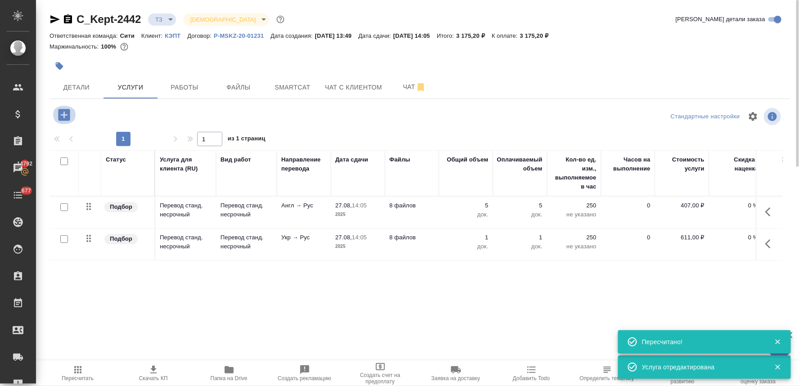
click at [64, 113] on icon "button" at bounding box center [64, 115] width 16 height 16
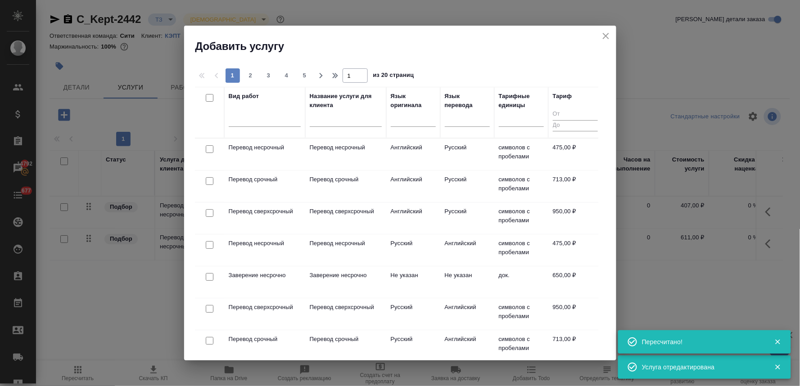
click at [209, 145] on input "checkbox" at bounding box center [210, 149] width 8 height 8
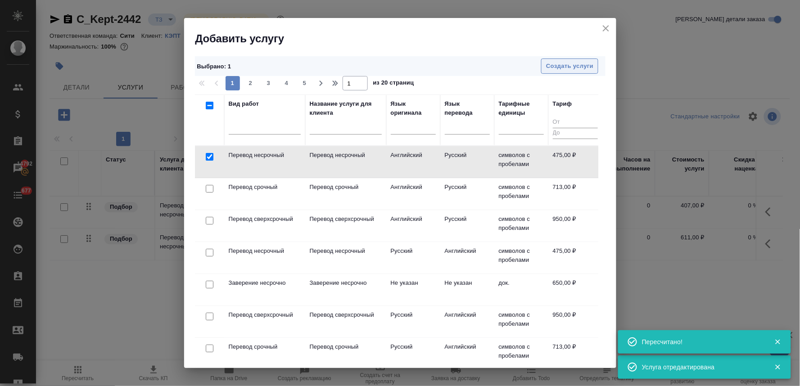
click at [560, 64] on span "Создать услуги" at bounding box center [569, 66] width 47 height 10
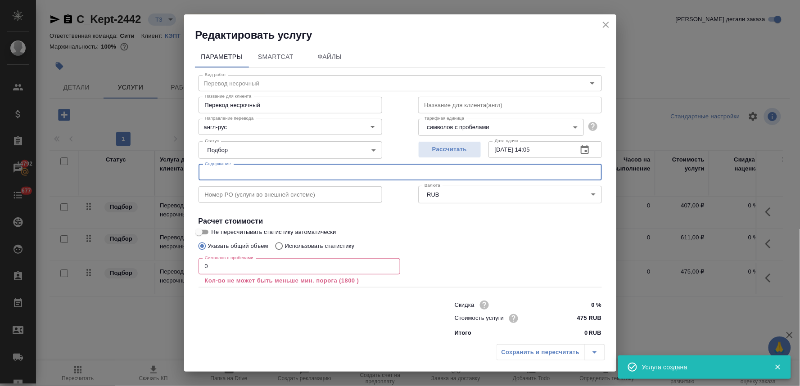
click at [239, 173] on input "text" at bounding box center [400, 172] width 403 height 16
paste input "перевод дипломов"
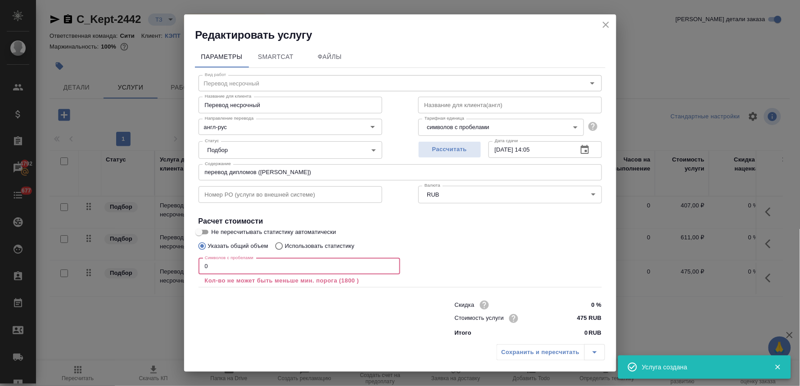
drag, startPoint x: 200, startPoint y: 266, endPoint x: 135, endPoint y: 262, distance: 65.0
click at [144, 264] on div "Редактировать услугу Параметры SmartCat Файлы Вид работ Перевод несрочный Вид р…" at bounding box center [400, 193] width 800 height 386
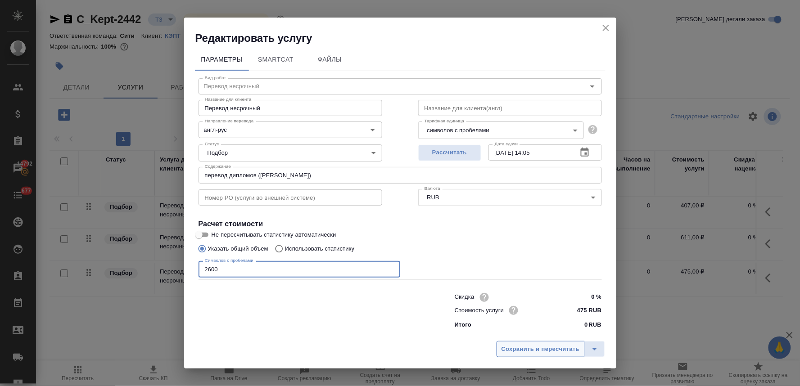
click at [539, 349] on span "Сохранить и пересчитать" at bounding box center [540, 349] width 78 height 10
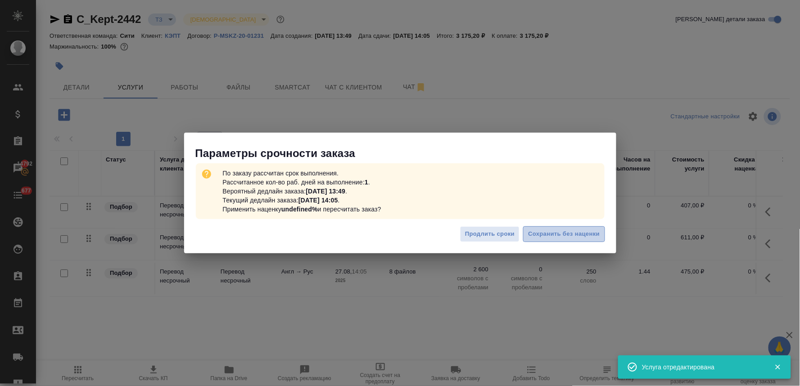
click at [552, 230] on span "Сохранить без наценки" at bounding box center [564, 234] width 72 height 10
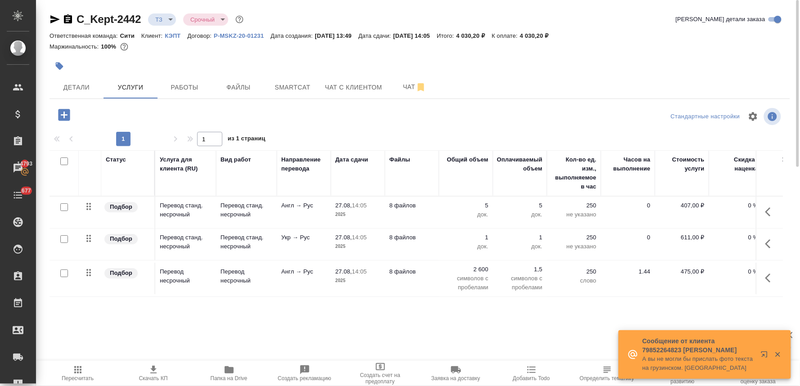
click at [614, 64] on div at bounding box center [420, 66] width 741 height 20
click at [64, 113] on icon "button" at bounding box center [64, 115] width 16 height 16
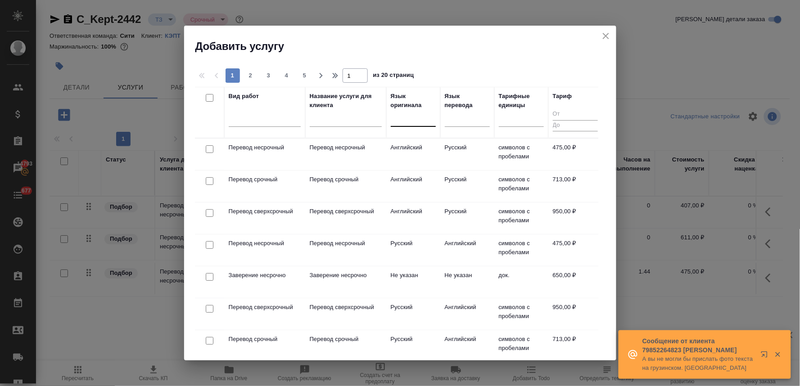
click at [412, 115] on div at bounding box center [413, 117] width 45 height 13
click at [401, 145] on div "Украинский" at bounding box center [458, 147] width 135 height 16
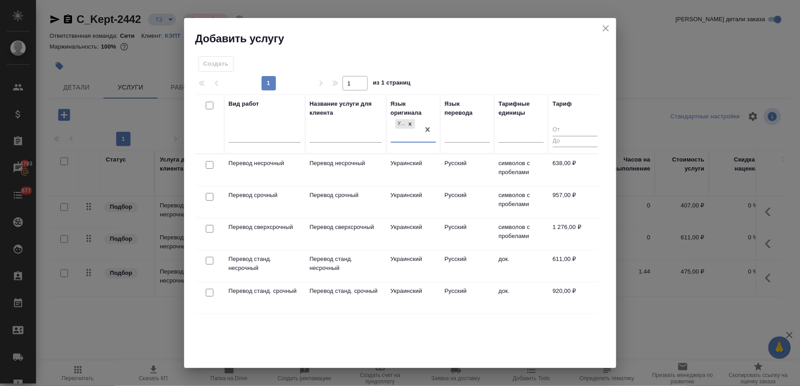
click at [209, 165] on input "checkbox" at bounding box center [210, 165] width 8 height 8
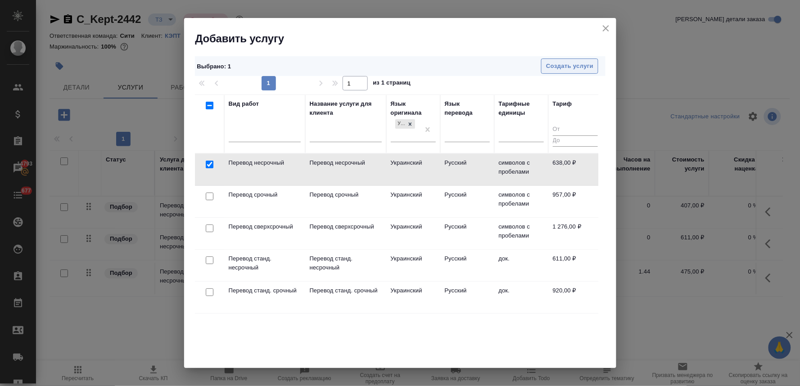
click at [550, 65] on span "Создать услуги" at bounding box center [569, 66] width 47 height 10
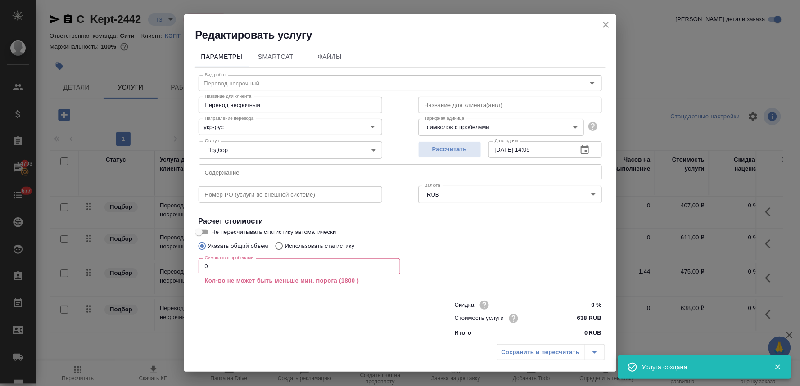
click at [276, 180] on input "text" at bounding box center [400, 172] width 403 height 16
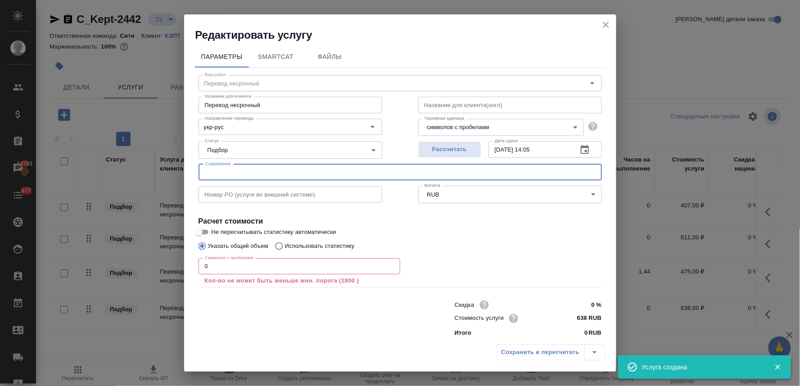
paste input "перевод дипломов"
drag, startPoint x: 219, startPoint y: 265, endPoint x: 173, endPoint y: 269, distance: 46.1
click at [175, 271] on div "Редактировать услугу Параметры SmartCat Файлы Вид работ Перевод несрочный Вид р…" at bounding box center [400, 193] width 800 height 386
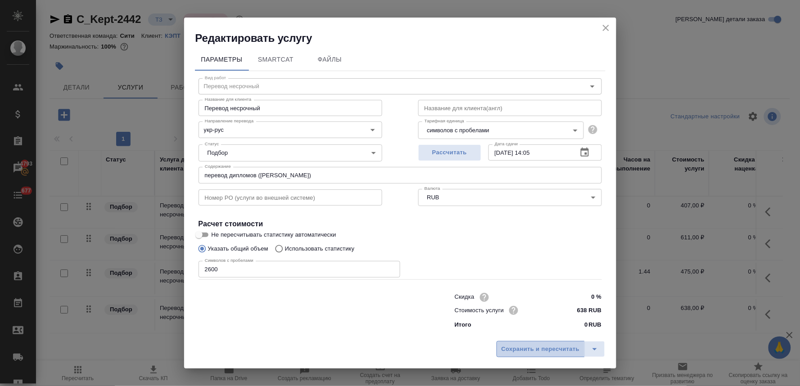
click at [530, 346] on span "Сохранить и пересчитать" at bounding box center [540, 349] width 78 height 10
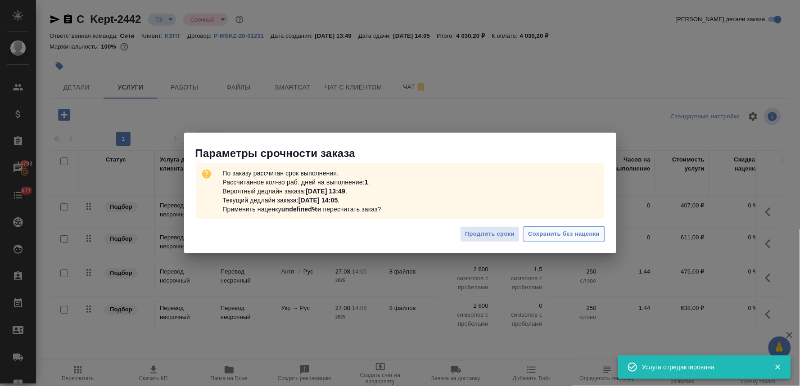
click at [574, 235] on span "Сохранить без наценки" at bounding box center [564, 234] width 72 height 10
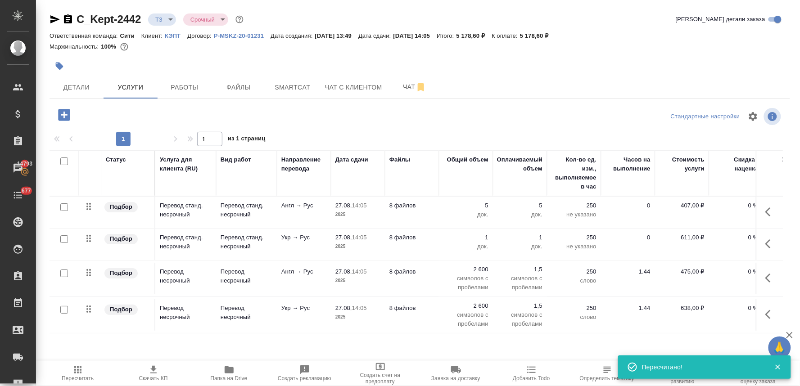
drag, startPoint x: 684, startPoint y: 61, endPoint x: 674, endPoint y: 64, distance: 10.8
click at [684, 61] on div at bounding box center [420, 66] width 741 height 20
click at [68, 114] on icon "button" at bounding box center [64, 115] width 12 height 12
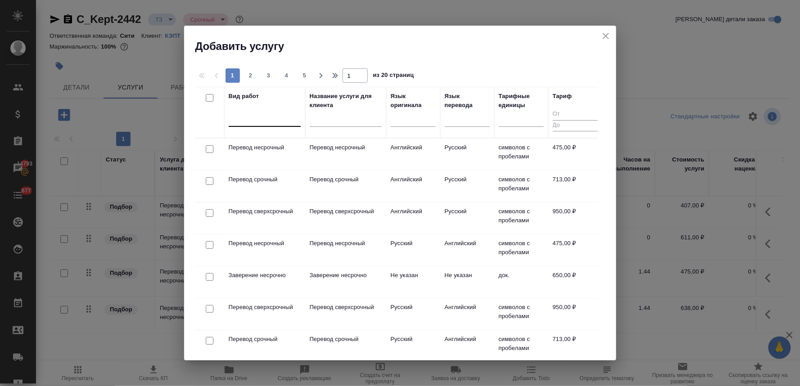
click at [286, 122] on div at bounding box center [265, 117] width 72 height 13
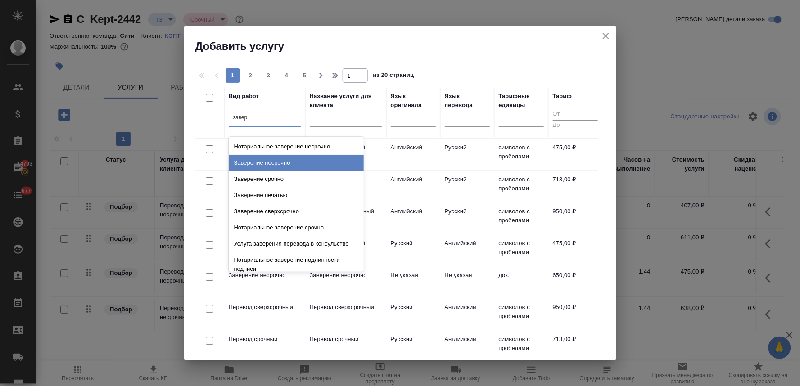
click at [292, 159] on div "Заверение несрочно" at bounding box center [296, 163] width 135 height 16
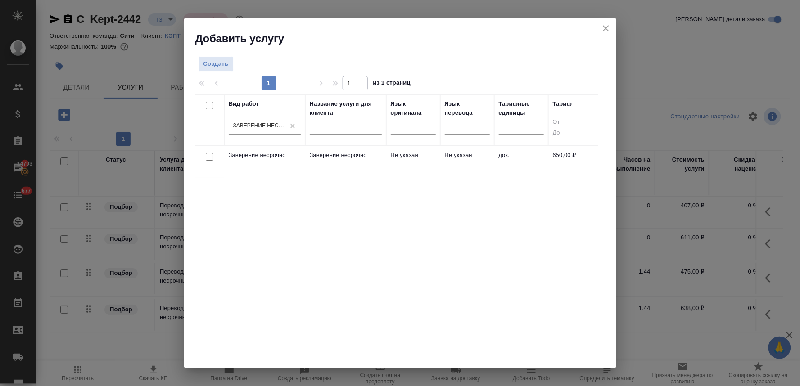
drag, startPoint x: 207, startPoint y: 156, endPoint x: 258, endPoint y: 140, distance: 53.6
click at [208, 156] on input "checkbox" at bounding box center [210, 157] width 8 height 8
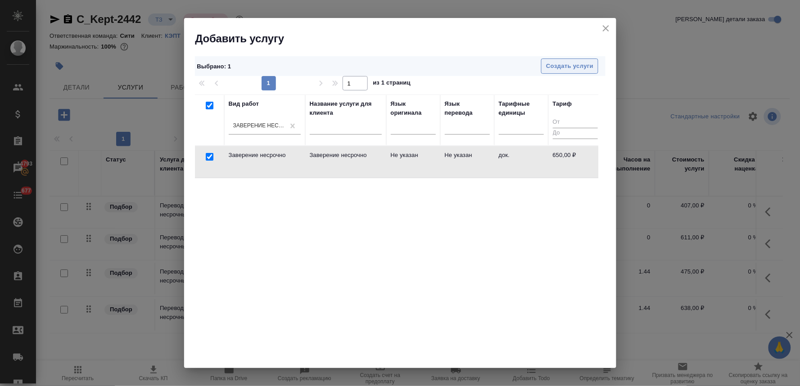
click at [567, 62] on span "Создать услуги" at bounding box center [569, 66] width 47 height 10
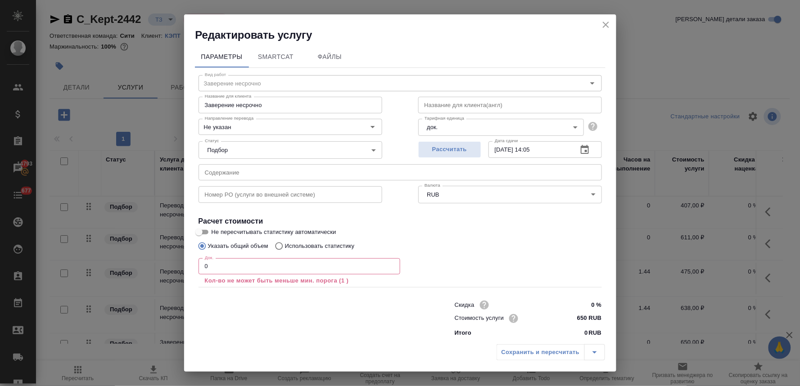
click at [229, 171] on input "text" at bounding box center [400, 172] width 403 height 16
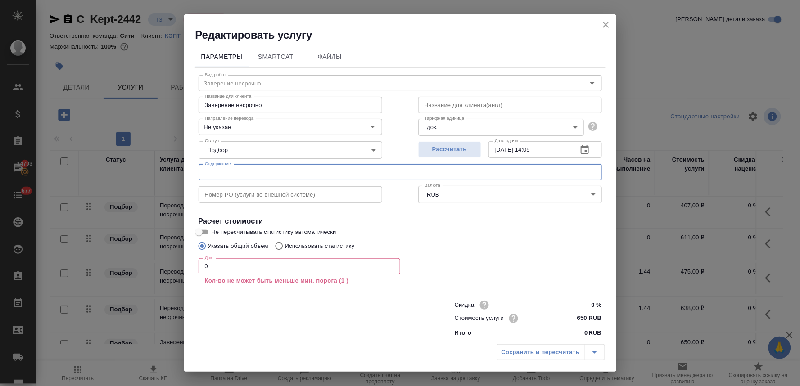
paste input "перевод дипломов"
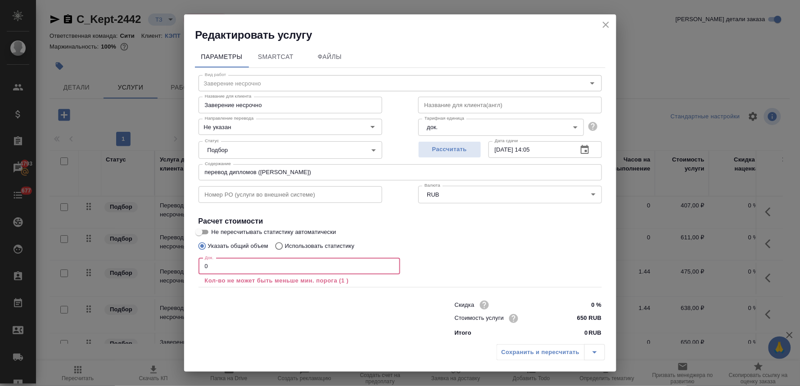
drag, startPoint x: 208, startPoint y: 266, endPoint x: 191, endPoint y: 263, distance: 16.8
click at [192, 264] on div "Параметры SmartCat Файлы Вид работ Заверение несрочно Вид работ Название для кл…" at bounding box center [400, 191] width 432 height 298
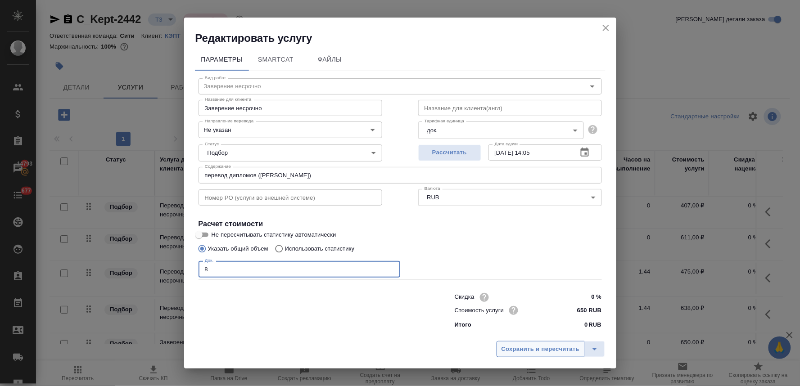
click at [555, 349] on span "Сохранить и пересчитать" at bounding box center [540, 349] width 78 height 10
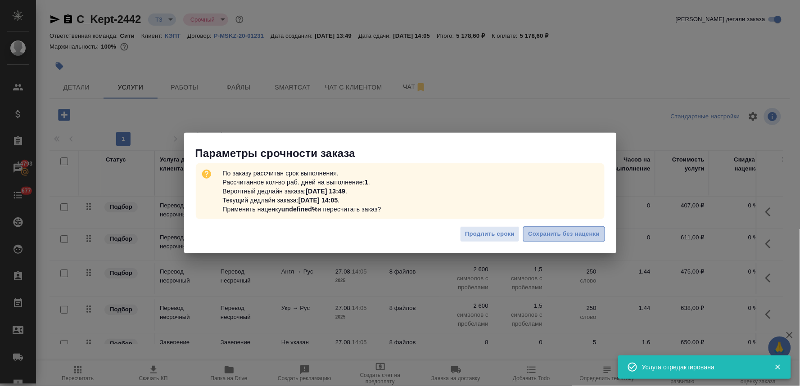
click at [551, 233] on span "Сохранить без наценки" at bounding box center [564, 234] width 72 height 10
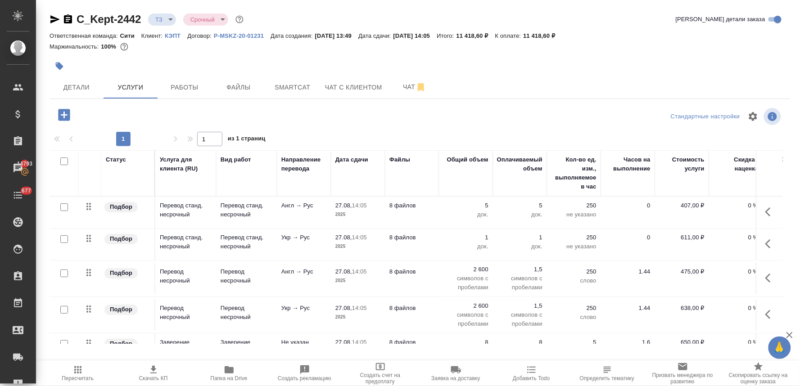
drag, startPoint x: 68, startPoint y: 161, endPoint x: 82, endPoint y: 158, distance: 15.1
click at [67, 161] on input "checkbox" at bounding box center [64, 162] width 8 height 8
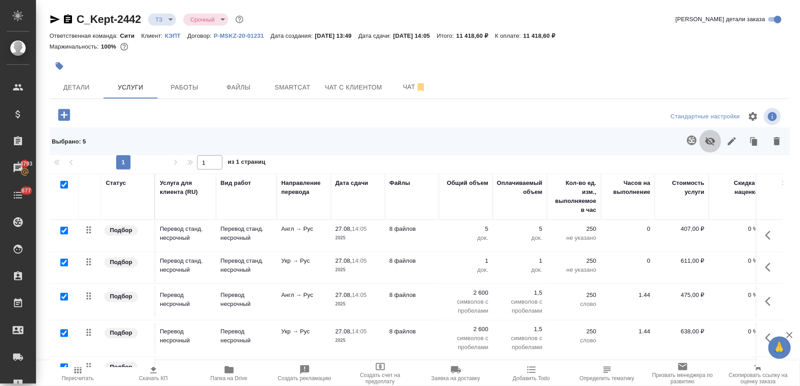
click at [714, 140] on icon "button" at bounding box center [710, 141] width 10 height 9
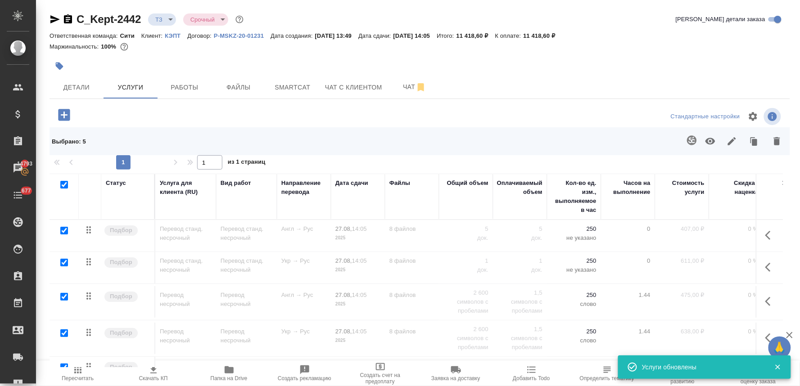
click at [60, 119] on icon "button" at bounding box center [64, 115] width 12 height 12
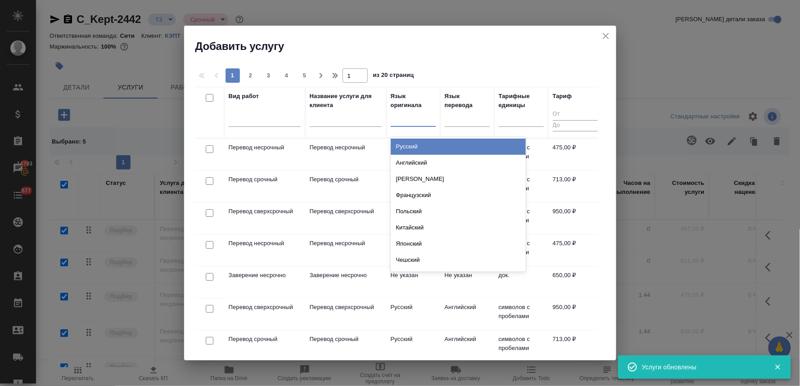
click at [402, 118] on div at bounding box center [413, 117] width 45 height 13
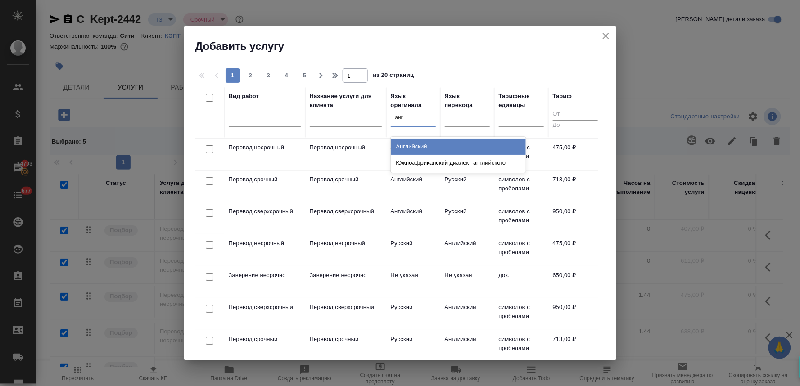
click at [401, 145] on div "Английский" at bounding box center [458, 147] width 135 height 16
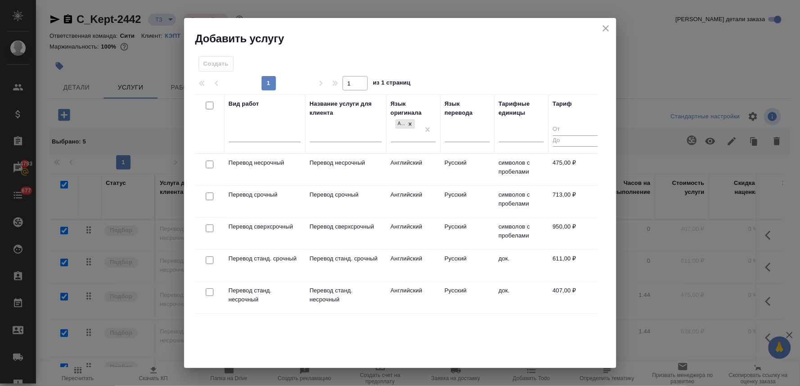
click at [209, 260] on input "checkbox" at bounding box center [210, 261] width 8 height 8
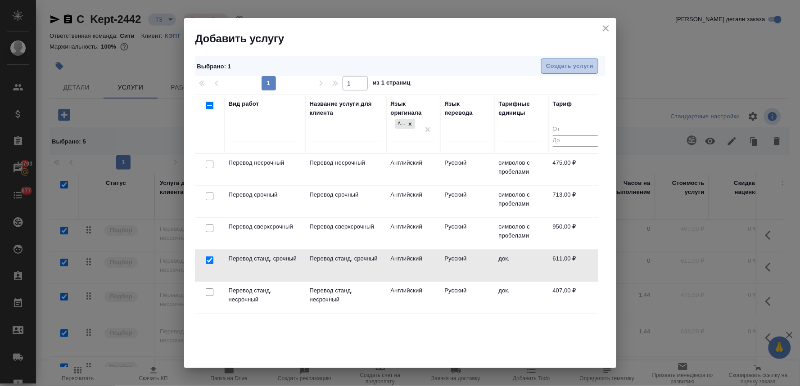
click at [561, 68] on span "Создать услуги" at bounding box center [569, 66] width 47 height 10
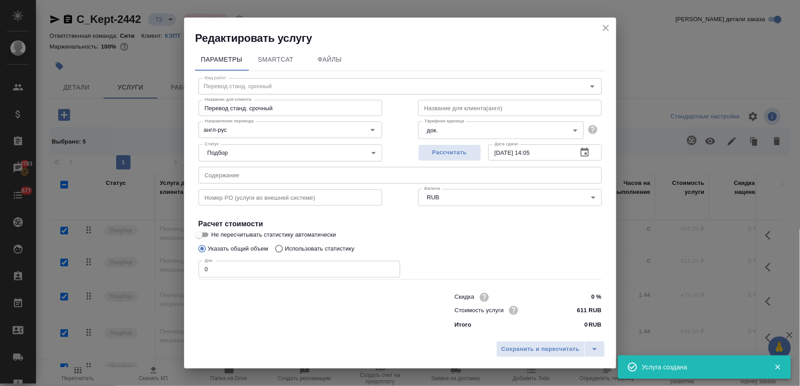
click at [254, 176] on input "text" at bounding box center [400, 175] width 403 height 16
paste input "перевод дипломов"
drag, startPoint x: 188, startPoint y: 271, endPoint x: 153, endPoint y: 264, distance: 35.3
click at [161, 266] on div "Редактировать услугу Параметры SmartCat Файлы Вид работ Перевод станд. срочный …" at bounding box center [400, 193] width 800 height 386
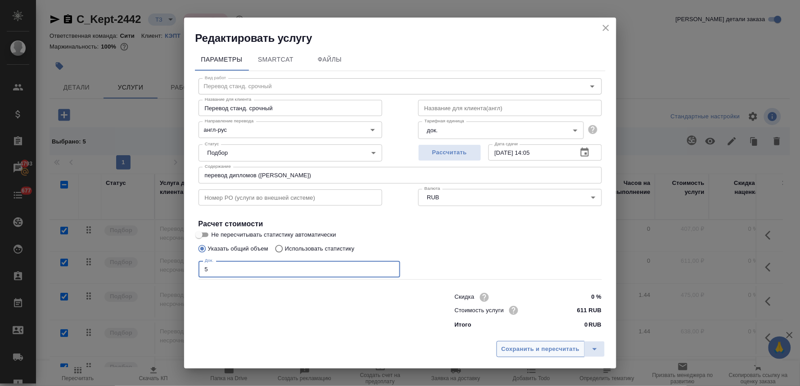
click at [515, 348] on span "Сохранить и пересчитать" at bounding box center [540, 349] width 78 height 10
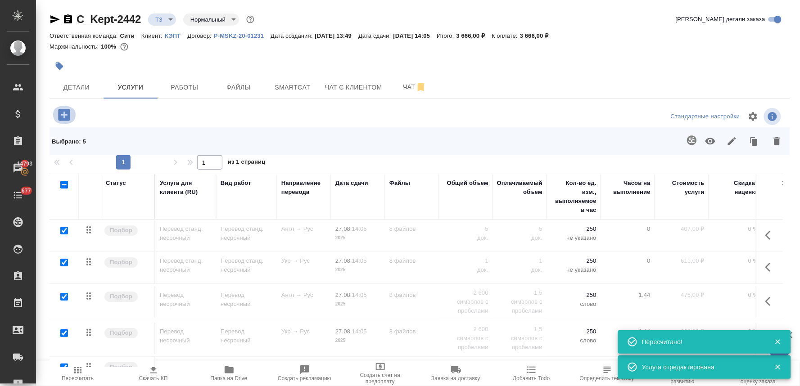
click at [61, 117] on icon "button" at bounding box center [64, 115] width 12 height 12
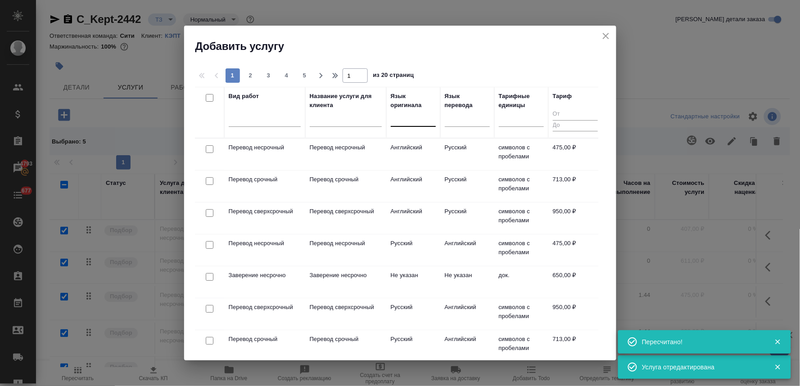
click at [403, 122] on div at bounding box center [413, 117] width 45 height 13
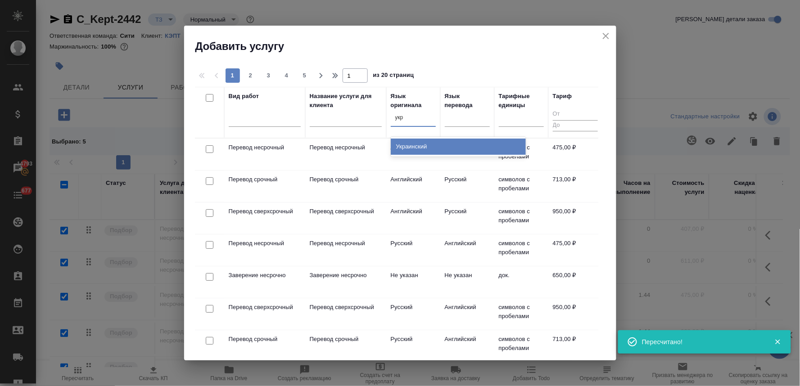
click at [393, 149] on div "Украинский" at bounding box center [458, 147] width 135 height 16
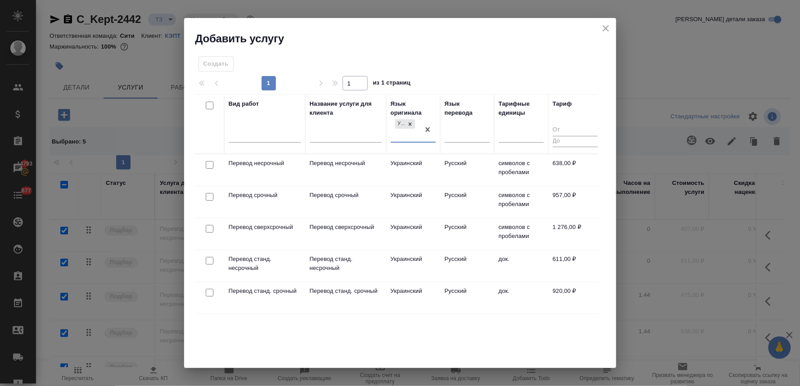
click at [208, 294] on input "checkbox" at bounding box center [210, 293] width 8 height 8
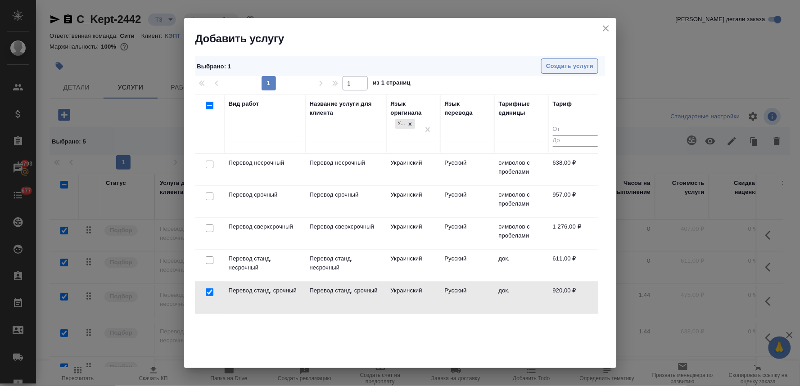
click at [570, 68] on span "Создать услуги" at bounding box center [569, 66] width 47 height 10
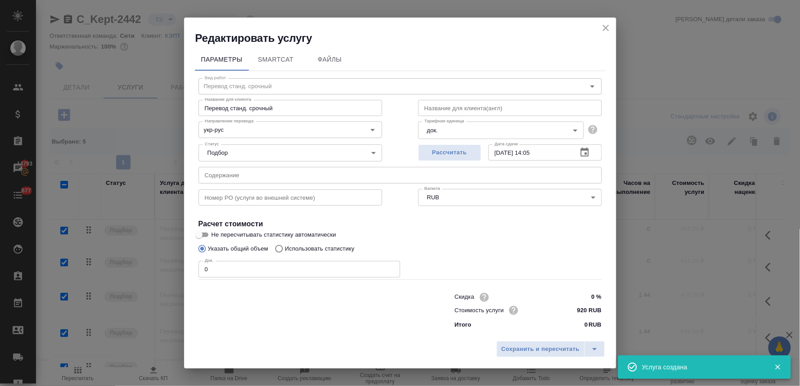
click at [248, 177] on input "text" at bounding box center [400, 175] width 403 height 16
paste input "перевод дипломов"
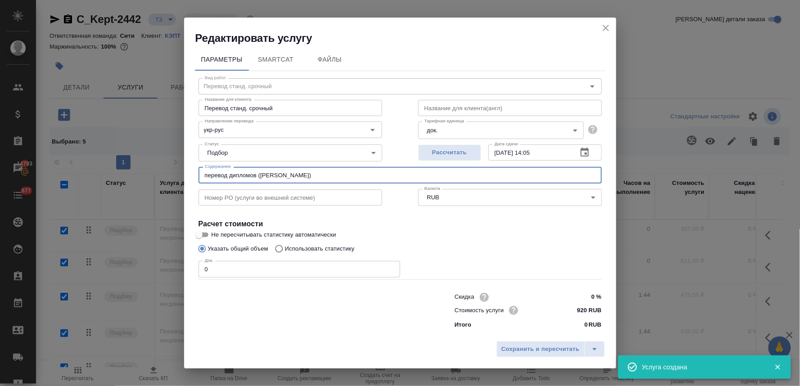
drag, startPoint x: 217, startPoint y: 269, endPoint x: 170, endPoint y: 270, distance: 47.3
click at [170, 271] on div "Редактировать услугу Параметры SmartCat Файлы Вид работ Перевод станд. срочный …" at bounding box center [400, 193] width 800 height 386
click at [518, 347] on span "Сохранить и пересчитать" at bounding box center [540, 349] width 78 height 10
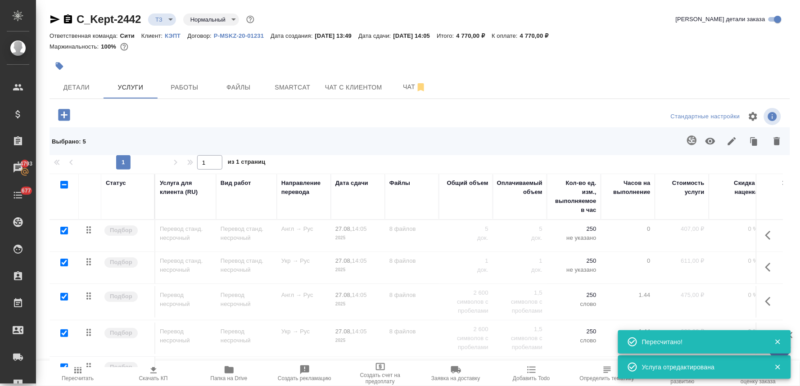
click at [60, 114] on icon "button" at bounding box center [64, 115] width 12 height 12
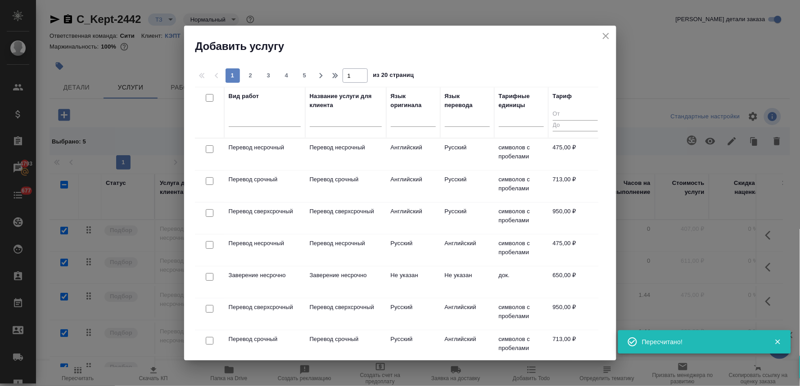
click at [208, 181] on input "checkbox" at bounding box center [210, 181] width 8 height 8
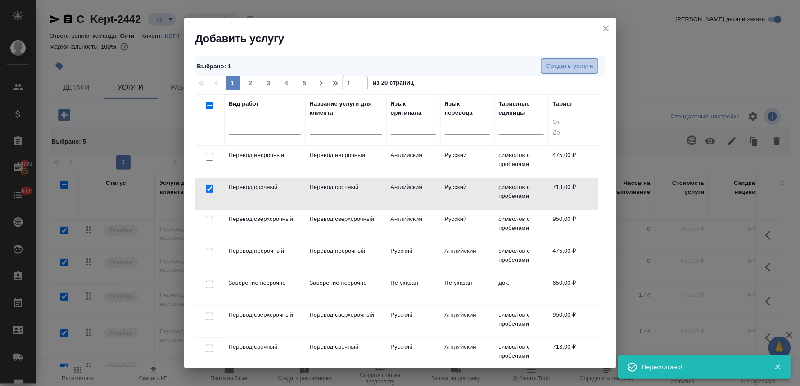
click at [574, 67] on span "Создать услуги" at bounding box center [569, 66] width 47 height 10
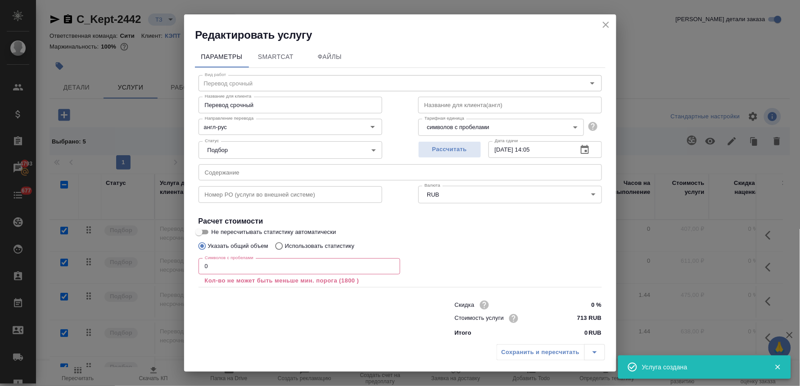
click at [221, 172] on input "text" at bounding box center [400, 172] width 403 height 16
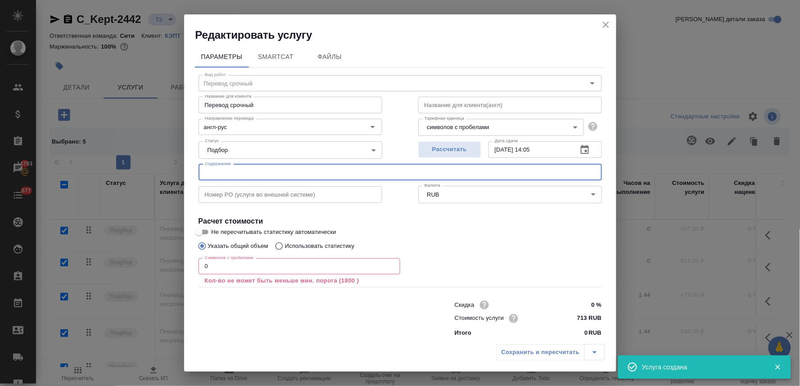
paste input "перевод дипломов"
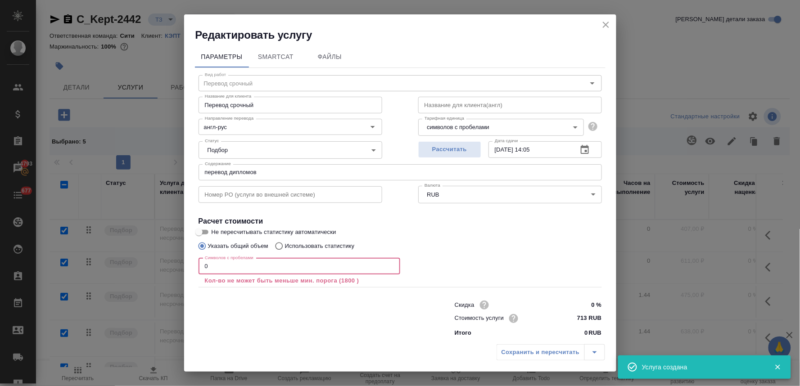
drag, startPoint x: 212, startPoint y: 266, endPoint x: 179, endPoint y: 266, distance: 33.8
click at [181, 267] on div "Редактировать услугу Параметры SmartCat Файлы Вид работ Перевод срочный Вид раб…" at bounding box center [400, 193] width 800 height 386
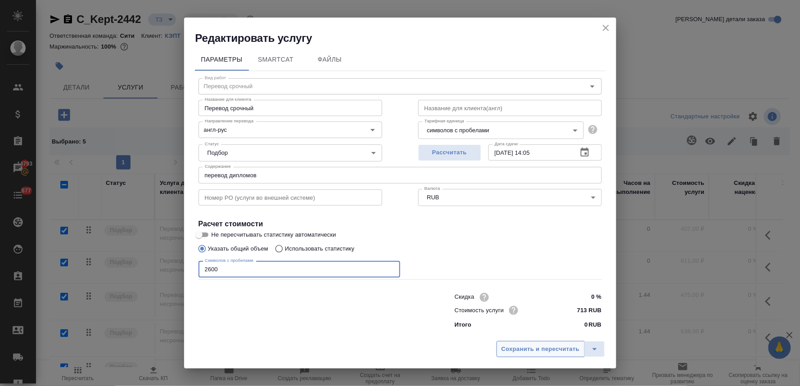
click at [545, 350] on span "Сохранить и пересчитать" at bounding box center [540, 349] width 78 height 10
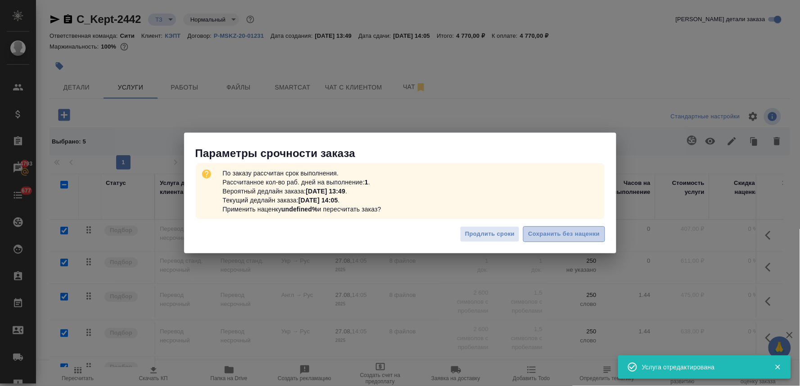
click at [546, 236] on span "Сохранить без наценки" at bounding box center [564, 234] width 72 height 10
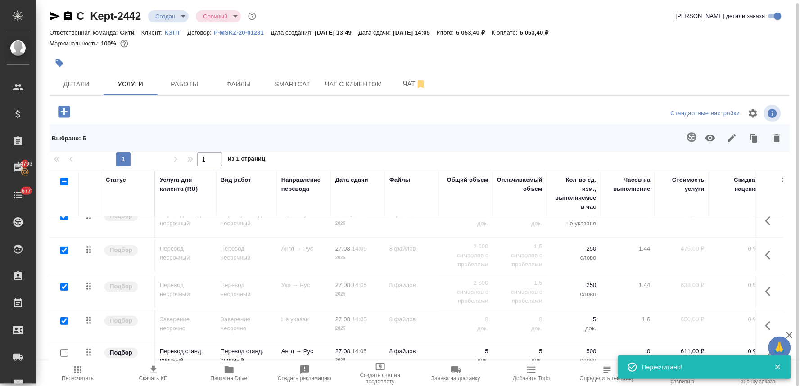
scroll to position [130, 0]
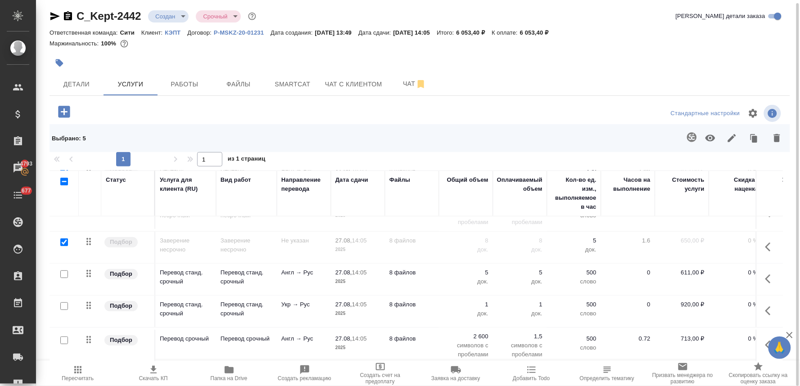
click at [64, 108] on icon "button" at bounding box center [64, 112] width 12 height 12
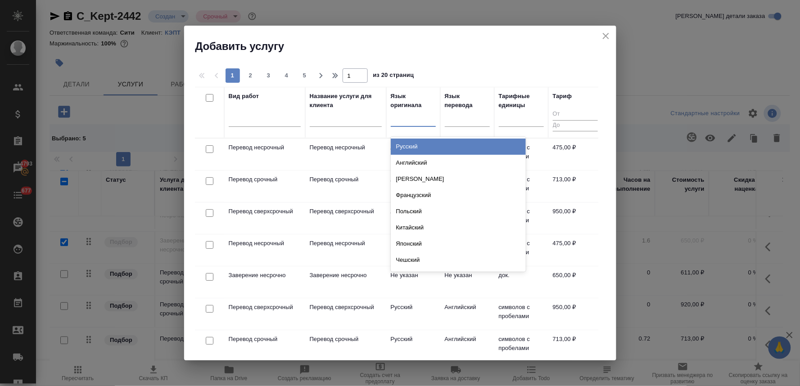
click at [403, 121] on div at bounding box center [413, 117] width 45 height 13
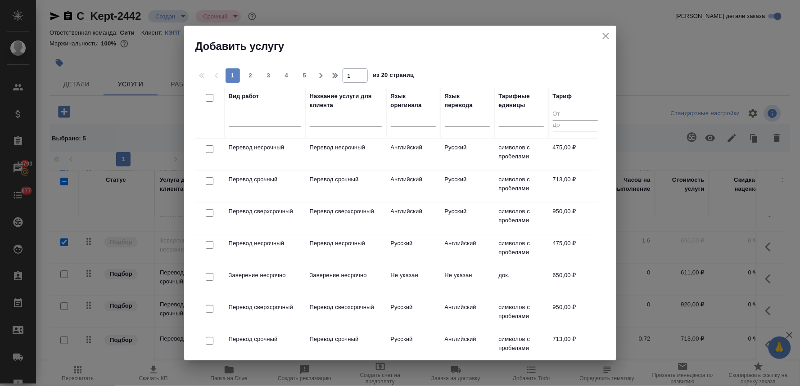
click at [206, 179] on input "checkbox" at bounding box center [210, 181] width 8 height 8
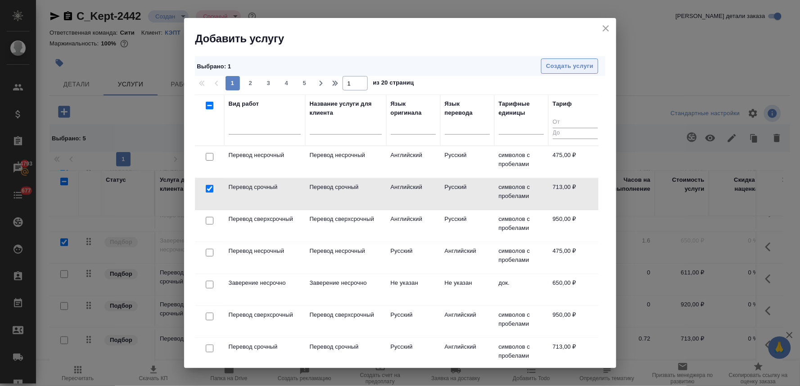
click at [581, 68] on span "Создать услуги" at bounding box center [569, 66] width 47 height 10
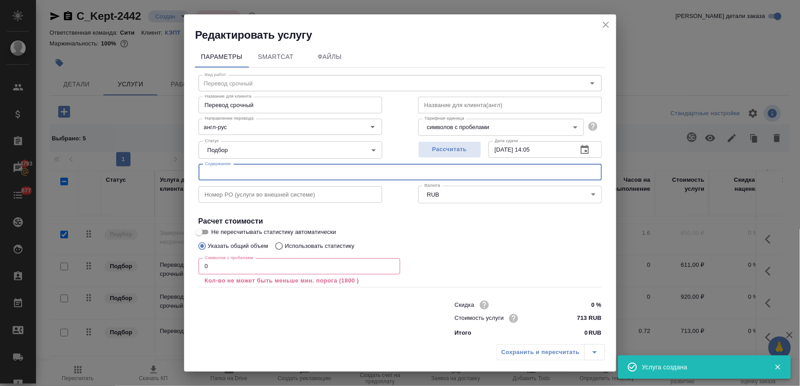
click at [248, 174] on input "text" at bounding box center [400, 172] width 403 height 16
paste input "перевод дипломов"
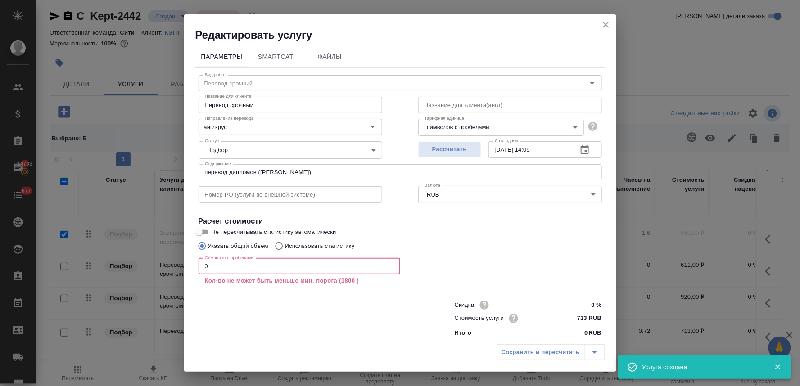
drag, startPoint x: 213, startPoint y: 267, endPoint x: 177, endPoint y: 264, distance: 36.2
click at [181, 269] on div "Редактировать услугу Параметры SmartCat Файлы Вид работ Перевод срочный Вид раб…" at bounding box center [400, 193] width 800 height 386
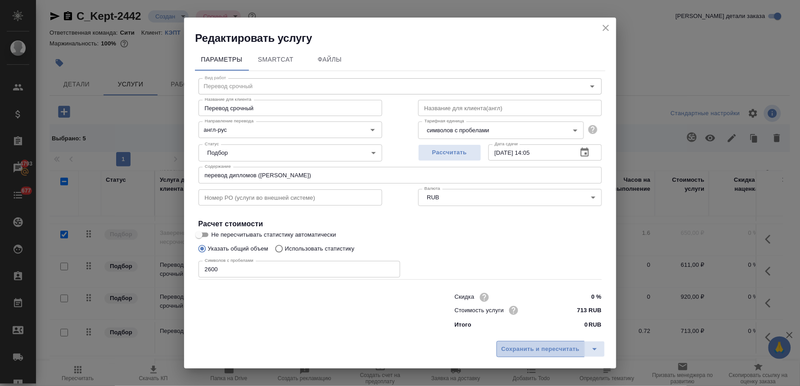
click at [529, 346] on span "Сохранить и пересчитать" at bounding box center [540, 349] width 78 height 10
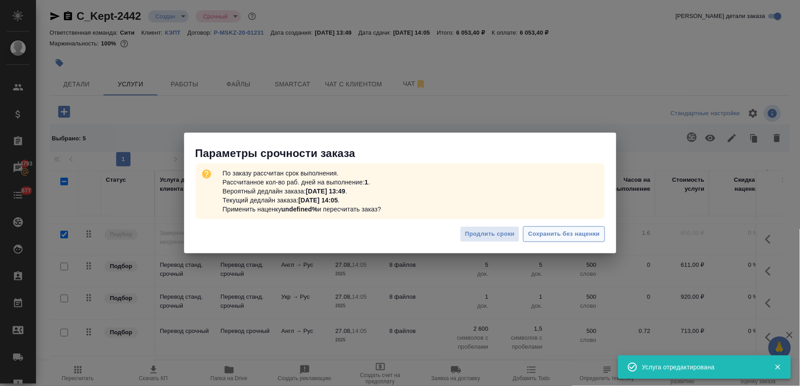
click at [555, 238] on span "Сохранить без наценки" at bounding box center [564, 234] width 72 height 10
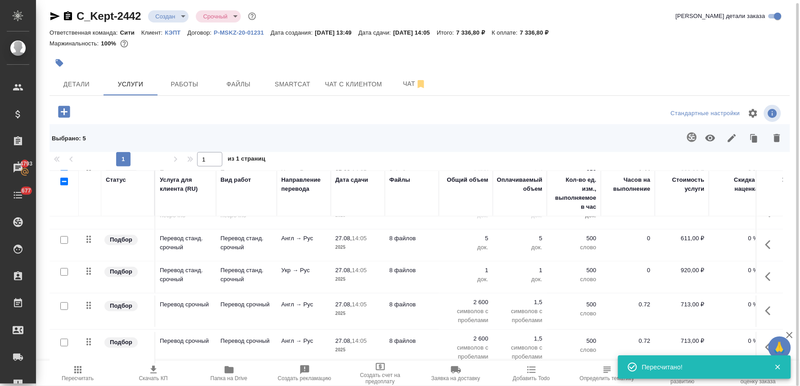
scroll to position [167, 0]
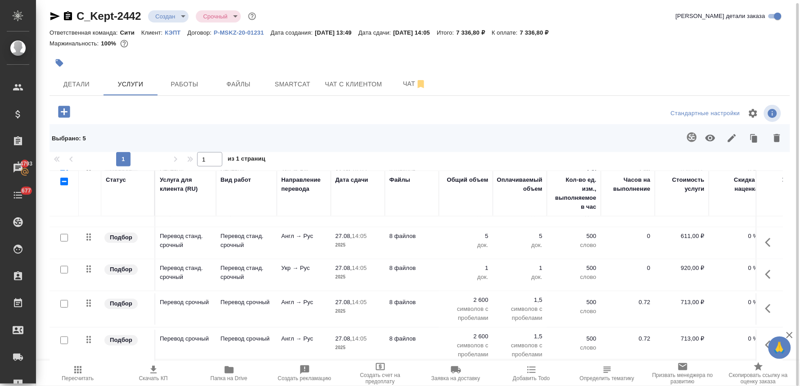
click at [765, 340] on icon "button" at bounding box center [770, 345] width 11 height 11
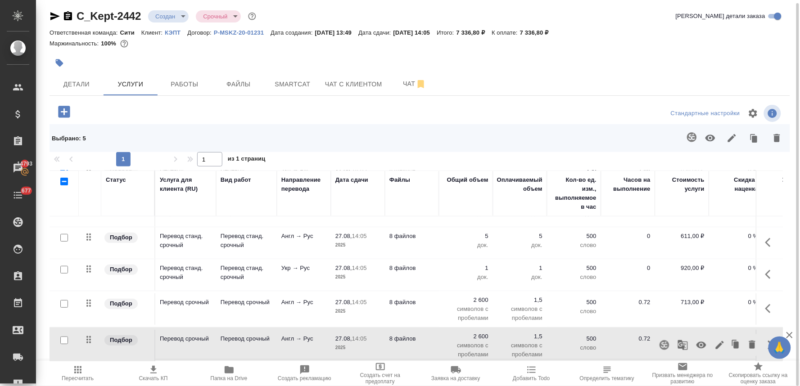
click at [749, 341] on icon "button" at bounding box center [752, 345] width 6 height 8
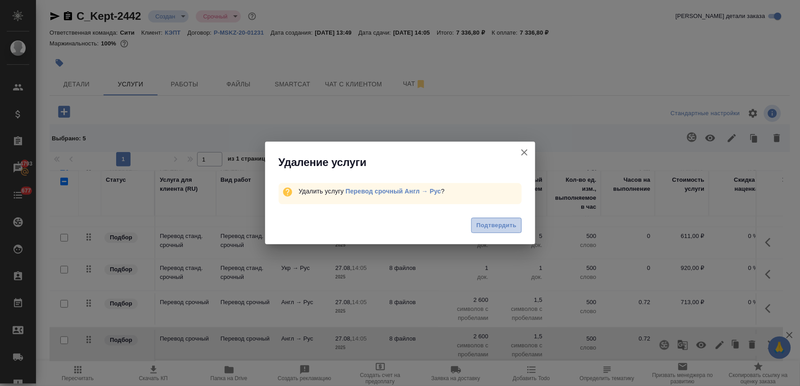
click at [494, 230] on span "Подтвердить" at bounding box center [496, 226] width 40 height 10
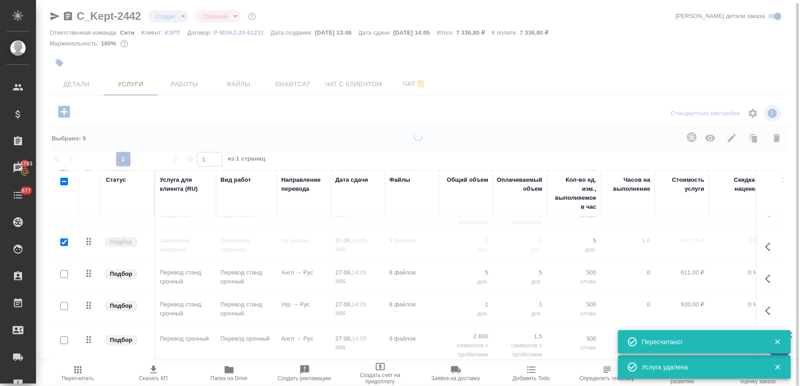
scroll to position [130, 0]
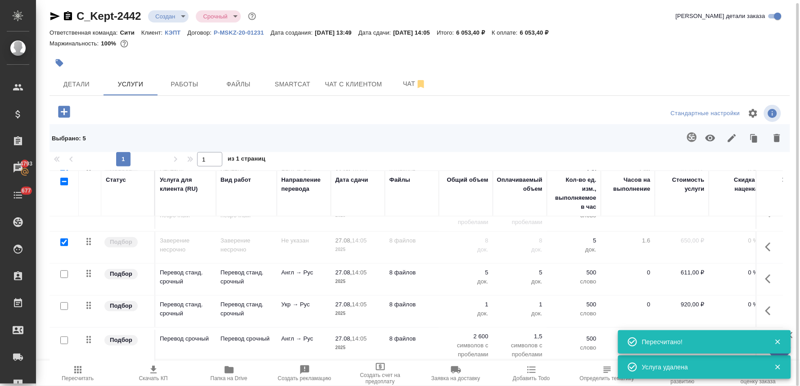
click at [68, 109] on icon "button" at bounding box center [64, 112] width 12 height 12
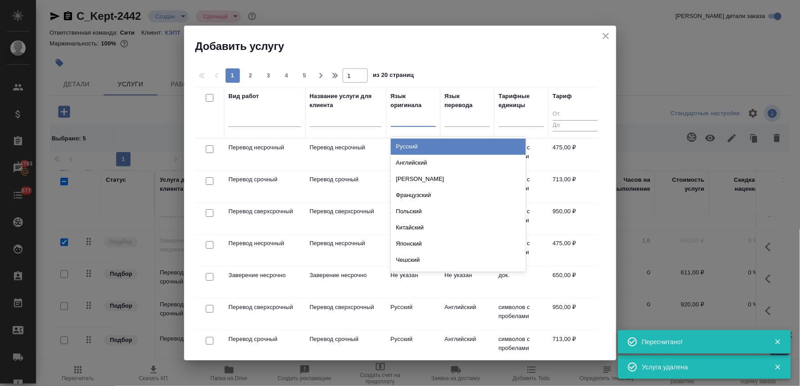
click at [400, 120] on div at bounding box center [413, 117] width 45 height 13
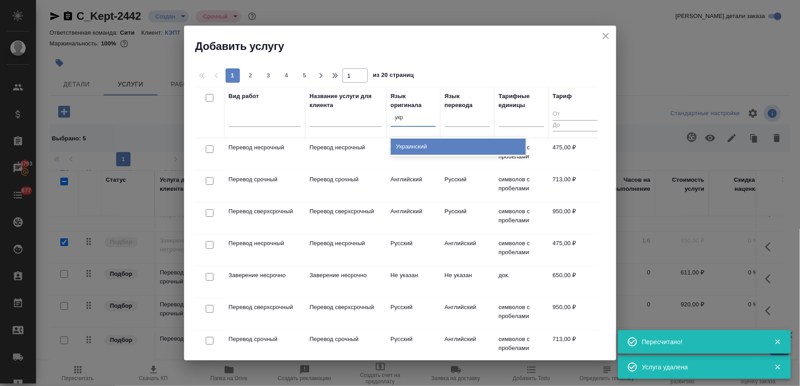
click at [403, 146] on div "Украинский" at bounding box center [458, 147] width 135 height 16
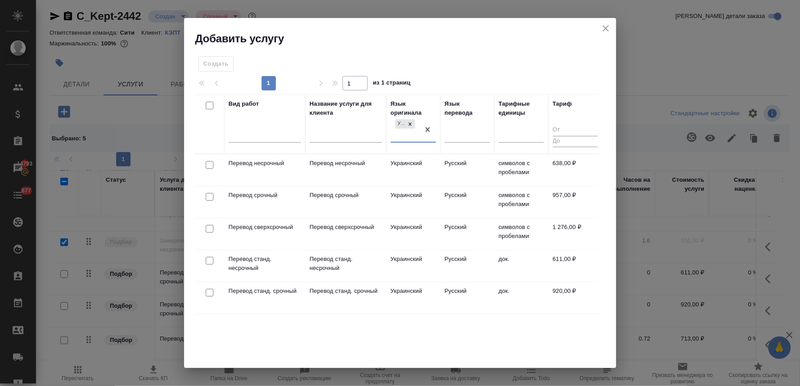
click at [208, 196] on input "checkbox" at bounding box center [210, 197] width 8 height 8
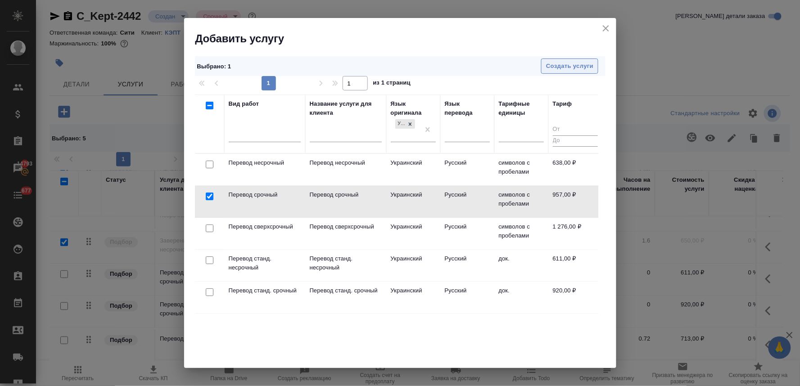
click at [576, 63] on span "Создать услуги" at bounding box center [569, 66] width 47 height 10
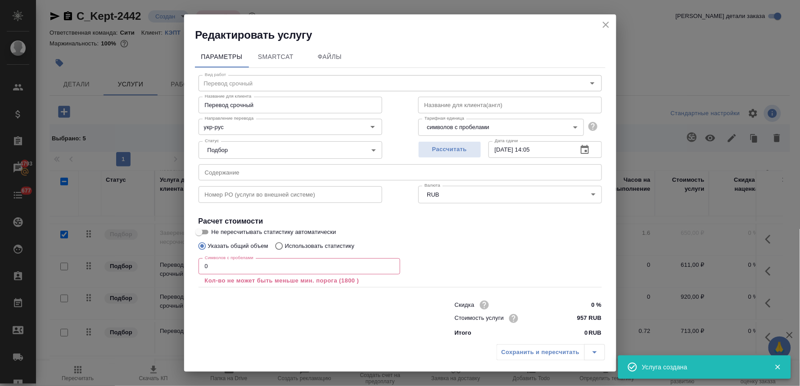
scroll to position [167, 0]
click at [286, 171] on input "text" at bounding box center [400, 172] width 403 height 16
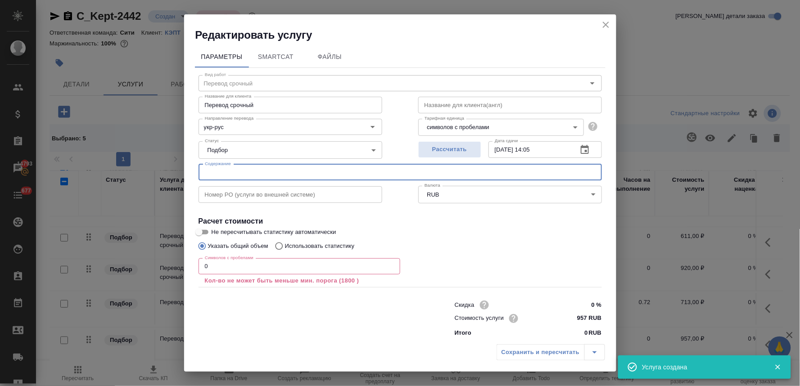
paste input "перевод дипломов"
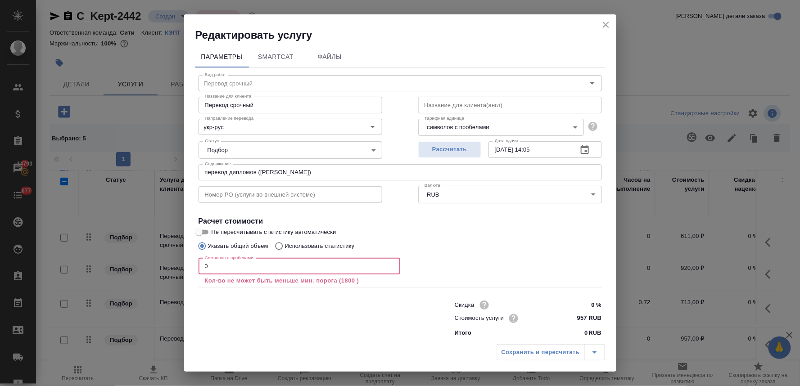
drag, startPoint x: 216, startPoint y: 266, endPoint x: 168, endPoint y: 267, distance: 47.7
click at [172, 267] on div "Редактировать услугу Параметры SmartCat Файлы Вид работ Перевод срочный Вид раб…" at bounding box center [400, 193] width 800 height 386
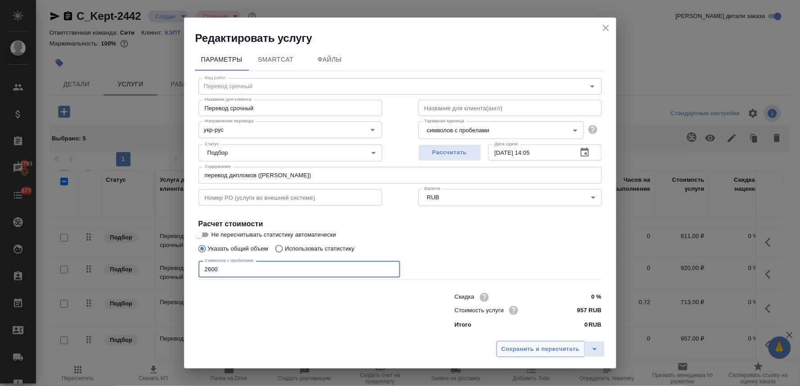
click at [542, 351] on span "Сохранить и пересчитать" at bounding box center [540, 349] width 78 height 10
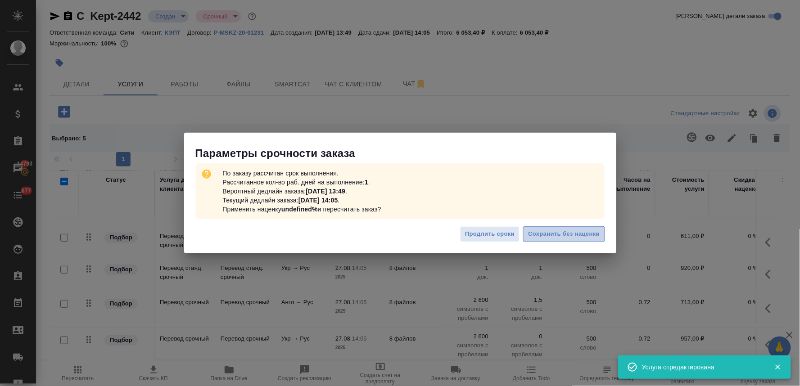
click at [595, 239] on span "Сохранить без наценки" at bounding box center [564, 234] width 72 height 10
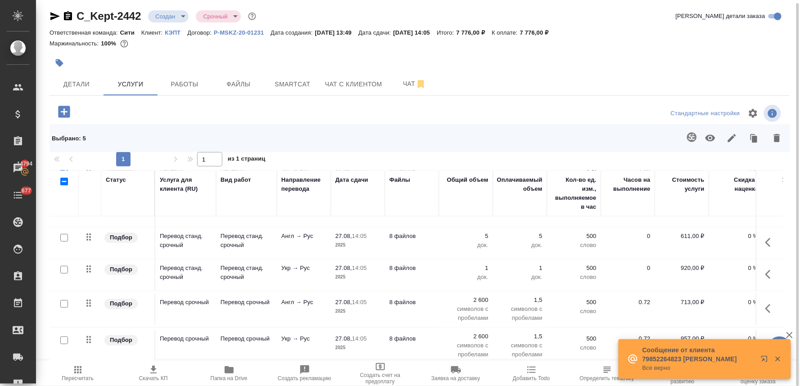
click at [570, 120] on div "Стандартные настройки" at bounding box center [662, 114] width 239 height 22
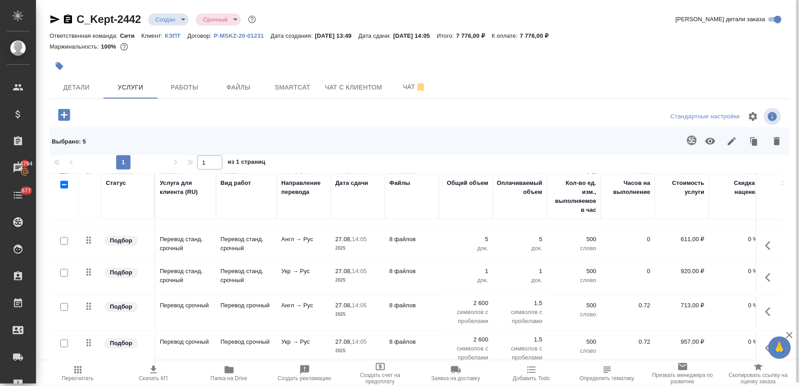
click at [63, 113] on icon "button" at bounding box center [64, 115] width 16 height 16
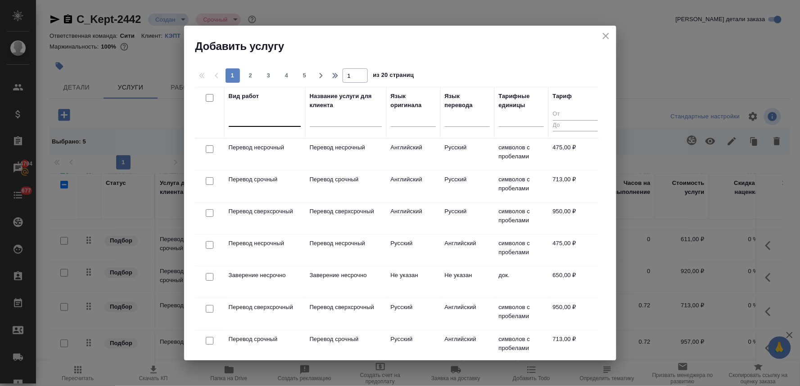
click at [274, 113] on div at bounding box center [265, 117] width 72 height 13
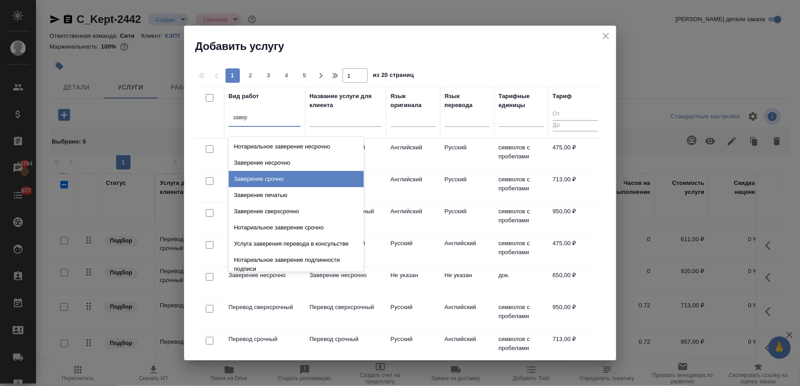
click at [269, 178] on div "Заверение срочно" at bounding box center [296, 179] width 135 height 16
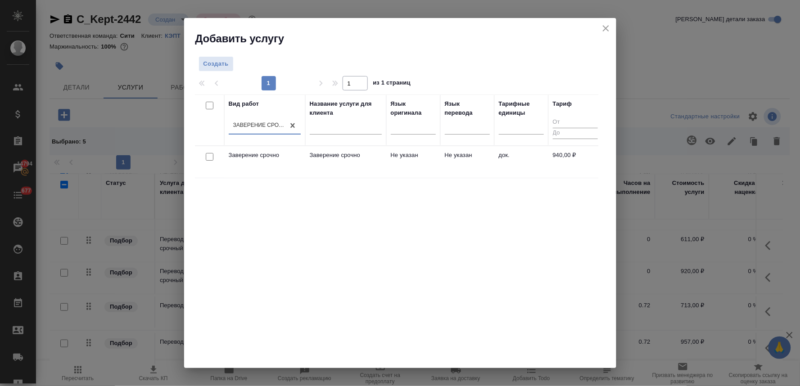
click at [207, 158] on input "checkbox" at bounding box center [210, 157] width 8 height 8
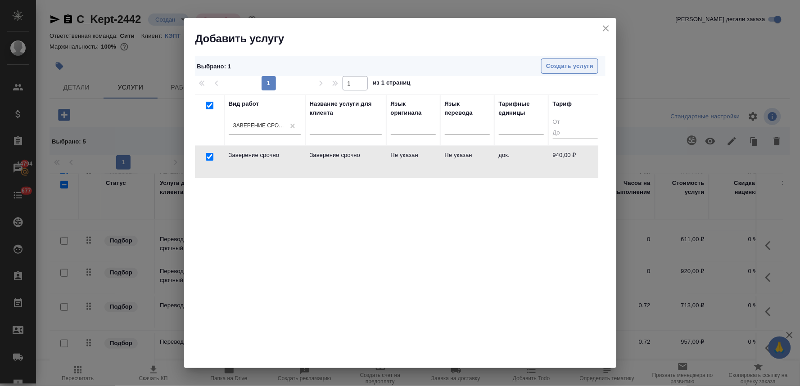
click at [566, 61] on span "Создать услуги" at bounding box center [569, 66] width 47 height 10
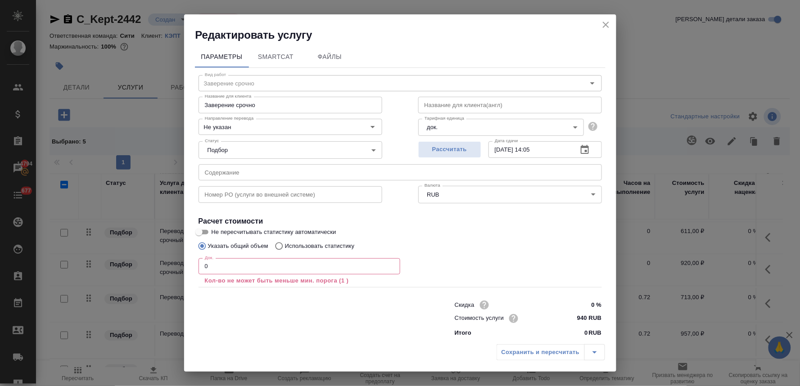
click at [236, 169] on input "text" at bounding box center [400, 172] width 403 height 16
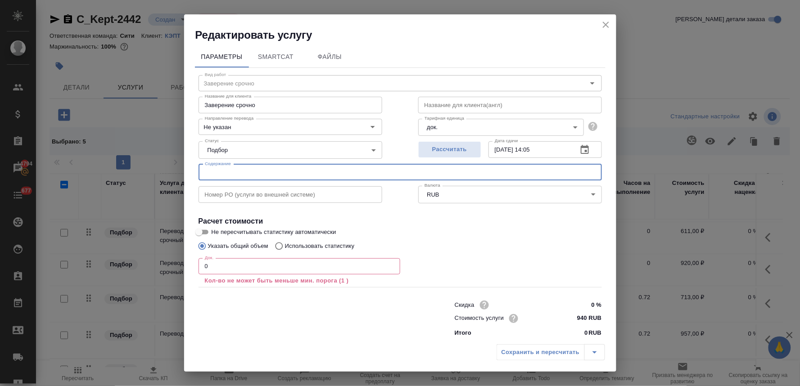
paste input "перевод дипломов"
drag, startPoint x: 223, startPoint y: 262, endPoint x: 157, endPoint y: 266, distance: 66.7
click at [158, 266] on div "Редактировать услугу Параметры SmartCat Файлы Вид работ Заверение срочно Вид ра…" at bounding box center [400, 193] width 800 height 386
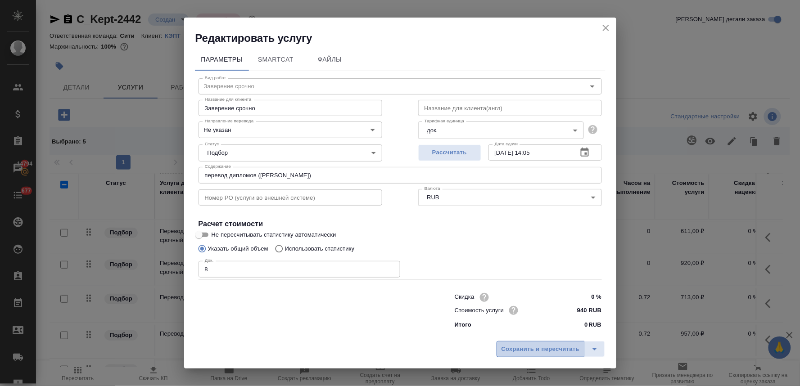
click at [525, 350] on span "Сохранить и пересчитать" at bounding box center [540, 349] width 78 height 10
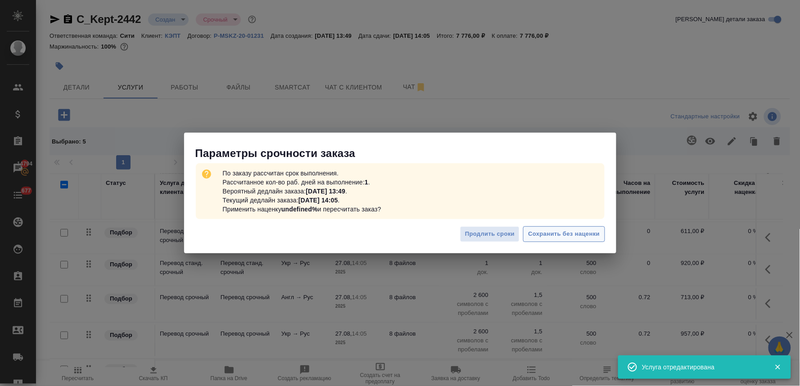
click at [566, 226] on button "Сохранить без наценки" at bounding box center [563, 234] width 81 height 16
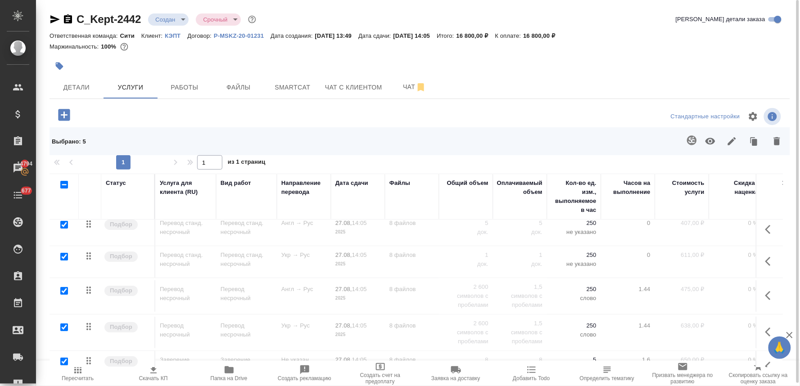
scroll to position [0, 0]
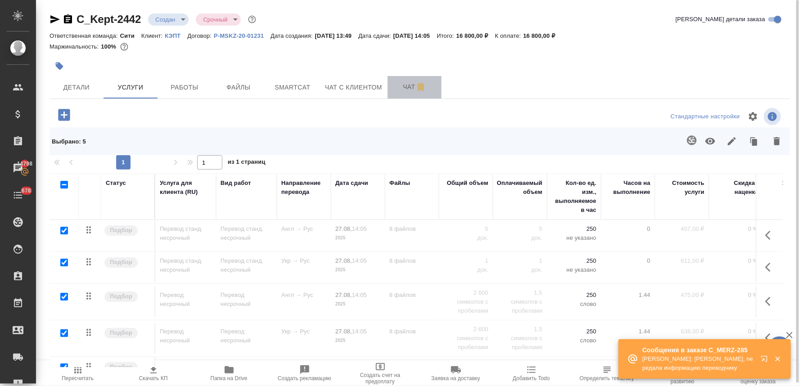
click at [405, 91] on span "Чат" at bounding box center [414, 86] width 43 height 11
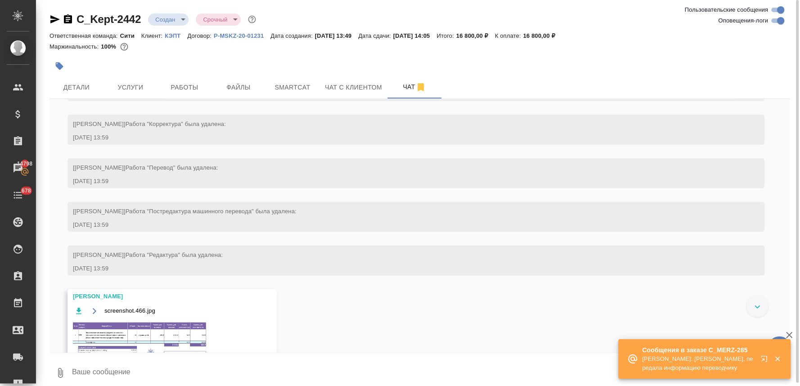
scroll to position [312, 0]
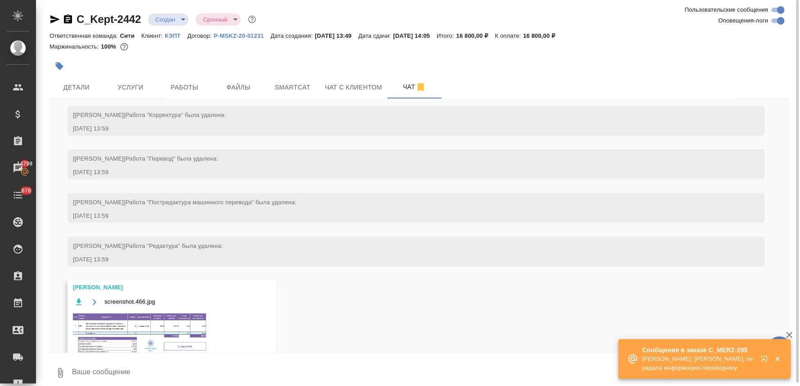
click at [154, 332] on img at bounding box center [140, 335] width 135 height 46
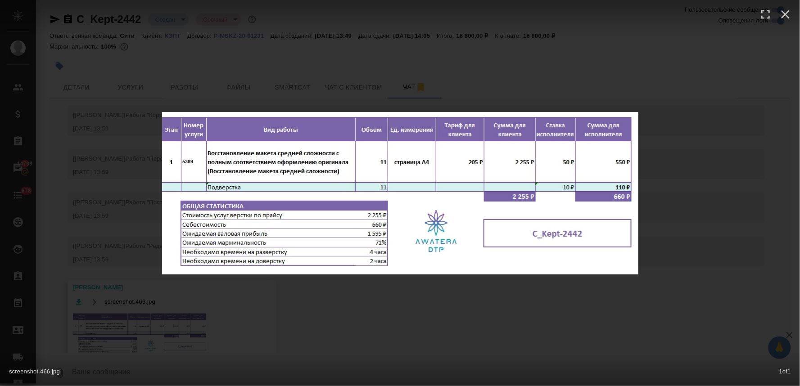
click at [429, 263] on img at bounding box center [400, 193] width 476 height 163
click at [444, 297] on div "screenshot.466.jpg 1 of 1" at bounding box center [400, 193] width 800 height 386
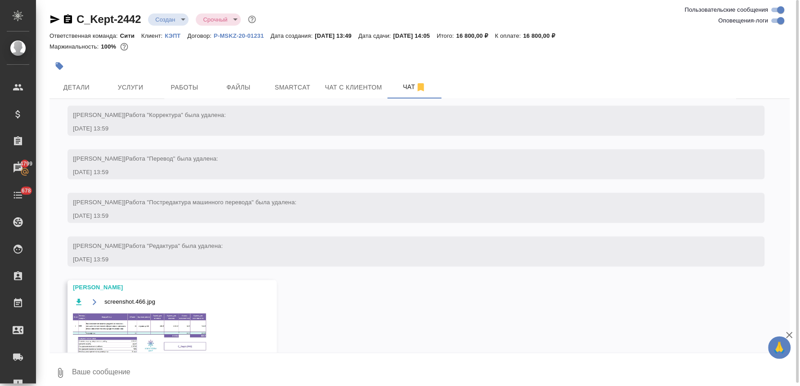
click at [170, 318] on img at bounding box center [140, 335] width 135 height 46
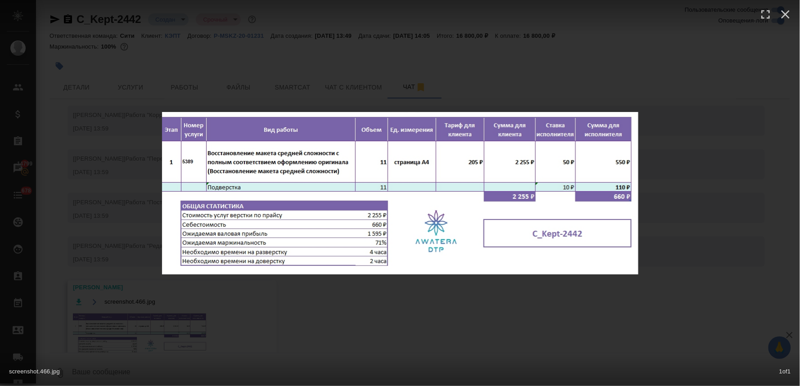
click at [331, 321] on div "screenshot.466.jpg 1 of 1" at bounding box center [400, 193] width 800 height 386
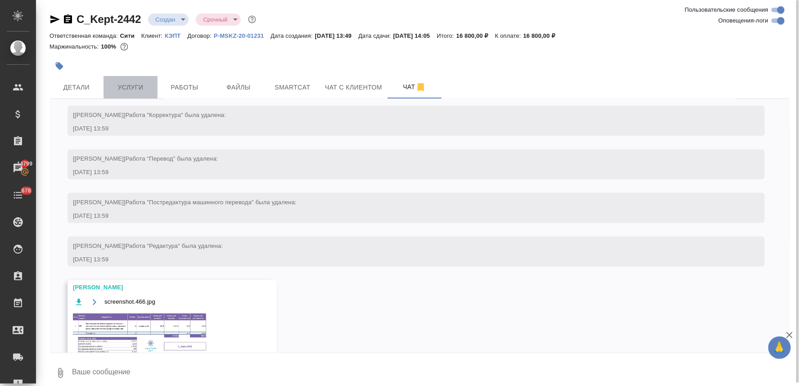
click at [140, 91] on span "Услуги" at bounding box center [130, 87] width 43 height 11
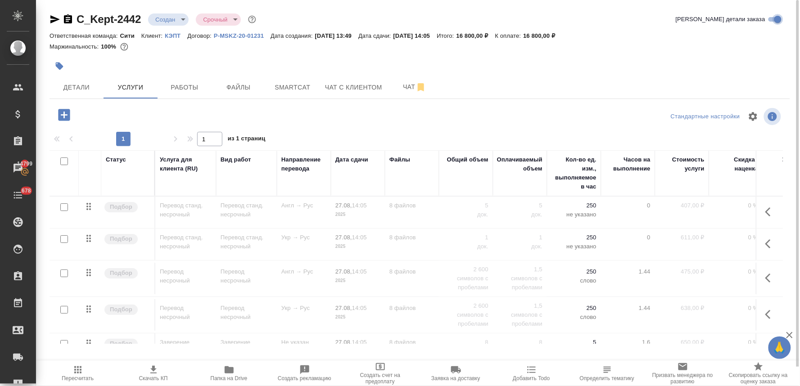
click at [772, 18] on input "[PERSON_NAME] детали заказа" at bounding box center [778, 19] width 32 height 11
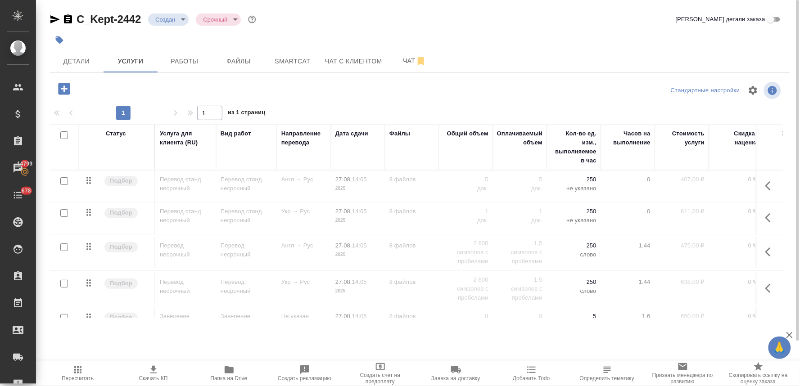
click at [772, 21] on input "[PERSON_NAME] детали заказа" at bounding box center [770, 19] width 32 height 11
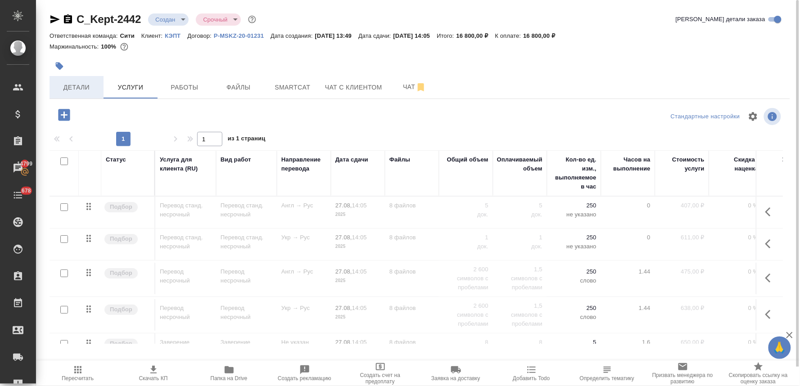
click at [73, 86] on span "Детали" at bounding box center [76, 87] width 43 height 11
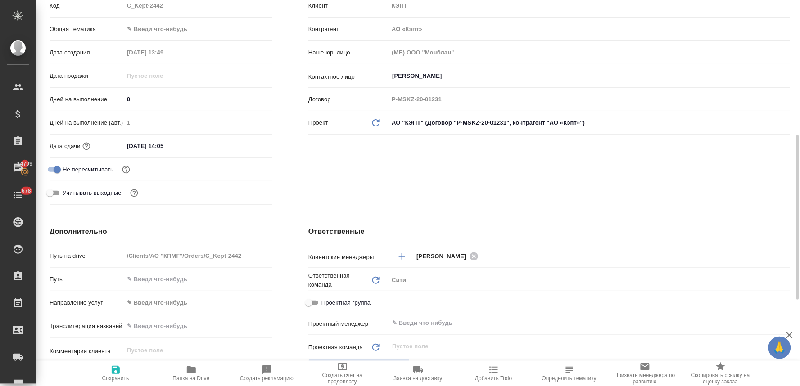
scroll to position [200, 0]
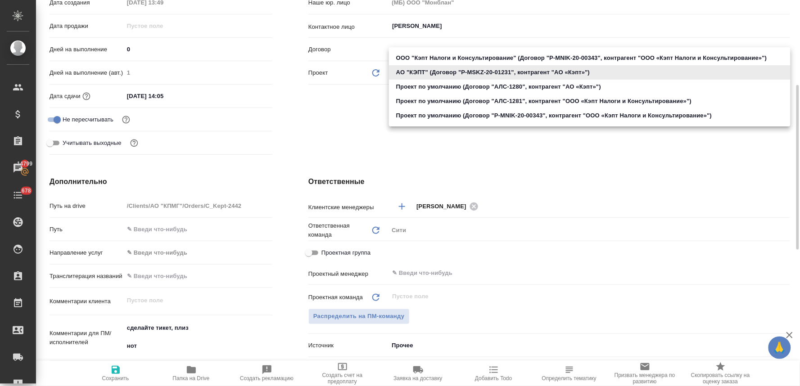
click at [437, 71] on body "🙏 .cls-1 fill:#fff; AWATERA Lyamina Nadezhda Клиенты Спецификации Заказы 14799 …" at bounding box center [400, 193] width 800 height 386
click at [357, 149] on div at bounding box center [400, 193] width 800 height 386
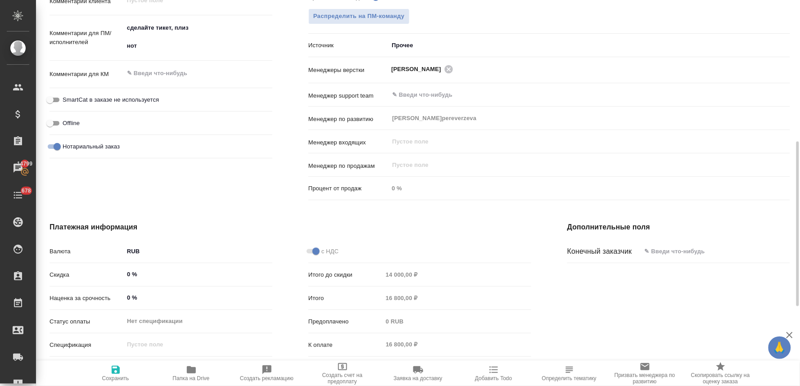
scroll to position [520, 0]
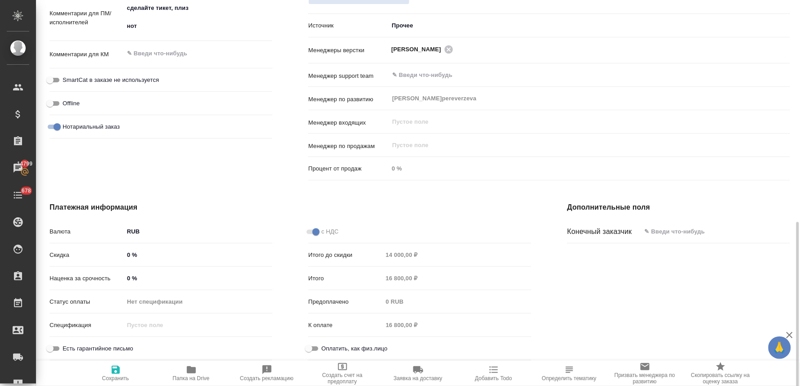
click at [316, 348] on input "Оплатить, как физ.лицо" at bounding box center [309, 348] width 32 height 11
click at [316, 348] on input "Оплатить, как физ.лицо" at bounding box center [316, 348] width 32 height 11
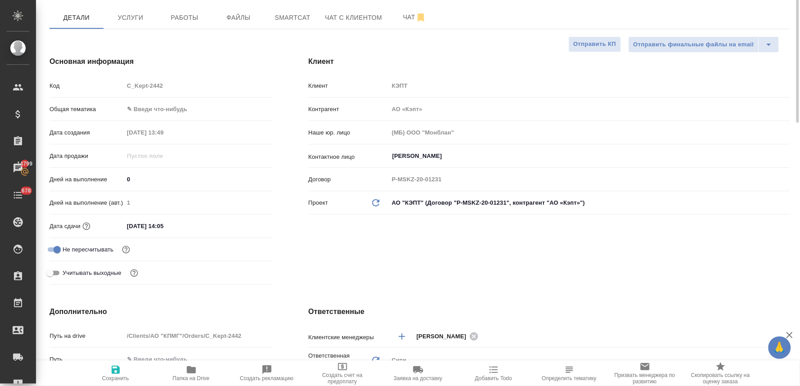
scroll to position [0, 0]
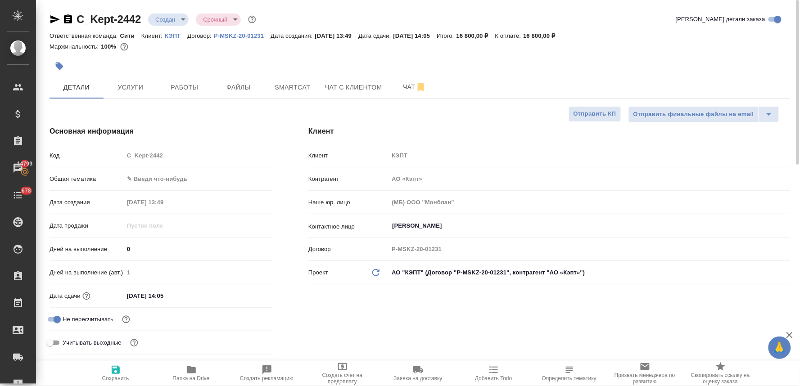
click at [170, 34] on p "КЭПТ" at bounding box center [176, 35] width 23 height 7
click at [137, 84] on span "Услуги" at bounding box center [130, 87] width 43 height 11
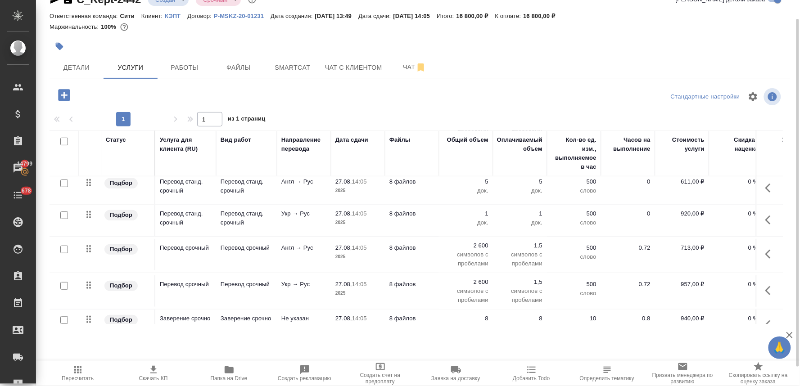
scroll to position [199, 0]
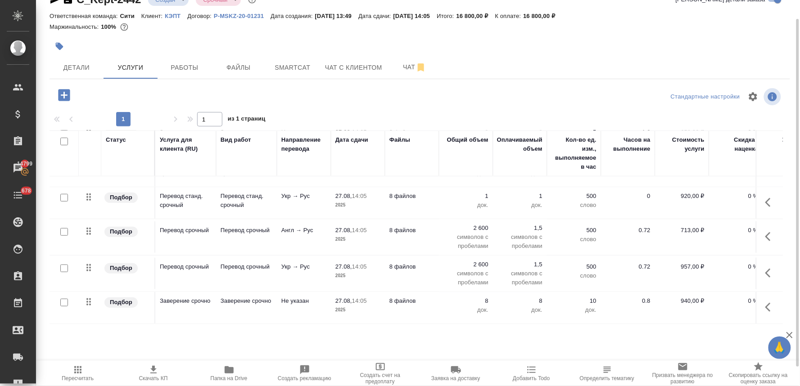
click at [64, 299] on input "checkbox" at bounding box center [64, 303] width 8 height 8
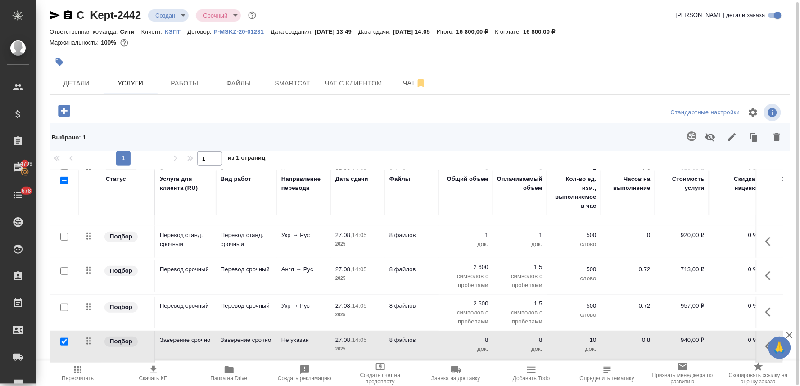
scroll to position [3, 0]
click at [63, 305] on input "checkbox" at bounding box center [64, 309] width 8 height 8
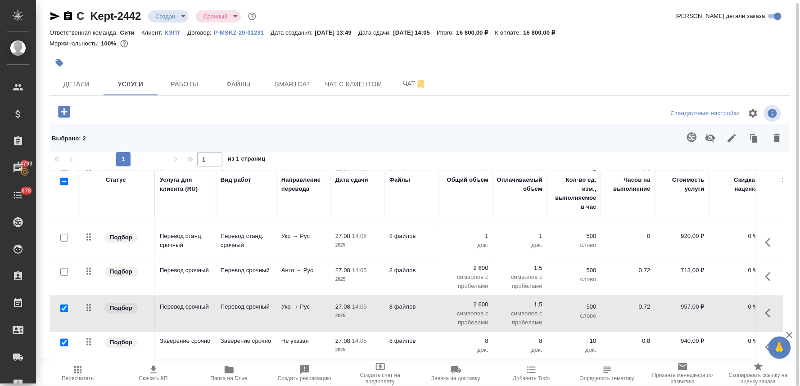
click at [67, 268] on input "checkbox" at bounding box center [64, 272] width 8 height 8
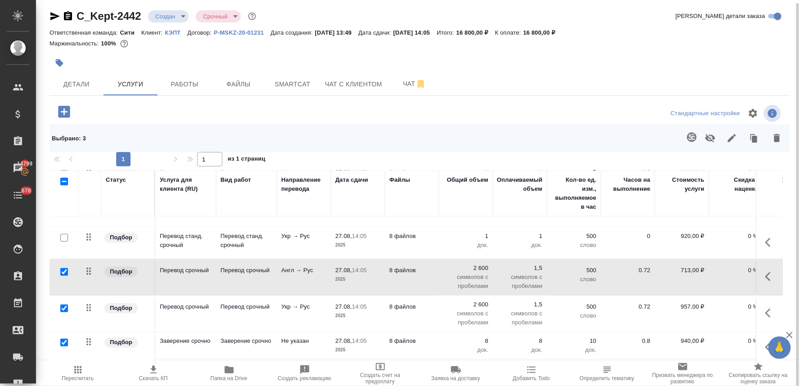
click at [67, 234] on input "checkbox" at bounding box center [64, 238] width 8 height 8
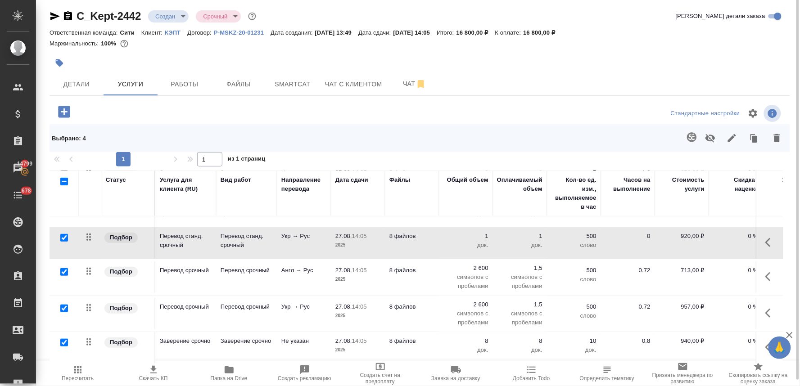
scroll to position [149, 0]
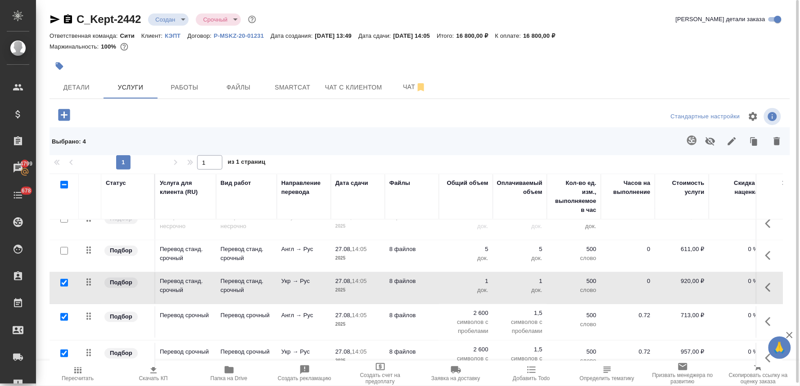
click at [64, 251] on input "checkbox" at bounding box center [64, 251] width 8 height 8
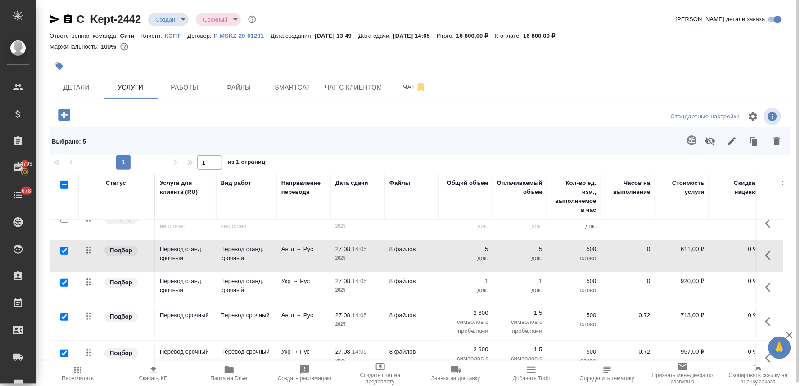
click at [777, 142] on icon "button" at bounding box center [777, 141] width 6 height 8
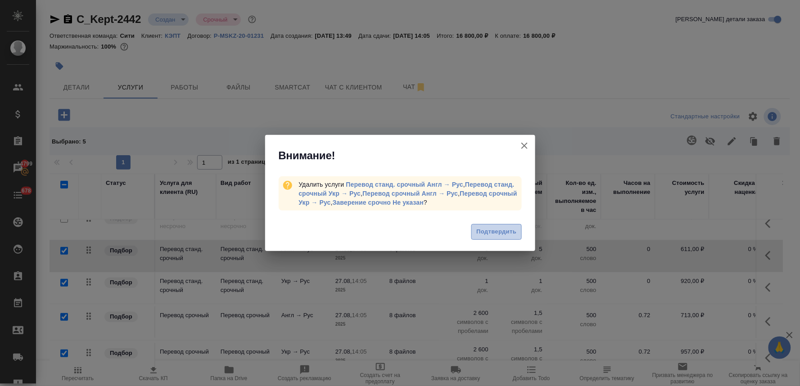
click at [484, 225] on button "Подтвердить" at bounding box center [496, 232] width 50 height 16
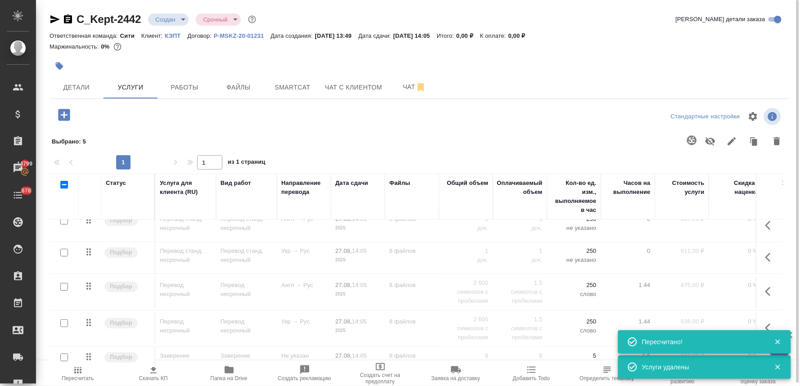
scroll to position [0, 0]
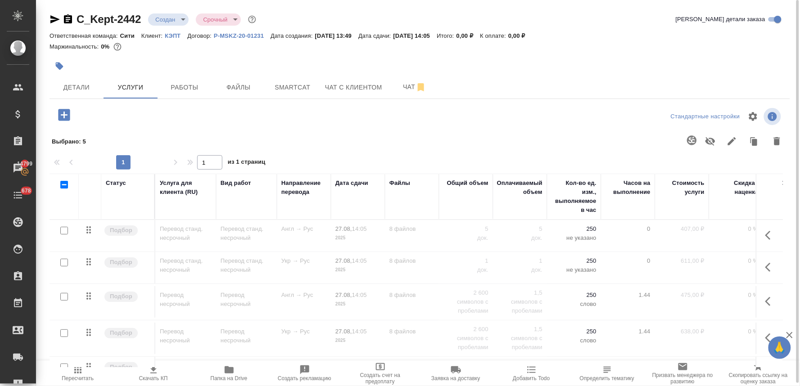
click at [65, 232] on input "checkbox" at bounding box center [64, 231] width 8 height 8
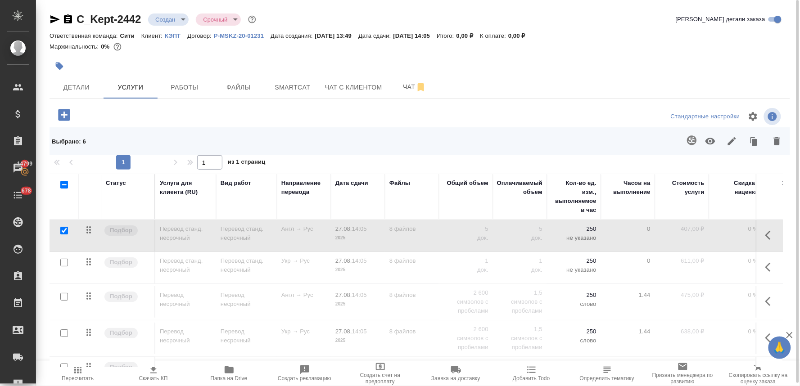
click at [65, 187] on input "checkbox" at bounding box center [64, 185] width 8 height 8
click at [714, 145] on icon "button" at bounding box center [710, 141] width 11 height 11
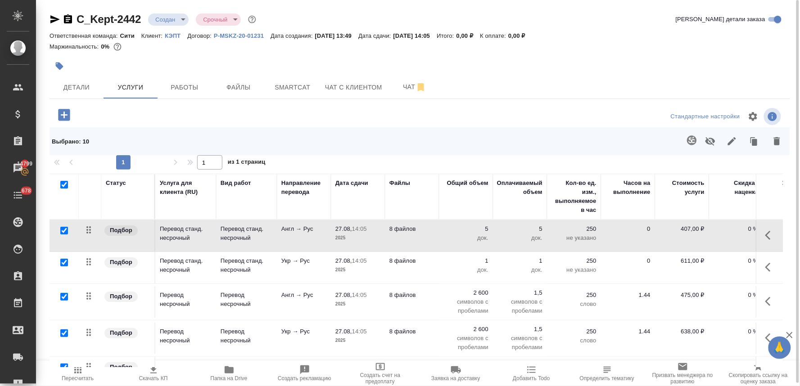
click at [681, 296] on p "475,00 ₽" at bounding box center [681, 295] width 45 height 9
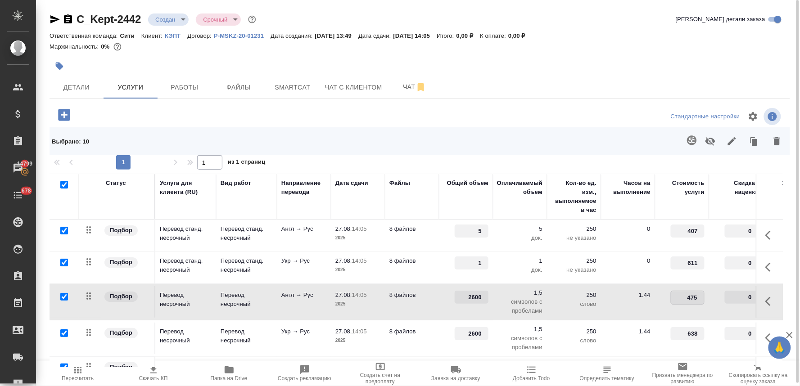
drag, startPoint x: 681, startPoint y: 298, endPoint x: 716, endPoint y: 295, distance: 35.2
click at [716, 295] on tr "Подбор Перевод несрочный Перевод несрочный Англ → Рус 27.08, 14:05 2025 8 файло…" at bounding box center [474, 302] width 849 height 36
click at [537, 113] on div at bounding box center [419, 117] width 247 height 22
click at [463, 299] on input "2600" at bounding box center [471, 297] width 33 height 13
drag, startPoint x: 461, startPoint y: 298, endPoint x: 582, endPoint y: 291, distance: 120.4
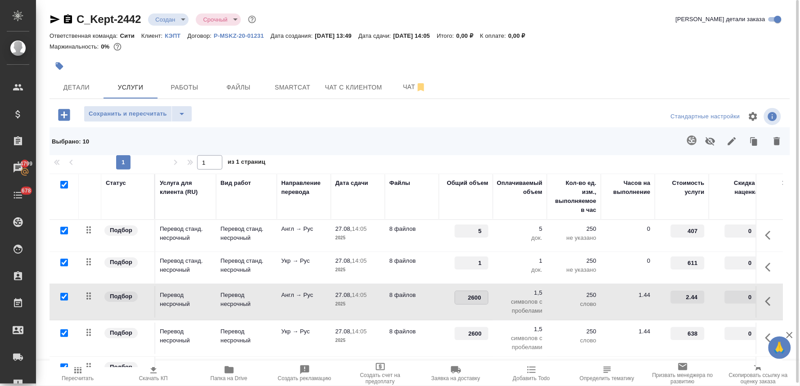
click at [574, 293] on tr "Подбор Перевод несрочный Перевод несрочный Англ → Рус 27.08, 14:05 2025 8 файло…" at bounding box center [474, 302] width 849 height 36
click at [548, 122] on div "Стандартные настройки" at bounding box center [662, 117] width 239 height 22
click at [128, 115] on span "Сохранить и пересчитать" at bounding box center [128, 114] width 78 height 10
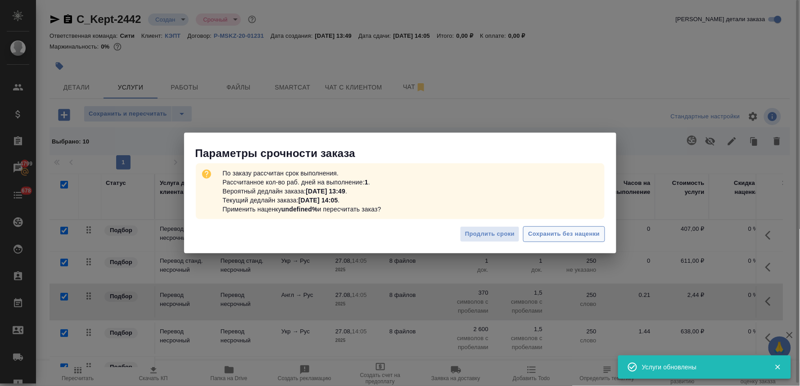
click at [576, 234] on span "Сохранить без наценки" at bounding box center [564, 234] width 72 height 10
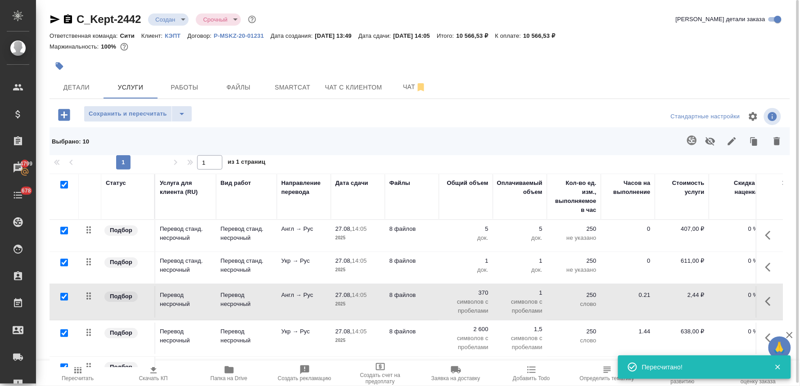
click at [692, 332] on p "638,00 ₽" at bounding box center [681, 331] width 45 height 9
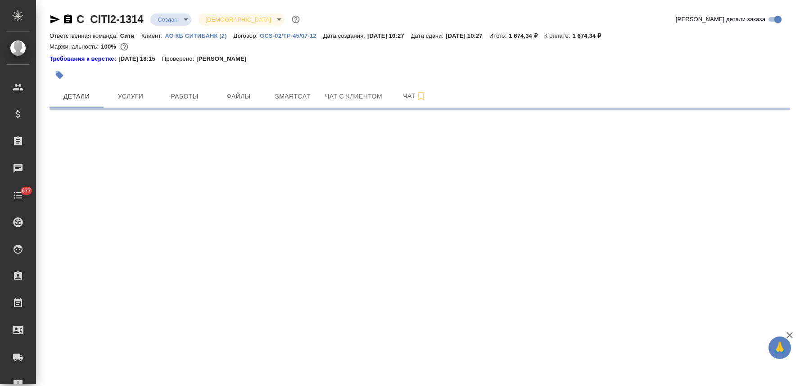
select select "RU"
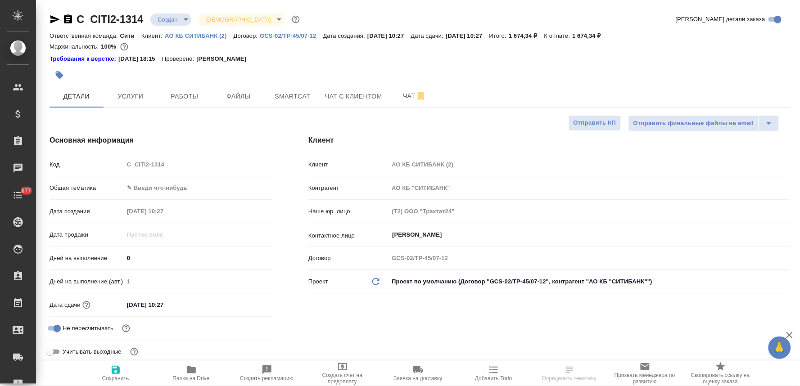
type textarea "x"
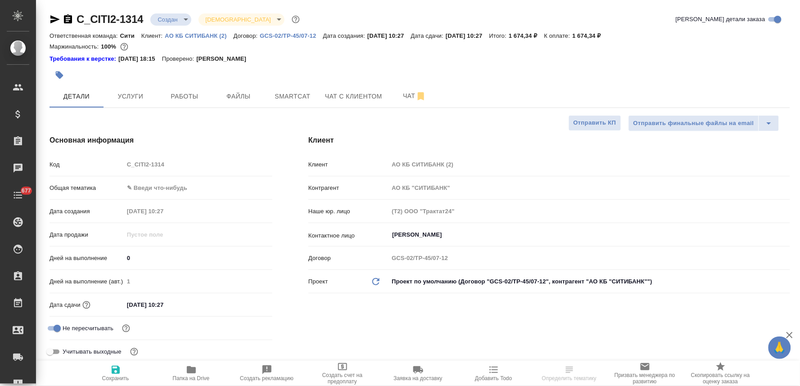
type textarea "x"
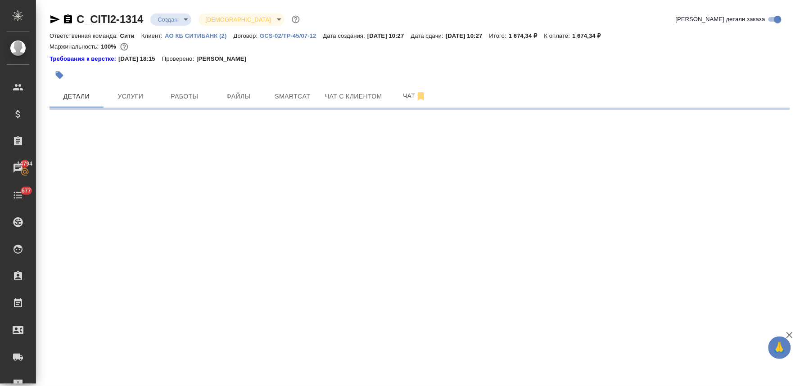
select select "RU"
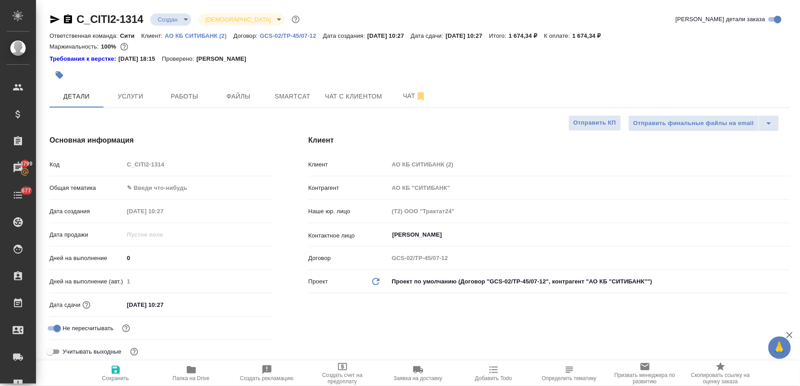
type textarea "x"
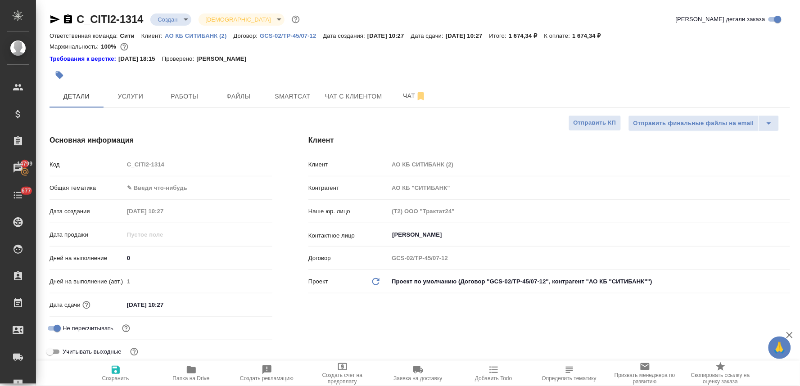
type textarea "x"
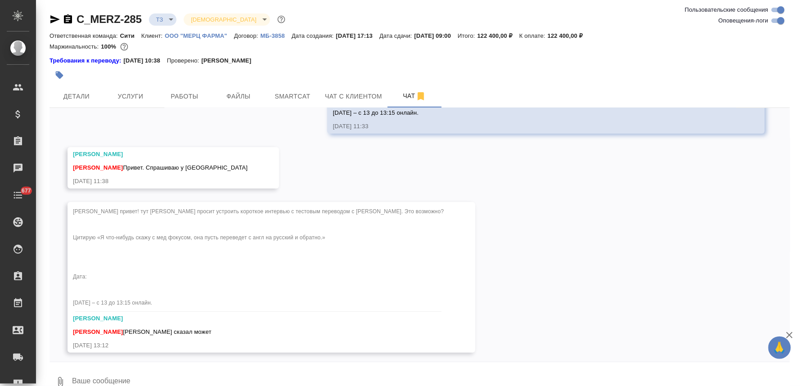
scroll to position [1060, 0]
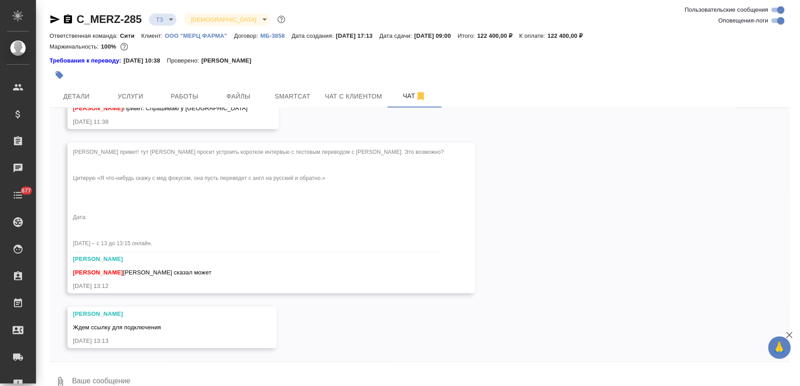
click at [152, 376] on textarea at bounding box center [430, 382] width 719 height 31
paste textarea "[URL][DOMAIN_NAME]"
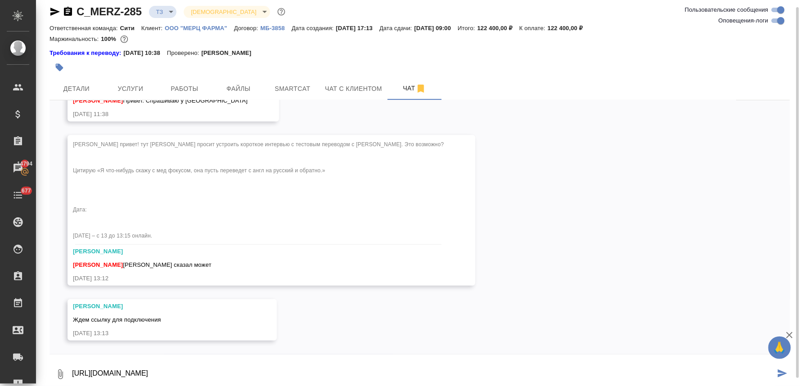
type textarea "[URL][DOMAIN_NAME]"
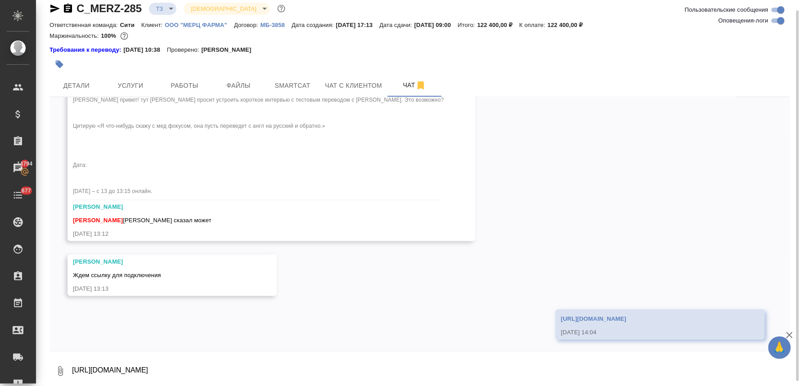
scroll to position [1112, 0]
click at [129, 362] on textarea "[URL][DOMAIN_NAME]" at bounding box center [430, 371] width 719 height 31
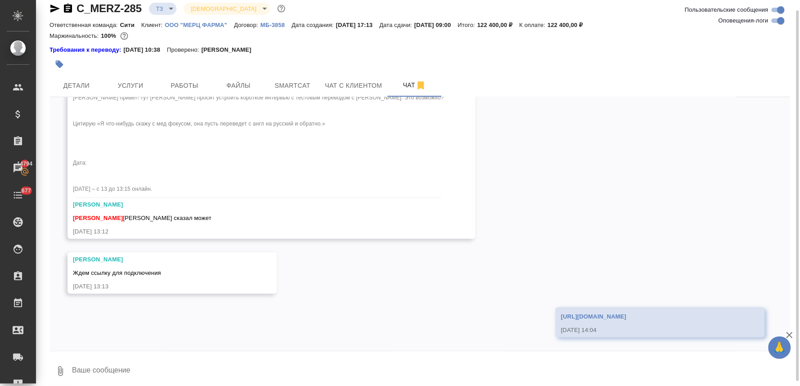
paste textarea
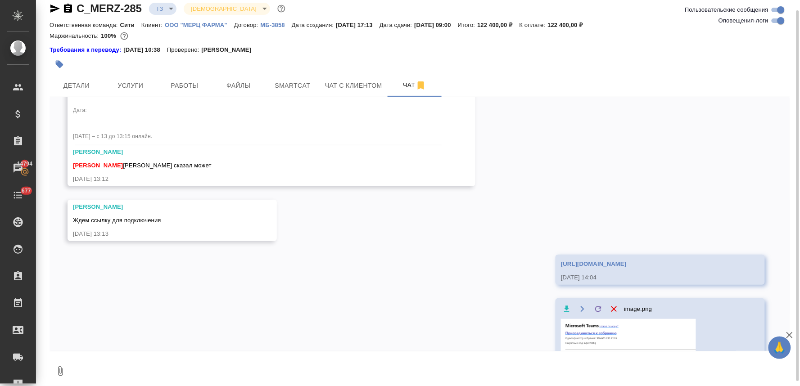
scroll to position [1174, 0]
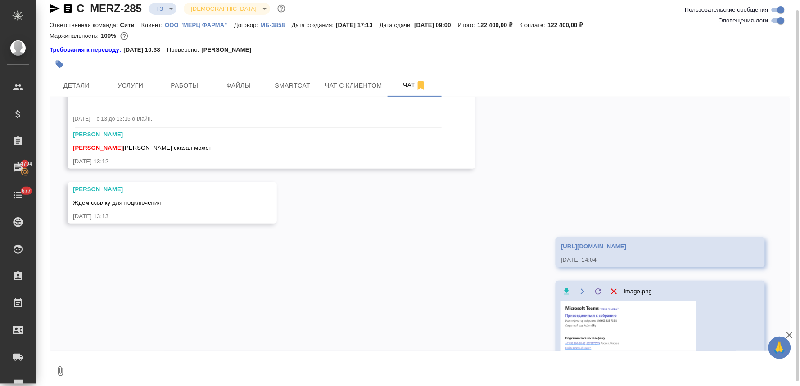
click at [122, 366] on textarea at bounding box center [430, 371] width 719 height 31
type textarea "как-то так"
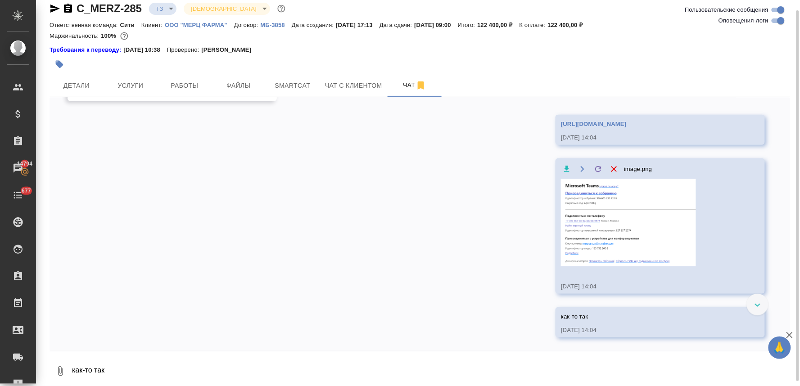
scroll to position [1305, 0]
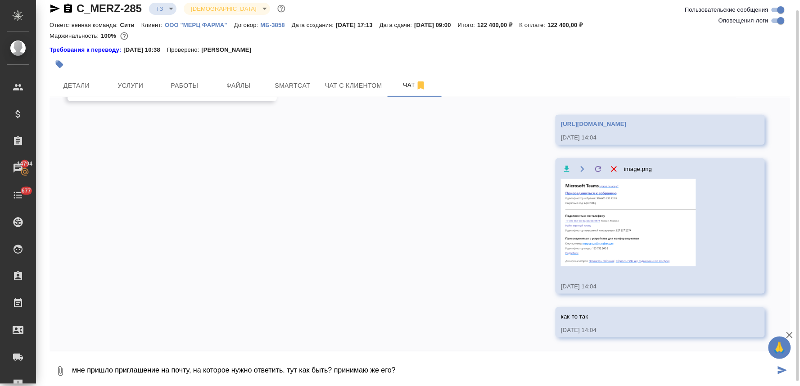
type textarea "мне пришло приглашение на почту, на которое нужно ответить. тут как быть? прини…"
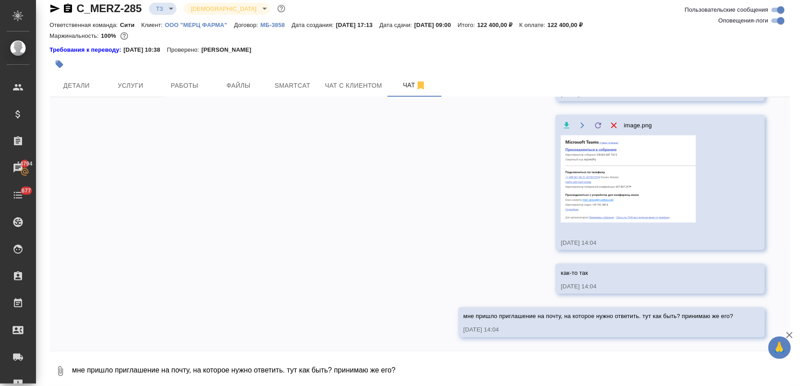
scroll to position [1348, 0]
type textarea "или мне лучше просто переслать письмо со ссылкой?"
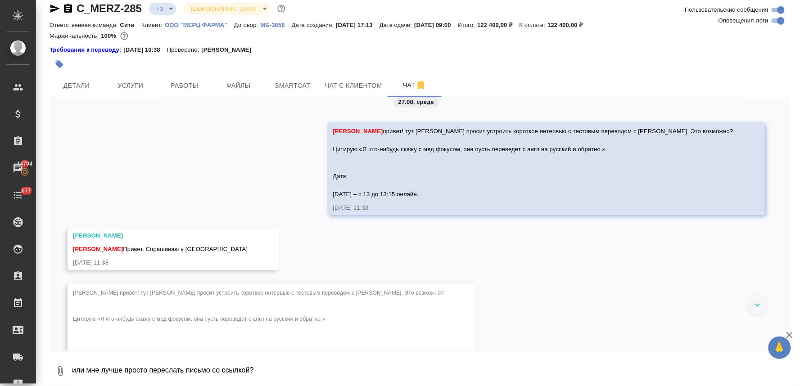
scroll to position [892, 0]
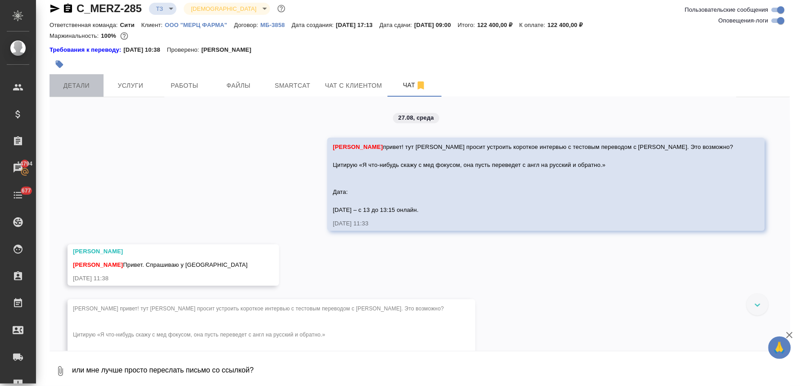
click at [86, 81] on span "Детали" at bounding box center [76, 85] width 43 height 11
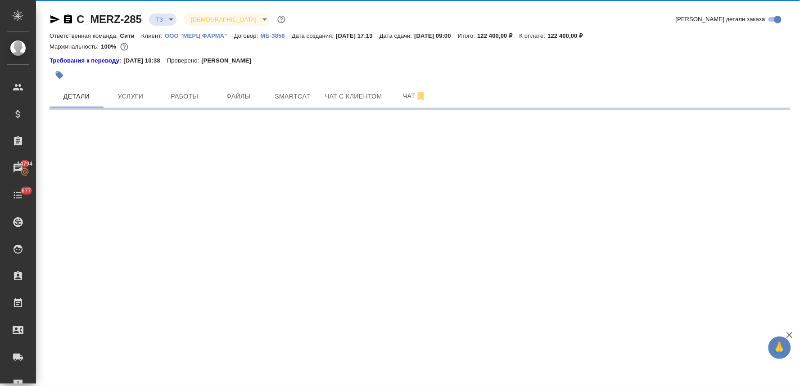
select select "RU"
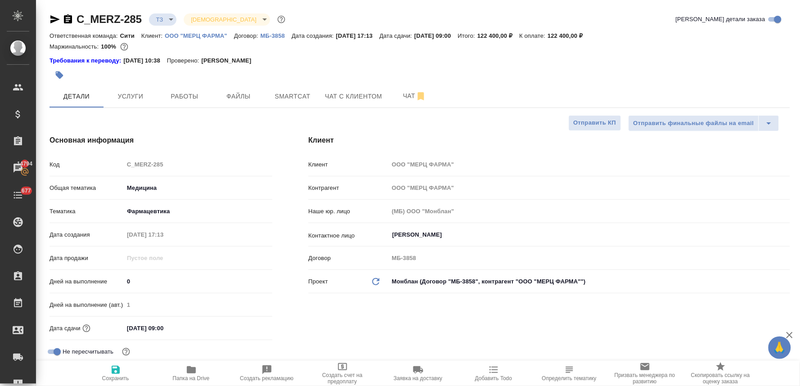
type textarea "x"
click at [499, 381] on span "Добавить Todo" at bounding box center [493, 378] width 37 height 6
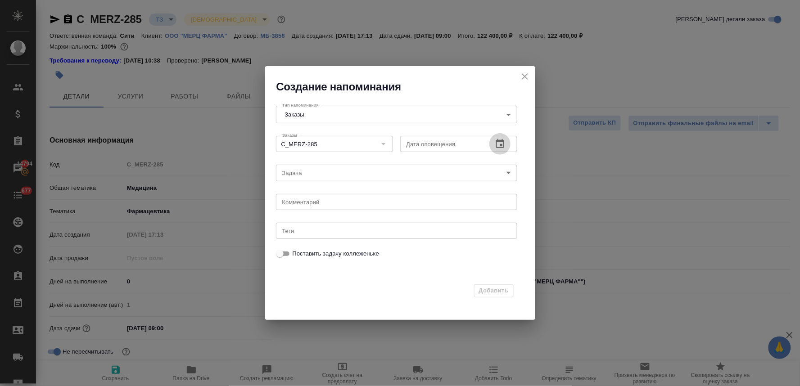
click at [500, 143] on icon "button" at bounding box center [500, 144] width 11 height 11
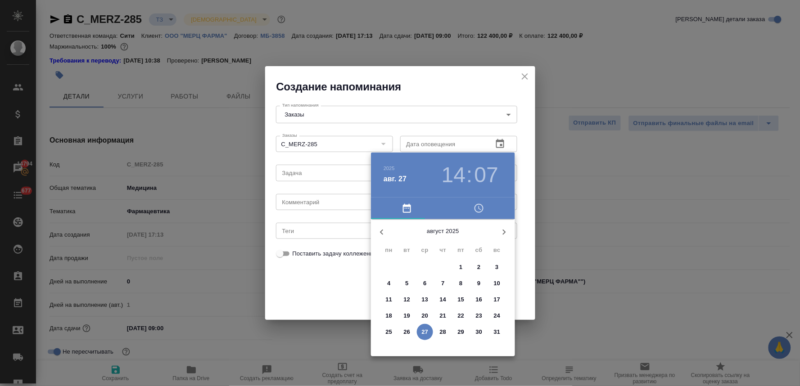
click at [501, 229] on icon "button" at bounding box center [504, 232] width 11 height 11
click at [407, 267] on p "2" at bounding box center [406, 267] width 3 height 9
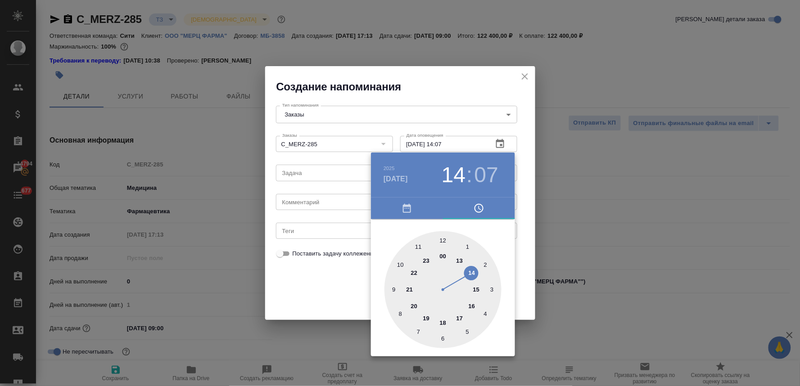
click at [402, 262] on div at bounding box center [442, 289] width 117 height 117
type input "02.09.2025 10:07"
click at [337, 280] on div at bounding box center [400, 193] width 800 height 386
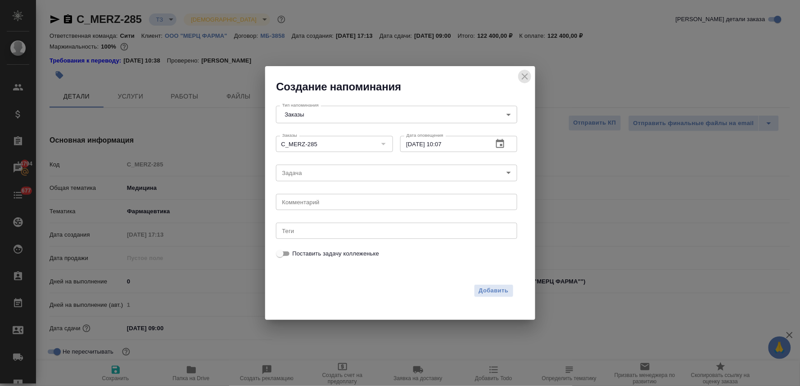
click at [524, 71] on button "close" at bounding box center [525, 77] width 14 height 14
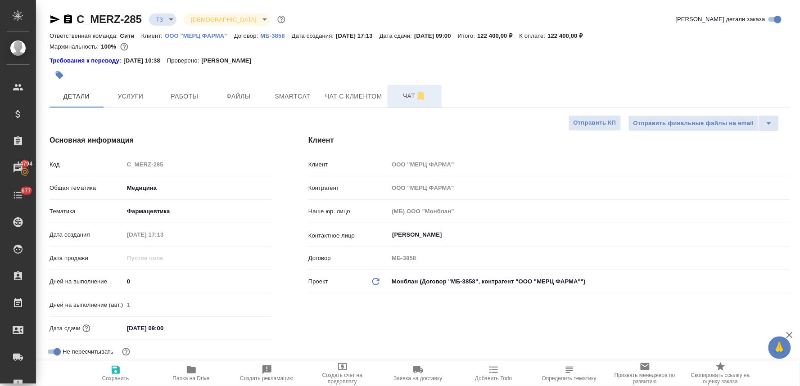
click at [403, 93] on span "Чат" at bounding box center [414, 95] width 43 height 11
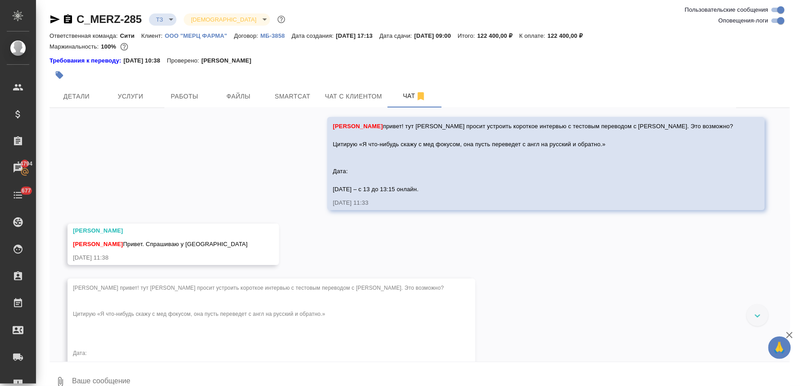
scroll to position [892, 0]
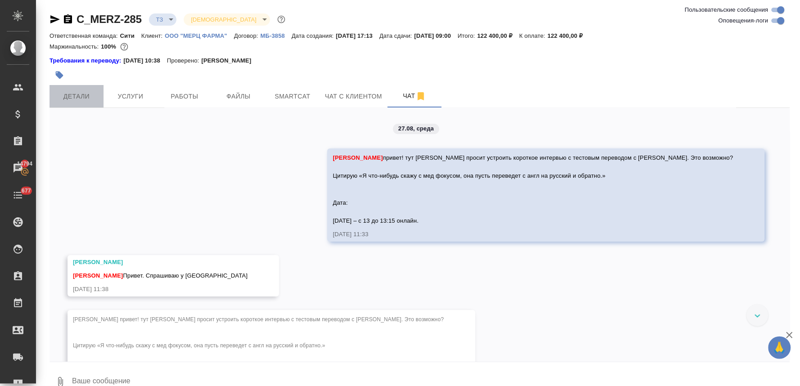
click at [74, 88] on button "Детали" at bounding box center [77, 96] width 54 height 23
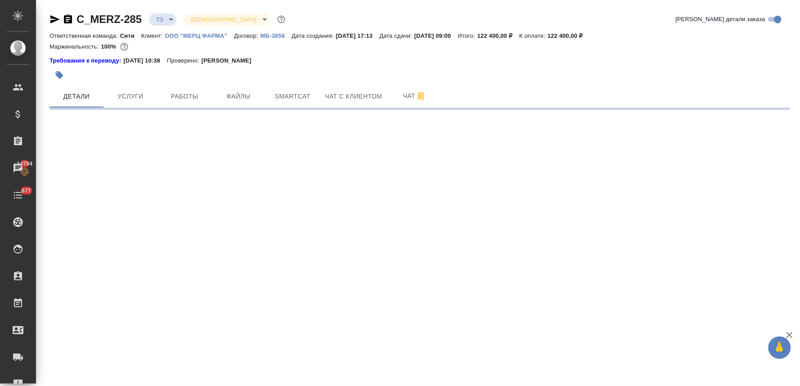
select select "RU"
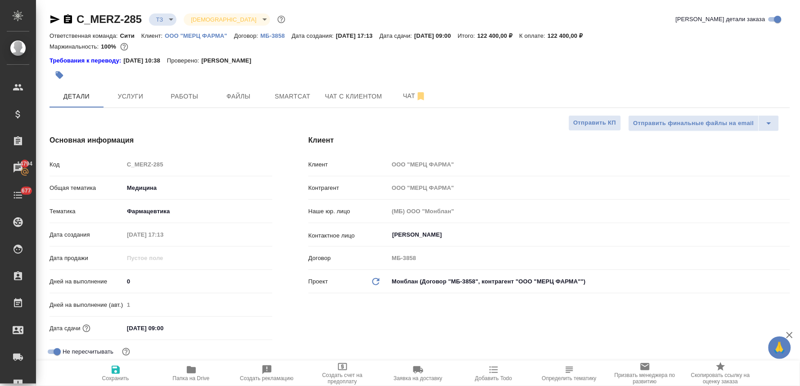
type textarea "x"
click at [494, 378] on span "Добавить Todo" at bounding box center [493, 378] width 37 height 6
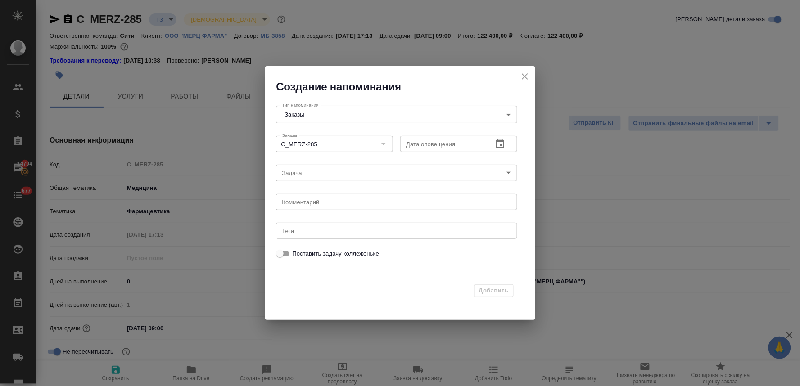
click at [498, 141] on icon "button" at bounding box center [500, 143] width 8 height 9
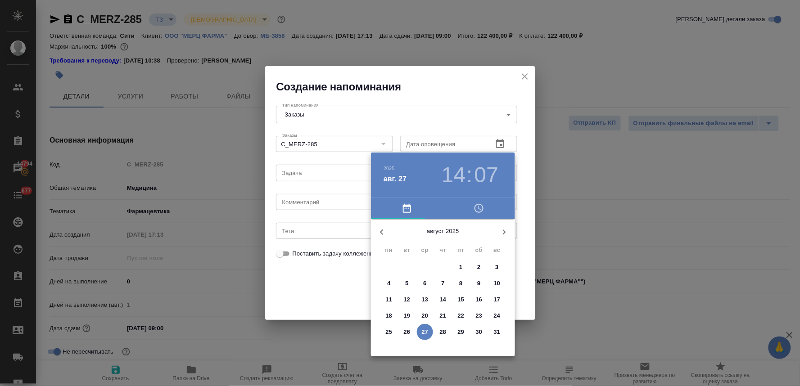
click at [505, 233] on icon "button" at bounding box center [504, 232] width 3 height 5
click at [404, 264] on span "2" at bounding box center [407, 267] width 16 height 9
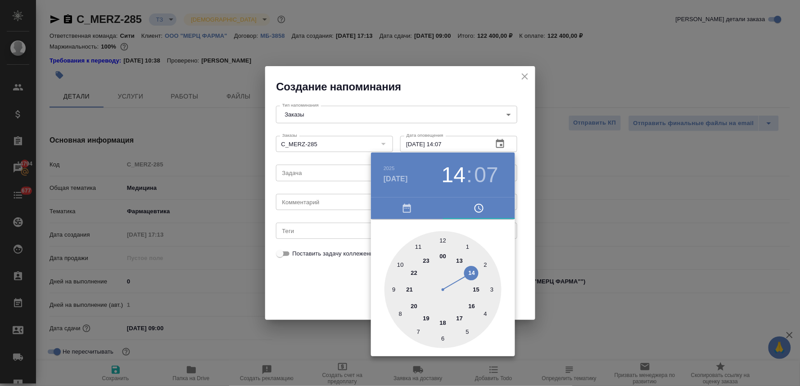
click at [442, 239] on div at bounding box center [442, 289] width 117 height 117
click at [443, 342] on div at bounding box center [442, 289] width 117 height 117
type input "02.09.2025 12:30"
click at [321, 300] on div at bounding box center [400, 193] width 800 height 386
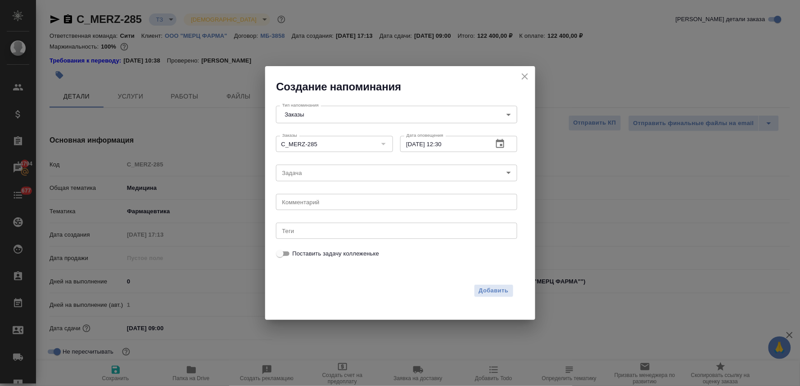
click at [314, 178] on body "🙏 .cls-1 fill:#fff; AWATERA Lyamina Nadezhda Клиенты Спецификации Заказы 14794 …" at bounding box center [400, 193] width 800 height 386
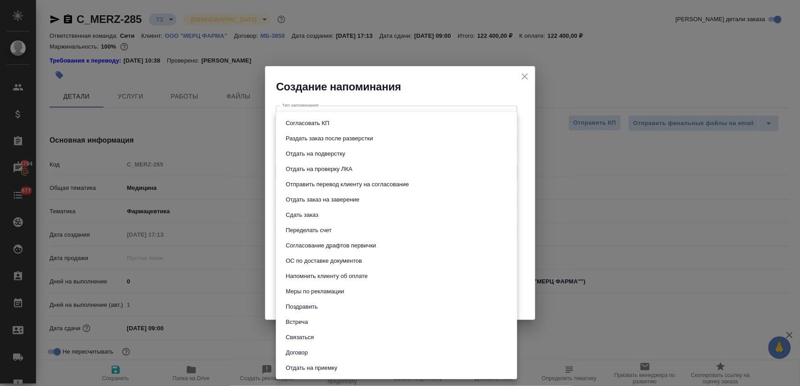
click at [310, 324] on button "Встреча" at bounding box center [296, 322] width 27 height 10
type input "Встреча"
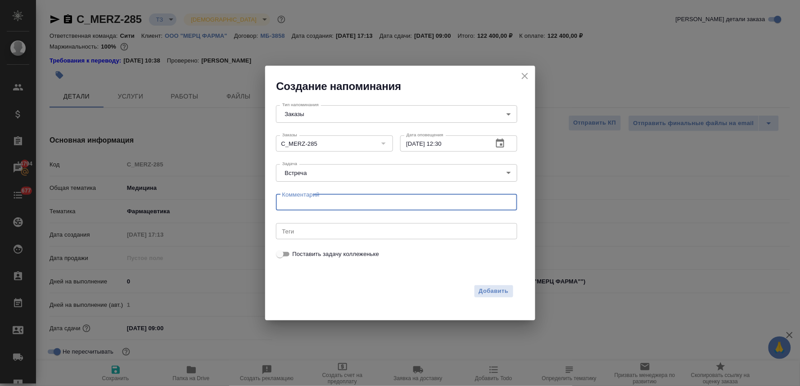
click at [329, 203] on textarea at bounding box center [396, 202] width 229 height 7
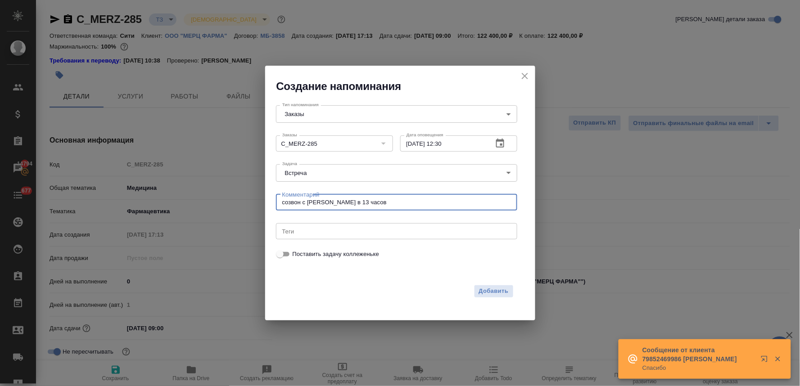
click at [315, 200] on textarea "созвон с НАтальей в 13 часов" at bounding box center [396, 202] width 229 height 7
click at [302, 201] on textarea "созвон с Натальей в 13 часов" at bounding box center [396, 202] width 229 height 7
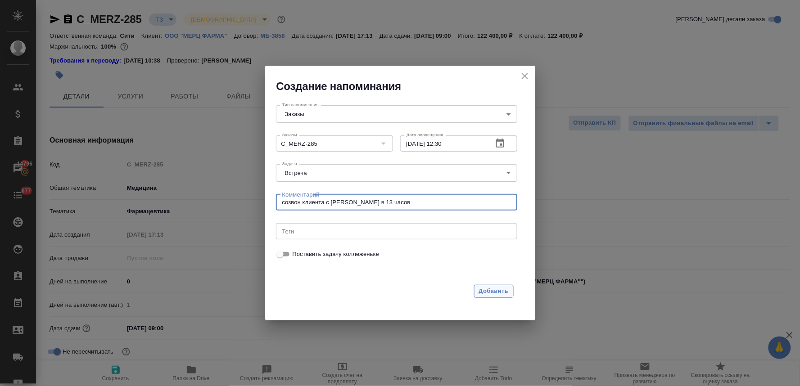
type textarea "созвон клиента с Натальей в 13 часов"
click at [502, 290] on span "Добавить" at bounding box center [494, 291] width 30 height 10
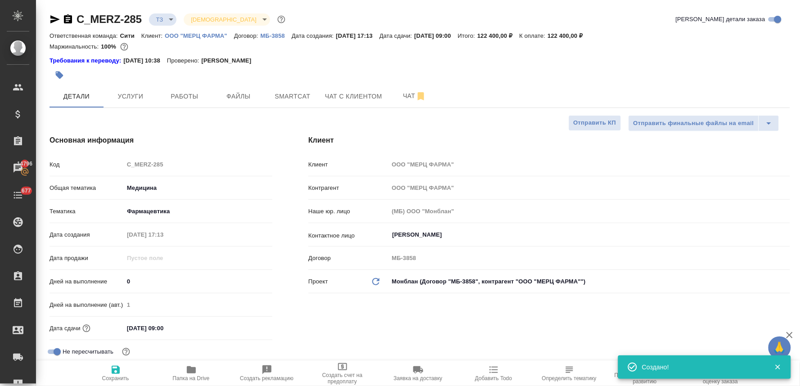
type textarea "x"
click at [60, 70] on button "button" at bounding box center [60, 75] width 20 height 20
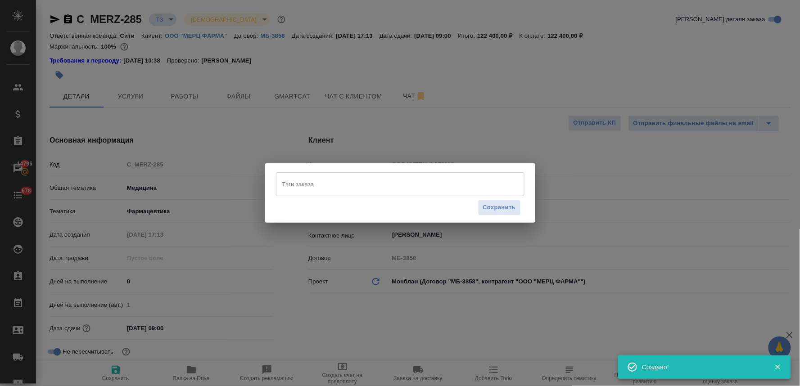
click at [322, 187] on input "Тэги заказа" at bounding box center [391, 183] width 223 height 15
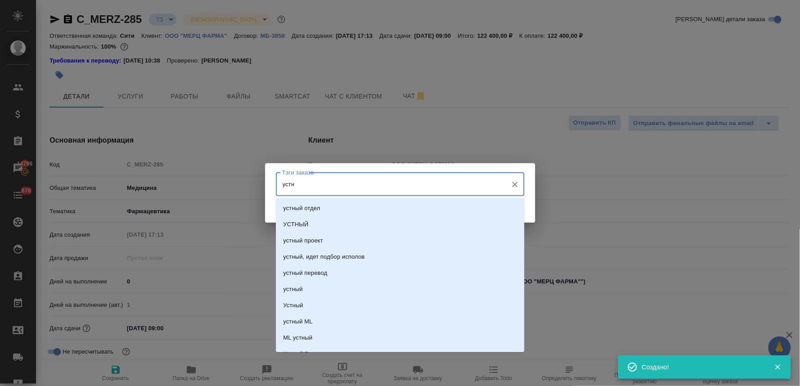
type input "устны"
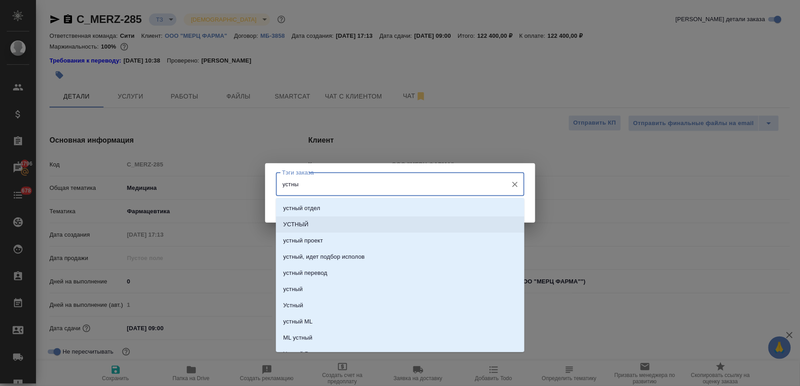
click at [311, 228] on li "УСТНЫЙ" at bounding box center [400, 225] width 248 height 16
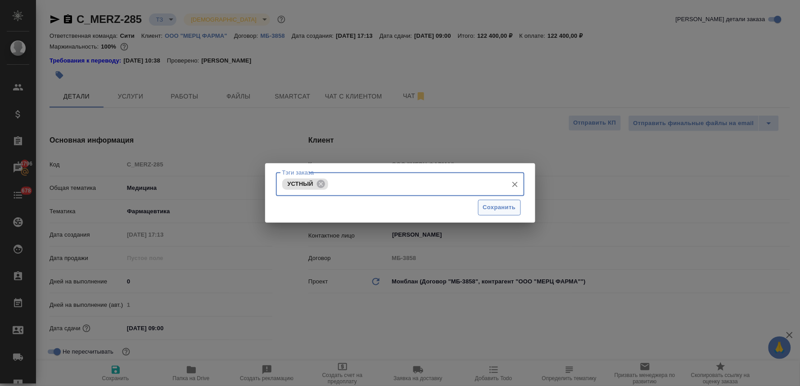
click at [501, 204] on span "Сохранить" at bounding box center [499, 208] width 33 height 10
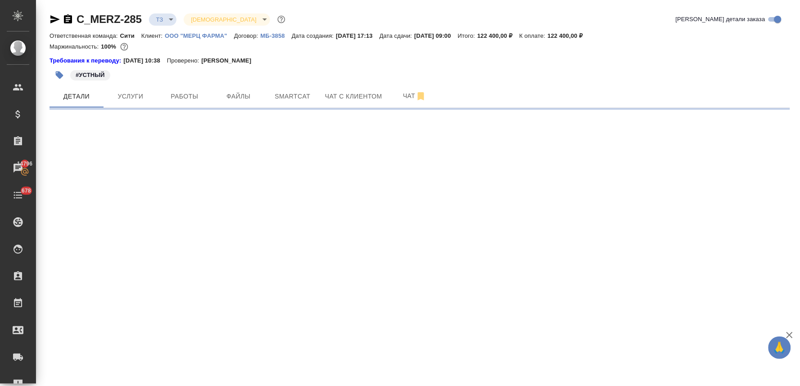
select select "RU"
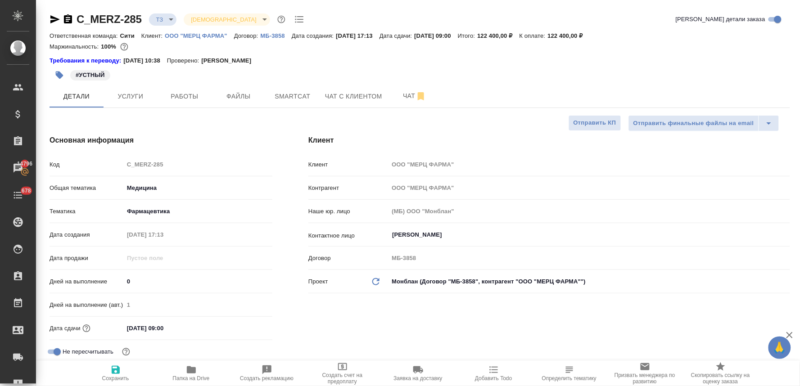
type textarea "x"
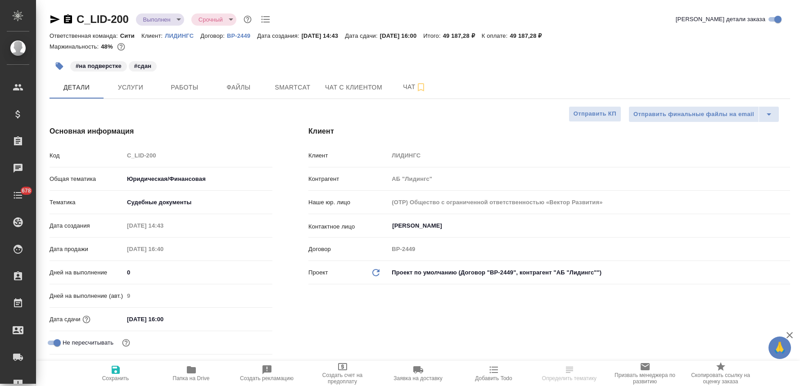
select select "RU"
click at [164, 21] on body "🙏 .cls-1 fill:#fff; AWATERA [PERSON_NAME] Спецификации Заказы 14796 Чаты 678 To…" at bounding box center [400, 193] width 800 height 386
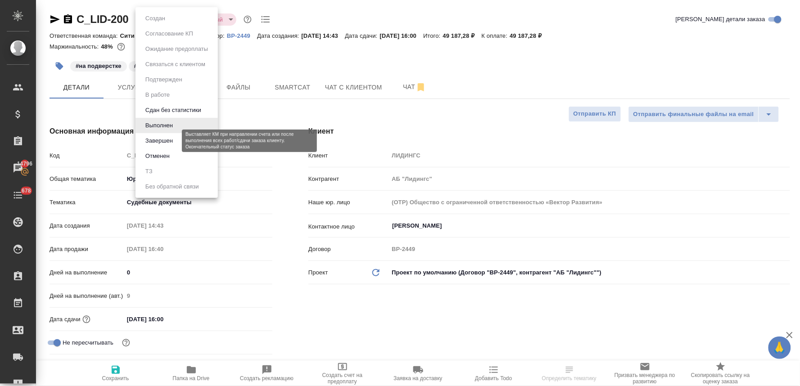
click at [172, 140] on button "Завершен" at bounding box center [159, 141] width 33 height 10
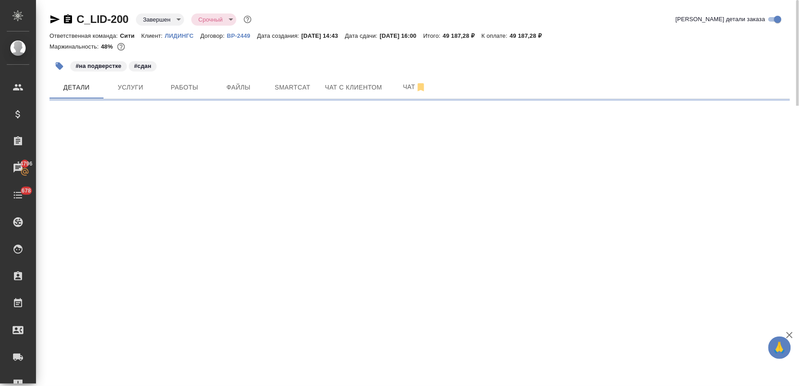
select select "RU"
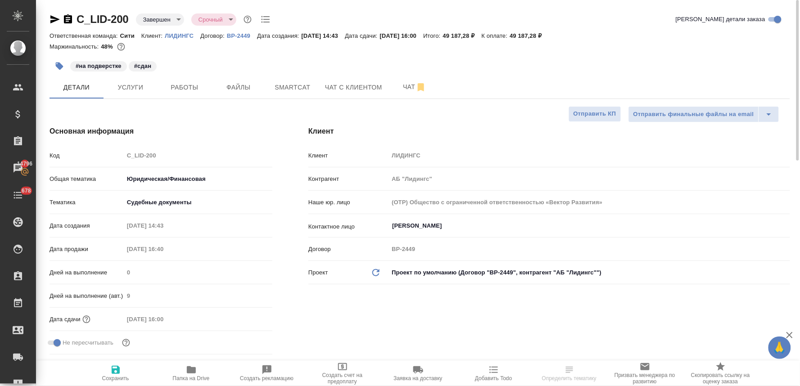
type textarea "x"
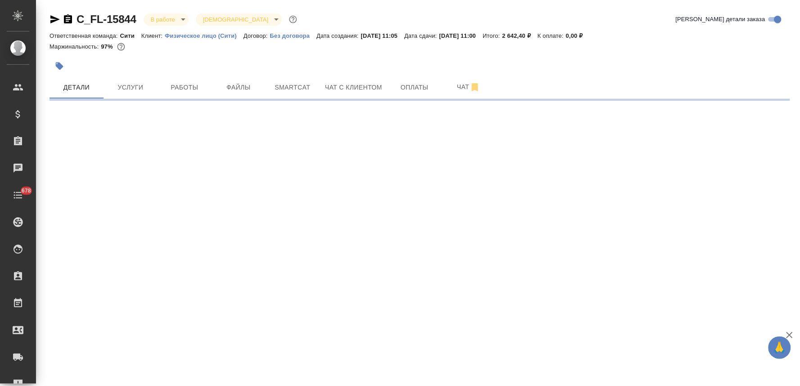
select select "RU"
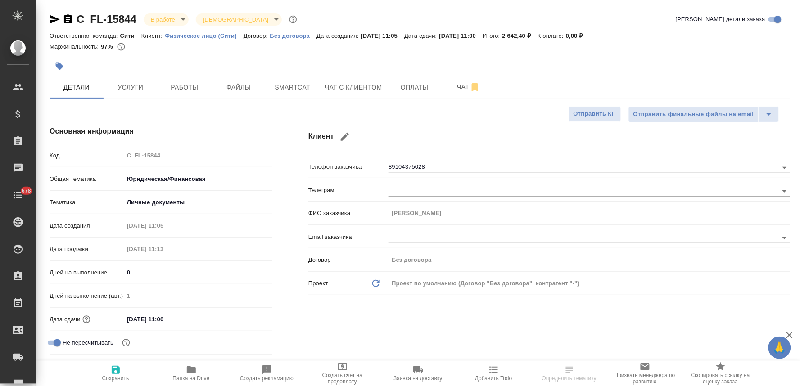
type textarea "x"
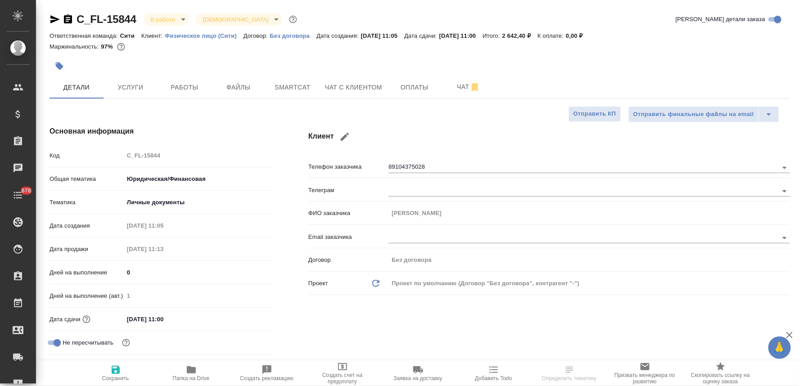
type textarea "x"
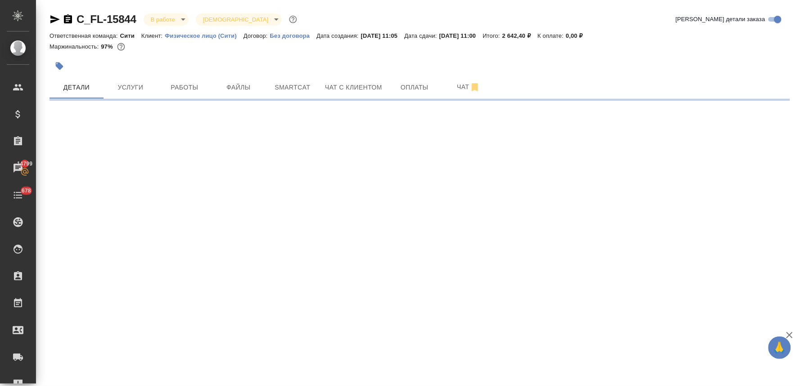
select select "RU"
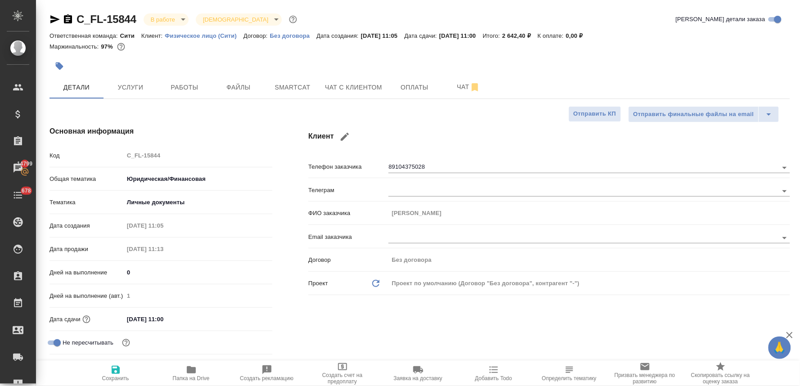
type textarea "x"
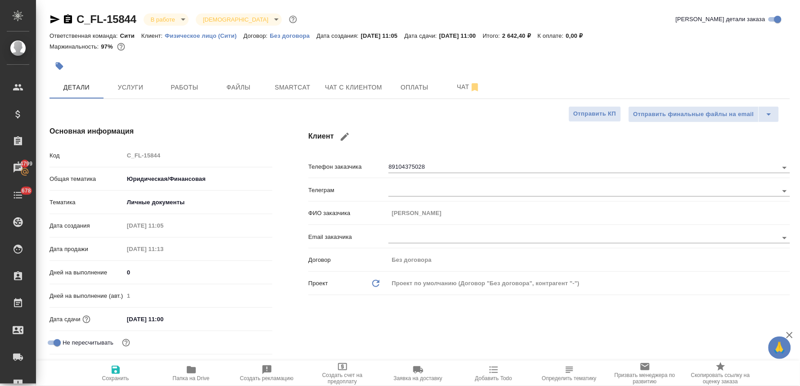
type textarea "x"
click at [136, 88] on span "Услуги" at bounding box center [130, 87] width 43 height 11
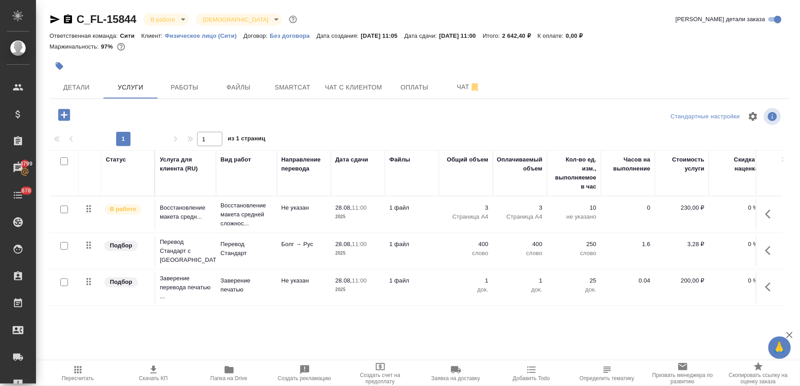
click at [65, 113] on icon "button" at bounding box center [64, 115] width 12 height 12
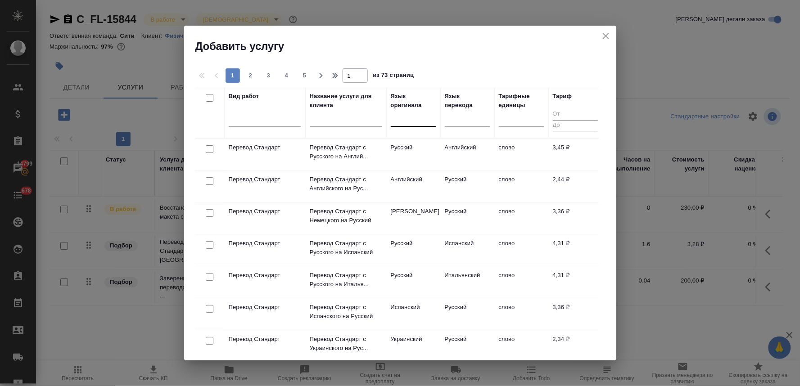
click at [419, 118] on div at bounding box center [413, 117] width 45 height 13
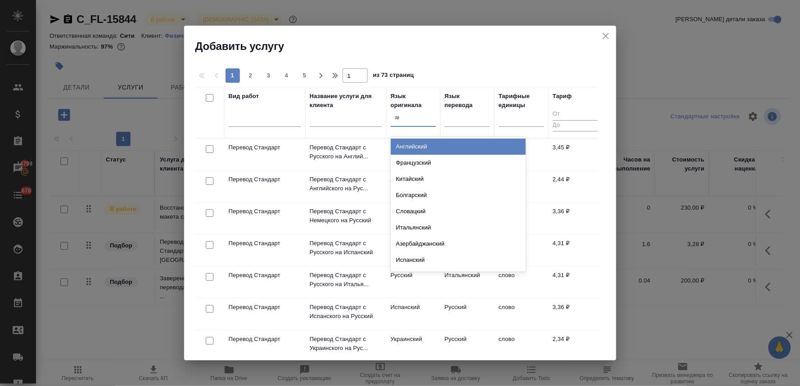
type input "анг"
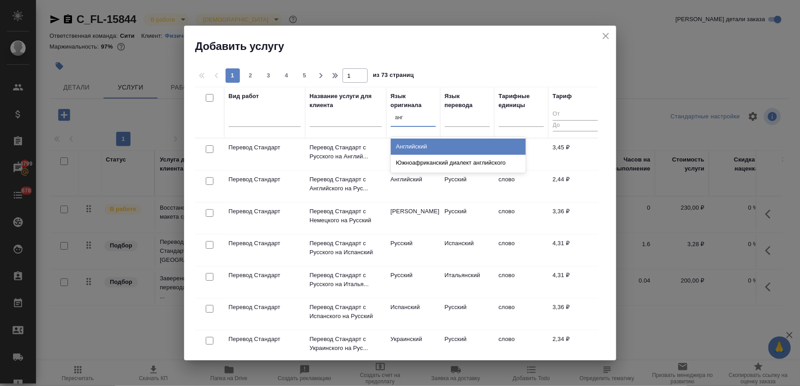
click at [426, 146] on div "Английский" at bounding box center [458, 147] width 135 height 16
type input "укр"
click at [398, 144] on div "Украинский" at bounding box center [458, 147] width 135 height 16
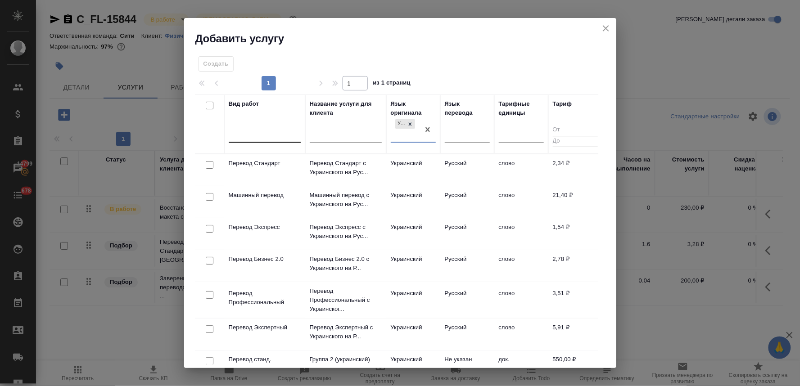
click at [280, 135] on div at bounding box center [265, 133] width 72 height 13
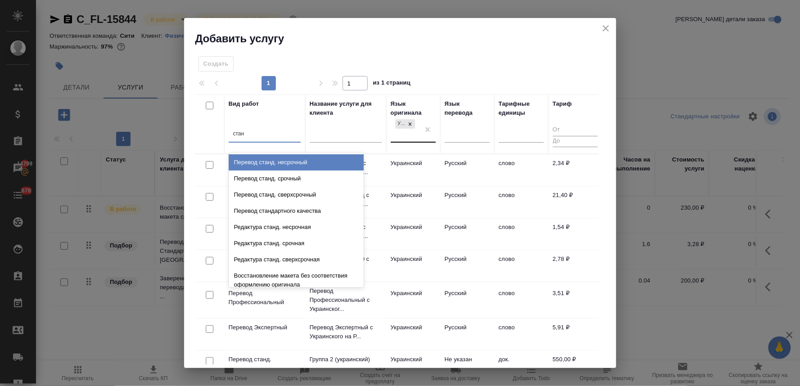
type input "станд"
click at [286, 159] on div "Перевод станд. несрочный" at bounding box center [296, 162] width 135 height 16
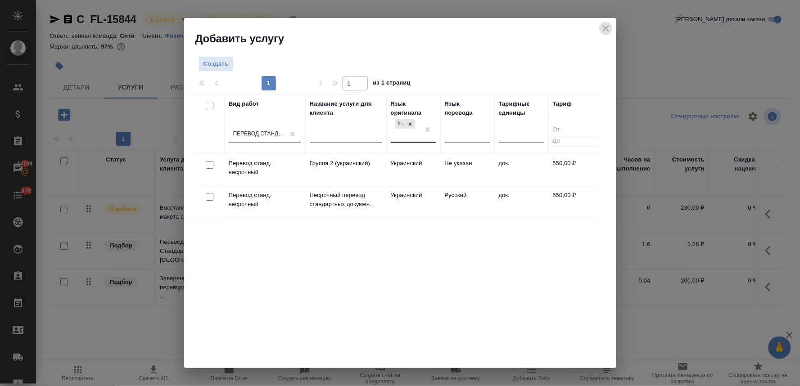
click at [610, 28] on icon "close" at bounding box center [606, 28] width 11 height 11
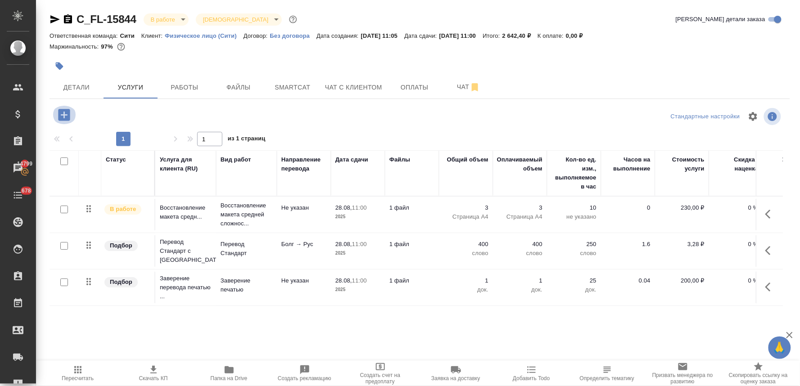
click at [62, 114] on icon "button" at bounding box center [64, 115] width 12 height 12
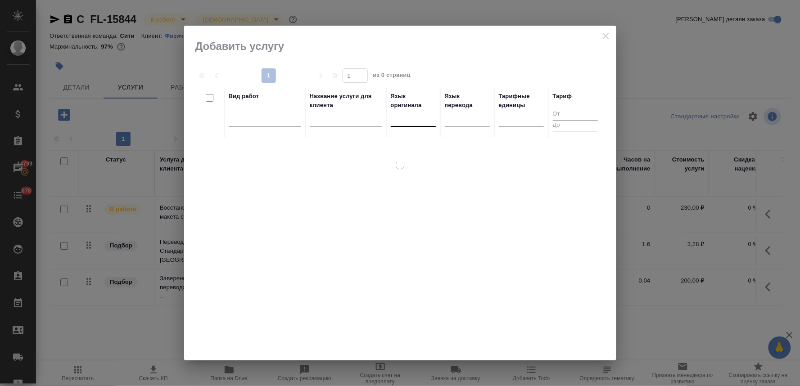
click at [413, 120] on div at bounding box center [413, 117] width 45 height 13
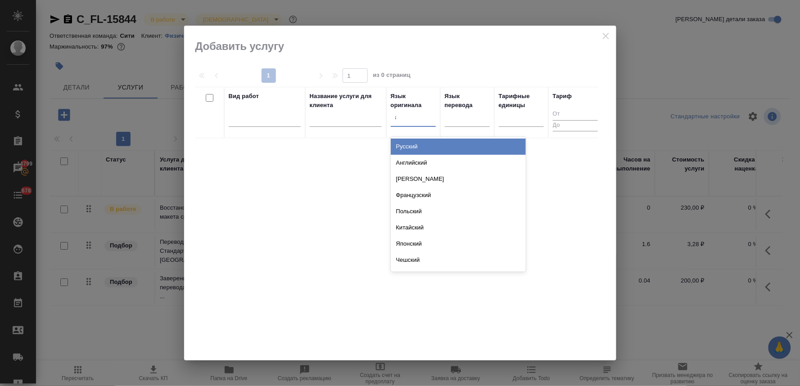
type input "анг"
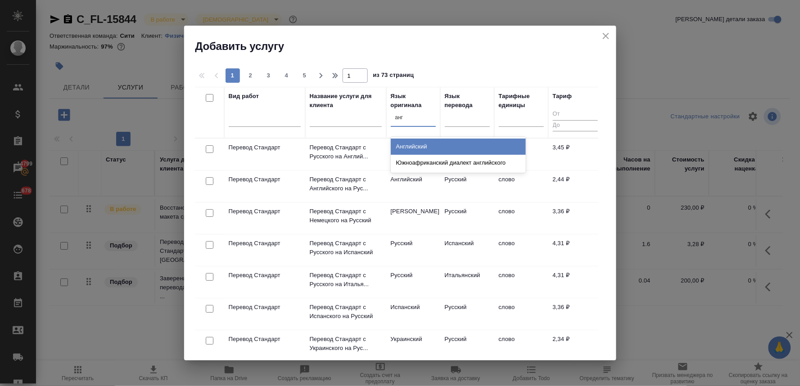
click at [413, 150] on div "Английский" at bounding box center [458, 147] width 135 height 16
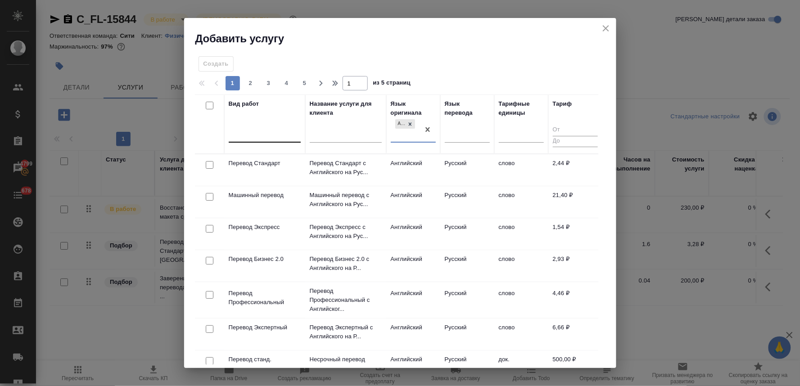
click at [272, 127] on div at bounding box center [265, 133] width 72 height 13
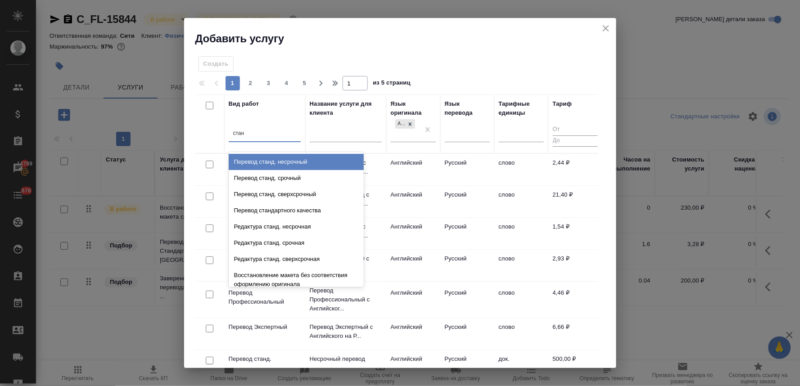
type input "станд"
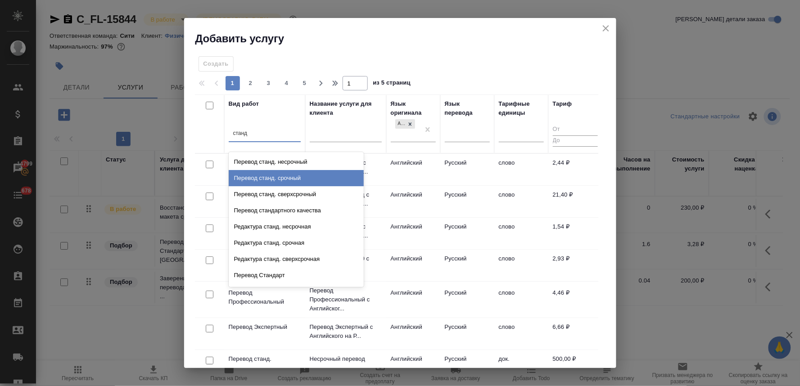
click at [277, 181] on div "Перевод станд. срочный" at bounding box center [296, 178] width 135 height 16
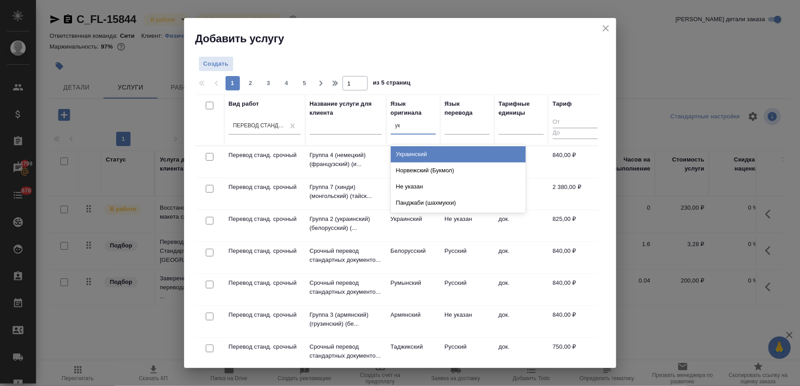
type input "укр"
click at [423, 154] on div "Украинский" at bounding box center [458, 154] width 135 height 16
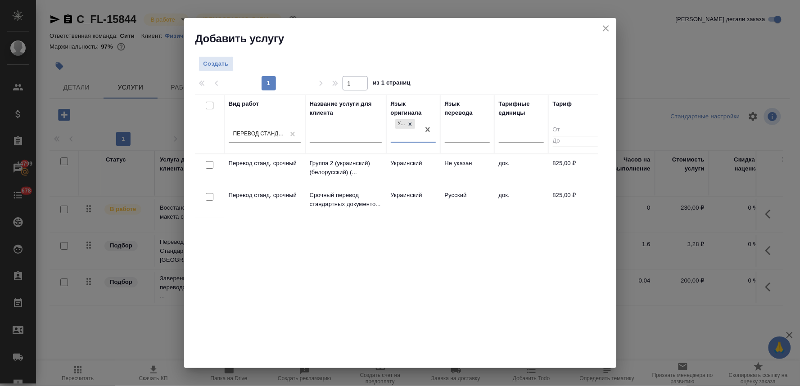
click at [610, 27] on icon "close" at bounding box center [606, 28] width 11 height 11
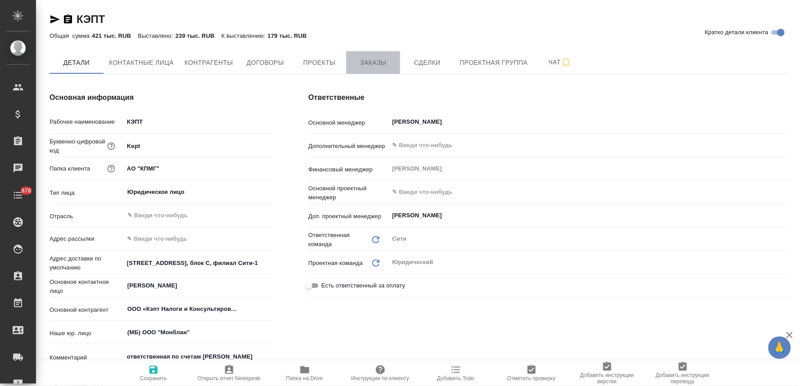
click at [375, 56] on button "Заказы" at bounding box center [373, 62] width 54 height 23
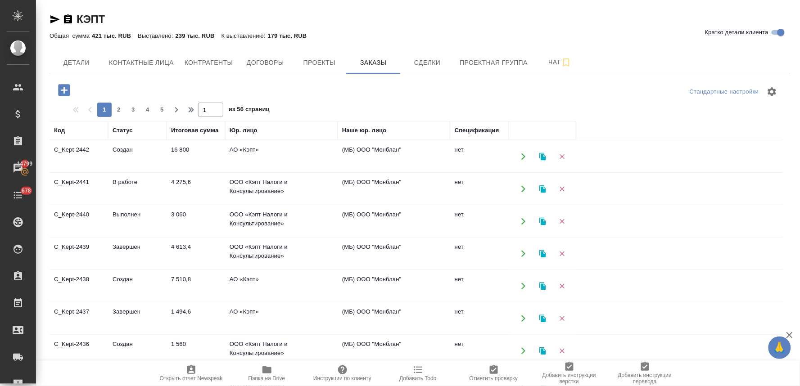
click at [780, 53] on div "[PERSON_NAME] лица Контрагенты Договоры Проекты Заказы Сделки Проектная группа …" at bounding box center [420, 62] width 741 height 23
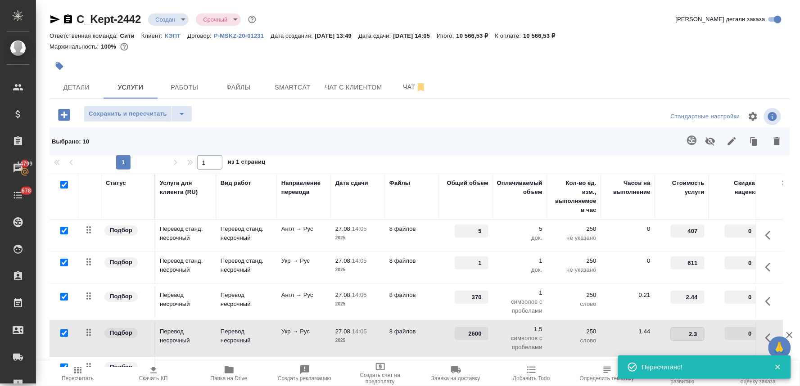
type input "2.37"
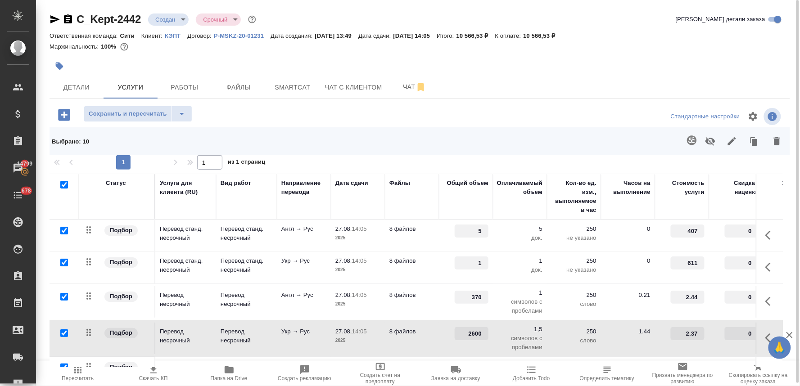
click at [461, 331] on input "2600" at bounding box center [472, 333] width 34 height 13
drag, startPoint x: 465, startPoint y: 334, endPoint x: 521, endPoint y: 326, distance: 56.8
click at [515, 327] on tr "Подбор Перевод несрочный Перевод несрочный Укр → Рус 27.08, 14:05 2025 8 файлов…" at bounding box center [474, 339] width 849 height 36
type input "360"
click at [502, 122] on div at bounding box center [419, 117] width 247 height 22
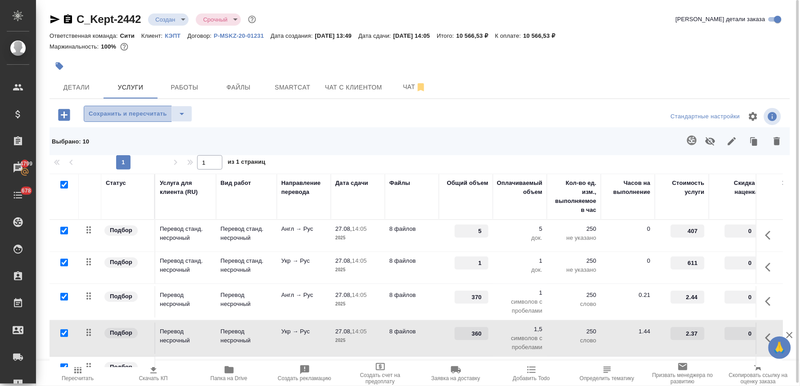
click at [155, 108] on button "Сохранить и пересчитать" at bounding box center [128, 114] width 88 height 16
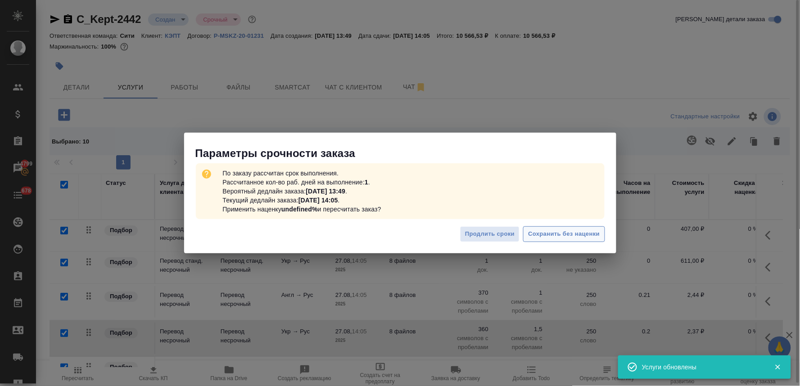
click at [564, 234] on span "Сохранить без наценки" at bounding box center [564, 234] width 72 height 10
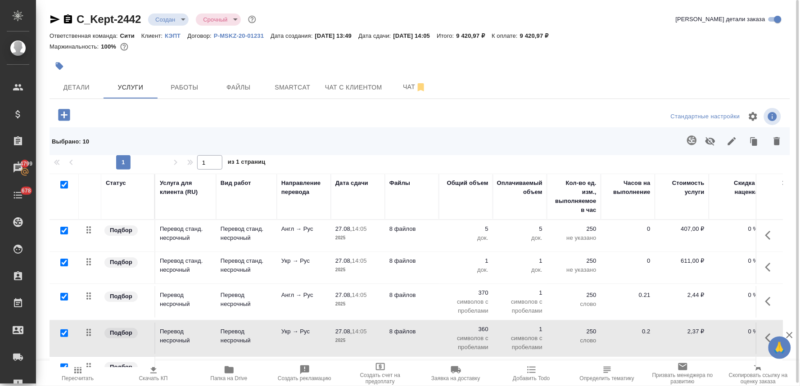
click at [692, 226] on p "407,00 ₽" at bounding box center [681, 229] width 45 height 9
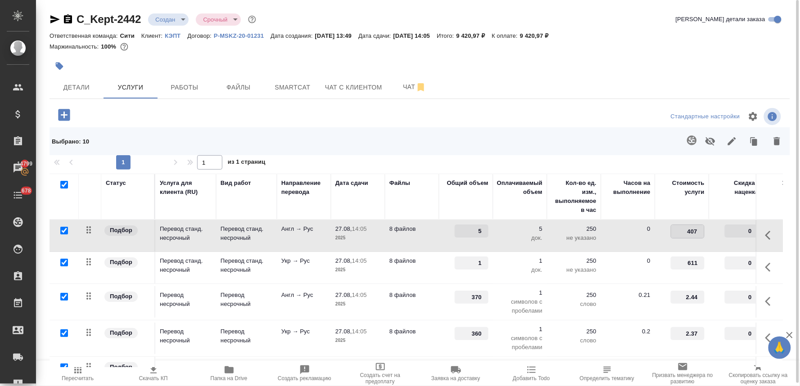
drag, startPoint x: 675, startPoint y: 231, endPoint x: 739, endPoint y: 221, distance: 64.3
click at [735, 222] on tr "Подбор Перевод станд. несрочный Перевод станд. несрочный Англ → Рус 27.08, 14:0…" at bounding box center [474, 236] width 849 height 32
type input "500"
drag, startPoint x: 680, startPoint y: 265, endPoint x: 767, endPoint y: 258, distance: 87.1
click at [765, 258] on tr "Подбор Перевод станд. несрочный Перевод станд. несрочный Укр → Рус 27.08, 14:05…" at bounding box center [474, 268] width 849 height 32
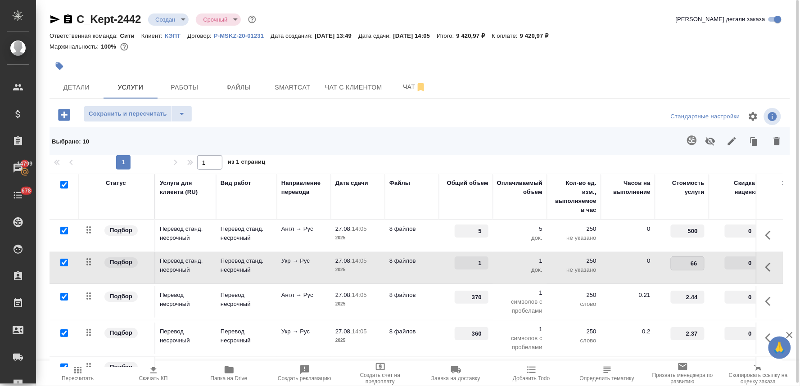
type input "6"
type input "550"
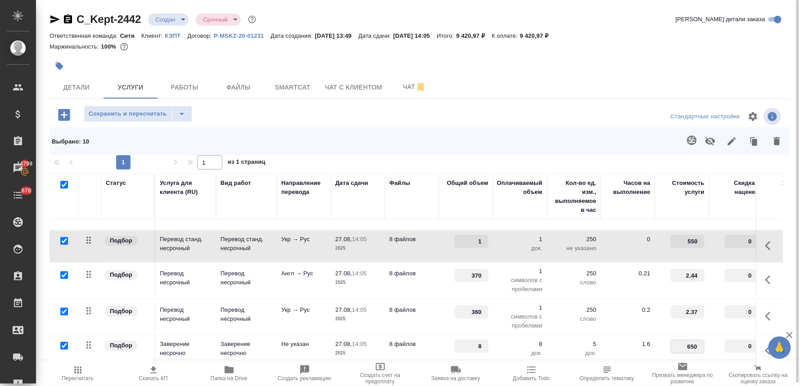
drag, startPoint x: 682, startPoint y: 339, endPoint x: 731, endPoint y: 330, distance: 49.9
click at [727, 335] on tr "Подбор Заверение несрочно Заверение несрочно Не указан 27.08, 14:05 2025 8 файл…" at bounding box center [474, 351] width 849 height 32
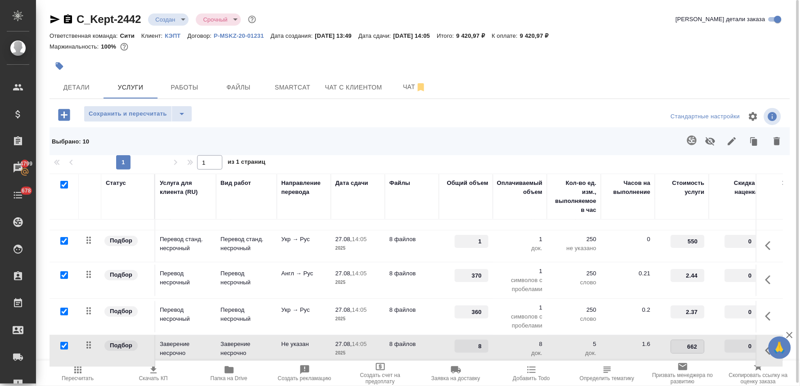
type input "662.5"
click at [545, 109] on div "Стандартные настройки" at bounding box center [662, 117] width 239 height 22
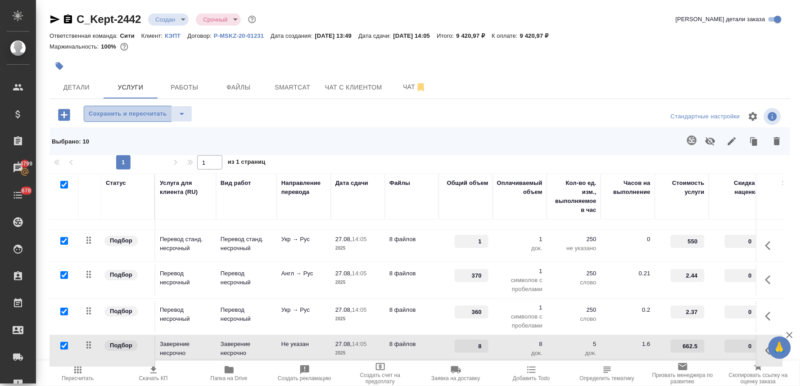
click at [147, 112] on span "Сохранить и пересчитать" at bounding box center [128, 114] width 78 height 10
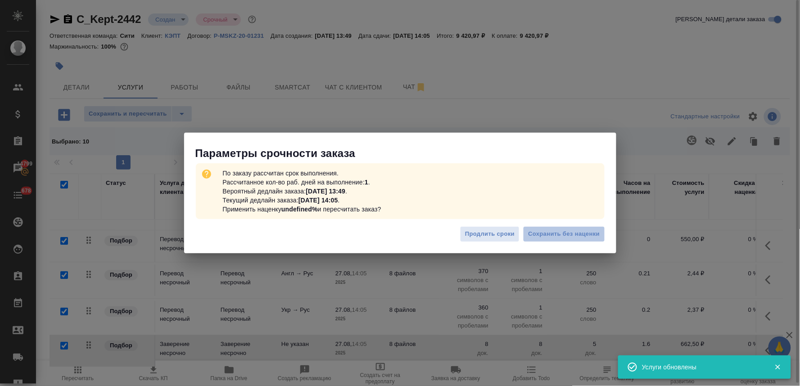
drag, startPoint x: 575, startPoint y: 231, endPoint x: 608, endPoint y: 197, distance: 47.1
click at [576, 230] on span "Сохранить без наценки" at bounding box center [564, 234] width 72 height 10
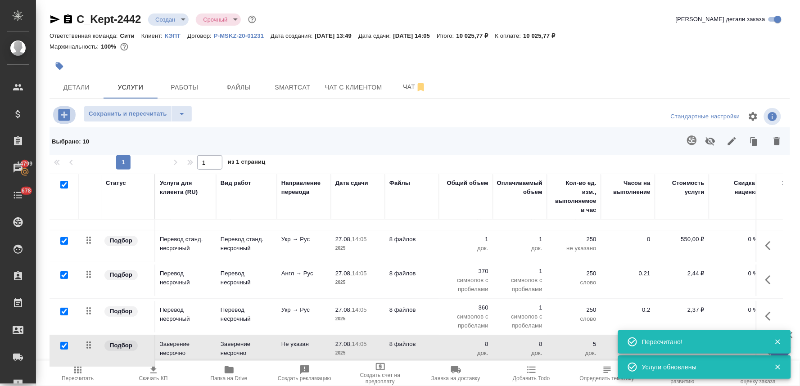
click at [59, 119] on icon "button" at bounding box center [64, 115] width 12 height 12
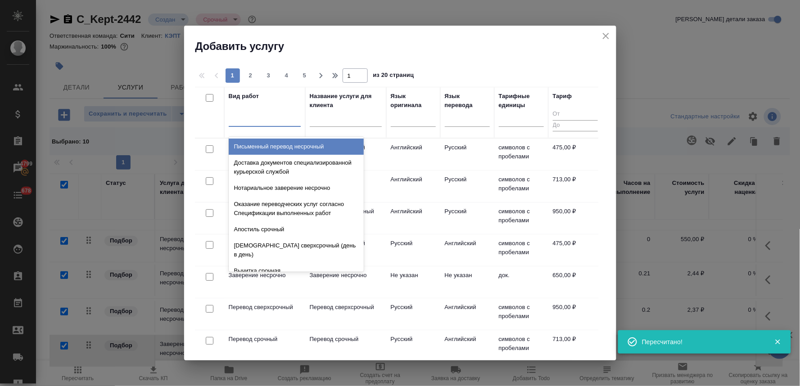
click at [268, 112] on div at bounding box center [265, 117] width 72 height 13
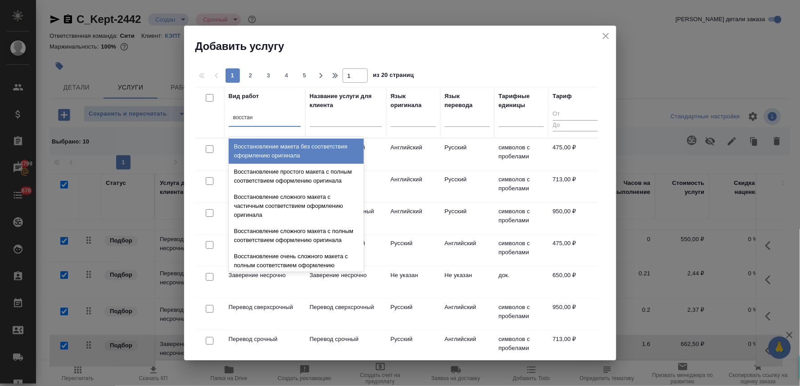
type input "восстано"
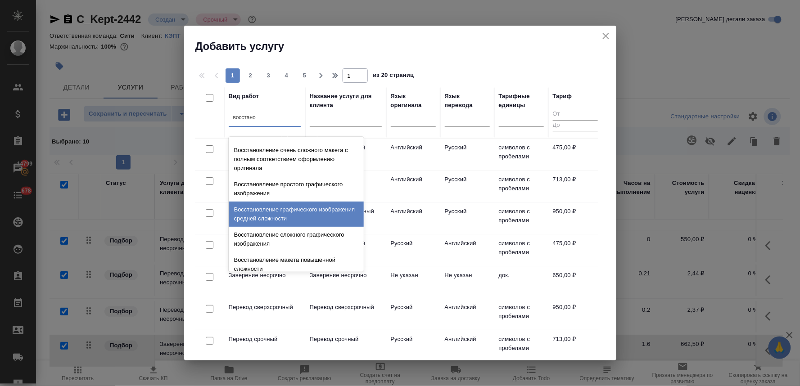
scroll to position [165, 0]
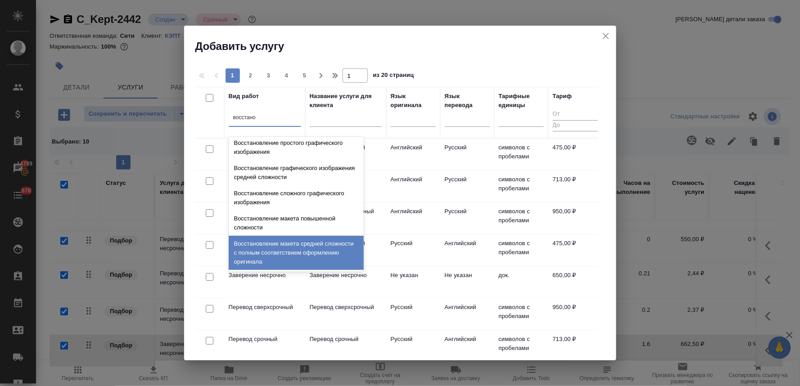
click at [288, 253] on div "Восстановление макета средней сложности с полным соответствием оформлению ориги…" at bounding box center [296, 253] width 135 height 34
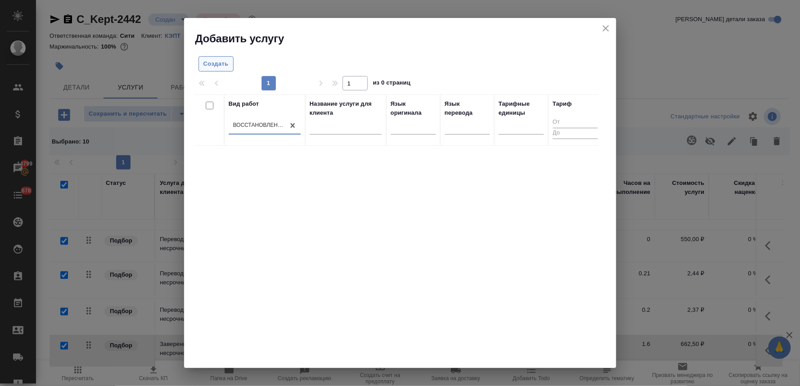
click at [211, 57] on button "Создать" at bounding box center [216, 64] width 35 height 16
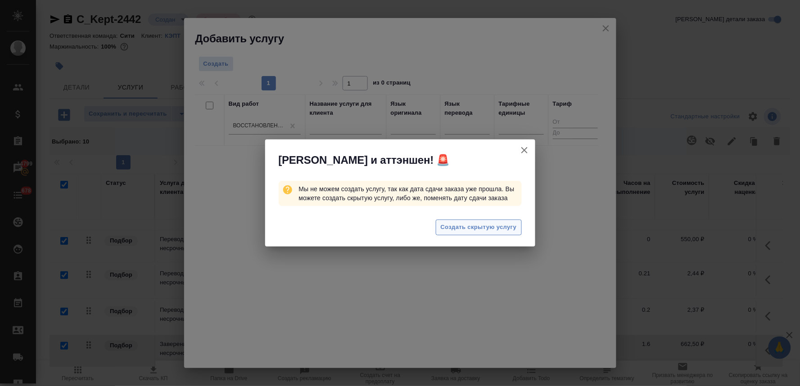
click at [483, 227] on span "Создать скрытую услугу" at bounding box center [479, 227] width 76 height 10
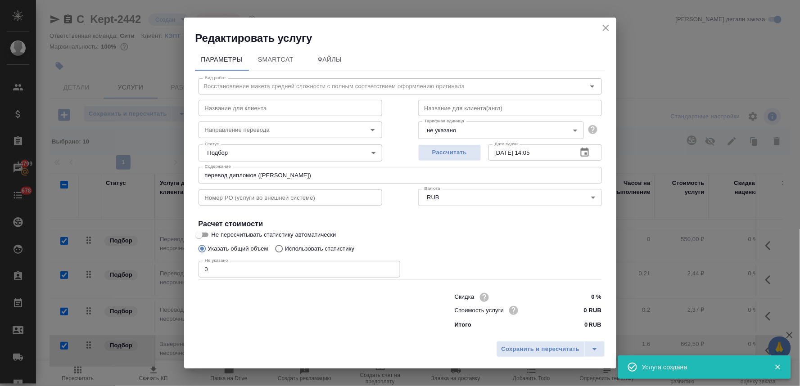
checkbox input "false"
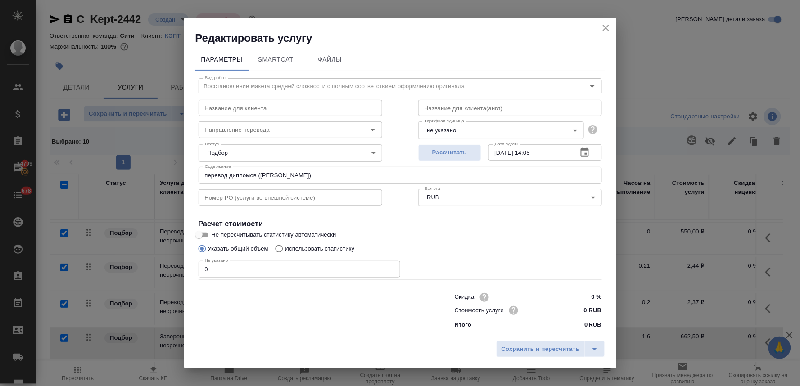
drag, startPoint x: 223, startPoint y: 269, endPoint x: 129, endPoint y: 258, distance: 94.7
click at [129, 258] on div "Редактировать услугу Параметры SmartCat Файлы Вид работ Восстановление макета с…" at bounding box center [400, 193] width 800 height 386
type input "2"
click at [579, 312] on input "0 RUB" at bounding box center [585, 310] width 34 height 13
type input "230 RUB"
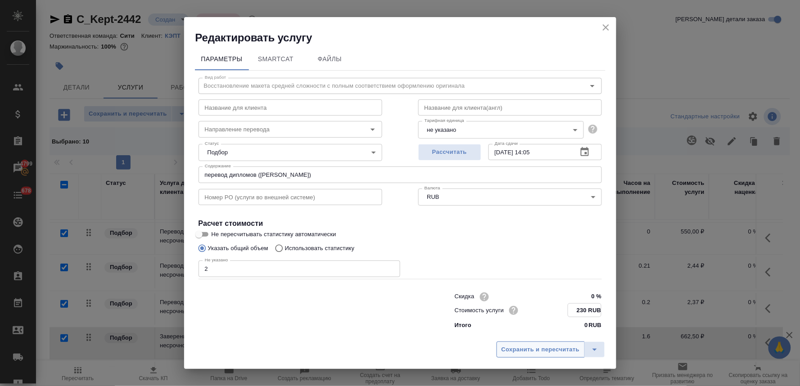
click at [529, 349] on span "Сохранить и пересчитать" at bounding box center [540, 350] width 78 height 10
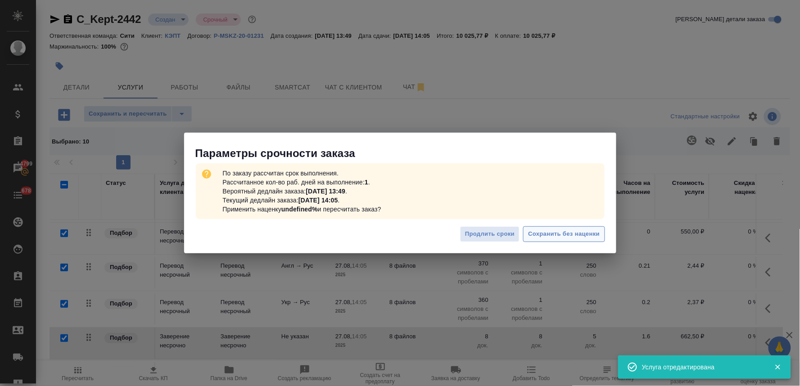
click at [584, 227] on button "Сохранить без наценки" at bounding box center [563, 234] width 81 height 16
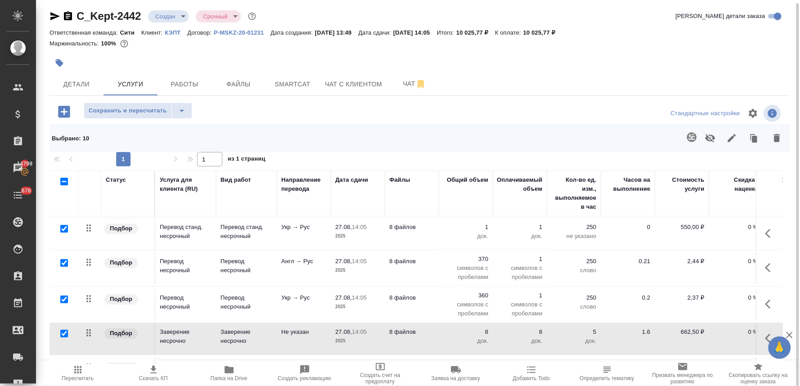
scroll to position [66, 0]
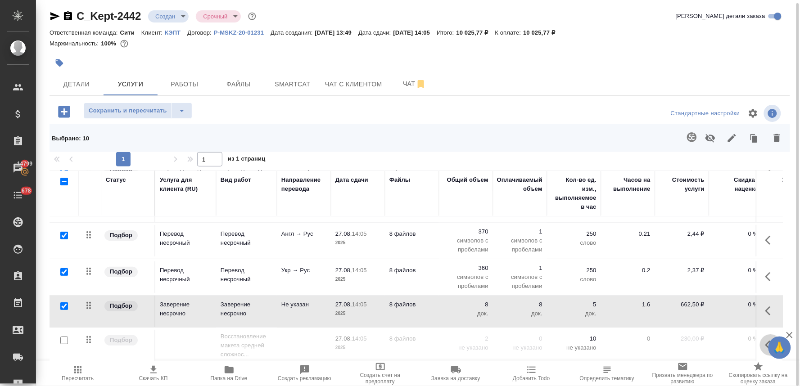
click at [760, 340] on button "button" at bounding box center [771, 345] width 22 height 22
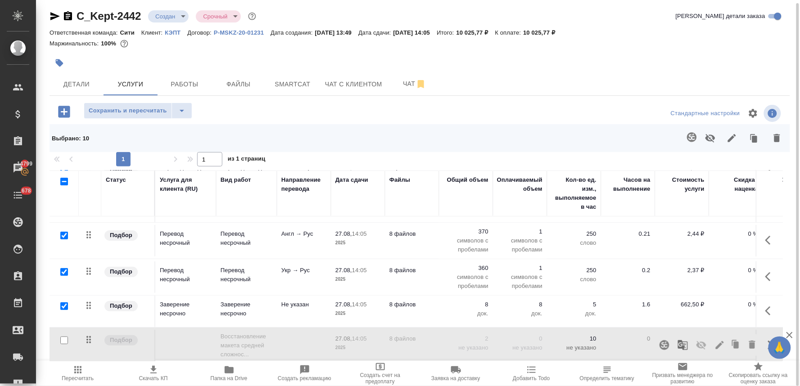
click at [696, 340] on icon "button" at bounding box center [701, 345] width 11 height 11
click at [95, 111] on span "Сохранить и пересчитать" at bounding box center [128, 111] width 78 height 10
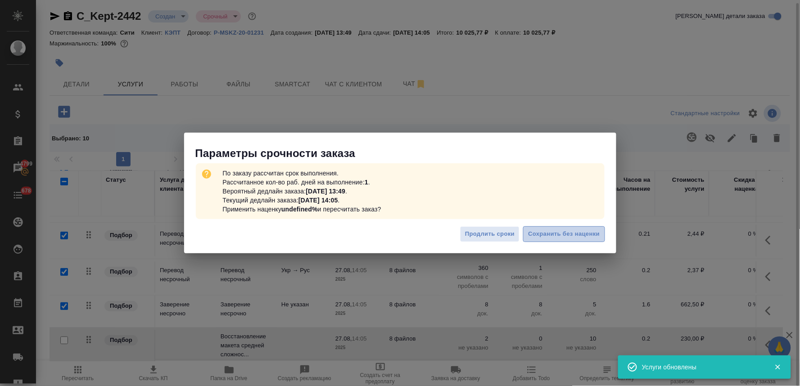
click at [578, 231] on span "Сохранить без наценки" at bounding box center [564, 234] width 72 height 10
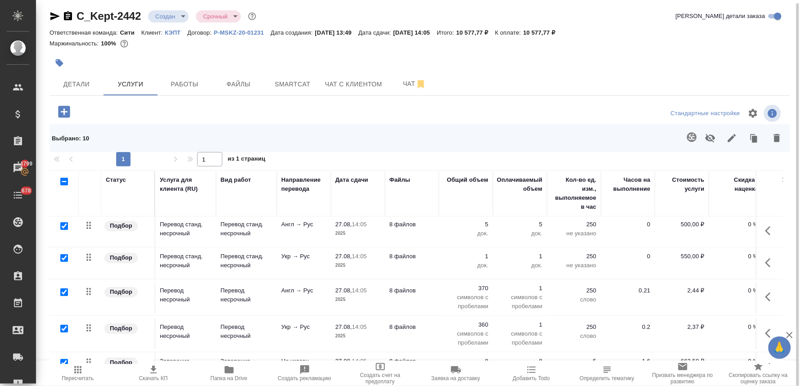
scroll to position [0, 0]
click at [477, 290] on p "370" at bounding box center [465, 289] width 45 height 9
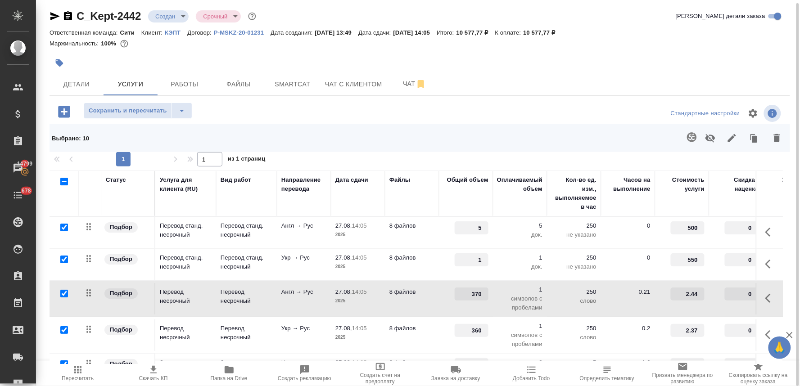
click at [765, 296] on icon "button" at bounding box center [767, 298] width 5 height 9
click at [716, 299] on icon "button" at bounding box center [720, 298] width 8 height 8
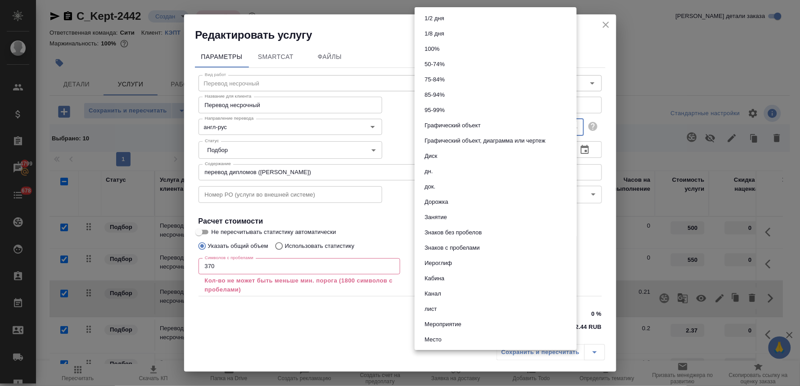
click at [463, 122] on body "🙏 .cls-1 fill:#fff; AWATERA Lyamina Nadezhda Клиенты Спецификации Заказы 14799 …" at bounding box center [400, 193] width 800 height 386
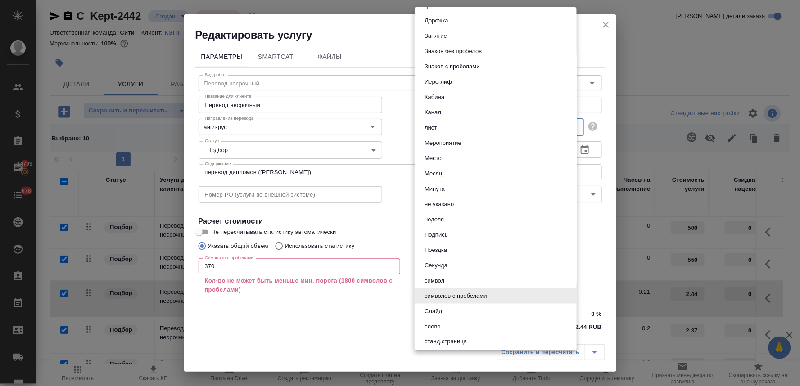
scroll to position [198, 0]
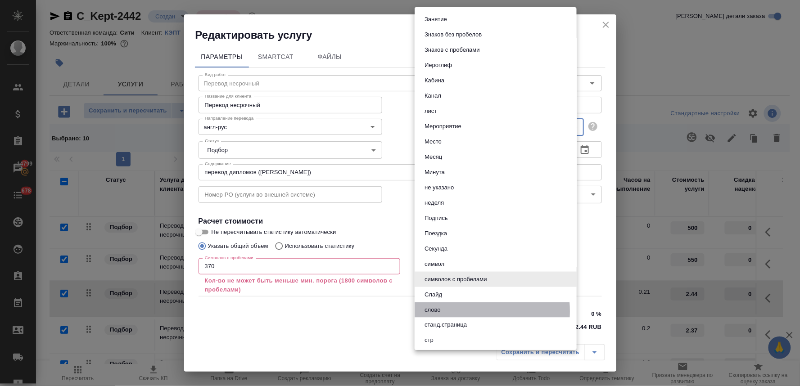
click at [457, 311] on li "слово" at bounding box center [496, 310] width 162 height 15
type input "5a8b1489cc6b4906c91bfd90"
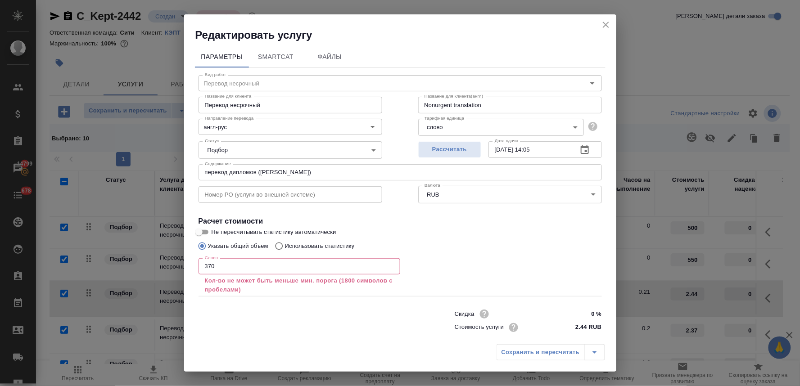
click at [331, 314] on div at bounding box center [309, 327] width 256 height 36
click at [230, 271] on input "370" at bounding box center [300, 266] width 202 height 16
click at [251, 264] on input "370" at bounding box center [300, 266] width 202 height 16
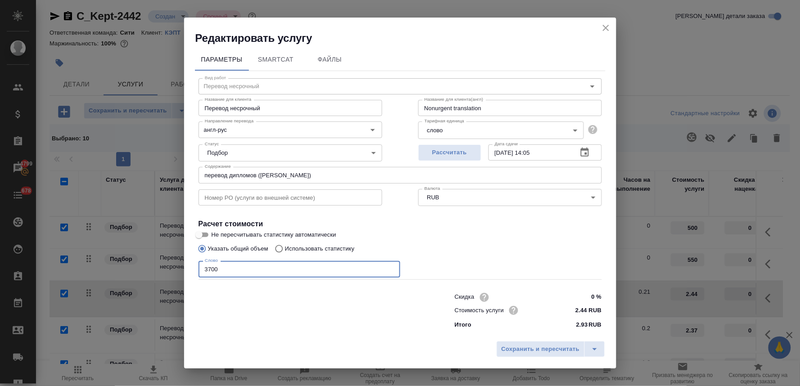
type input "370"
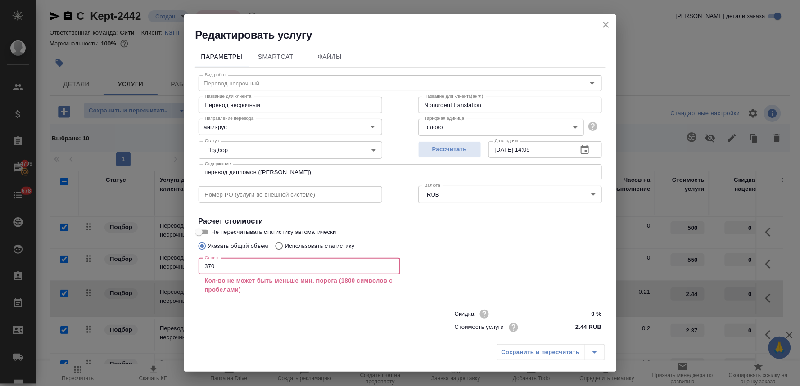
click at [455, 128] on body "🙏 .cls-1 fill:#fff; AWATERA Lyamina Nadezhda Клиенты Спецификации Заказы 14799 …" at bounding box center [400, 193] width 800 height 386
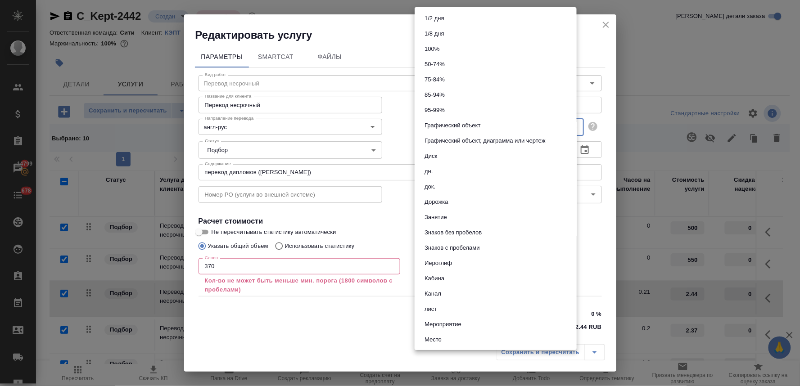
scroll to position [329, 0]
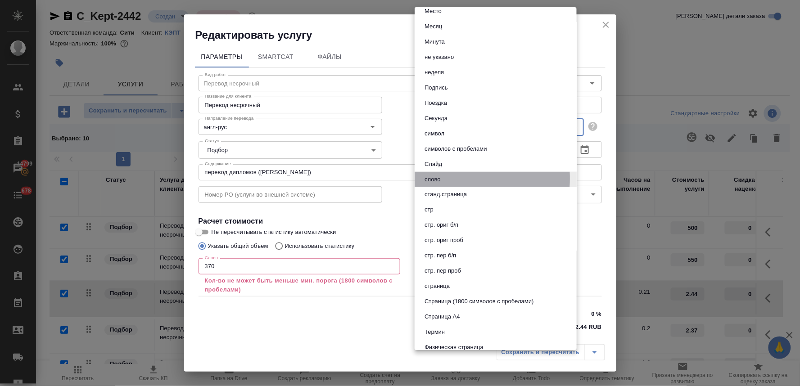
click at [446, 178] on li "слово" at bounding box center [496, 179] width 162 height 15
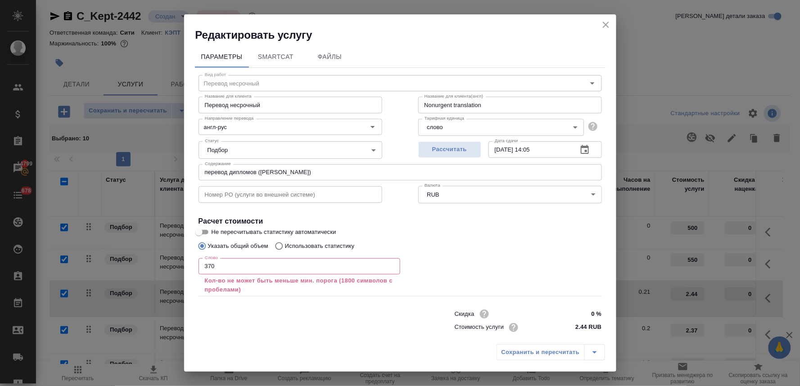
click at [484, 251] on div "Указать общий объем Использовать статистику" at bounding box center [400, 246] width 403 height 17
click at [525, 352] on div "Сохранить и пересчитать" at bounding box center [551, 352] width 108 height 16
drag, startPoint x: 606, startPoint y: 24, endPoint x: 577, endPoint y: 42, distance: 34.0
click at [605, 24] on icon "close" at bounding box center [606, 25] width 6 height 6
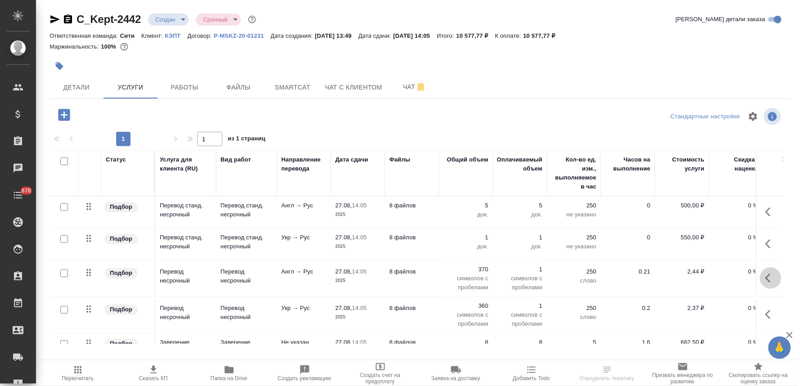
click at [765, 278] on icon "button" at bounding box center [770, 278] width 11 height 11
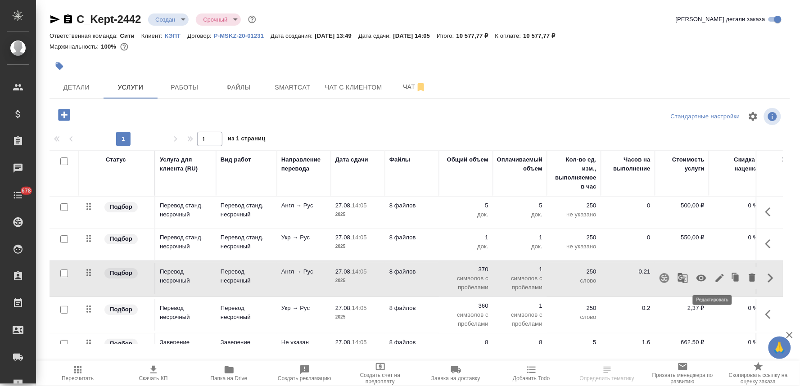
click at [714, 279] on icon "button" at bounding box center [719, 278] width 11 height 11
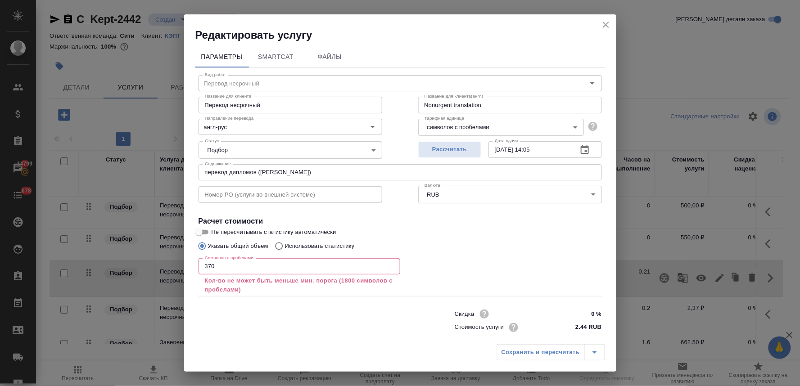
click at [500, 131] on body "🙏 .cls-1 fill:#fff; AWATERA Lyamina Nadezhda Клиенты Спецификации Заказы 14799 …" at bounding box center [400, 193] width 800 height 386
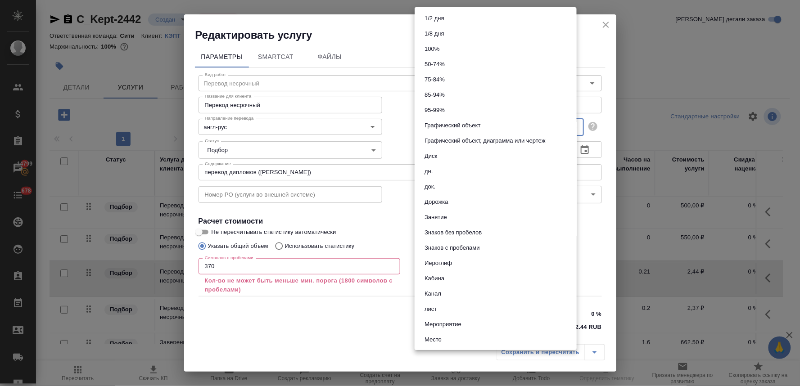
scroll to position [298, 0]
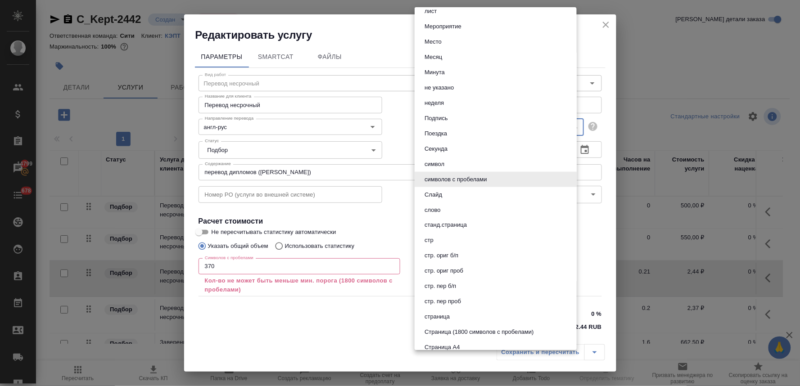
click at [464, 208] on li "слово" at bounding box center [496, 210] width 162 height 15
type input "5a8b1489cc6b4906c91bfd90"
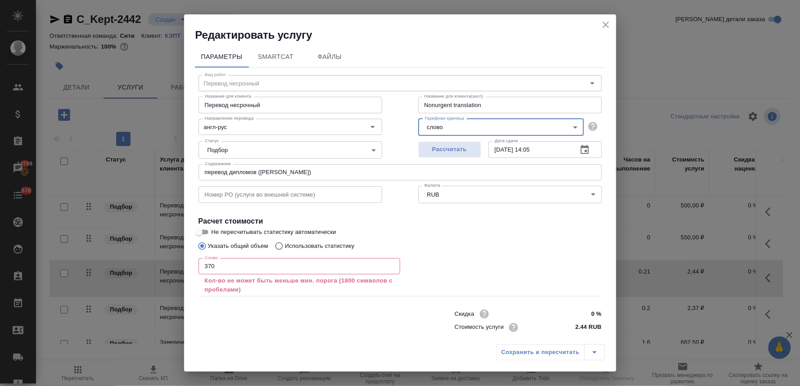
click at [545, 348] on div "Сохранить и пересчитать" at bounding box center [551, 352] width 108 height 16
click at [553, 354] on div "Сохранить и пересчитать" at bounding box center [551, 352] width 108 height 16
drag, startPoint x: 553, startPoint y: 354, endPoint x: 599, endPoint y: 11, distance: 346.1
click at [554, 354] on div "Сохранить и пересчитать" at bounding box center [551, 352] width 108 height 16
click at [601, 28] on icon "close" at bounding box center [606, 24] width 11 height 11
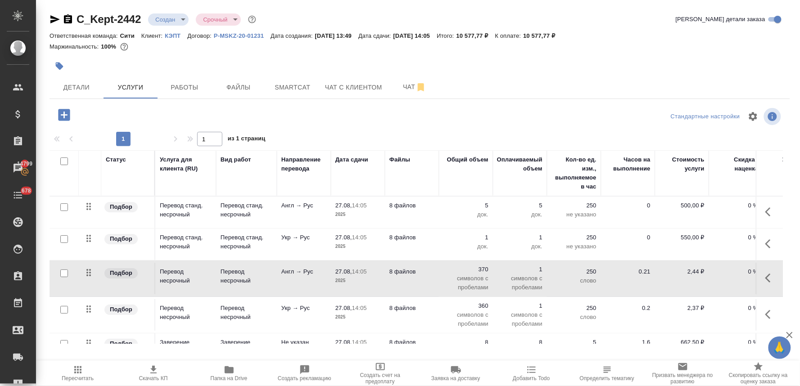
click at [63, 122] on icon "button" at bounding box center [64, 115] width 16 height 16
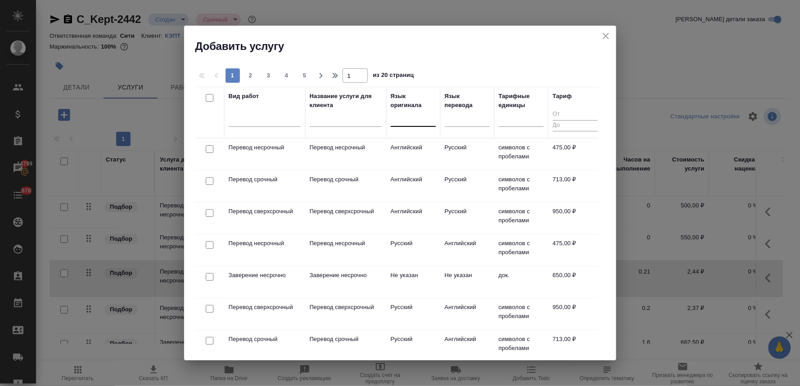
click at [413, 120] on div at bounding box center [413, 117] width 45 height 13
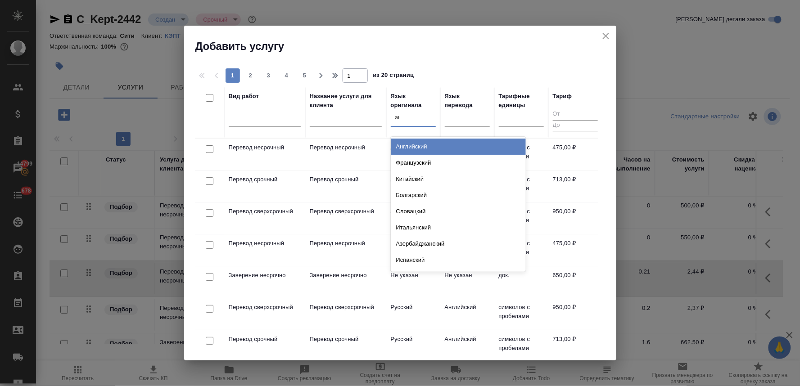
type input "анг"
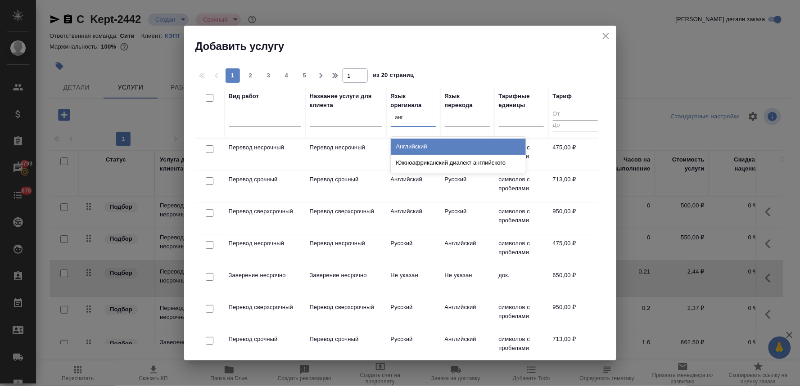
click at [433, 146] on div "Английский" at bounding box center [458, 147] width 135 height 16
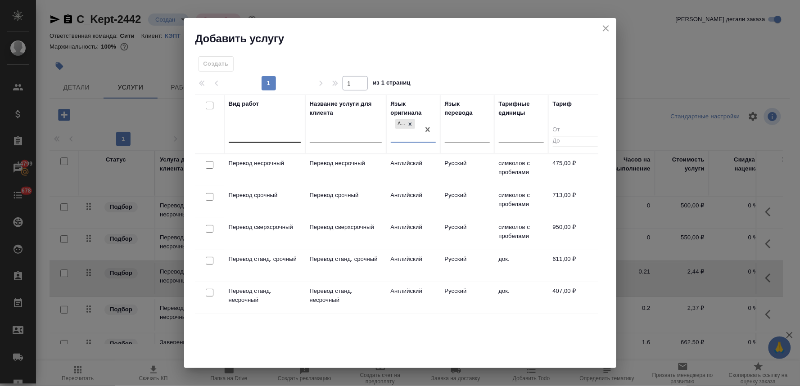
click at [267, 132] on div at bounding box center [265, 133] width 72 height 13
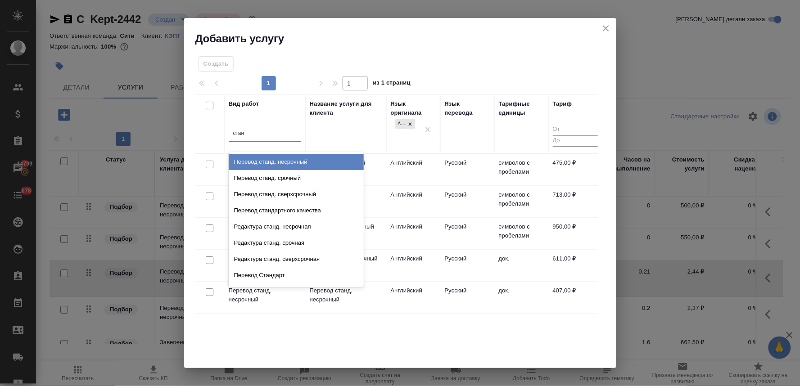
type input "станд"
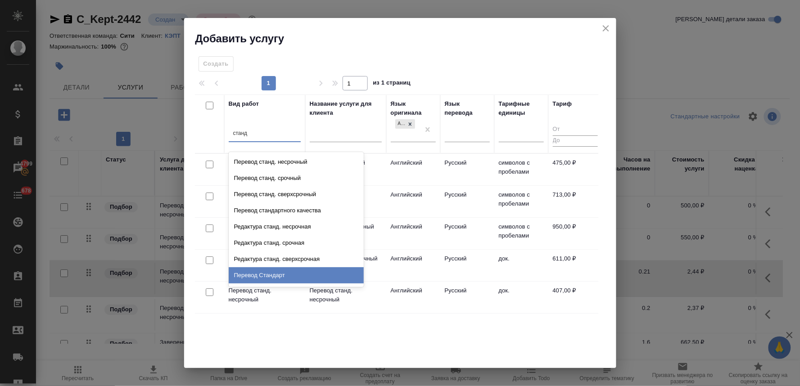
click at [286, 277] on div "Перевод Стандарт" at bounding box center [296, 275] width 135 height 16
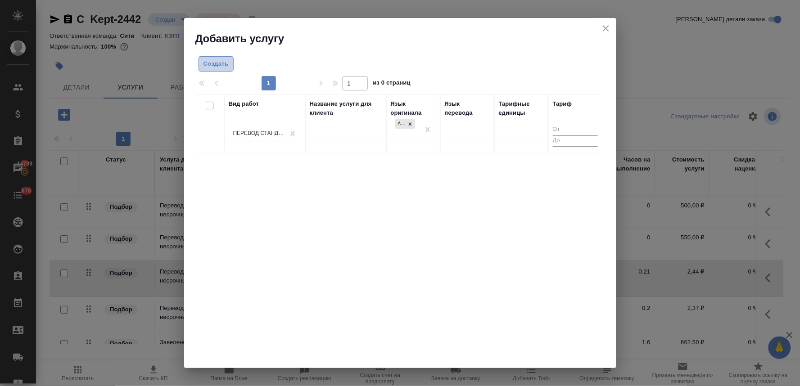
click at [206, 64] on span "Создать" at bounding box center [215, 64] width 25 height 10
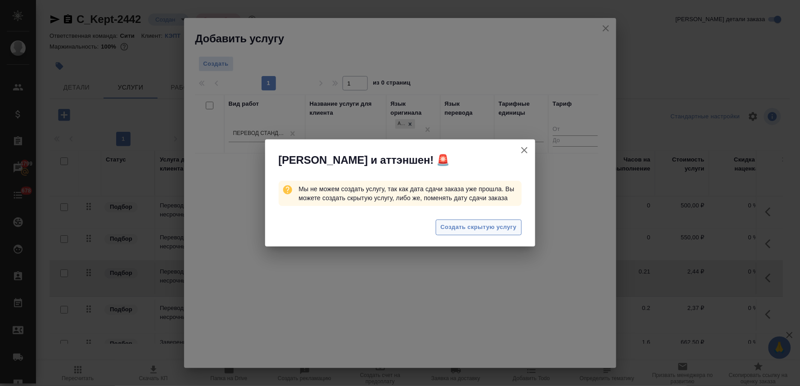
click at [464, 227] on span "Создать скрытую услугу" at bounding box center [479, 227] width 76 height 10
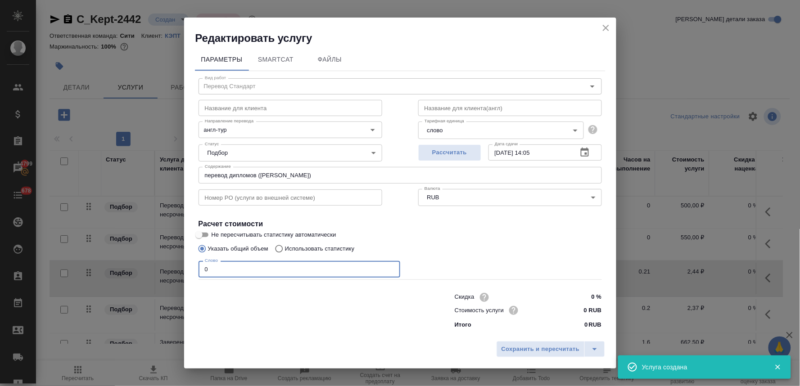
drag, startPoint x: 201, startPoint y: 263, endPoint x: 188, endPoint y: 264, distance: 13.5
click at [189, 264] on div "Параметры SmartCat Файлы Вид работ Перевод Стандарт Вид работ Название для клие…" at bounding box center [400, 191] width 432 height 292
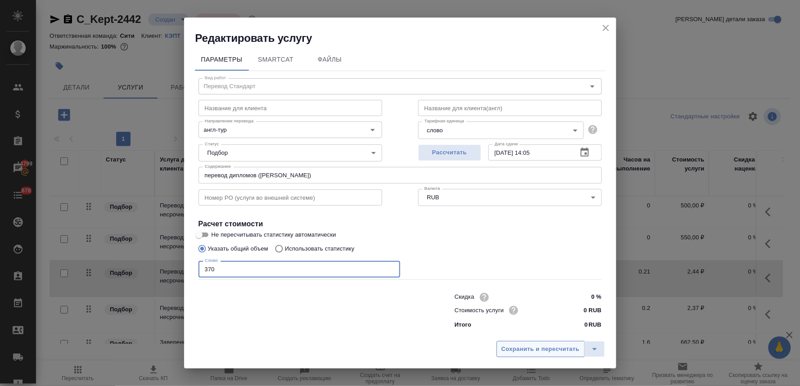
type input "370"
click at [525, 348] on span "Сохранить и пересчитать" at bounding box center [540, 349] width 78 height 10
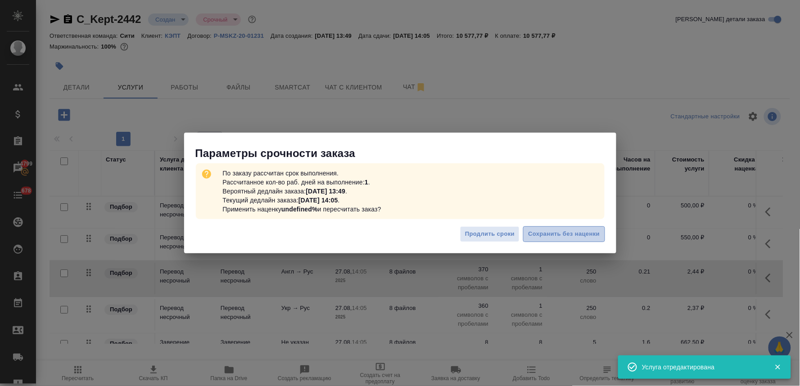
click at [542, 235] on span "Сохранить без наценки" at bounding box center [564, 234] width 72 height 10
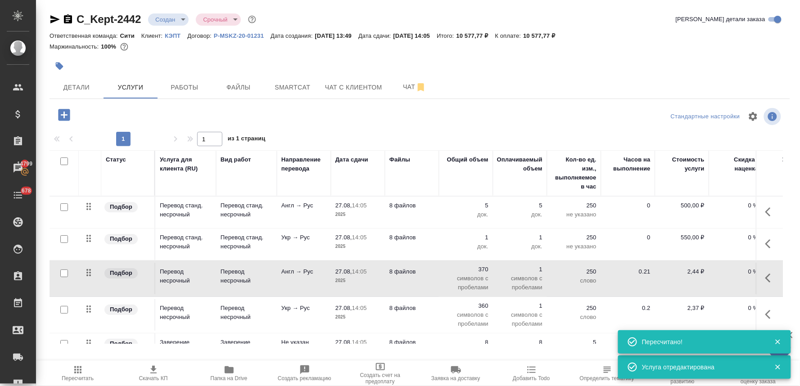
click at [765, 278] on icon "button" at bounding box center [770, 278] width 11 height 11
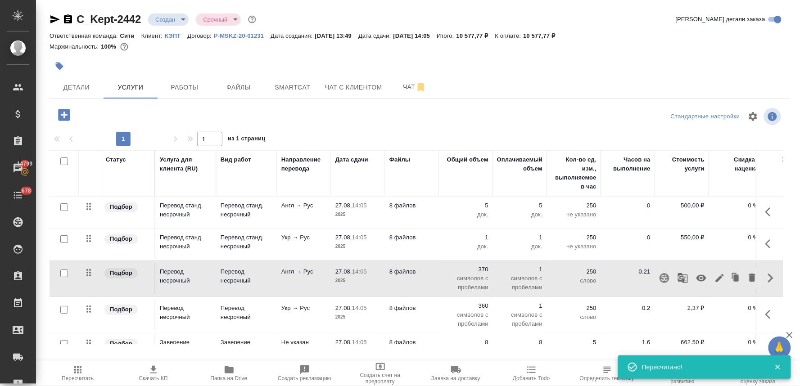
click at [765, 278] on icon "button" at bounding box center [770, 278] width 11 height 11
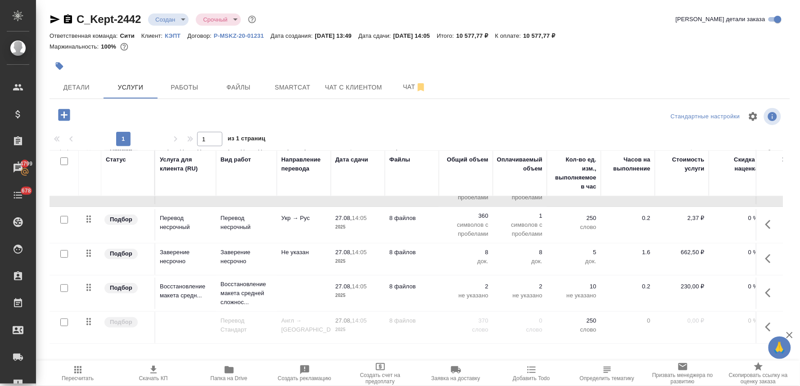
click at [692, 316] on p "0,00 ₽" at bounding box center [681, 320] width 45 height 9
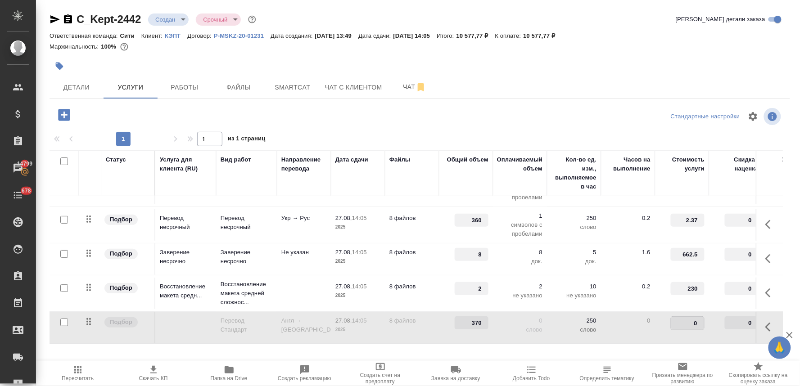
drag, startPoint x: 683, startPoint y: 316, endPoint x: 707, endPoint y: 314, distance: 24.0
click at [705, 316] on td "0" at bounding box center [682, 328] width 54 height 32
type input "2.44"
click at [518, 123] on div at bounding box center [419, 117] width 247 height 22
click at [127, 112] on span "Сохранить и пересчитать" at bounding box center [128, 114] width 78 height 10
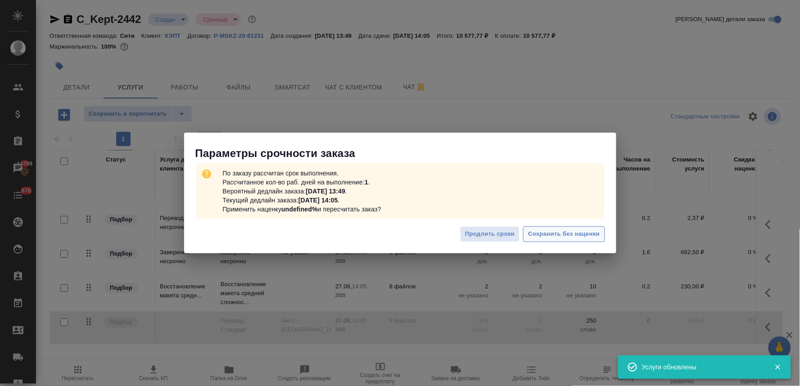
click at [556, 231] on span "Сохранить без наценки" at bounding box center [564, 234] width 72 height 10
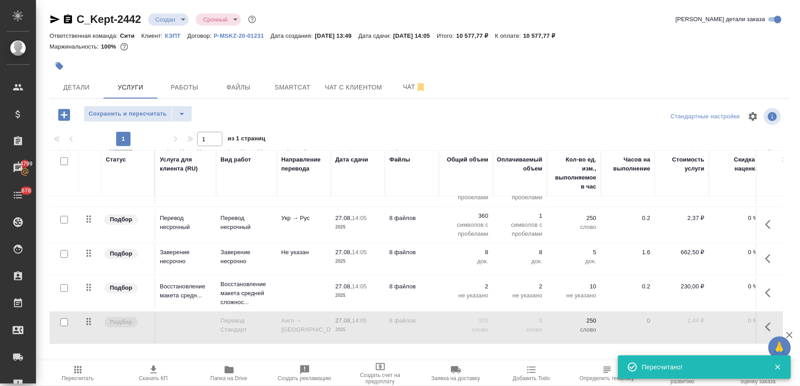
click at [68, 116] on icon "button" at bounding box center [64, 115] width 12 height 12
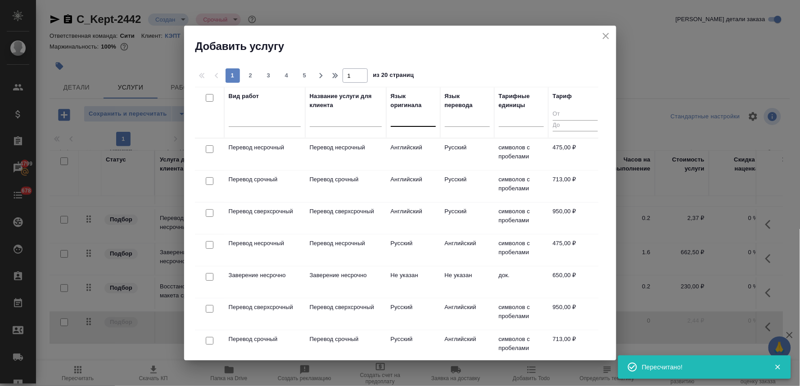
click at [412, 122] on div at bounding box center [413, 117] width 45 height 13
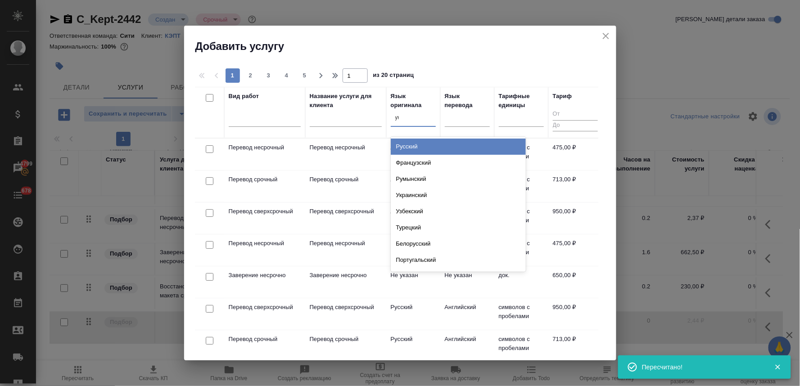
type input "укр"
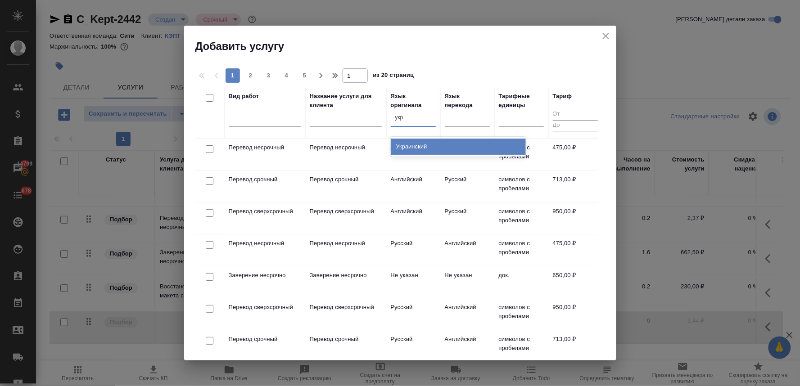
click at [422, 147] on div "Украинский" at bounding box center [458, 147] width 135 height 16
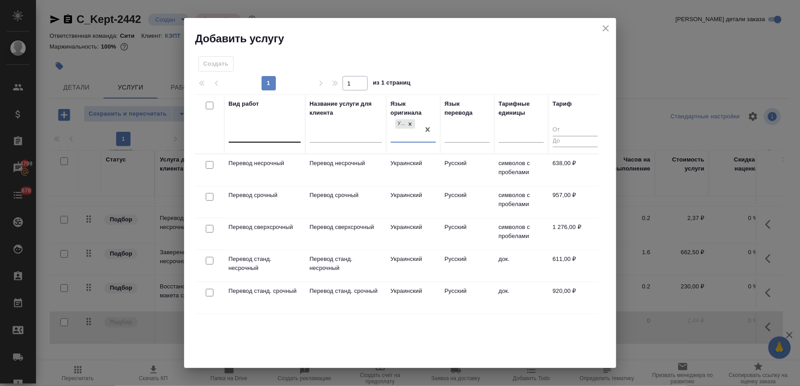
click at [266, 137] on div at bounding box center [265, 133] width 72 height 13
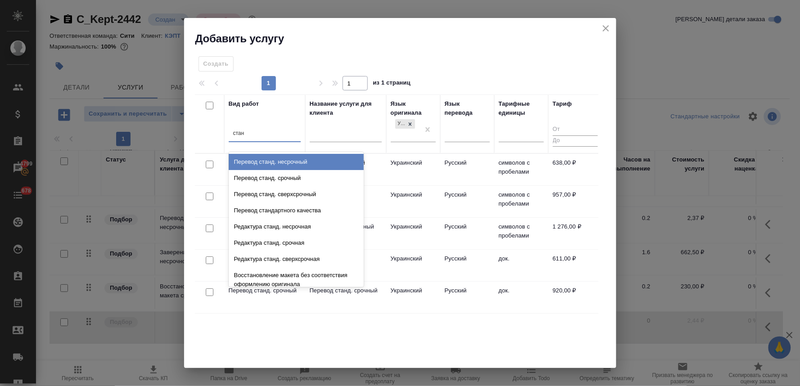
type input "станд"
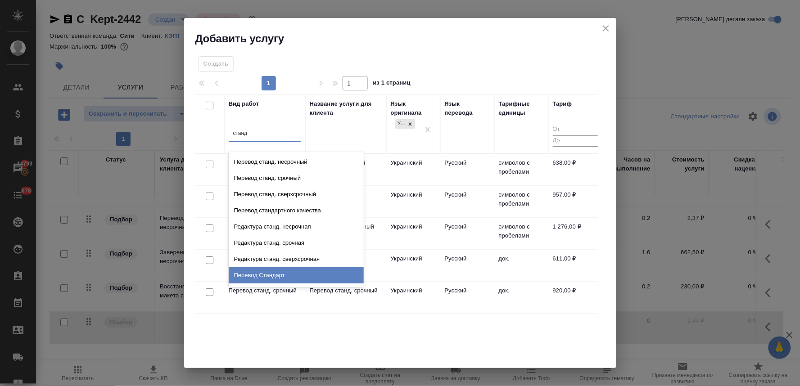
click at [301, 270] on div "Перевод Стандарт" at bounding box center [296, 275] width 135 height 16
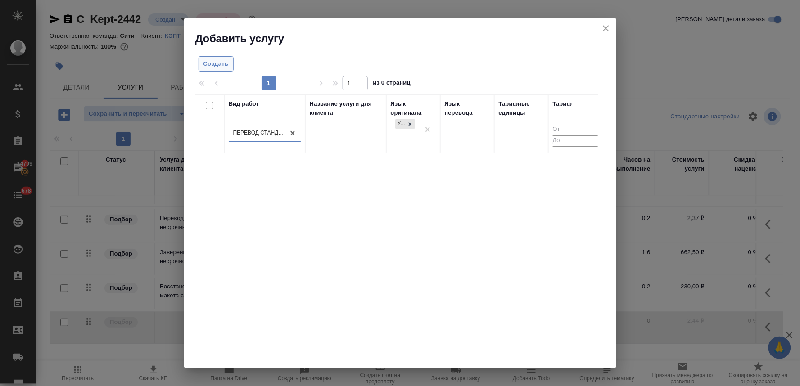
click at [213, 59] on span "Создать" at bounding box center [215, 64] width 25 height 10
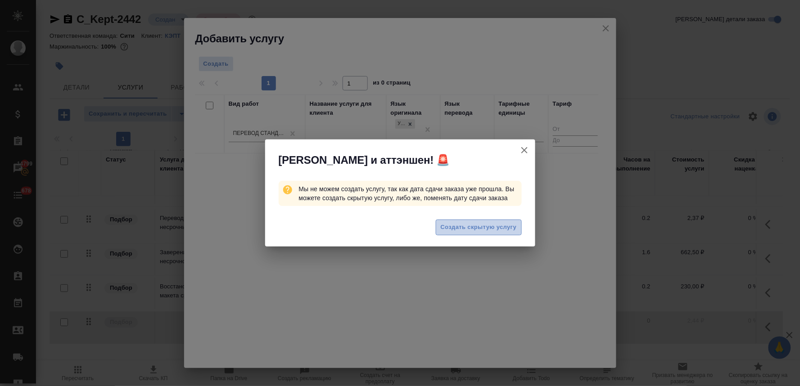
click at [493, 226] on span "Создать скрытую услугу" at bounding box center [479, 227] width 76 height 10
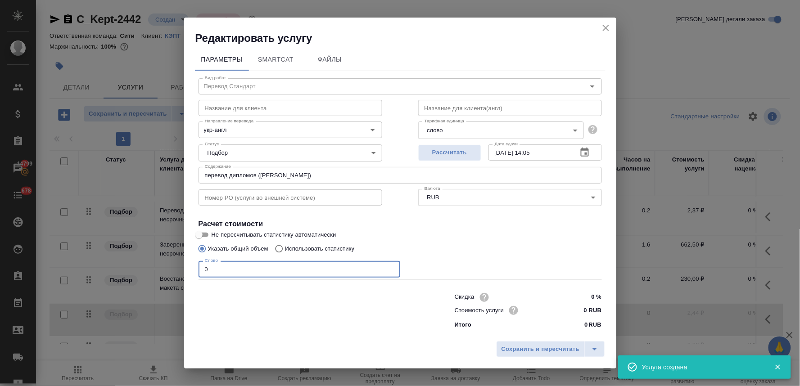
drag, startPoint x: 211, startPoint y: 272, endPoint x: 185, endPoint y: 272, distance: 26.1
click at [185, 272] on div "Параметры SmartCat Файлы Вид работ Перевод Стандарт Вид работ Название для клие…" at bounding box center [400, 191] width 432 height 292
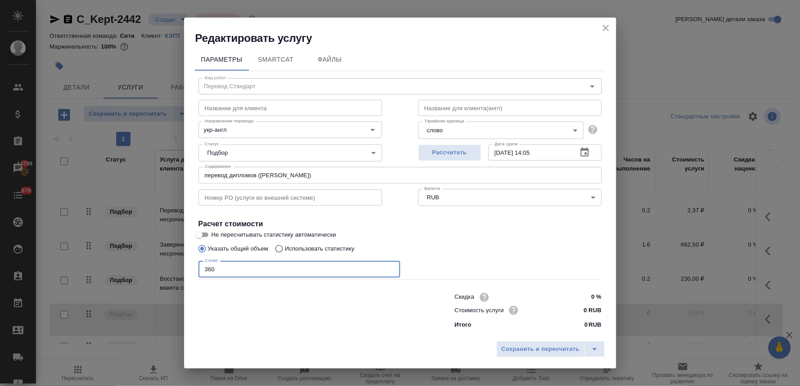
type input "360"
drag, startPoint x: 579, startPoint y: 305, endPoint x: 587, endPoint y: 304, distance: 8.2
click at [587, 304] on input "0 RUB" at bounding box center [584, 310] width 33 height 13
type input "2.37 RUB"
click at [555, 355] on button "Сохранить и пересчитать" at bounding box center [541, 350] width 88 height 16
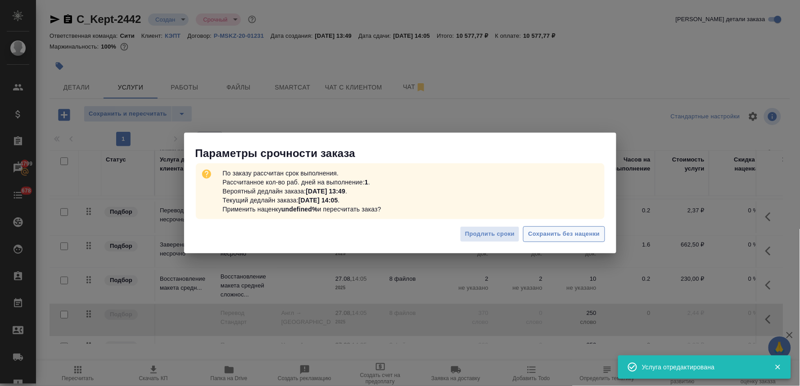
click at [575, 232] on span "Сохранить без наценки" at bounding box center [564, 234] width 72 height 10
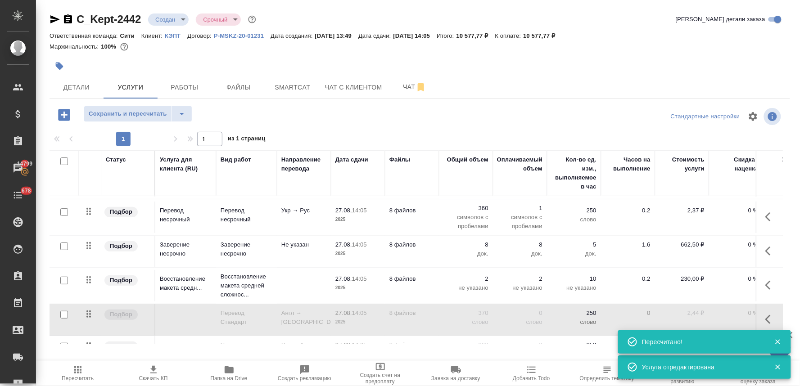
scroll to position [130, 0]
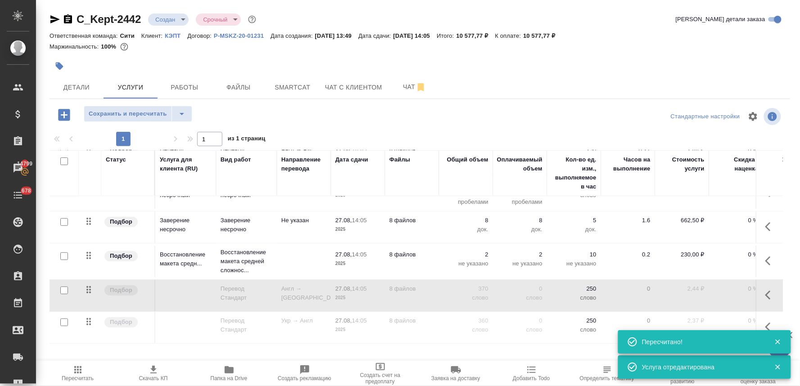
click at [765, 323] on icon "button" at bounding box center [767, 327] width 5 height 9
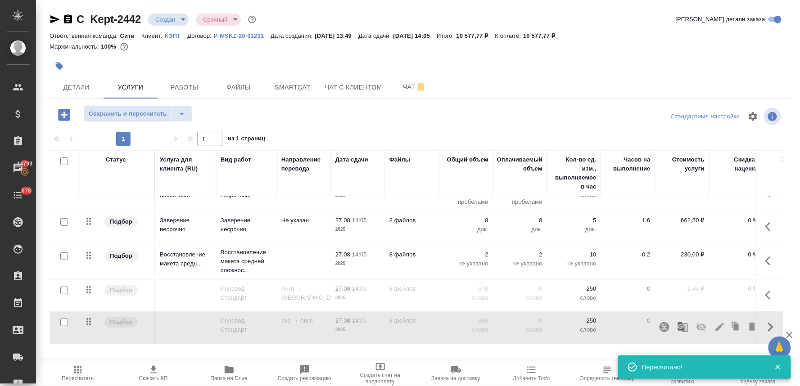
click at [696, 324] on icon "button" at bounding box center [701, 327] width 11 height 11
click at [760, 288] on button "button" at bounding box center [771, 296] width 22 height 22
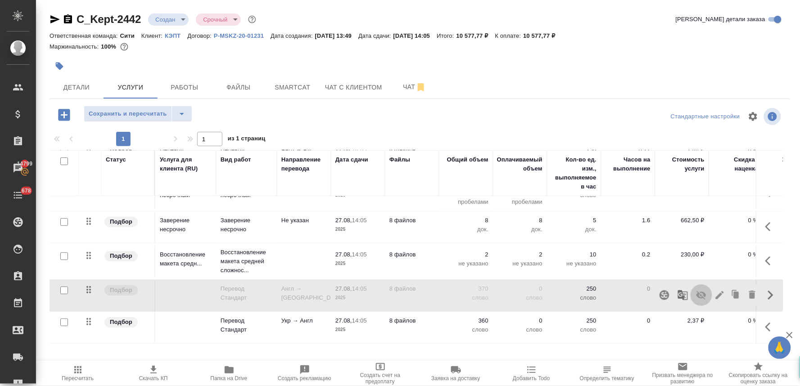
click at [696, 290] on icon "button" at bounding box center [701, 295] width 11 height 11
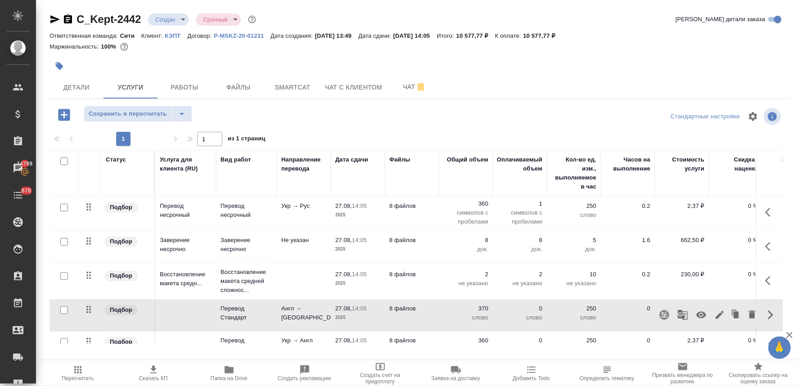
scroll to position [80, 0]
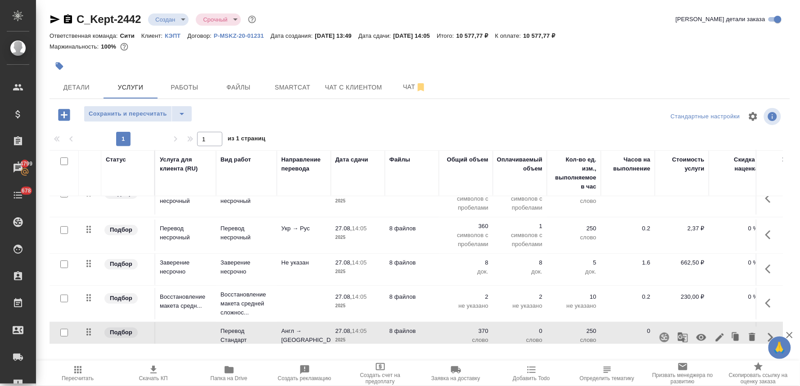
click at [65, 230] on input "checkbox" at bounding box center [64, 230] width 8 height 8
checkbox input "true"
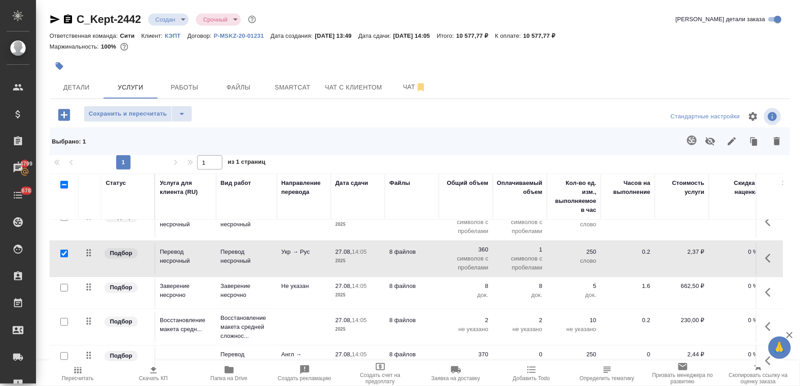
scroll to position [30, 0]
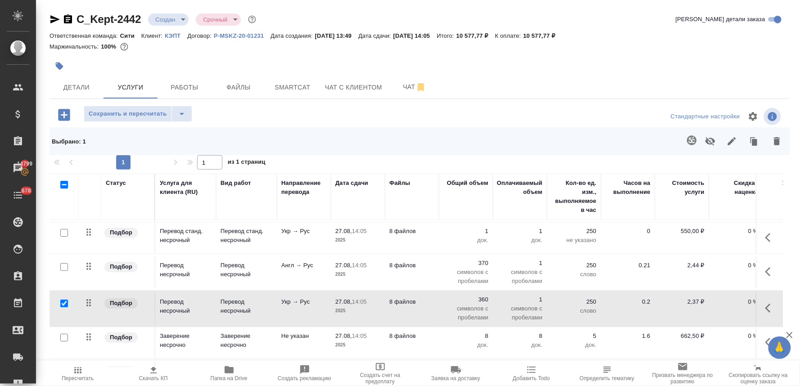
click at [63, 264] on input "checkbox" at bounding box center [64, 267] width 8 height 8
checkbox input "true"
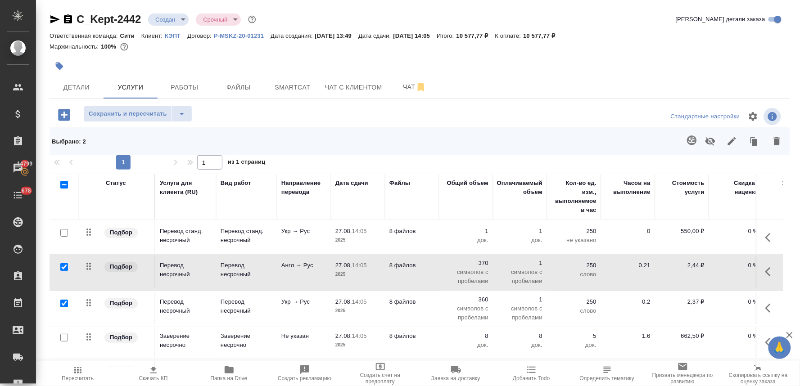
click at [775, 144] on icon "button" at bounding box center [777, 141] width 6 height 8
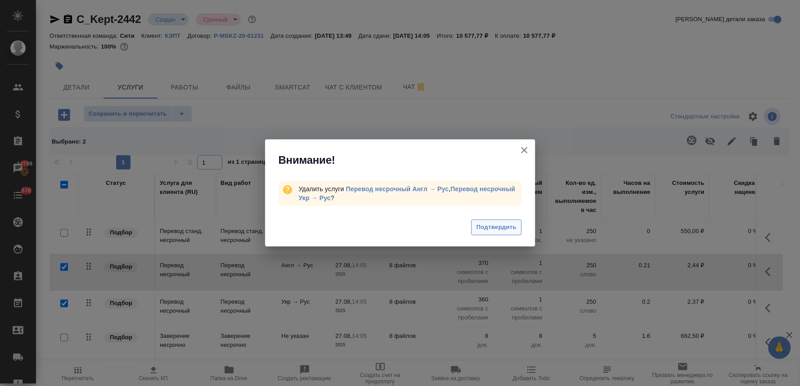
click at [479, 227] on span "Подтвердить" at bounding box center [496, 227] width 40 height 10
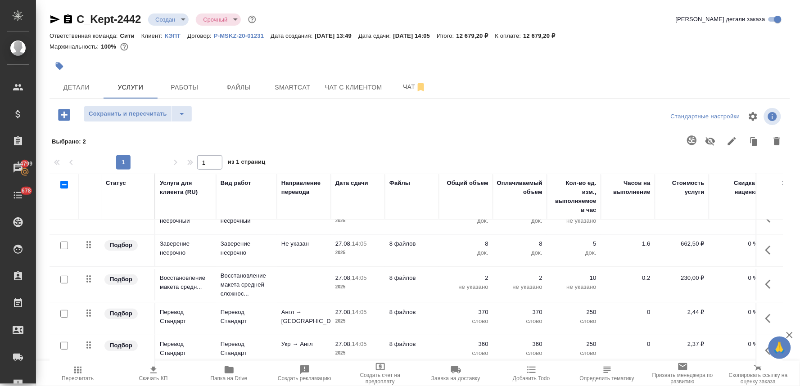
scroll to position [57, 0]
click at [68, 116] on icon "button" at bounding box center [64, 115] width 12 height 12
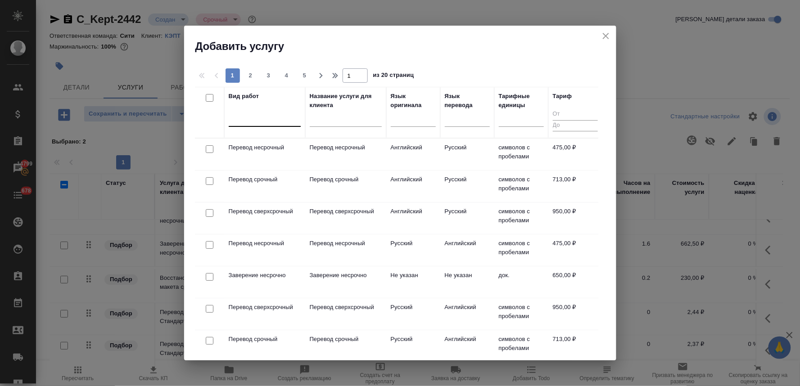
click at [276, 121] on div at bounding box center [265, 117] width 72 height 13
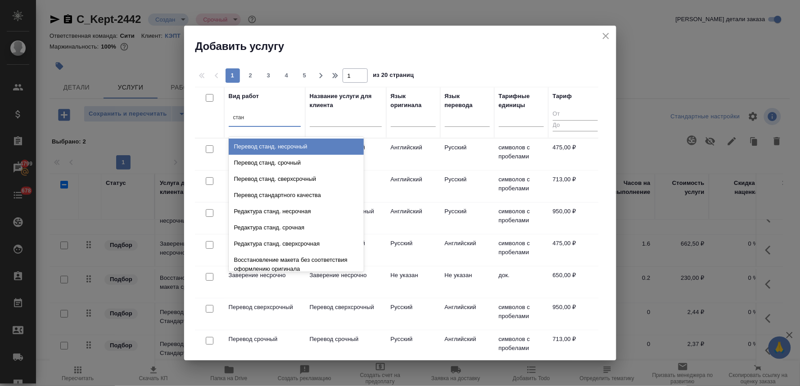
type input "станд"
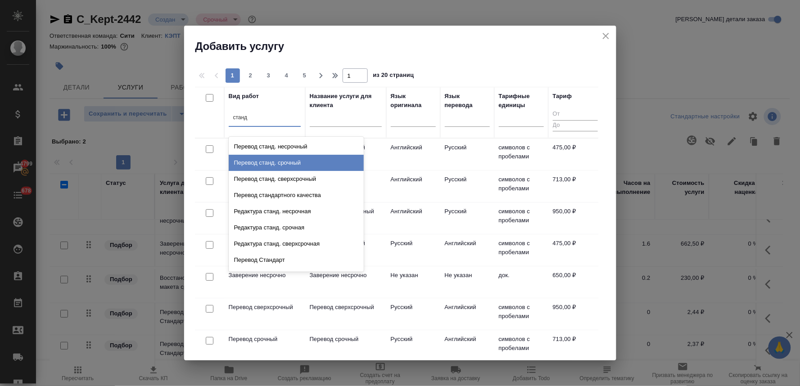
click at [278, 165] on div "Перевод станд. срочный" at bounding box center [296, 163] width 135 height 16
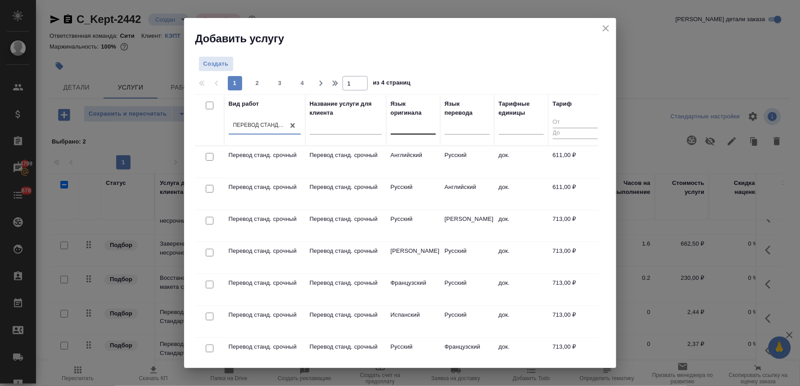
click at [416, 129] on div at bounding box center [413, 125] width 45 height 13
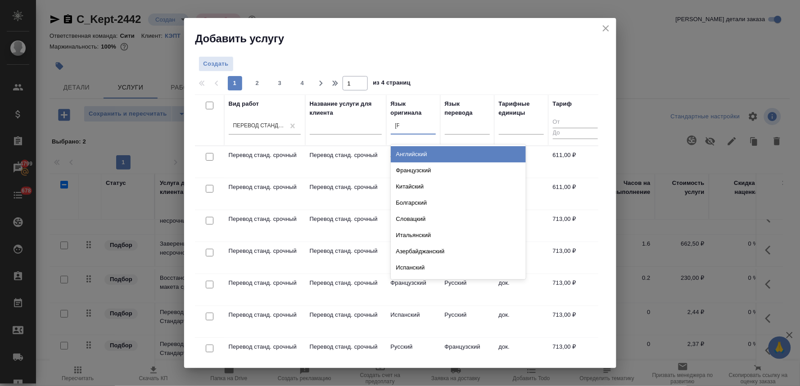
type input "ан"
click at [418, 147] on div "Английский" at bounding box center [458, 154] width 135 height 16
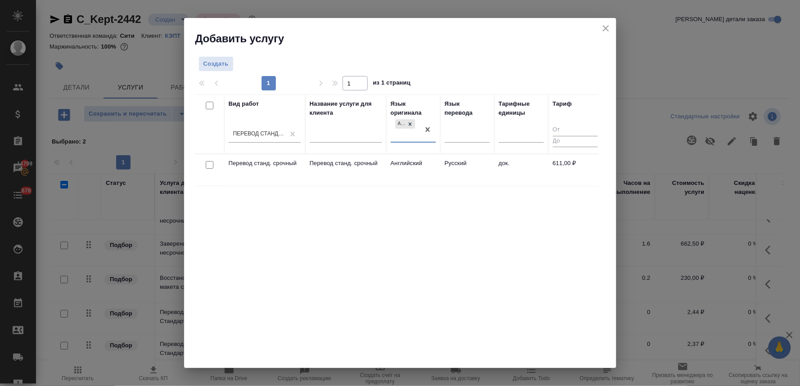
click at [208, 164] on input "checkbox" at bounding box center [210, 165] width 8 height 8
checkbox input "true"
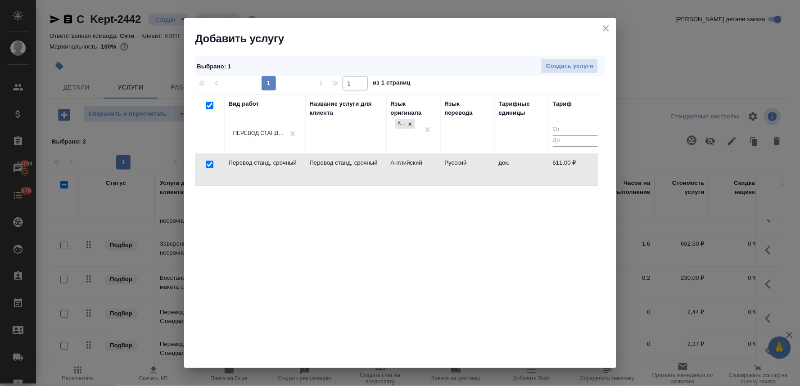
checkbox input "true"
click at [557, 59] on button "Создать услуги" at bounding box center [569, 67] width 57 height 16
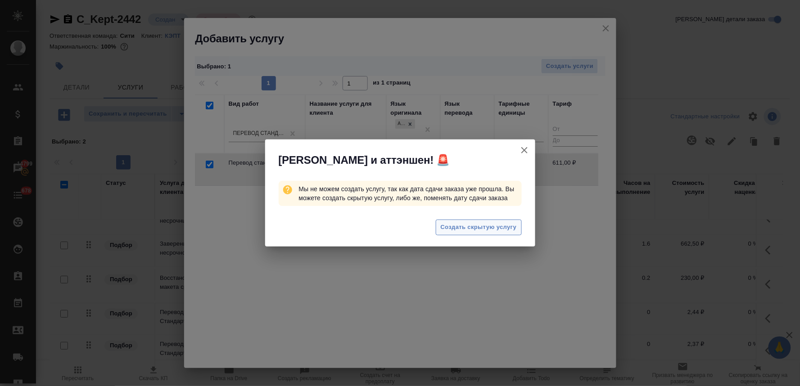
click at [457, 231] on span "Создать скрытую услугу" at bounding box center [479, 227] width 76 height 10
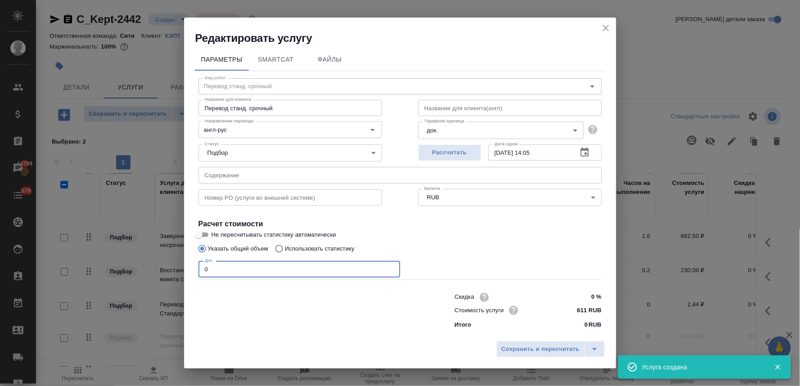
drag, startPoint x: 230, startPoint y: 271, endPoint x: 173, endPoint y: 267, distance: 57.3
click at [175, 267] on div "Редактировать услугу Параметры SmartCat Файлы Вид работ Перевод станд. срочный …" at bounding box center [400, 193] width 800 height 386
type input "5"
click at [579, 310] on input "611 RUB" at bounding box center [585, 310] width 34 height 13
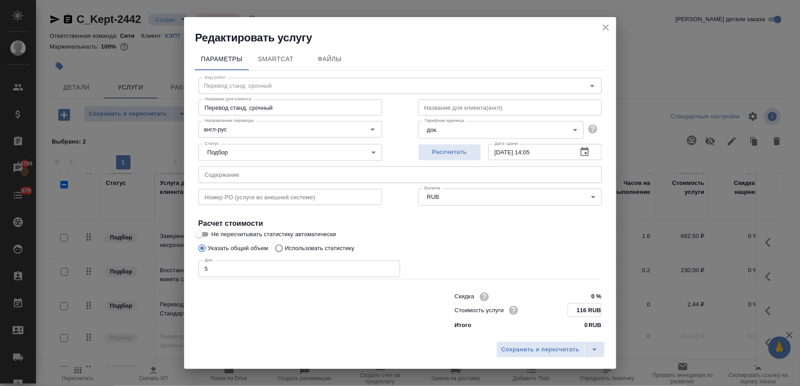
drag, startPoint x: 587, startPoint y: 309, endPoint x: 578, endPoint y: 311, distance: 9.1
click at [578, 311] on input "116 RUB" at bounding box center [584, 310] width 33 height 13
type input "750 RUB"
click at [563, 355] on button "Сохранить и пересчитать" at bounding box center [541, 349] width 88 height 16
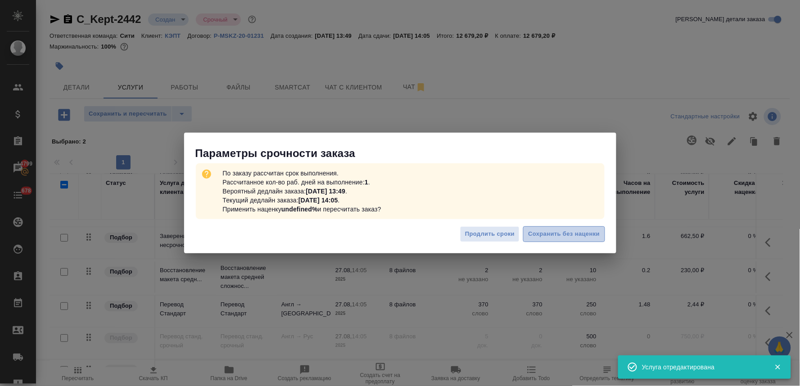
click at [578, 233] on span "Сохранить без наценки" at bounding box center [564, 234] width 72 height 10
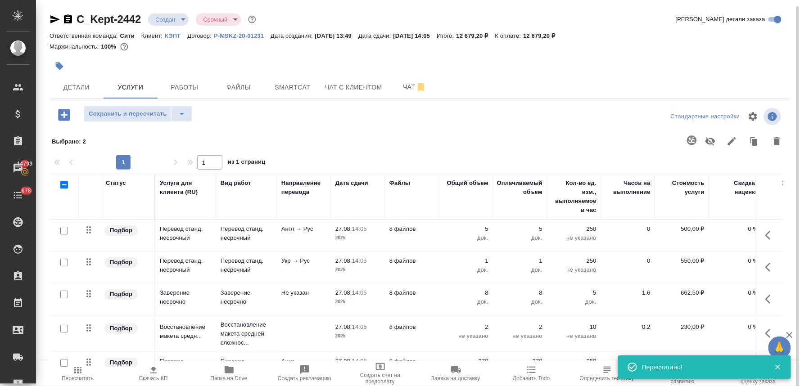
scroll to position [3, 0]
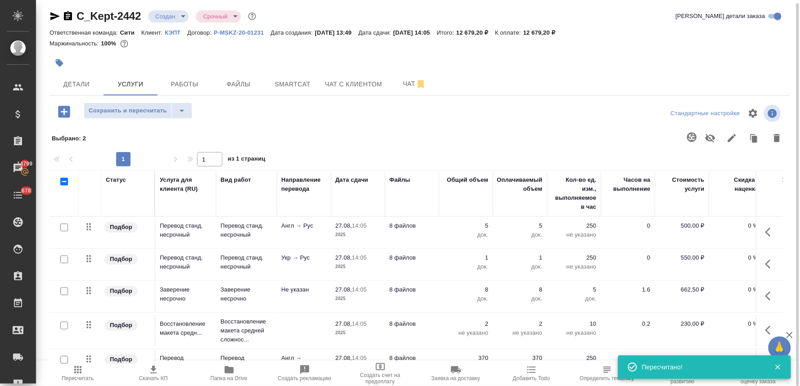
click at [65, 227] on input "checkbox" at bounding box center [64, 228] width 8 height 8
checkbox input "true"
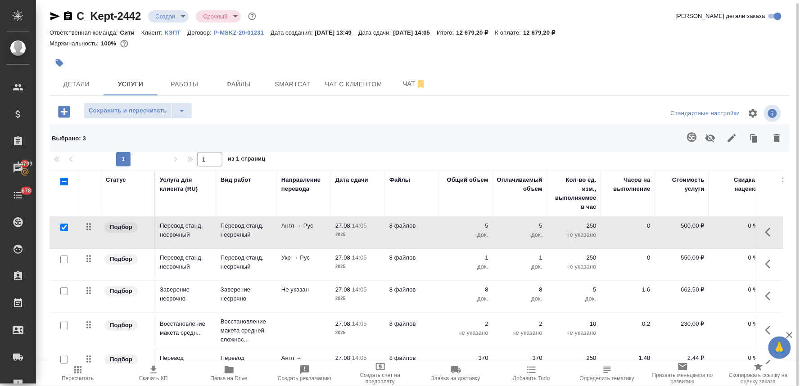
click at [62, 259] on input "checkbox" at bounding box center [64, 260] width 8 height 8
checkbox input "true"
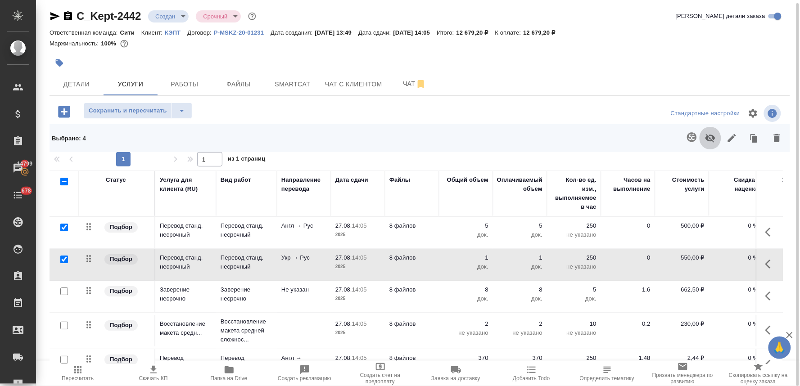
click at [713, 140] on icon "button" at bounding box center [710, 138] width 11 height 11
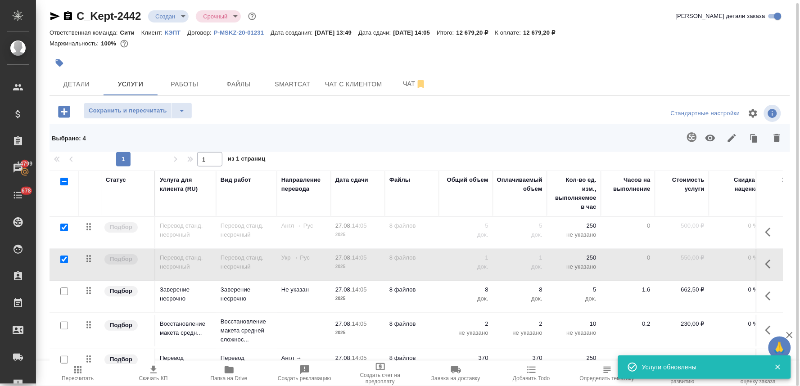
click at [62, 113] on icon "button" at bounding box center [64, 112] width 12 height 12
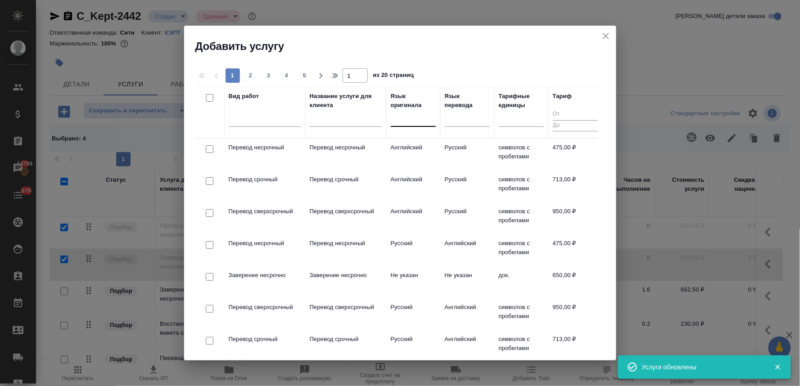
click at [420, 120] on div at bounding box center [413, 117] width 45 height 13
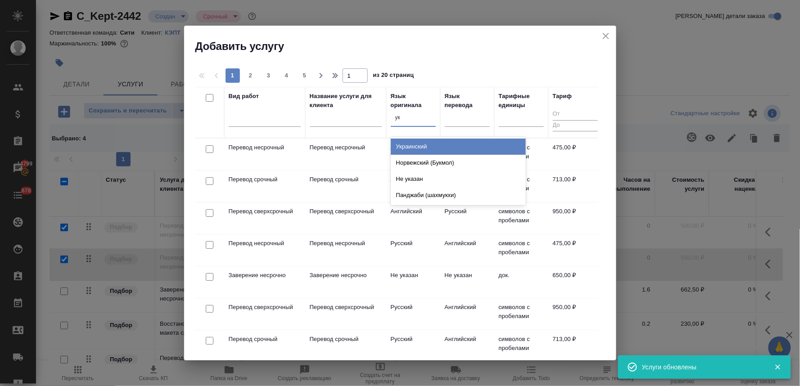
type input "укр"
click at [429, 147] on div "Украинский" at bounding box center [458, 147] width 135 height 16
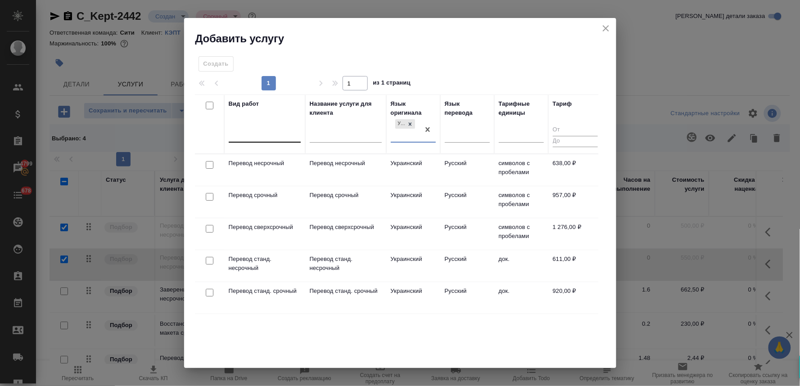
click at [272, 133] on div at bounding box center [265, 133] width 72 height 13
click at [208, 291] on input "checkbox" at bounding box center [210, 293] width 8 height 8
checkbox input "true"
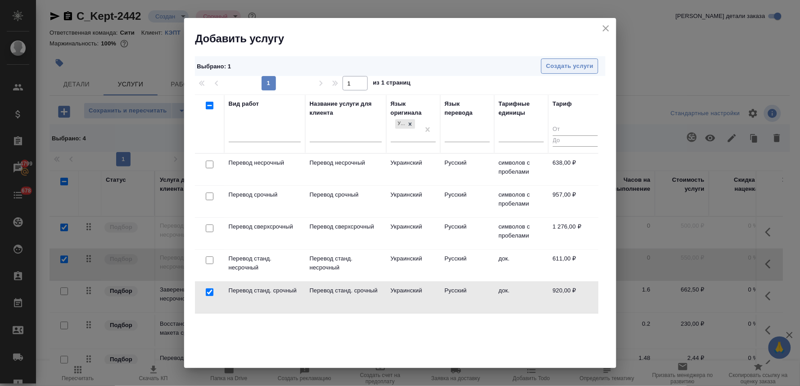
click at [575, 66] on span "Создать услуги" at bounding box center [569, 66] width 47 height 10
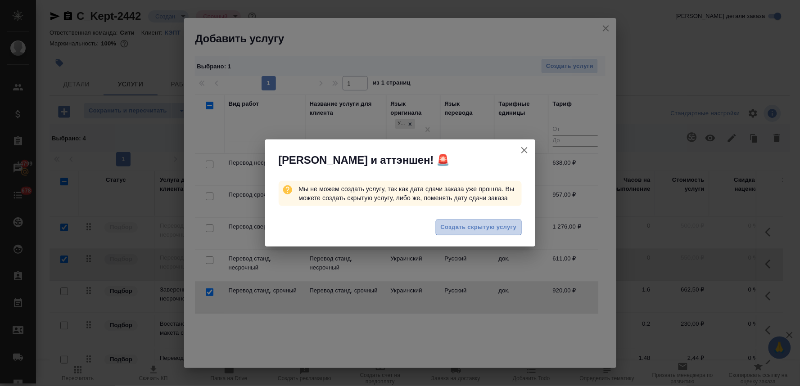
click at [447, 232] on span "Создать скрытую услугу" at bounding box center [479, 227] width 76 height 10
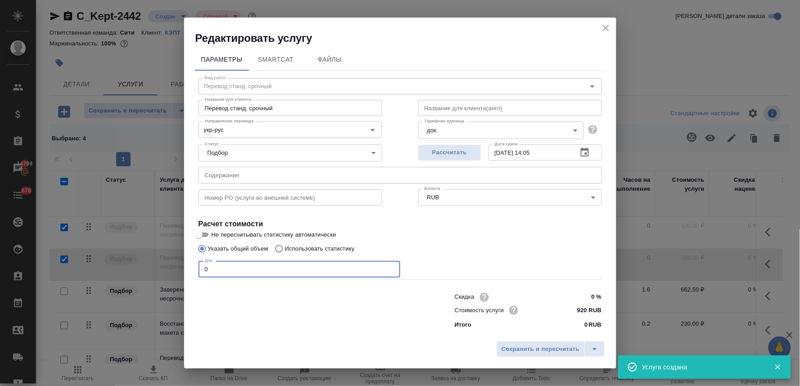
drag, startPoint x: 188, startPoint y: 268, endPoint x: 184, endPoint y: 268, distance: 4.5
click at [185, 268] on div "Параметры SmartCat Файлы Вид работ Перевод станд. срочный Вид работ Название дл…" at bounding box center [400, 191] width 432 height 292
type input "1"
drag, startPoint x: 578, startPoint y: 314, endPoint x: 585, endPoint y: 314, distance: 6.8
click at [585, 314] on input "920 RUB" at bounding box center [584, 310] width 33 height 13
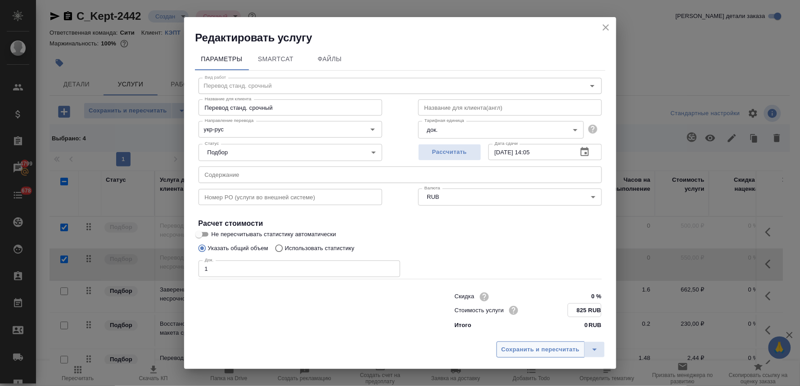
type input "825 RUB"
click at [560, 350] on span "Сохранить и пересчитать" at bounding box center [540, 350] width 78 height 10
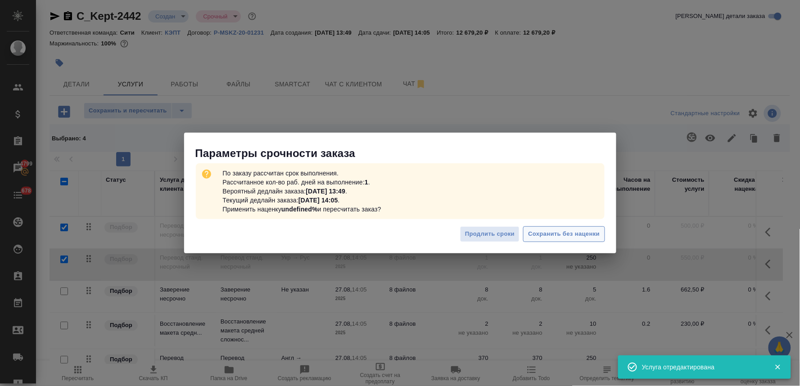
click at [568, 233] on span "Сохранить без наценки" at bounding box center [564, 234] width 72 height 10
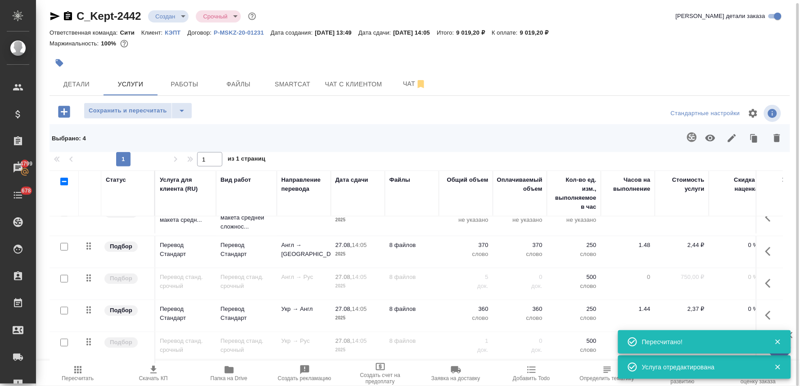
scroll to position [121, 0]
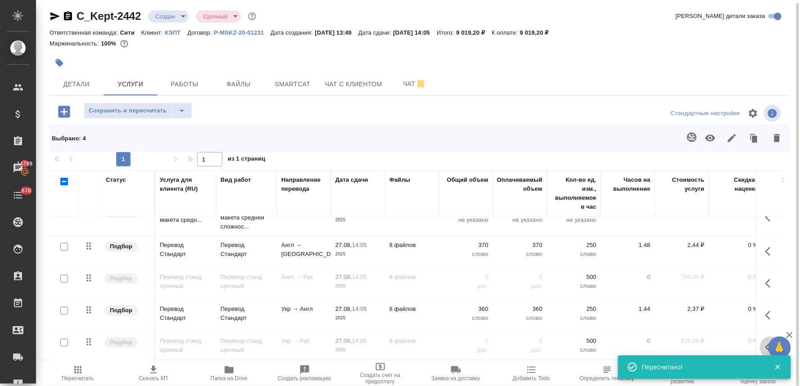
click at [765, 342] on icon "button" at bounding box center [770, 347] width 11 height 11
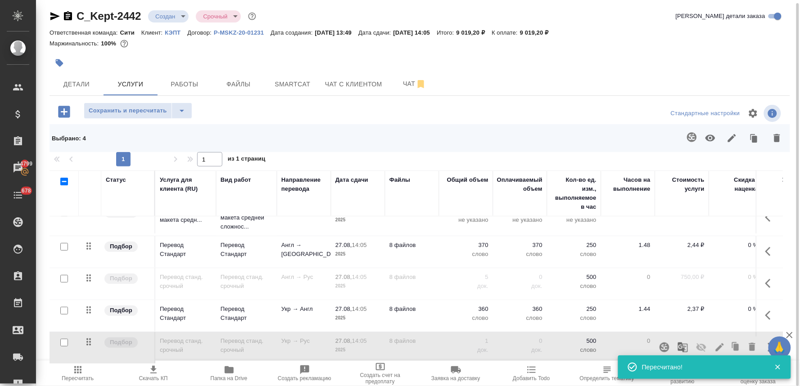
click at [696, 343] on icon "button" at bounding box center [701, 347] width 11 height 11
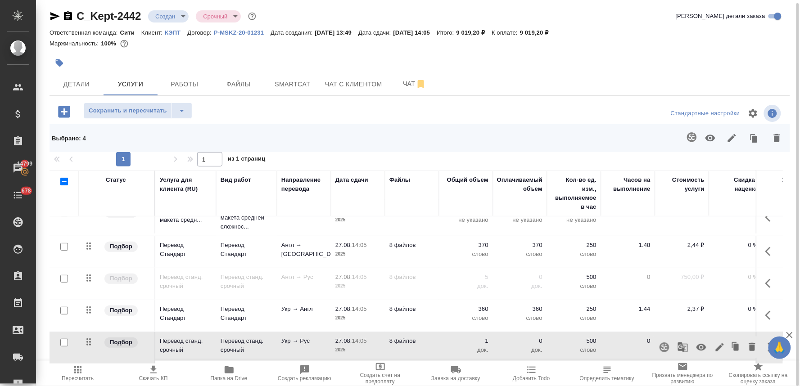
click at [760, 276] on button "button" at bounding box center [771, 284] width 22 height 22
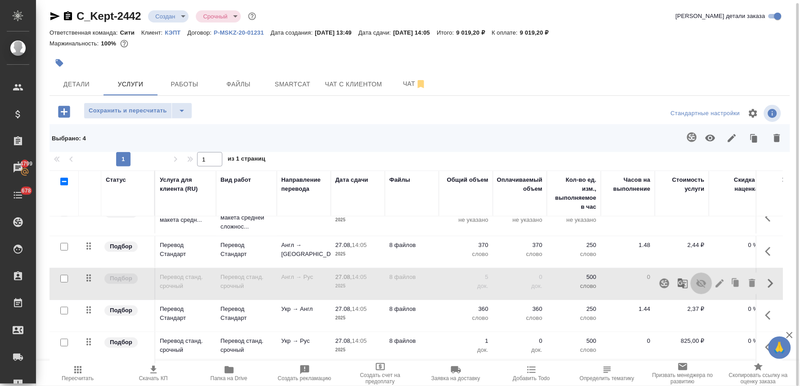
click at [696, 278] on icon "button" at bounding box center [701, 283] width 11 height 11
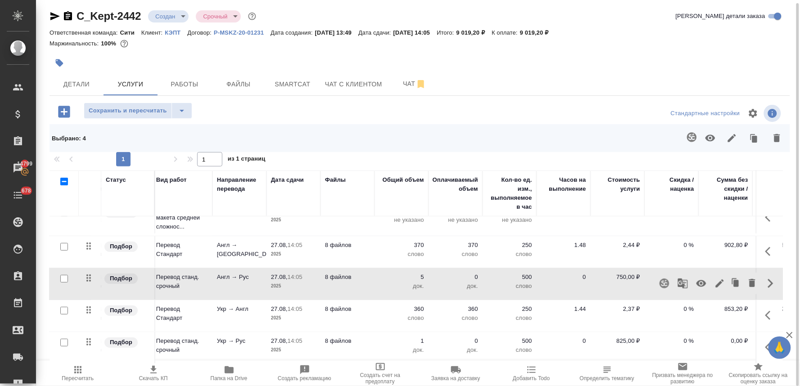
scroll to position [121, 118]
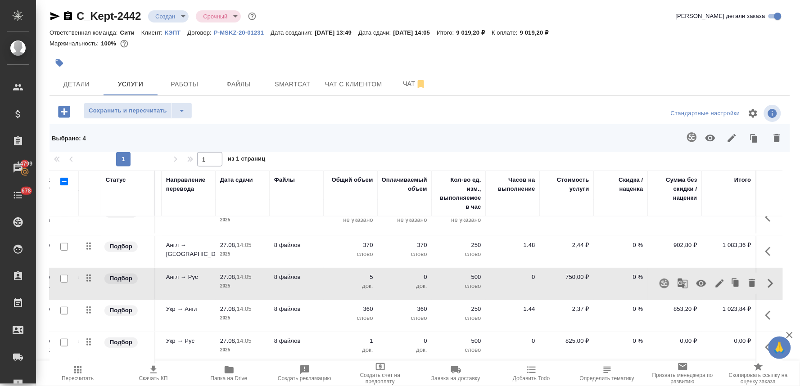
click at [633, 241] on p "0 %" at bounding box center [620, 245] width 45 height 9
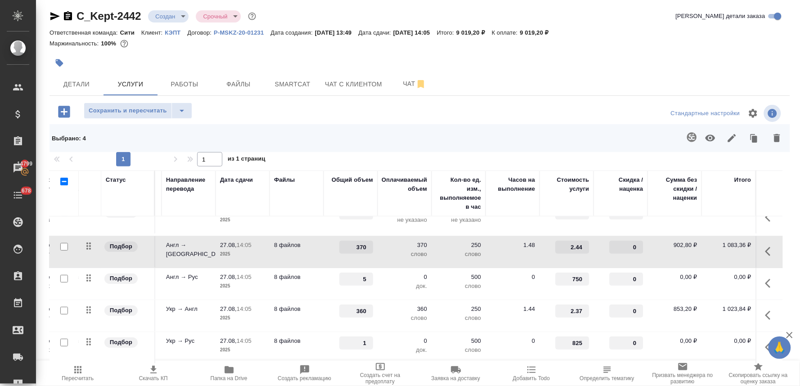
click at [623, 241] on input "0" at bounding box center [627, 247] width 34 height 13
type input "-30"
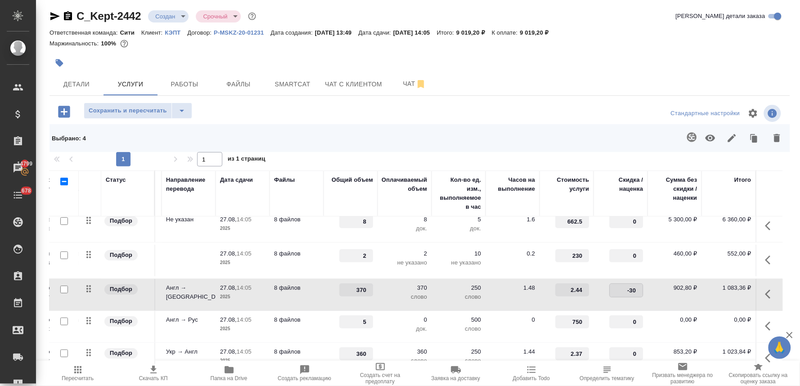
scroll to position [67, 118]
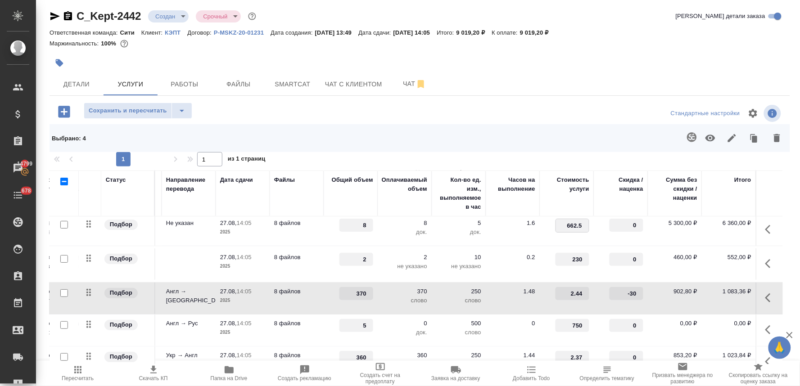
drag, startPoint x: 555, startPoint y: 224, endPoint x: 611, endPoint y: 222, distance: 56.3
click at [606, 222] on tr "Подбор Заверение несрочно Заверение несрочно Не указан 27.08, 14:05 2025 8 файл…" at bounding box center [358, 230] width 849 height 32
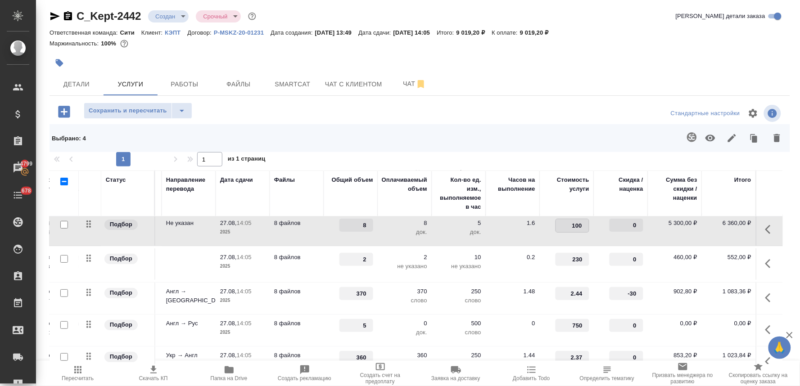
type input "1000"
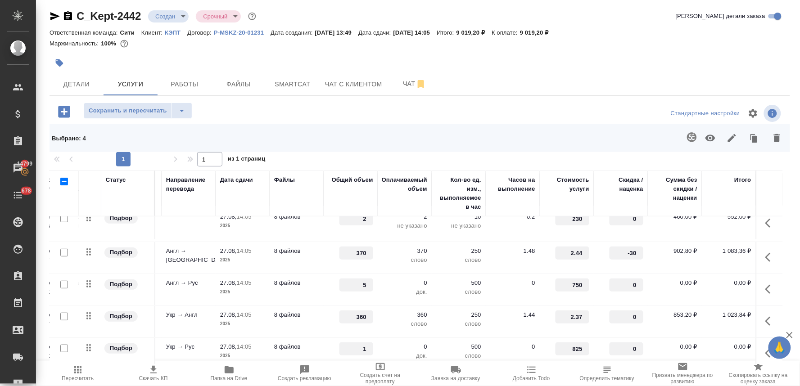
scroll to position [121, 118]
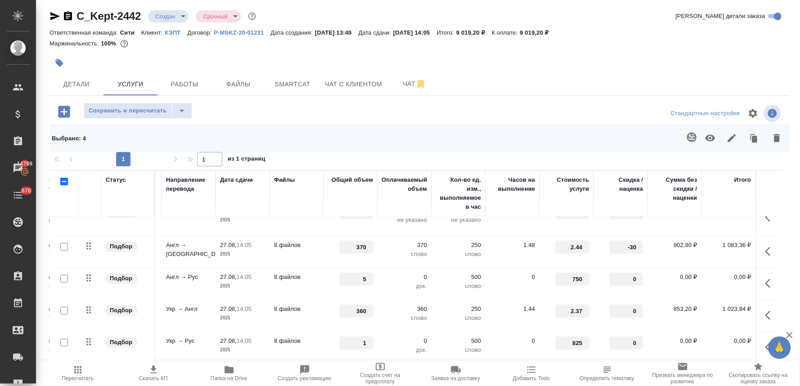
click at [626, 305] on input "0" at bounding box center [627, 311] width 34 height 13
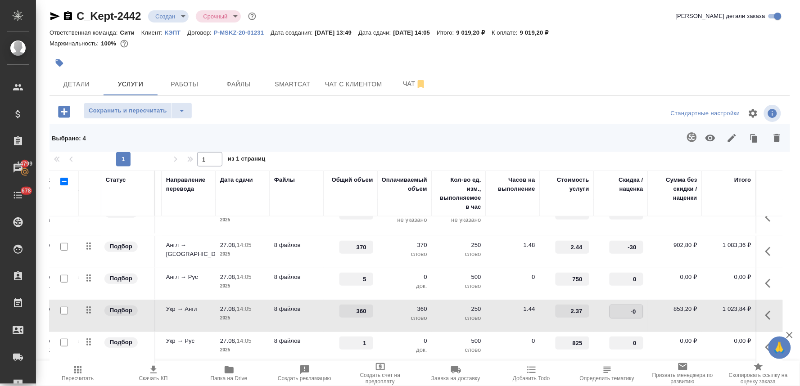
type input "-30"
click at [592, 121] on div "Стандартные настройки" at bounding box center [662, 114] width 239 height 22
click at [138, 111] on span "Сохранить и пересчитать" at bounding box center [128, 111] width 78 height 10
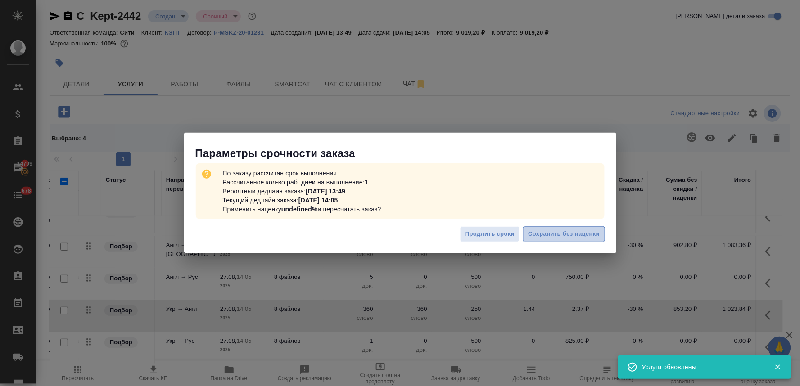
click at [568, 238] on span "Сохранить без наценки" at bounding box center [564, 234] width 72 height 10
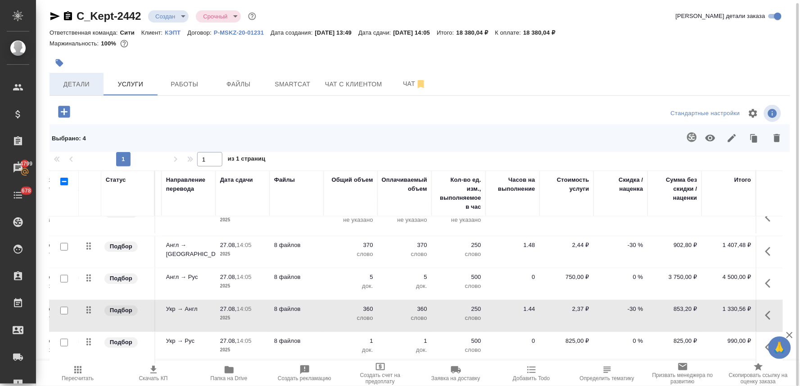
click at [81, 77] on button "Детали" at bounding box center [77, 84] width 54 height 23
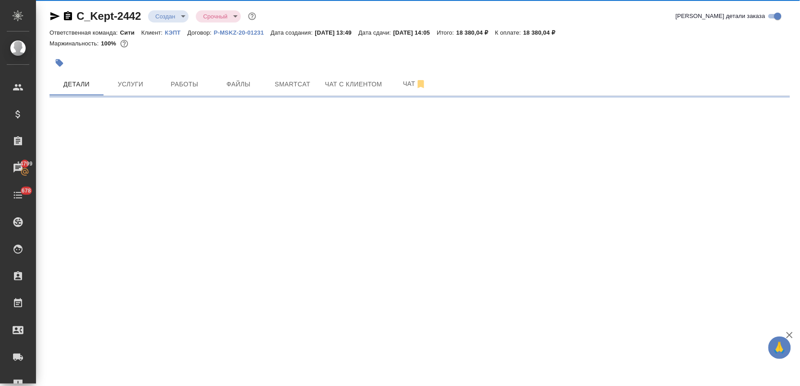
select select "RU"
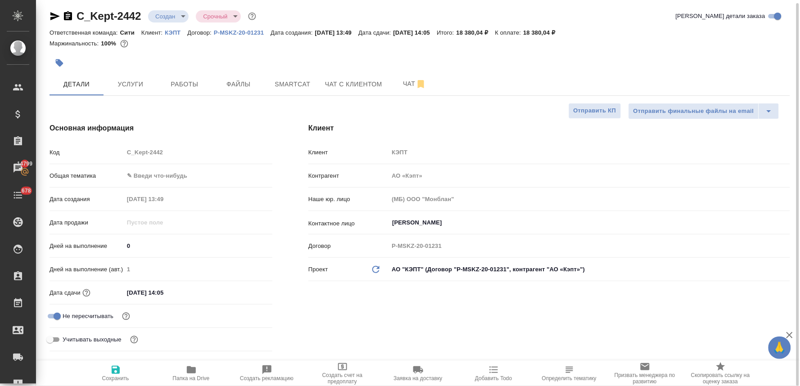
type textarea "x"
click at [119, 155] on div "Код C_Kept-2442" at bounding box center [161, 153] width 223 height 16
type textarea "x"
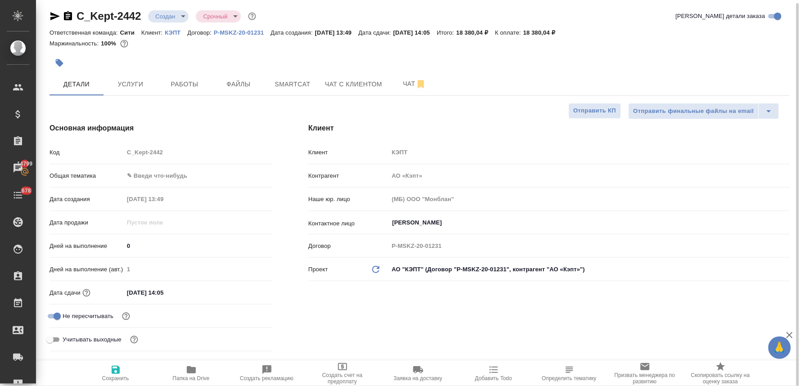
type textarea "x"
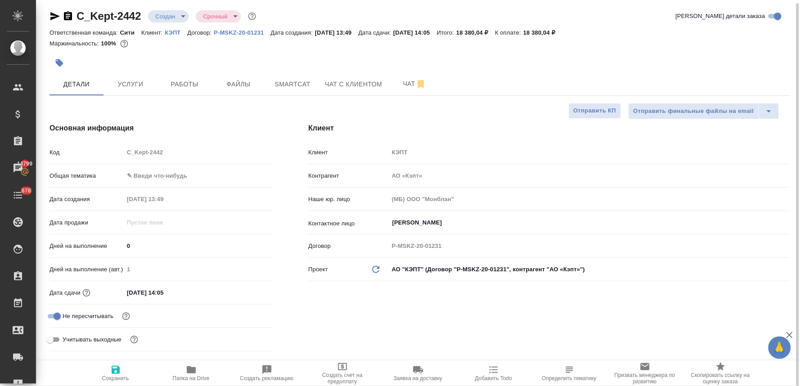
click at [53, 12] on icon "button" at bounding box center [55, 16] width 11 height 11
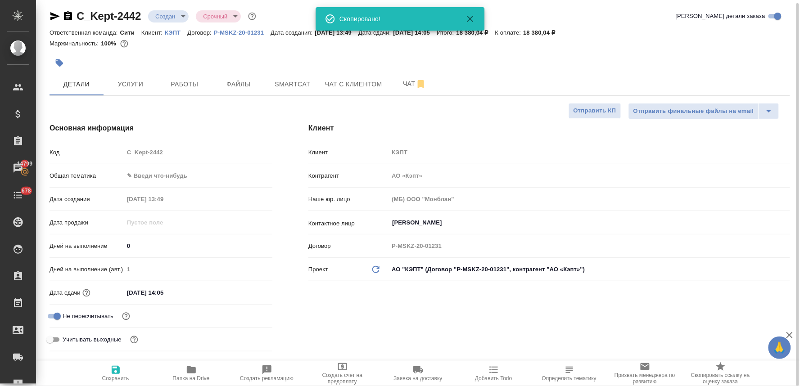
type textarea "x"
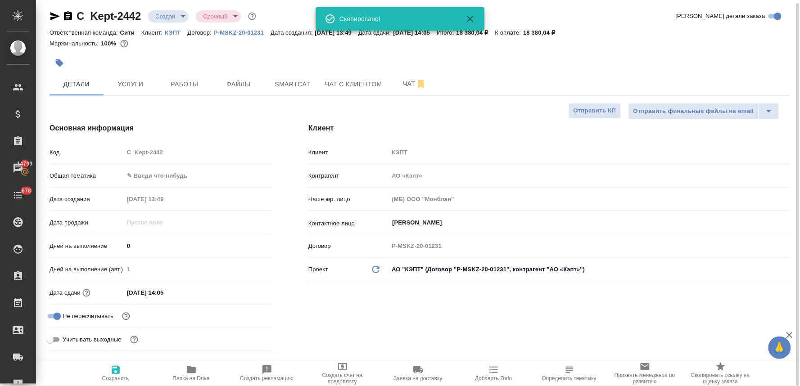
type textarea "x"
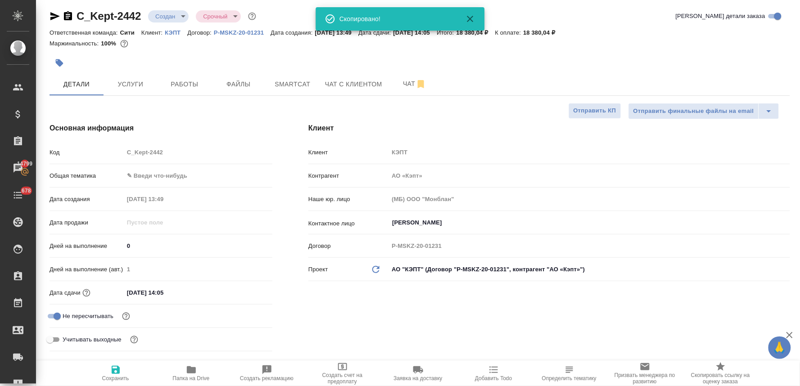
type textarea "x"
click at [68, 17] on icon "button" at bounding box center [68, 15] width 8 height 9
type textarea "x"
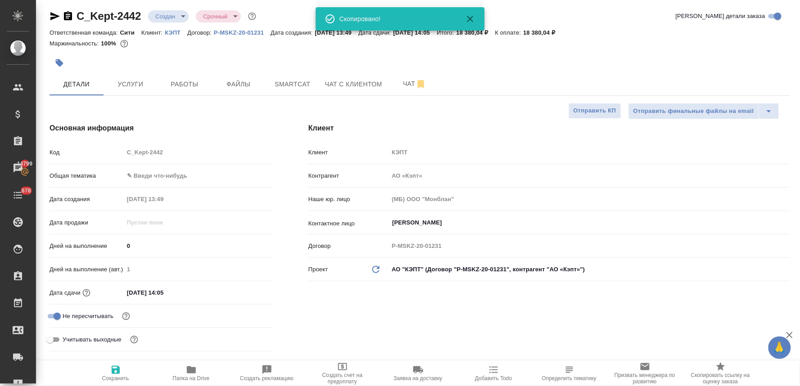
type textarea "x"
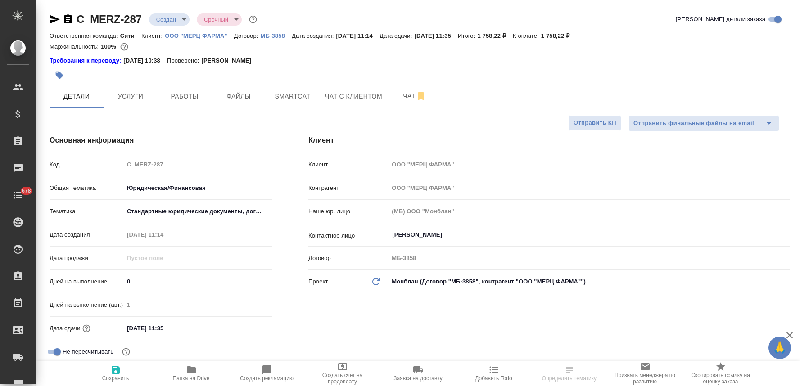
select select "RU"
click at [183, 329] on input "[DATE] 11:35" at bounding box center [163, 328] width 79 height 13
click at [248, 325] on icon "button" at bounding box center [246, 327] width 8 height 9
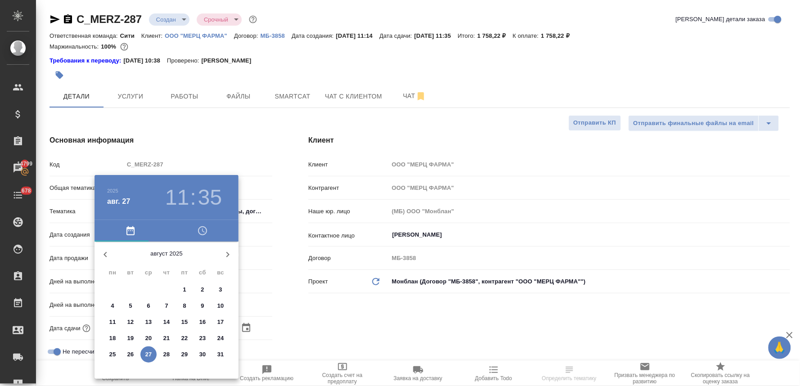
click at [166, 351] on p "28" at bounding box center [166, 354] width 7 height 9
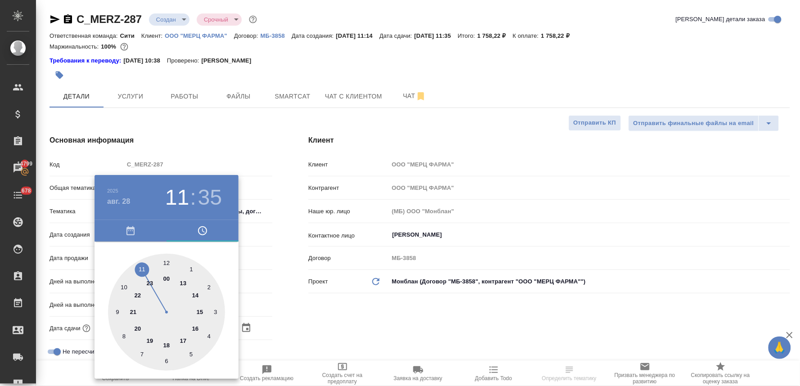
click at [195, 290] on div at bounding box center [166, 312] width 117 height 117
type input "[DATE] 14:35"
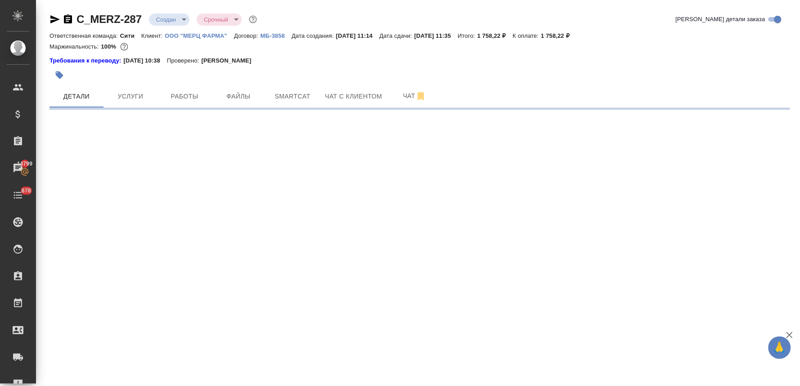
click at [167, 263] on div ".cls-1 fill:#fff; AWATERA [PERSON_NAME] Спецификации Заказы 14799 Чаты 678 Todo…" at bounding box center [400, 193] width 800 height 386
select select "RU"
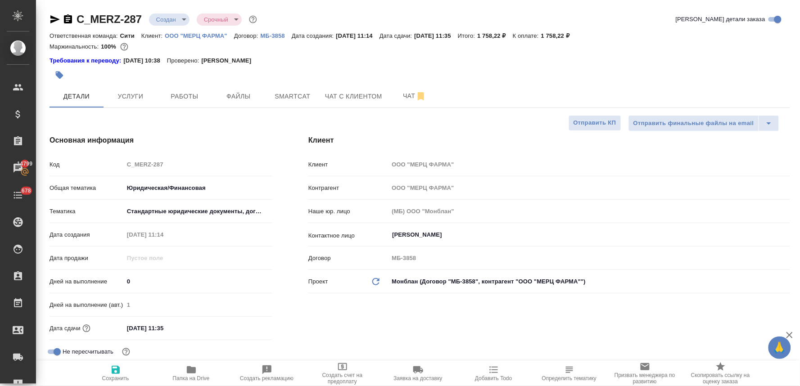
type textarea "x"
click at [190, 323] on input "[DATE] 11:35" at bounding box center [163, 328] width 79 height 13
click at [242, 325] on icon "button" at bounding box center [246, 327] width 11 height 11
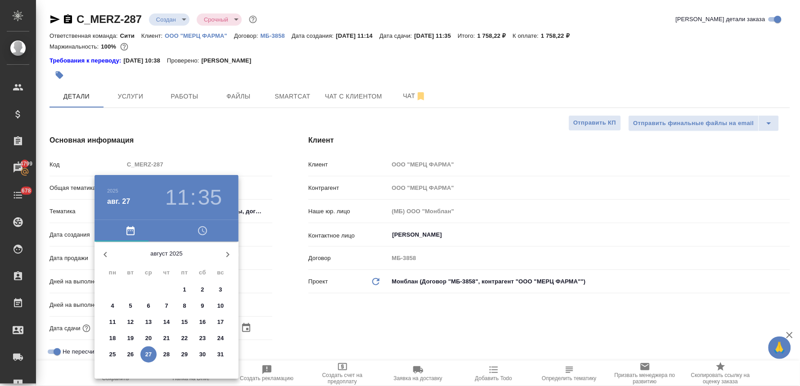
click at [170, 356] on span "28" at bounding box center [166, 354] width 16 height 9
type input "[DATE] 11:35"
type textarea "x"
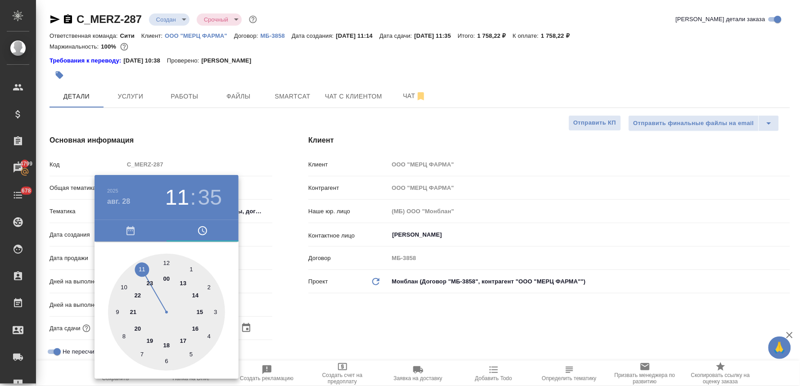
click at [197, 294] on div at bounding box center [166, 312] width 117 height 117
type input "[DATE] 14:35"
type textarea "x"
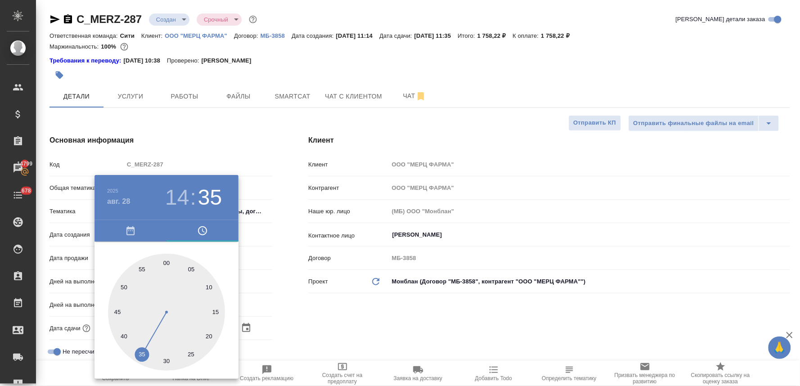
click at [168, 262] on div at bounding box center [166, 312] width 117 height 117
type input "[DATE] 14:00"
type textarea "x"
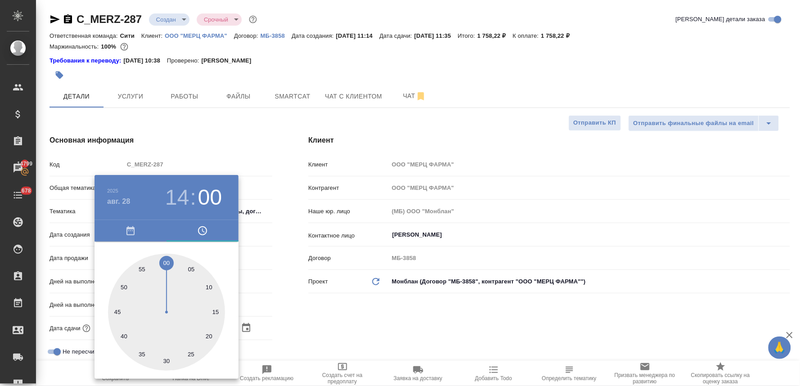
click at [304, 321] on div at bounding box center [400, 193] width 800 height 386
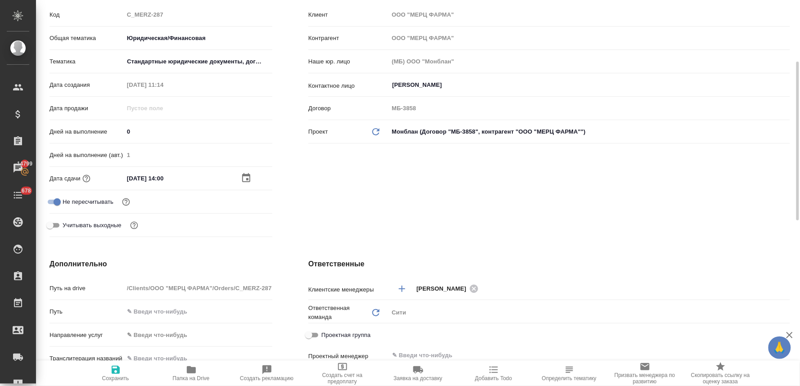
scroll to position [250, 0]
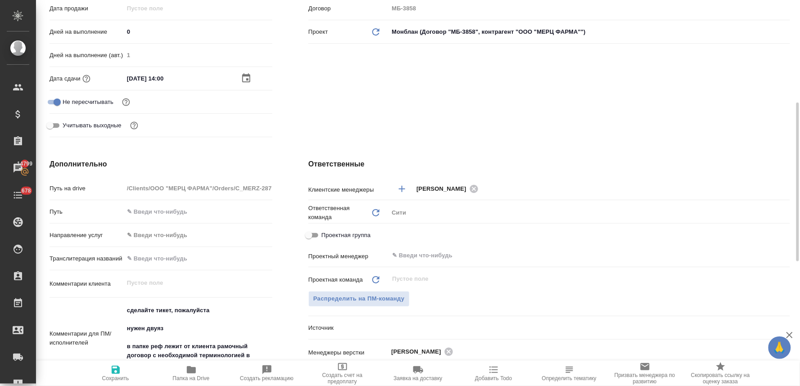
type textarea "x"
drag, startPoint x: 131, startPoint y: 320, endPoint x: 113, endPoint y: 293, distance: 32.5
click at [113, 293] on div "Путь на drive /Clients/ООО "МЕРЦ ФАРМА"/Orders/C_MERZ-287 Путь Направление услу…" at bounding box center [161, 331] width 223 height 301
type textarea "нужен двуяз в папке реф лежит от клиента рамочный договор с необходимой термино…"
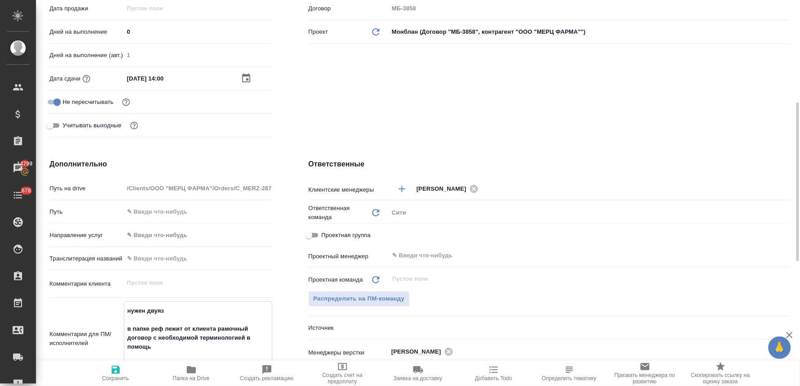
type textarea "x"
type textarea "нужен двуяз в папке реф лежит от клиента рамочный договор с необходимой термино…"
type textarea "x"
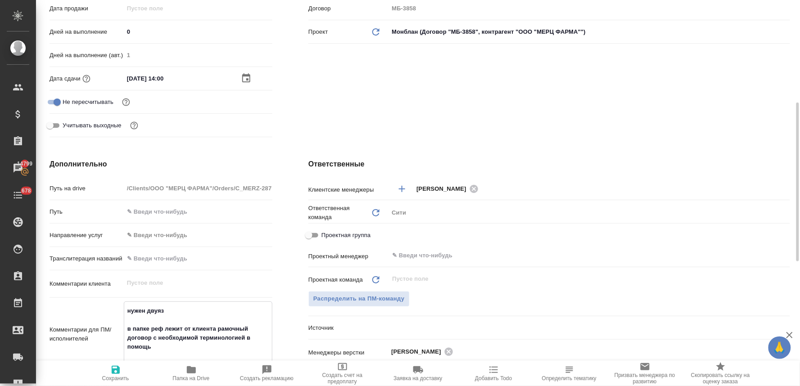
type textarea "x"
type textarea "нужен двуяз в папке реф лежит от клиента рамочный договор с необходимой термино…"
type textarea "x"
click at [119, 375] on icon "button" at bounding box center [115, 370] width 11 height 11
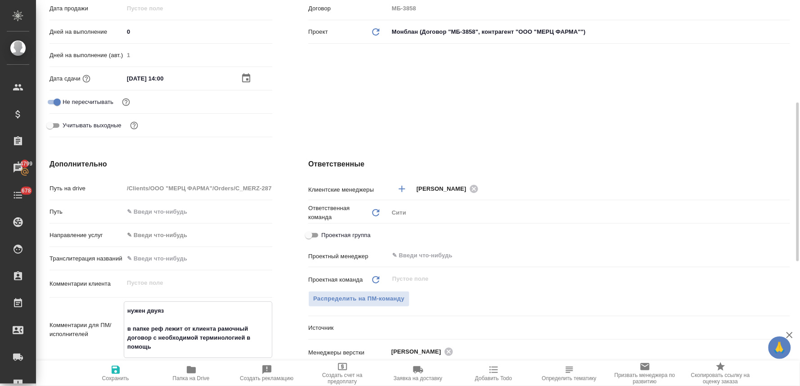
type textarea "x"
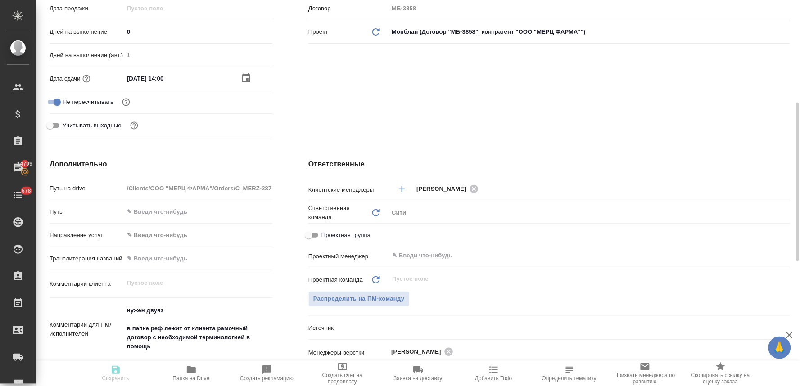
type textarea "x"
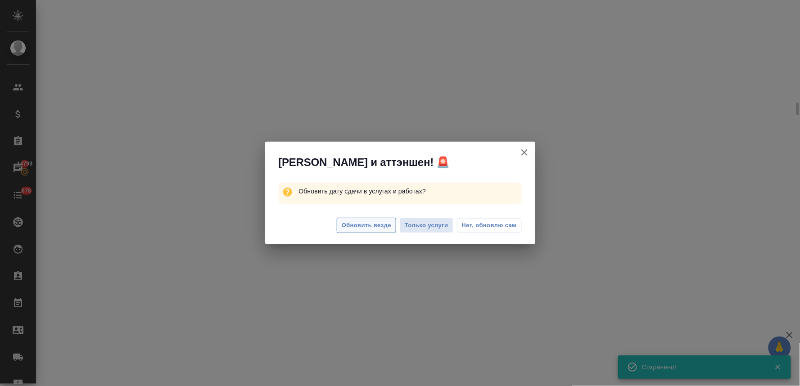
select select "RU"
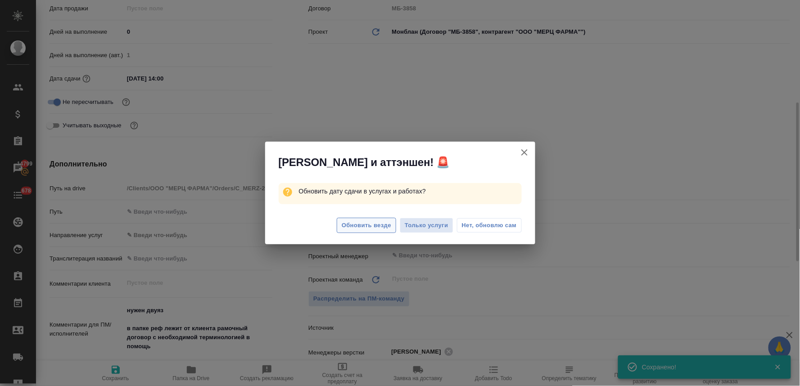
click at [374, 220] on button "Обновить везде" at bounding box center [366, 226] width 59 height 16
type textarea "x"
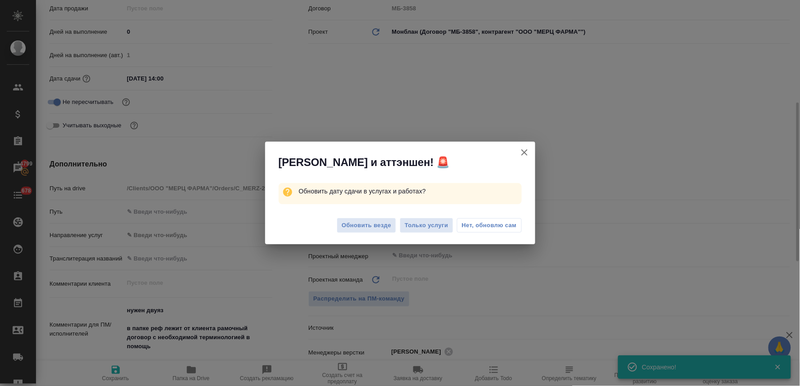
type textarea "x"
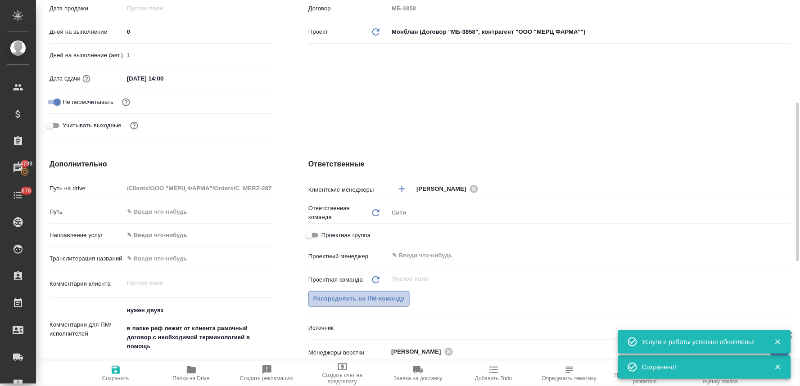
click at [349, 303] on span "Распределить на ПМ-команду" at bounding box center [358, 299] width 91 height 10
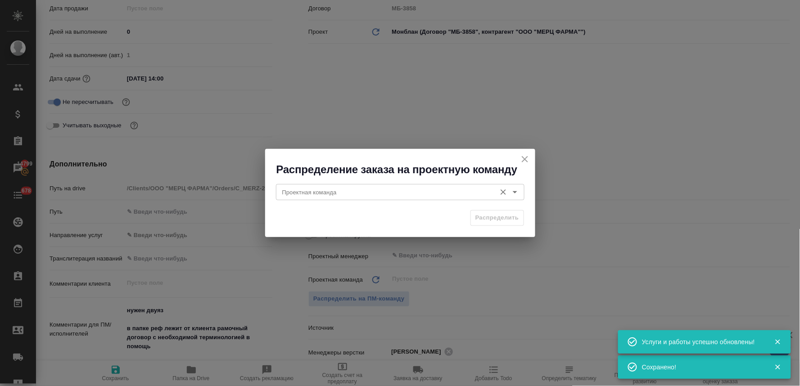
click at [333, 194] on input "Проектная команда" at bounding box center [385, 192] width 213 height 11
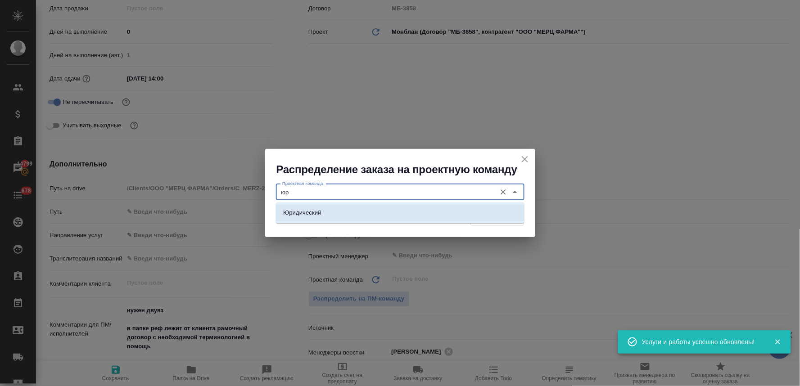
click at [331, 212] on li "Юридический" at bounding box center [400, 213] width 248 height 16
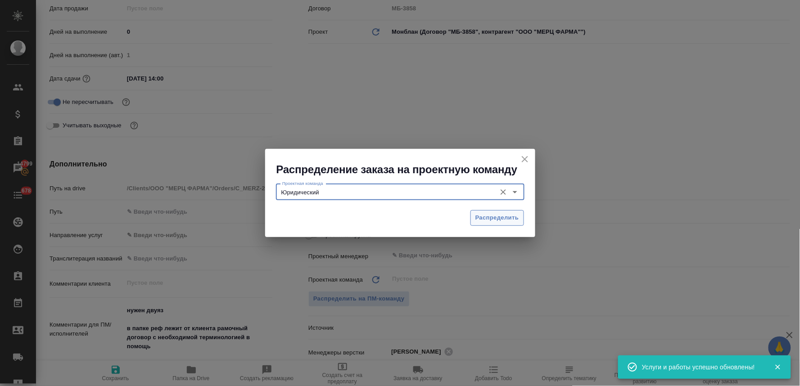
type input "Юридический"
click at [489, 212] on button "Распределить" at bounding box center [497, 218] width 54 height 16
type textarea "x"
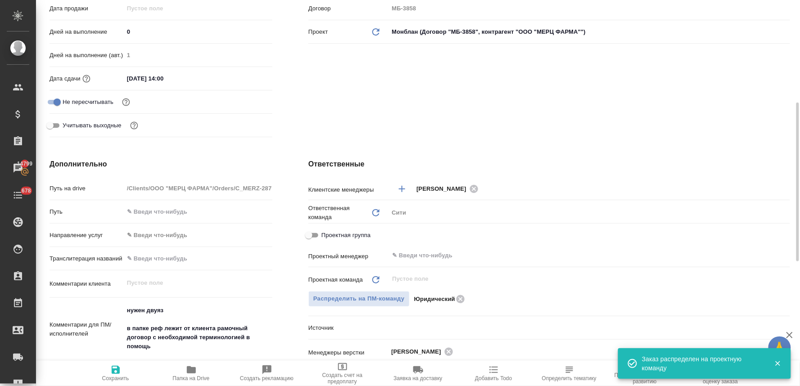
click at [109, 376] on span "Сохранить" at bounding box center [115, 378] width 27 height 6
type textarea "x"
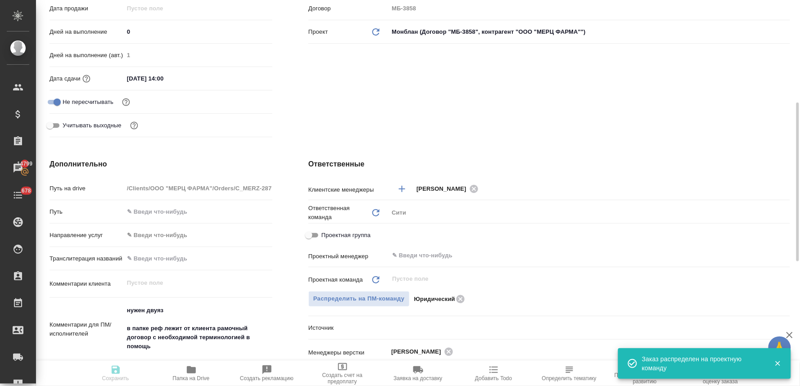
type textarea "x"
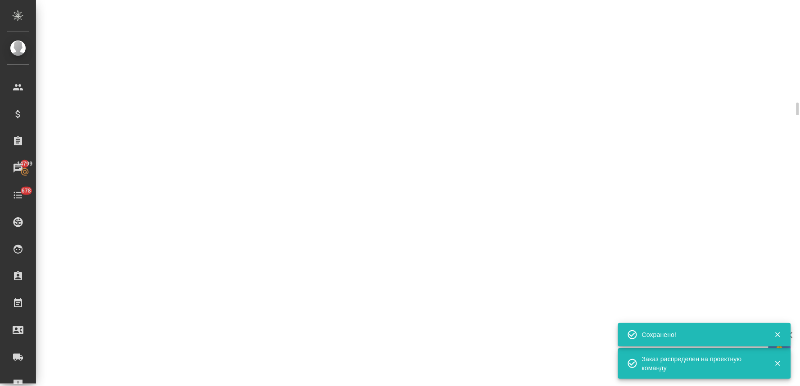
select select "RU"
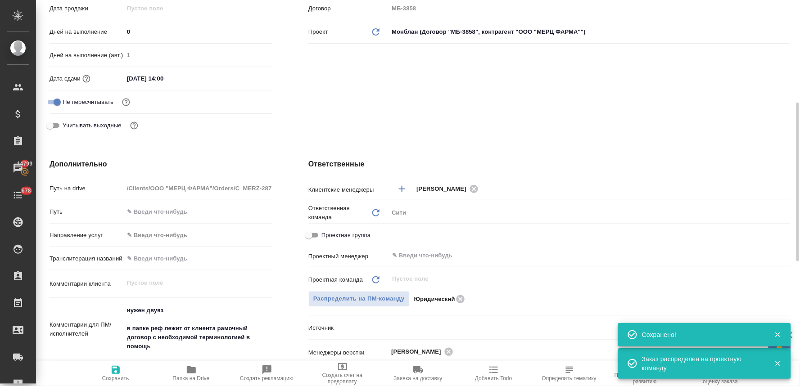
type textarea "x"
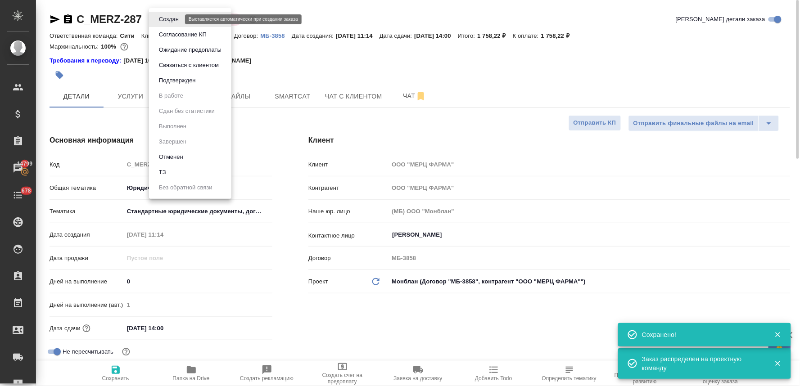
click at [173, 19] on body "🙏 .cls-1 fill:#fff; AWATERA [PERSON_NAME] Спецификации Заказы 14799 Чаты 678 To…" at bounding box center [400, 193] width 800 height 386
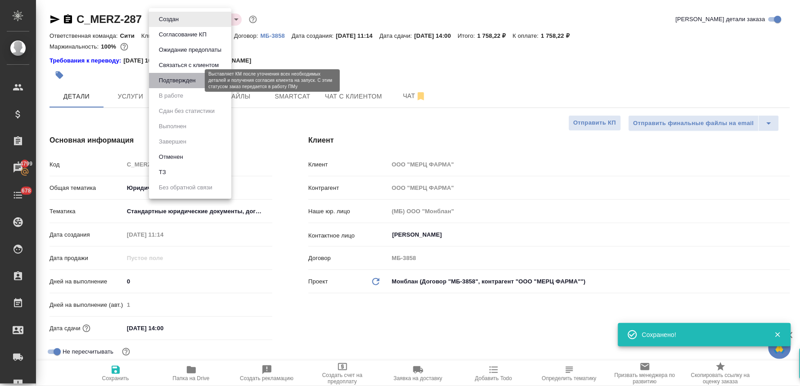
click at [180, 80] on button "Подтвержден" at bounding box center [177, 81] width 42 height 10
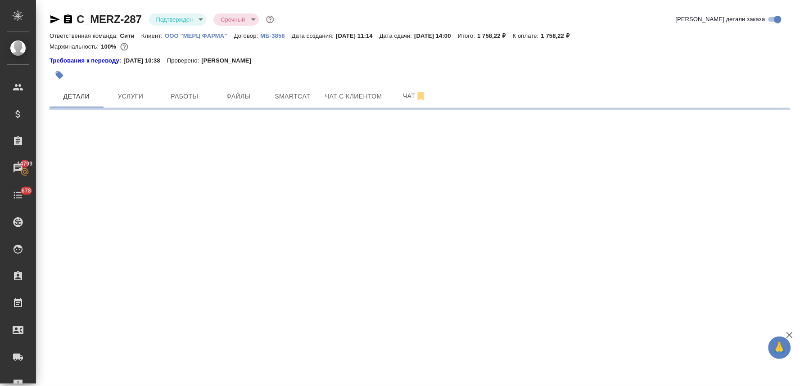
select select "RU"
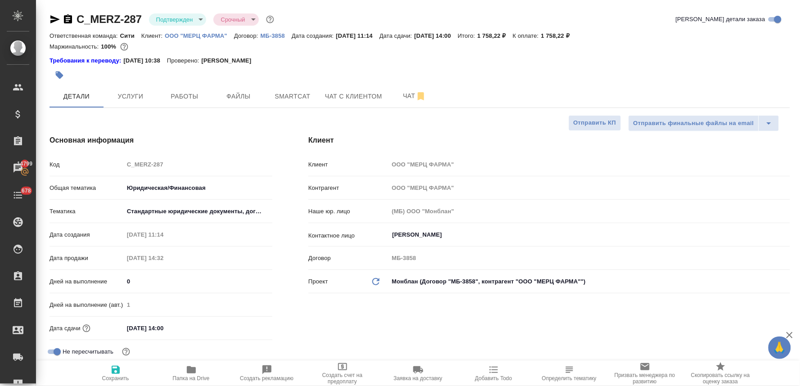
type textarea "x"
click at [494, 375] on icon "button" at bounding box center [493, 370] width 11 height 11
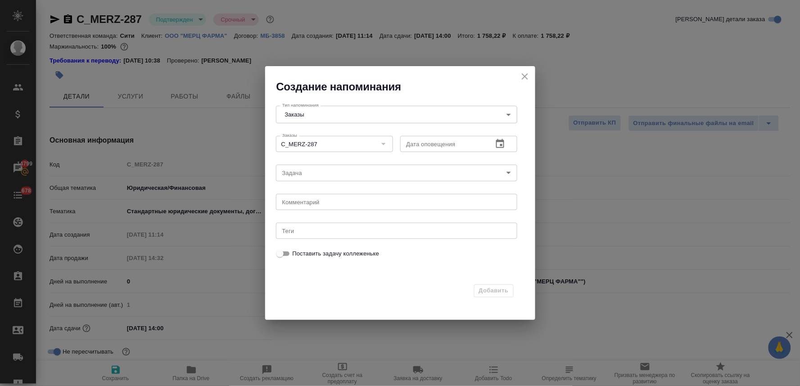
click at [496, 142] on icon "button" at bounding box center [500, 144] width 11 height 11
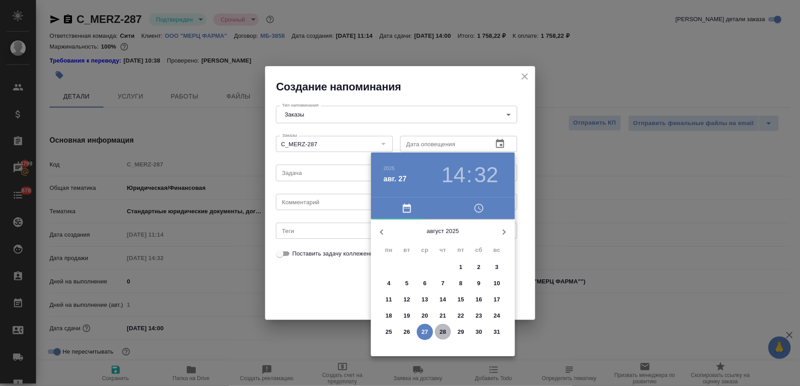
click at [441, 335] on p "28" at bounding box center [443, 332] width 7 height 9
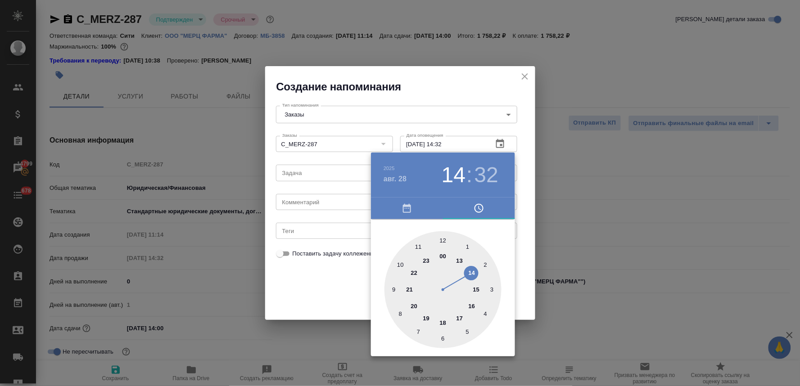
click at [473, 275] on div at bounding box center [442, 289] width 117 height 117
click at [443, 240] on div at bounding box center [442, 289] width 117 height 117
type input "[DATE] 14:00"
drag, startPoint x: 332, startPoint y: 296, endPoint x: 330, endPoint y: 219, distance: 76.5
click at [332, 295] on div at bounding box center [400, 193] width 800 height 386
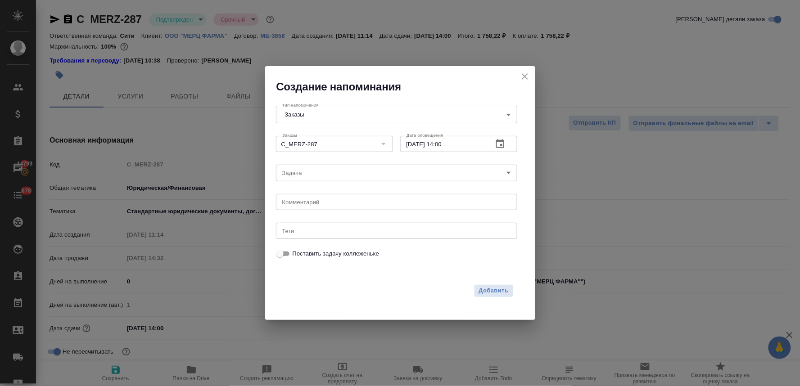
click at [328, 175] on body "🙏 .cls-1 fill:#fff; AWATERA [PERSON_NAME] Спецификации Заказы 14799 Чаты 678 To…" at bounding box center [400, 193] width 800 height 386
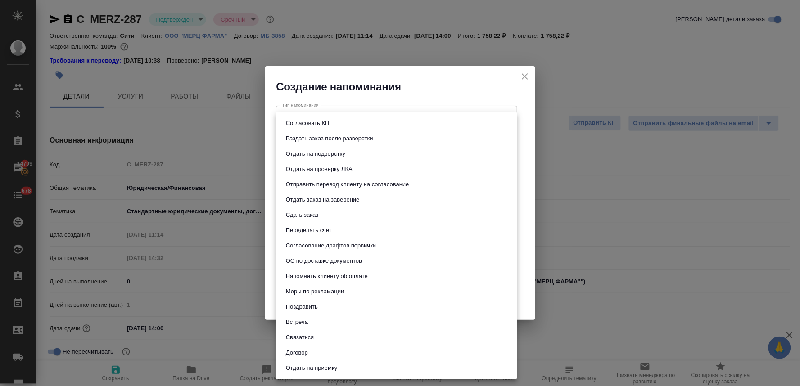
click at [327, 218] on li "Сдать заказ" at bounding box center [396, 215] width 241 height 15
type input "Сдать заказ"
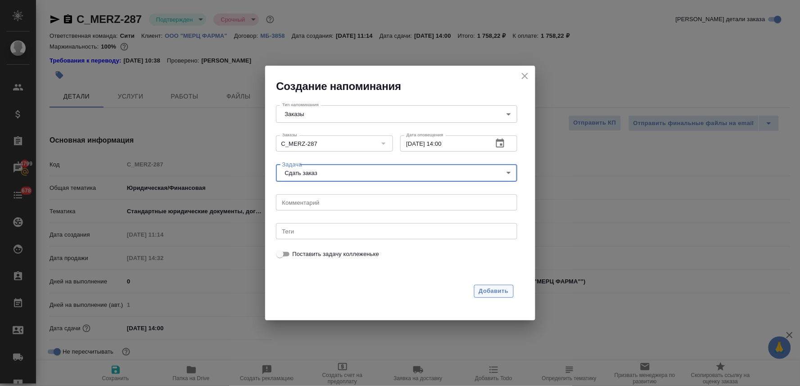
click at [491, 285] on button "Добавить" at bounding box center [494, 291] width 40 height 13
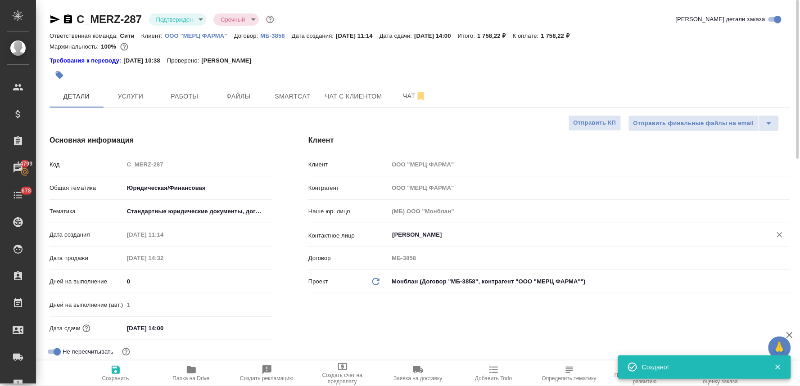
type textarea "x"
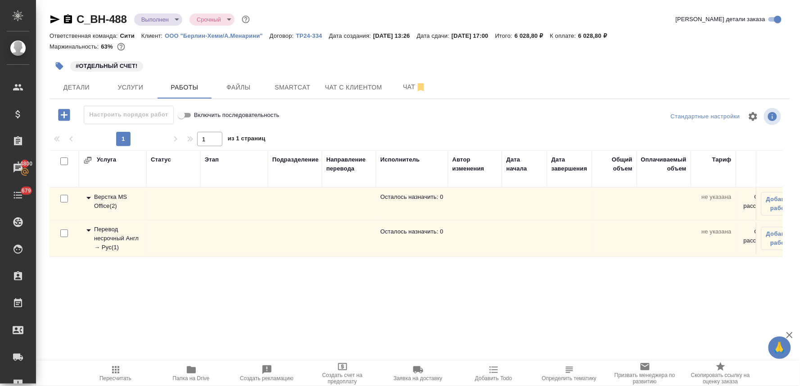
drag, startPoint x: 757, startPoint y: 62, endPoint x: 698, endPoint y: 79, distance: 61.7
click at [757, 62] on div "#ОТДЕЛЬНЫЙ СЧЕТ!" at bounding box center [420, 66] width 741 height 20
click at [197, 372] on span "Папка на Drive" at bounding box center [191, 373] width 65 height 17
click at [163, 16] on body "🙏 .cls-1 fill:#fff; AWATERA [PERSON_NAME] Спецификации Заказы 14800 Чаты 679 To…" at bounding box center [400, 193] width 800 height 386
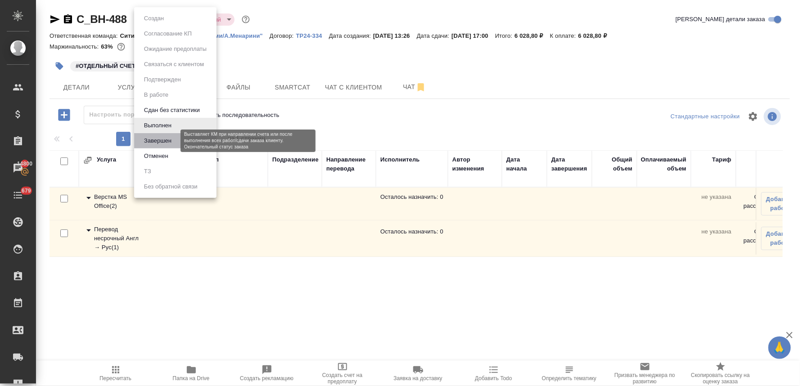
click at [162, 142] on button "Завершен" at bounding box center [157, 141] width 33 height 10
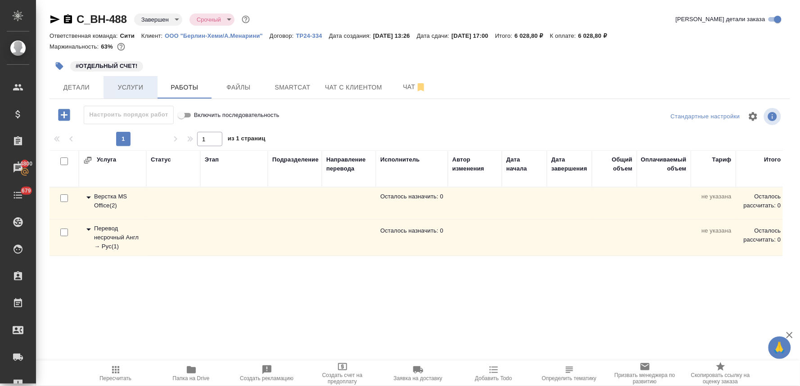
click at [137, 89] on span "Услуги" at bounding box center [130, 87] width 43 height 11
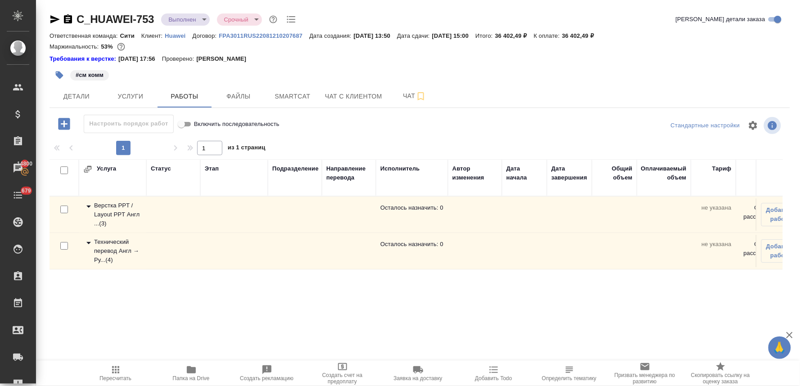
click at [713, 46] on div "Маржинальность: 53%" at bounding box center [420, 47] width 741 height 12
click at [192, 371] on icon "button" at bounding box center [191, 369] width 9 height 7
click at [194, 375] on icon "button" at bounding box center [191, 370] width 11 height 11
click at [186, 378] on span "Папка на Drive" at bounding box center [191, 378] width 37 height 6
click at [191, 372] on icon "button" at bounding box center [191, 369] width 9 height 7
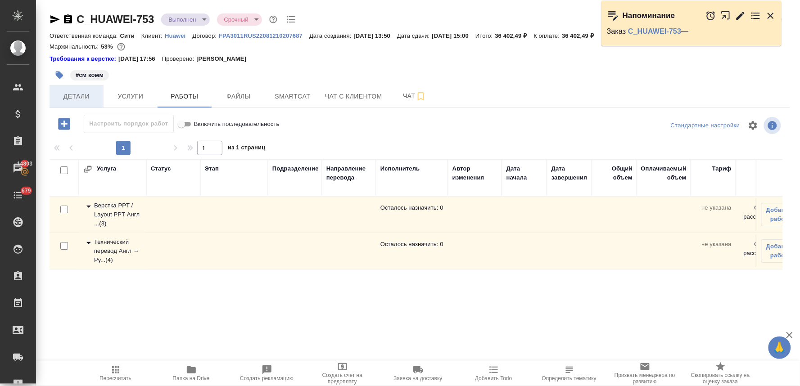
click at [75, 95] on span "Детали" at bounding box center [76, 96] width 43 height 11
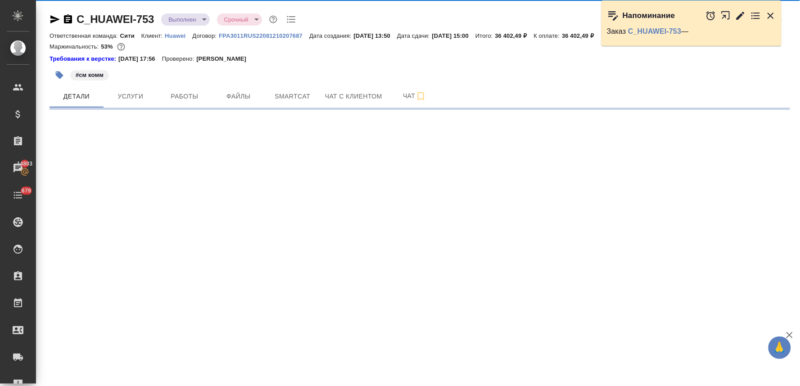
select select "RU"
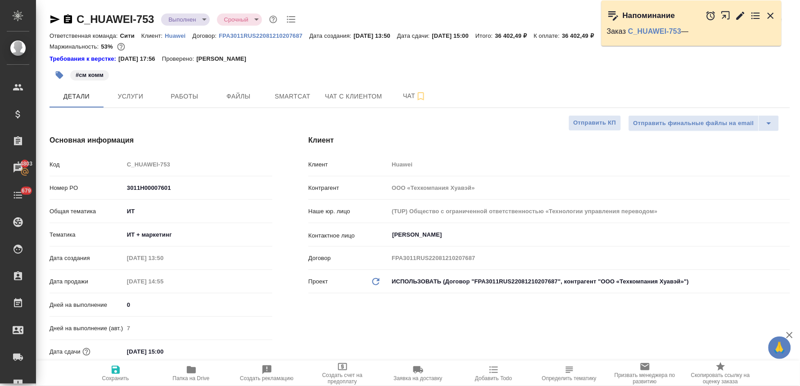
type textarea "x"
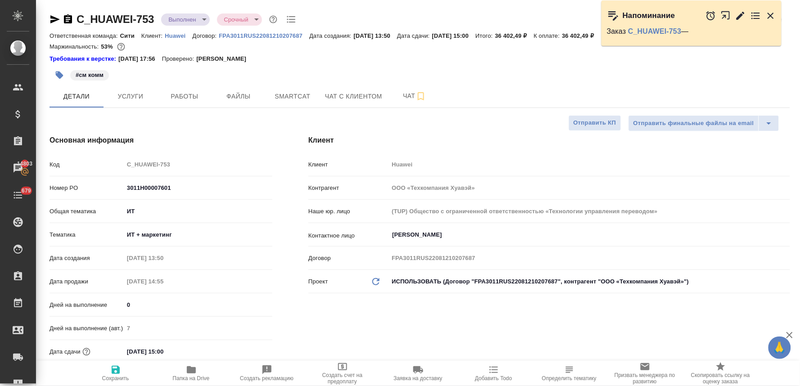
type textarea "x"
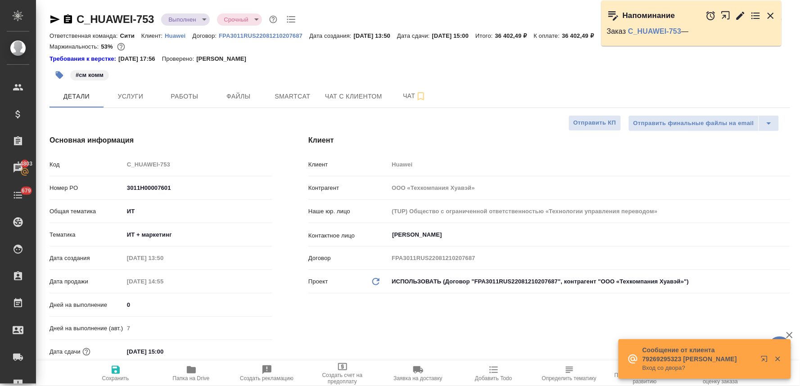
click at [56, 74] on icon "button" at bounding box center [60, 76] width 8 height 8
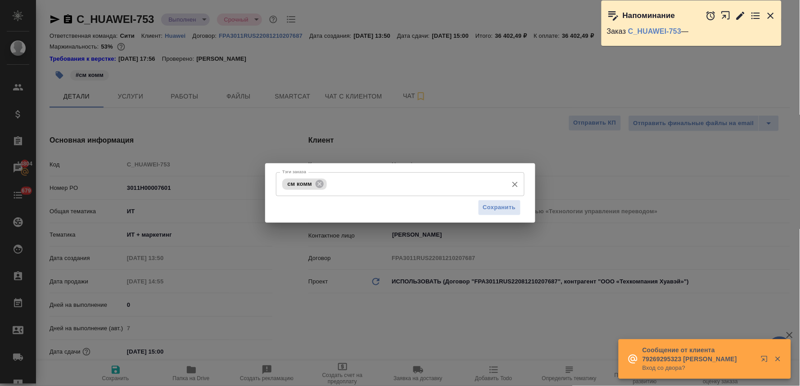
click at [407, 187] on input "Тэги заказа" at bounding box center [416, 183] width 174 height 15
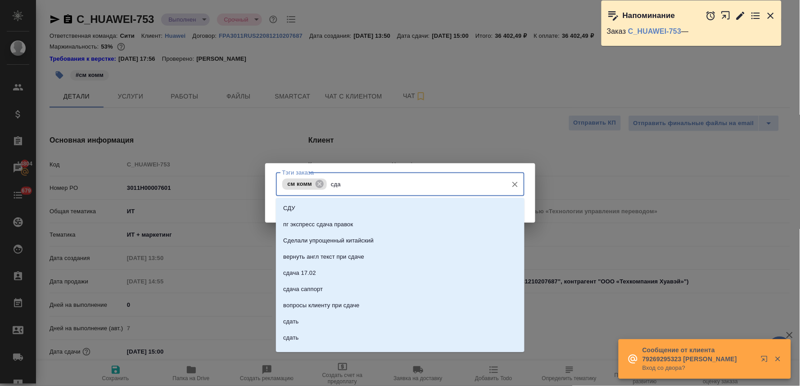
type input "сдан"
click at [338, 255] on li "сдан" at bounding box center [400, 257] width 248 height 16
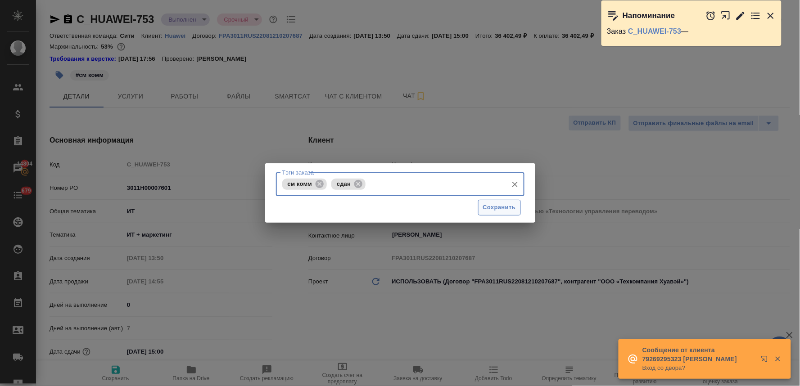
click at [492, 208] on span "Сохранить" at bounding box center [499, 208] width 33 height 10
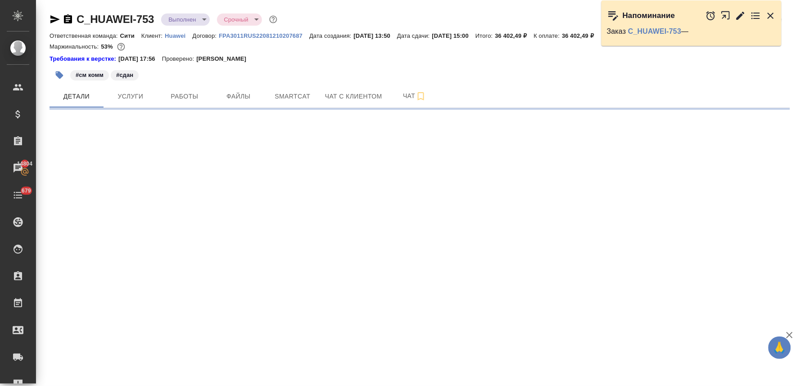
click at [770, 12] on icon "button" at bounding box center [770, 15] width 11 height 11
select select "RU"
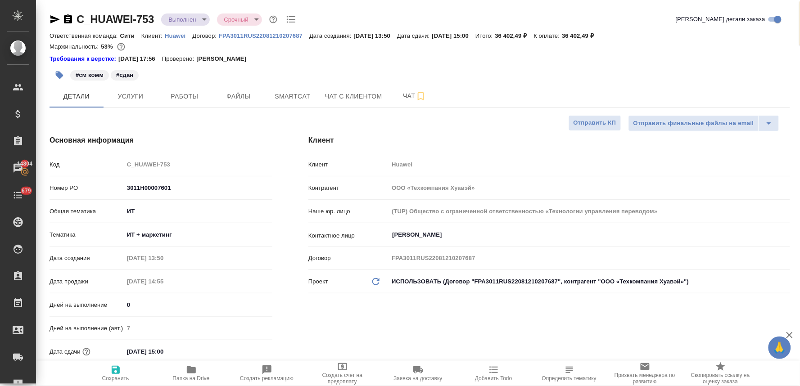
type textarea "x"
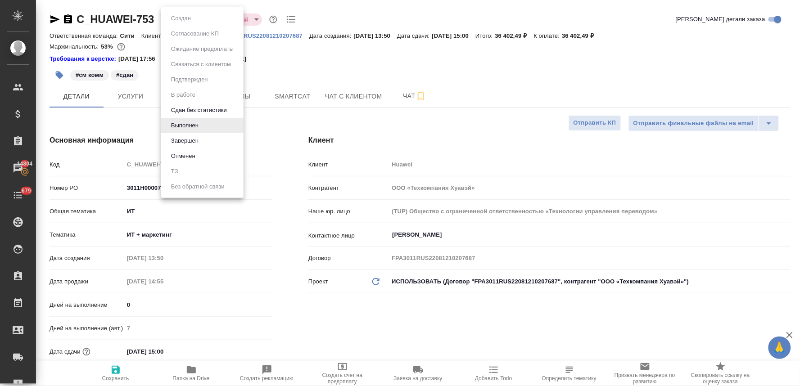
click at [185, 16] on body "🙏 .cls-1 fill:#fff; AWATERA Lyamina Nadezhda Клиенты Спецификации Заказы 14804 …" at bounding box center [400, 193] width 800 height 386
type input "[PERSON_NAME]"
type input "Павлова Антонина a.pavlova"
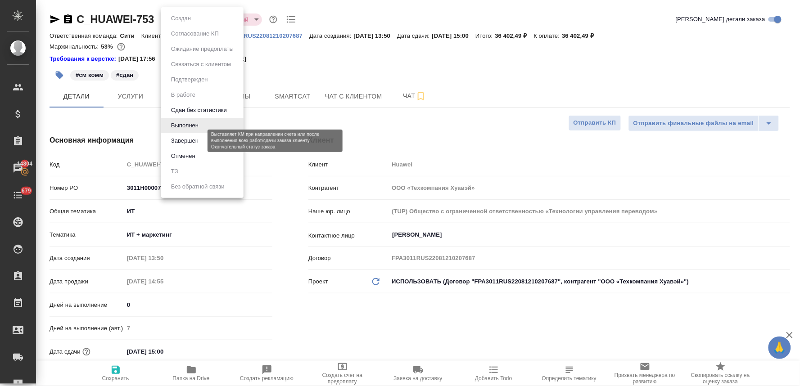
click at [186, 141] on button "Завершен" at bounding box center [184, 141] width 33 height 10
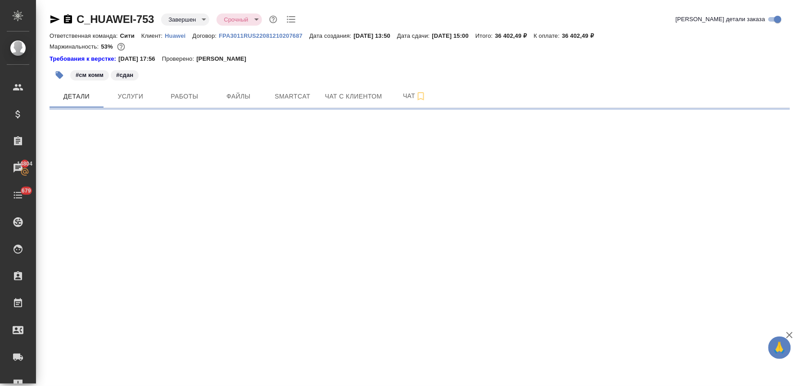
select select "RU"
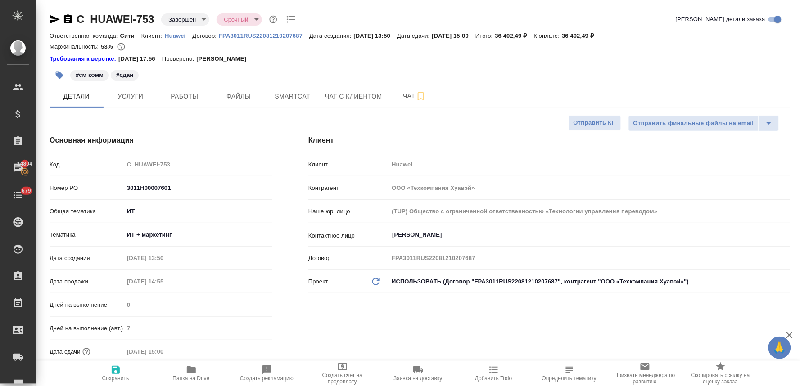
type textarea "x"
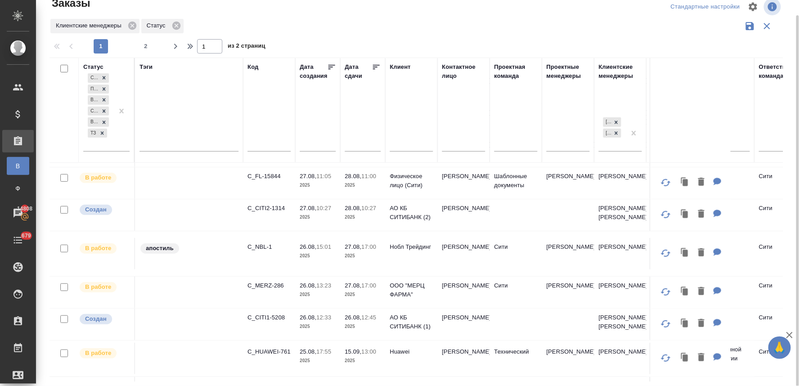
scroll to position [250, 0]
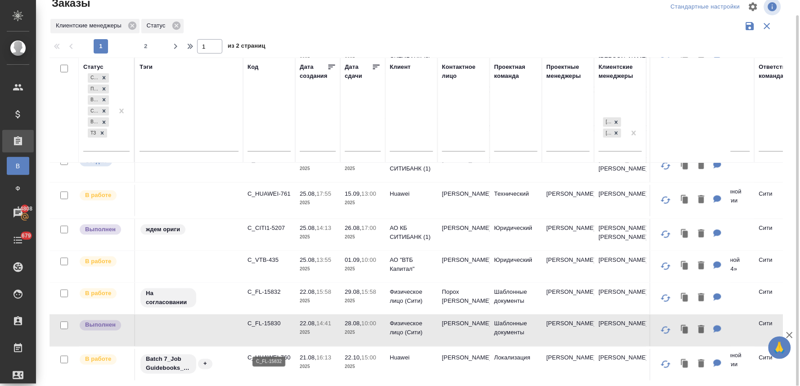
click at [276, 297] on p "C_FL-15832" at bounding box center [269, 292] width 43 height 9
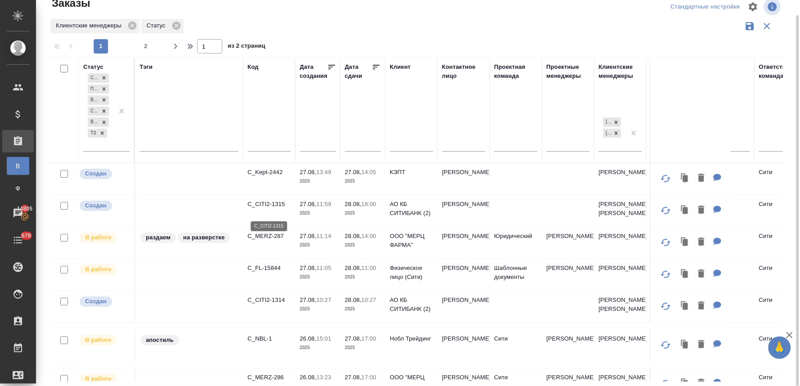
click at [271, 209] on p "C_CITI2-1315" at bounding box center [269, 204] width 43 height 9
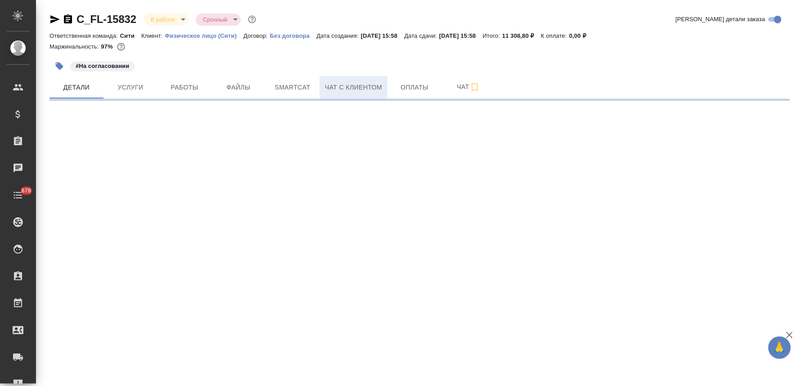
click at [361, 86] on span "Чат с клиентом" at bounding box center [353, 87] width 57 height 11
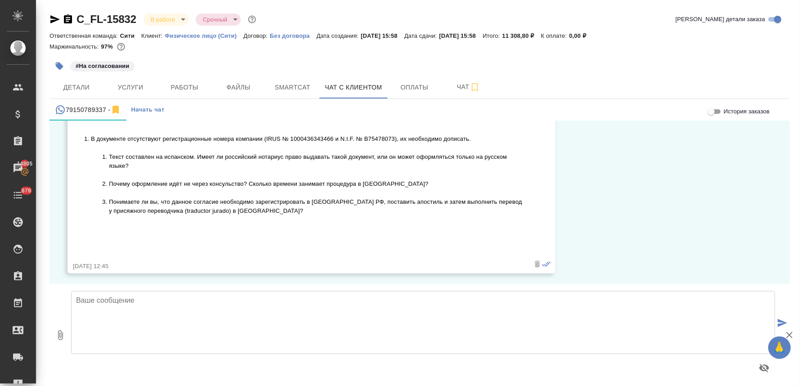
scroll to position [741, 0]
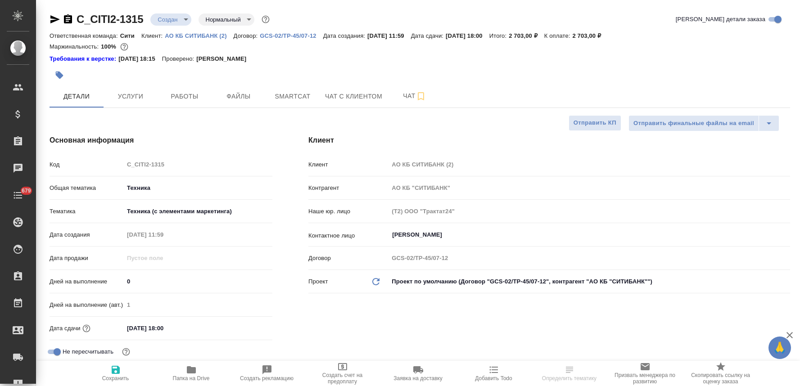
select select "RU"
click at [407, 96] on span "Чат" at bounding box center [414, 95] width 43 height 11
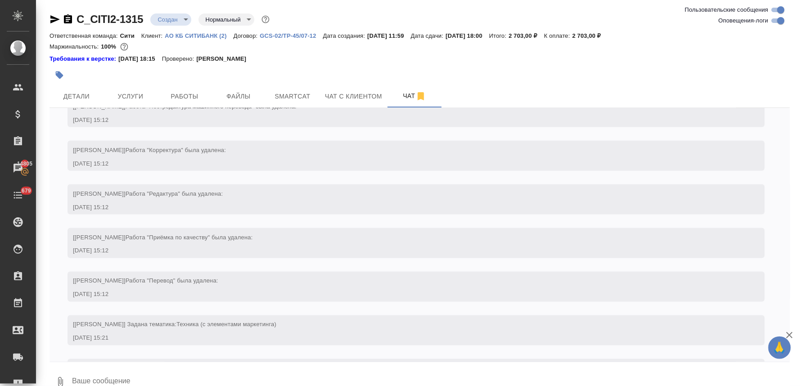
scroll to position [421, 0]
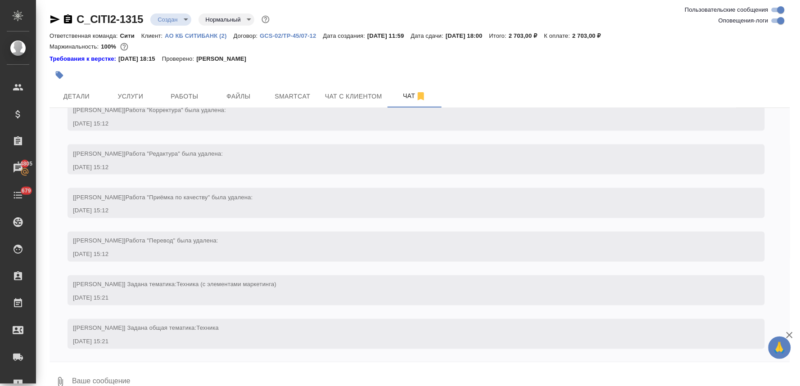
click at [86, 380] on textarea at bounding box center [430, 382] width 719 height 31
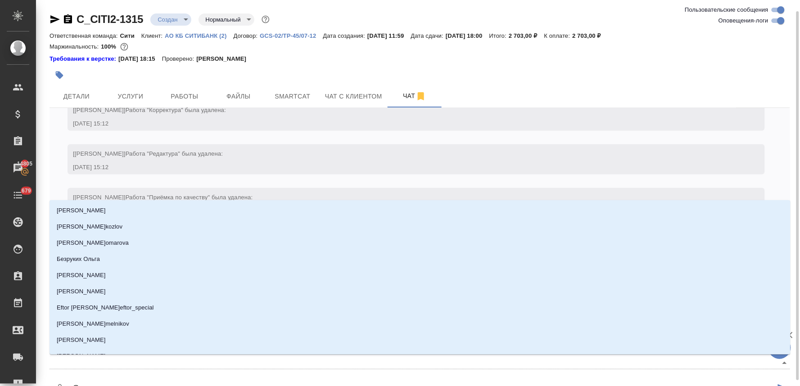
scroll to position [6, 0]
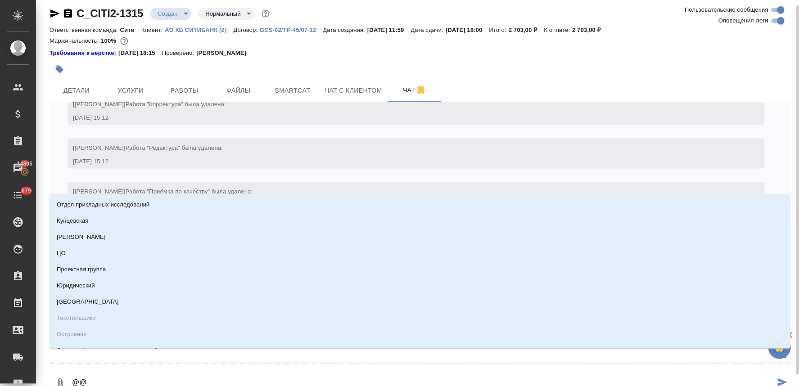
type textarea "@@l"
type input "l"
type textarea "@@lo"
type input "lo"
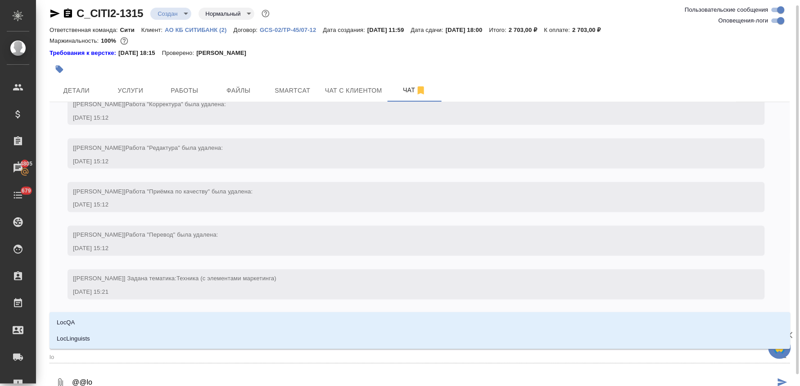
type textarea "@@loc"
type input "loc"
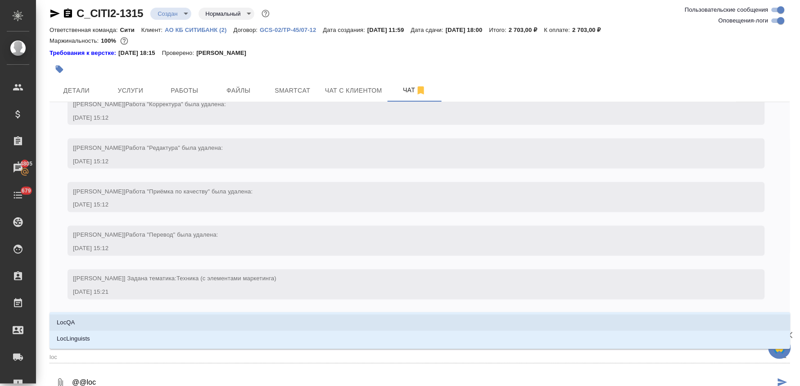
click at [83, 321] on li "LocQA" at bounding box center [420, 323] width 741 height 16
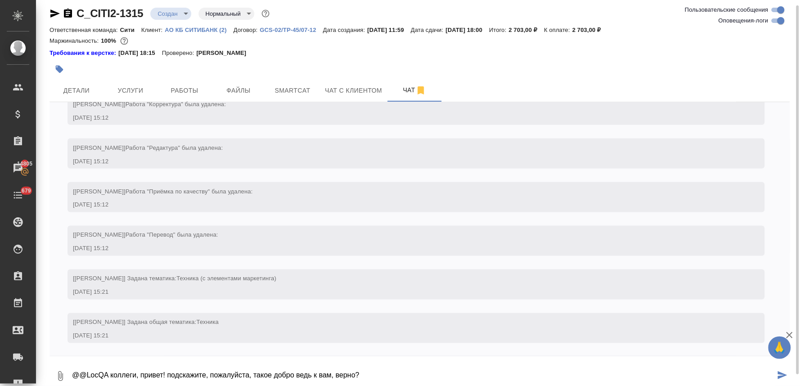
type textarea "@@LocQA коллеги, привет! подскажите, пожалуйста, такое добро ведь к вам, верно?"
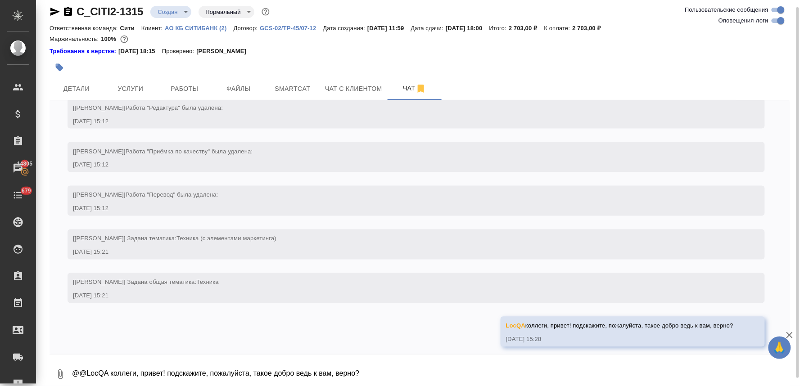
scroll to position [465, 0]
